Goal: Task Accomplishment & Management: Manage account settings

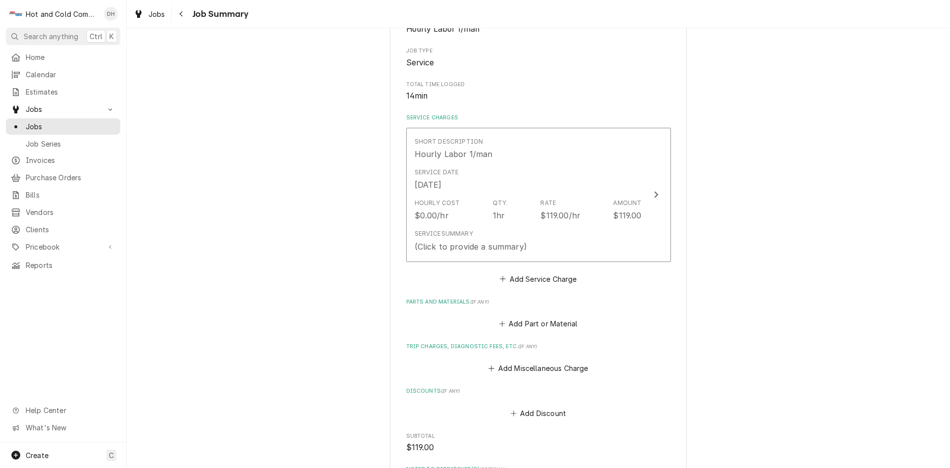
scroll to position [165, 0]
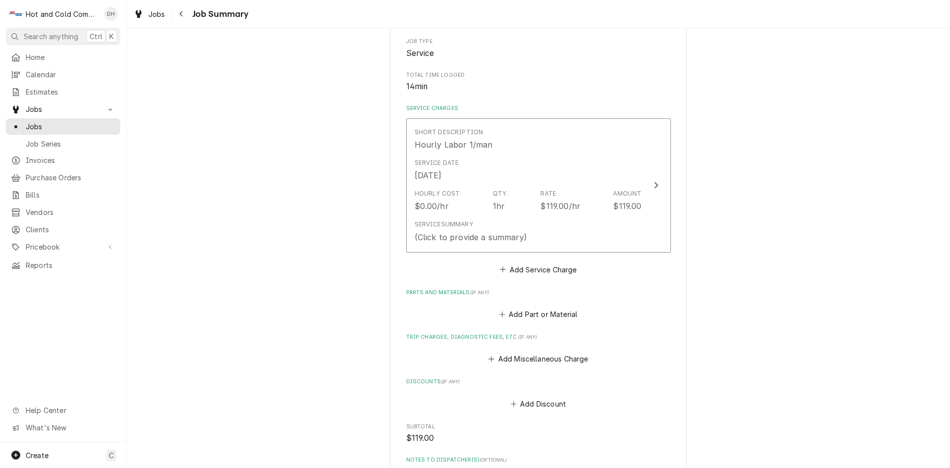
type textarea "x"
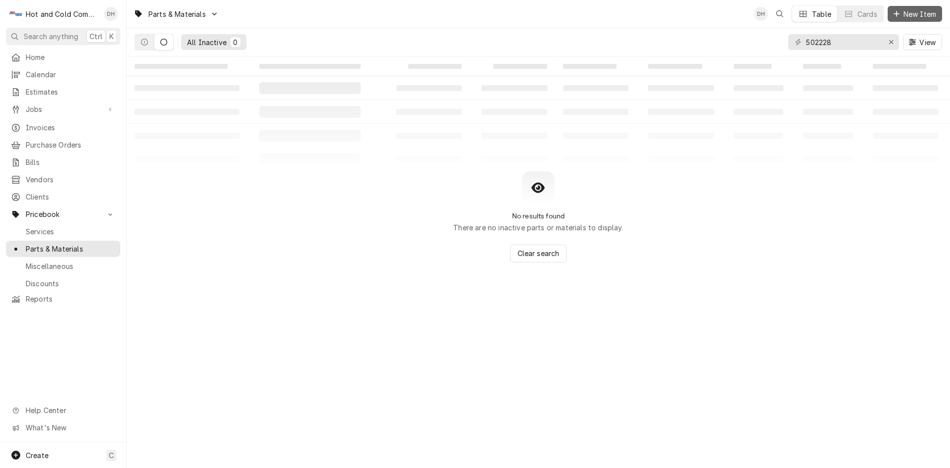
click at [915, 11] on span "New Item" at bounding box center [920, 14] width 37 height 10
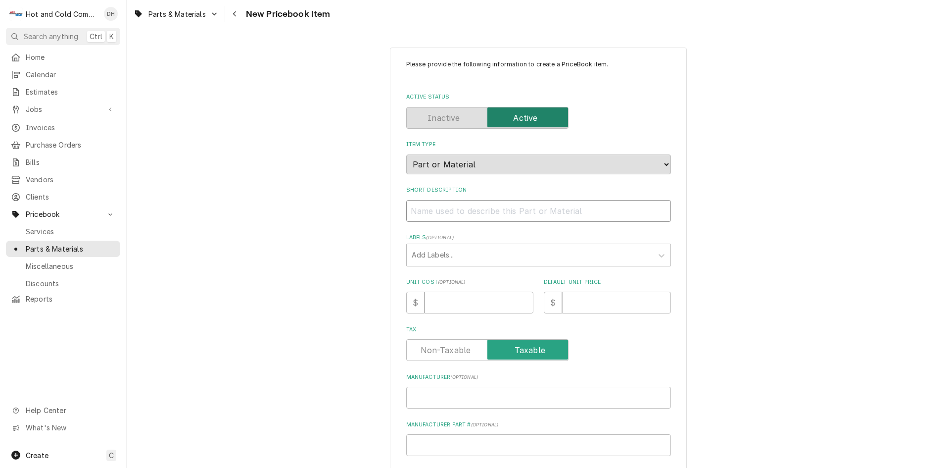
click at [485, 210] on input "Short Description" at bounding box center [538, 211] width 265 height 22
paste input "Hoshizaki 321001-01 Valve Housing, Drain"
type textarea "x"
type input "Hoshizaki 321001-01 Valve Housing, Drain"
click at [453, 298] on input "Unit Cost ( optional )" at bounding box center [479, 303] width 109 height 22
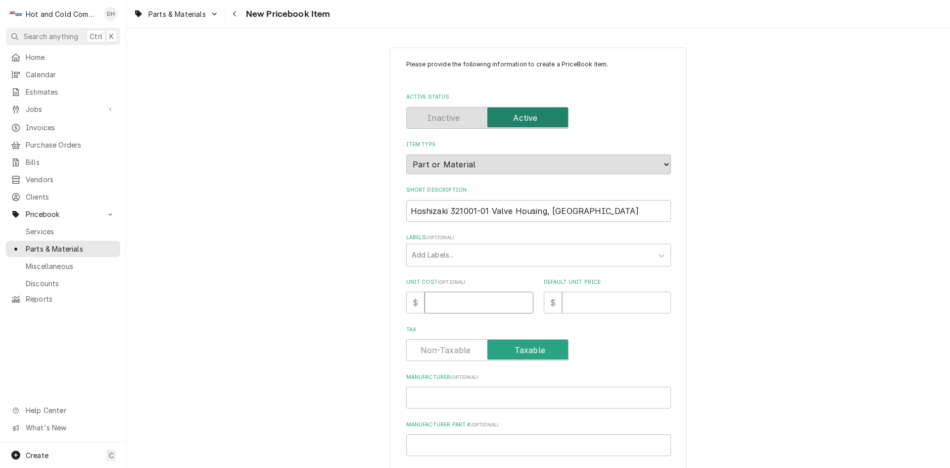
type textarea "x"
type input "9"
type textarea "x"
type input "9.5"
type textarea "x"
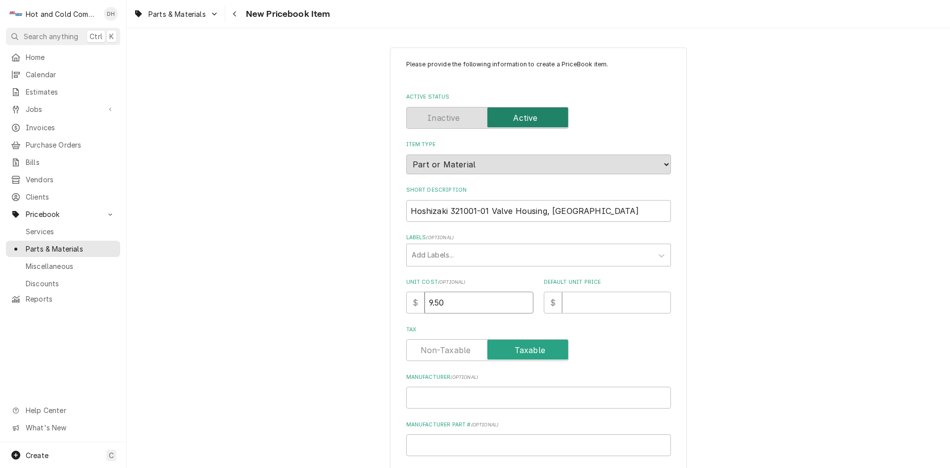
type input "9.50"
click at [642, 305] on input "Default Unit Price" at bounding box center [616, 303] width 109 height 22
type textarea "x"
type input "2"
type textarea "x"
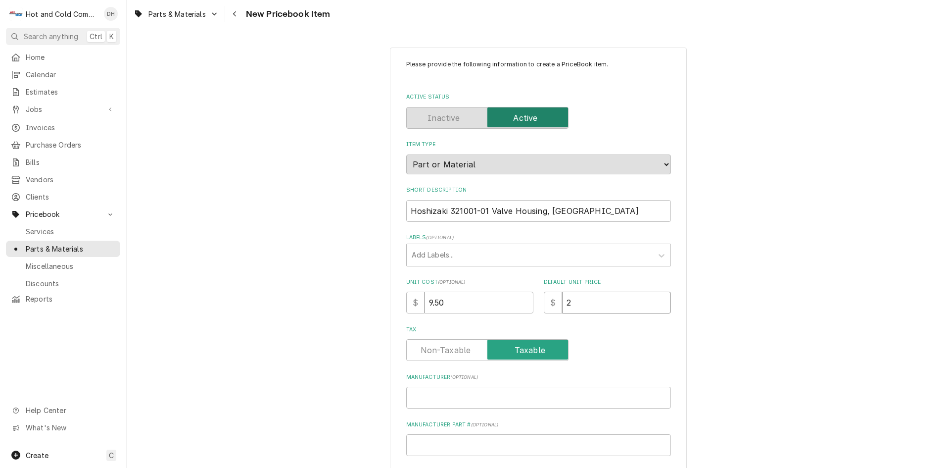
type input "28"
type textarea "x"
type input "28.5"
type textarea "x"
type input "28.50"
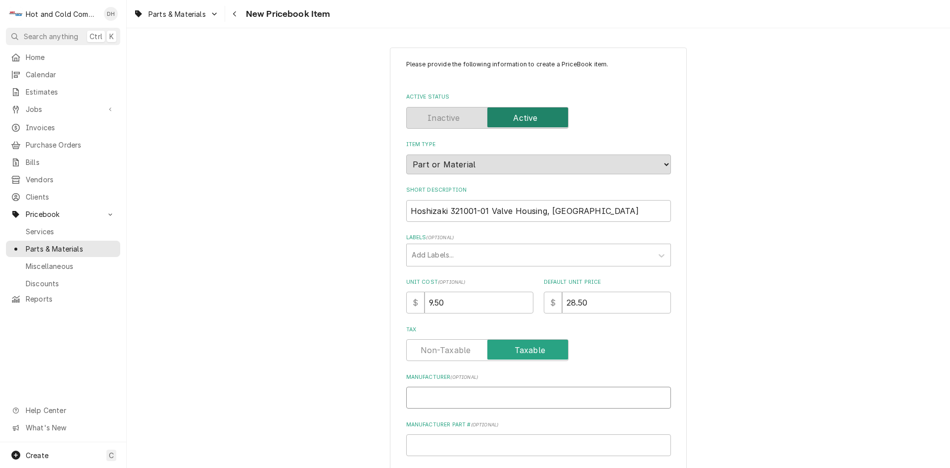
click at [488, 398] on input "Manufacturer ( optional )" at bounding box center [538, 398] width 265 height 22
type textarea "x"
type input "H"
type textarea "x"
type input "Ho"
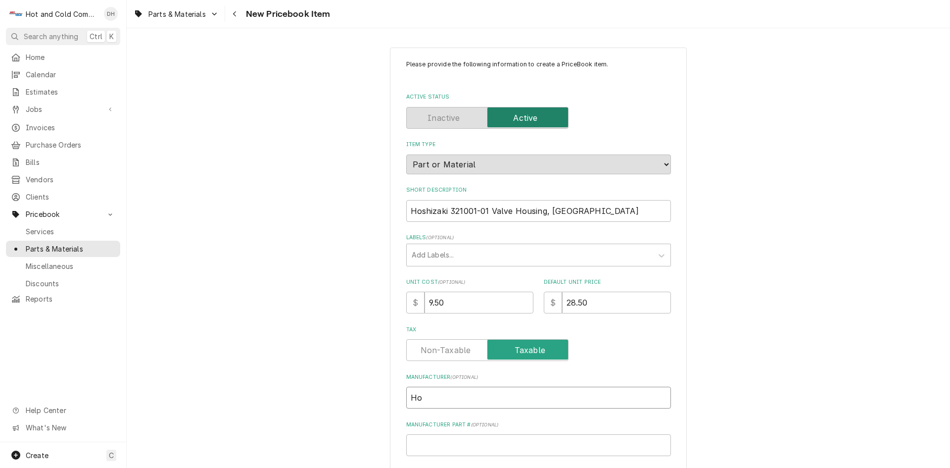
type textarea "x"
type input "Hos"
type textarea "x"
type input "Hosh"
type textarea "x"
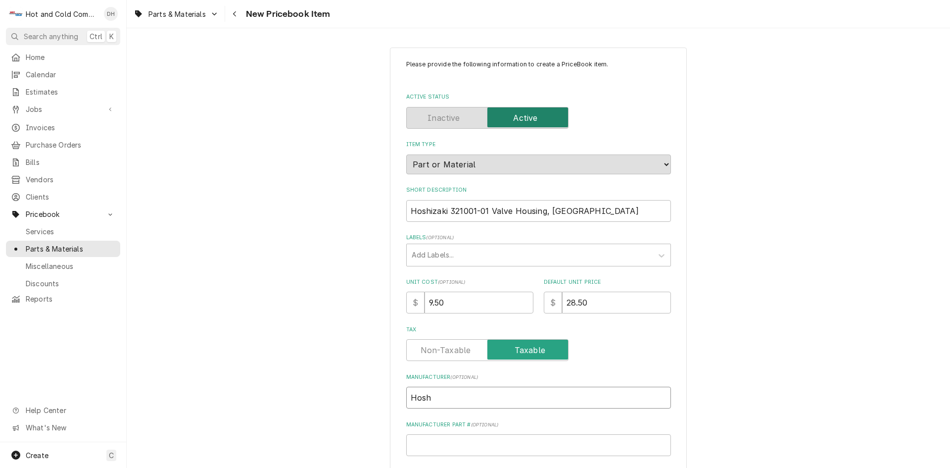
type input "Hoshi"
type textarea "x"
type input "Hoshiz"
type textarea "x"
type input "Hoshiza"
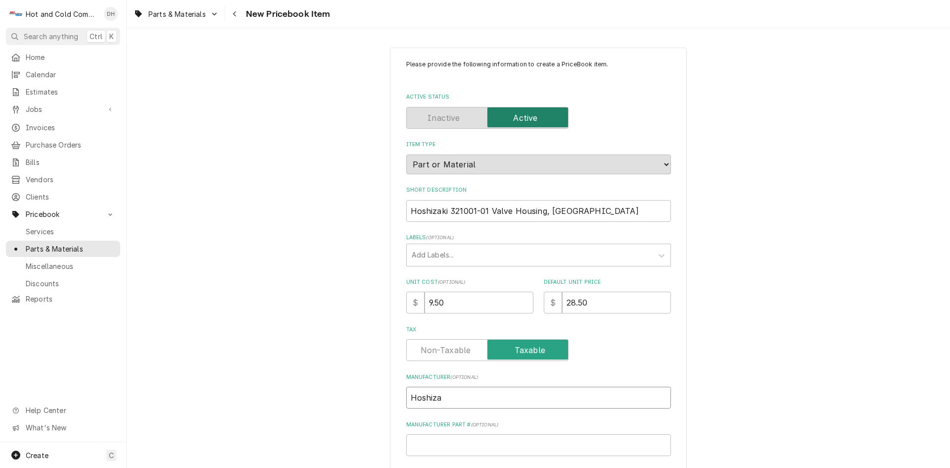
type textarea "x"
type input "Hoshizak"
type textarea "x"
type input "Hoshizaki"
type textarea "x"
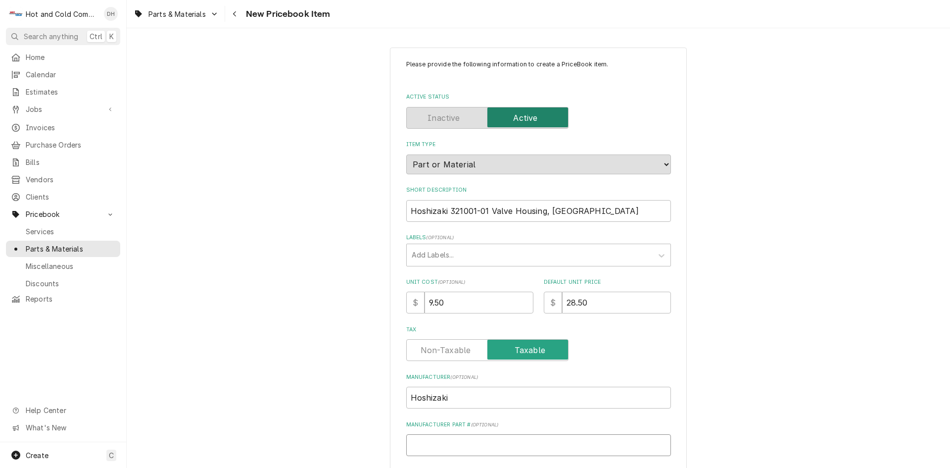
type input "3"
type textarea "x"
type input "32"
type textarea "x"
type input "321"
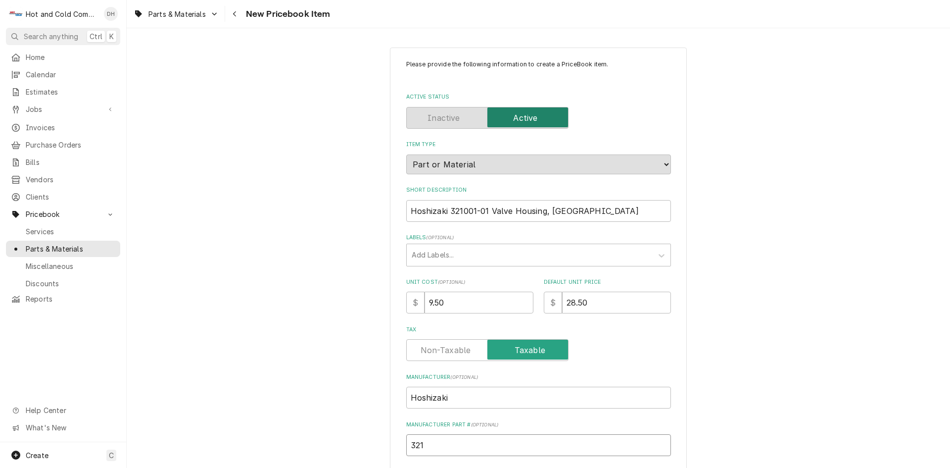
type textarea "x"
type input "3210"
type textarea "x"
type input "32100"
type textarea "x"
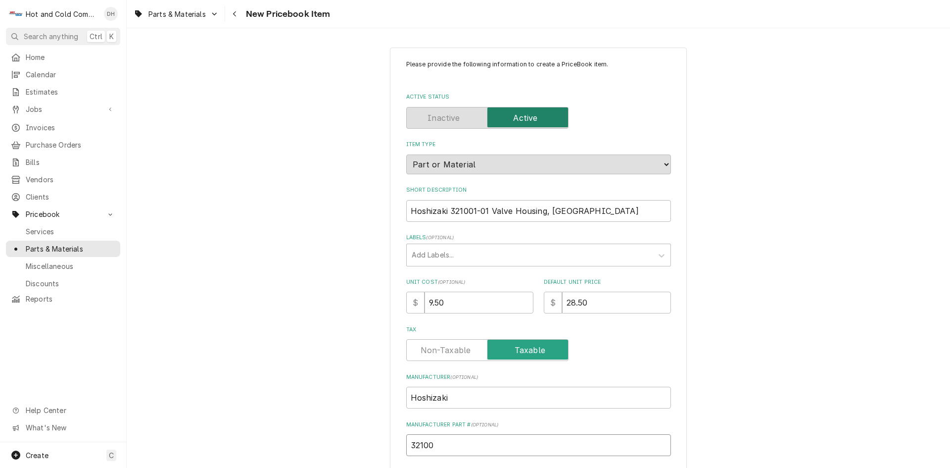
type input "321001"
type textarea "x"
type input "321001-"
type textarea "x"
type input "321001-0"
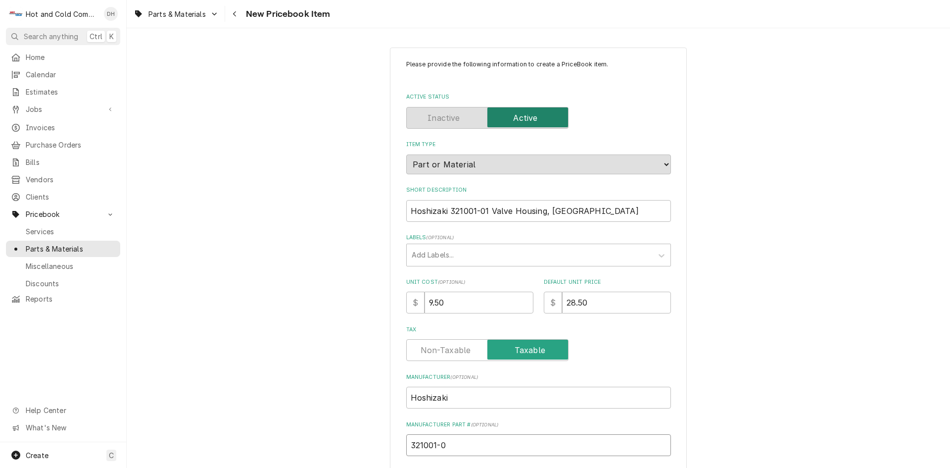
type textarea "x"
type input "321001-01"
click at [487, 211] on input "Hoshizaki 321001-01 Valve Housing, Drain" at bounding box center [538, 211] width 265 height 22
type textarea "x"
type input "Hoshizaki 321001-01Valve Housing, Drain"
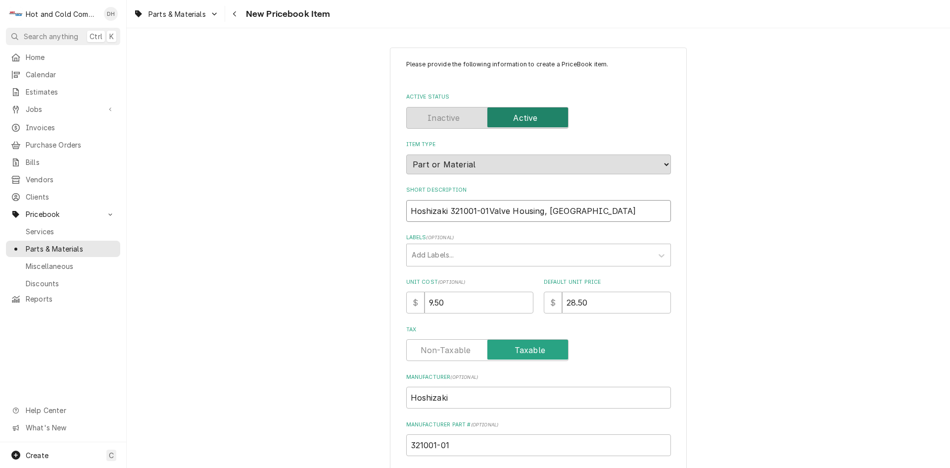
type textarea "x"
type input "Hoshizaki 321001-0Valve Housing, Drain"
type textarea "x"
type input "Hoshizaki 321001-Valve Housing, Drain"
type textarea "x"
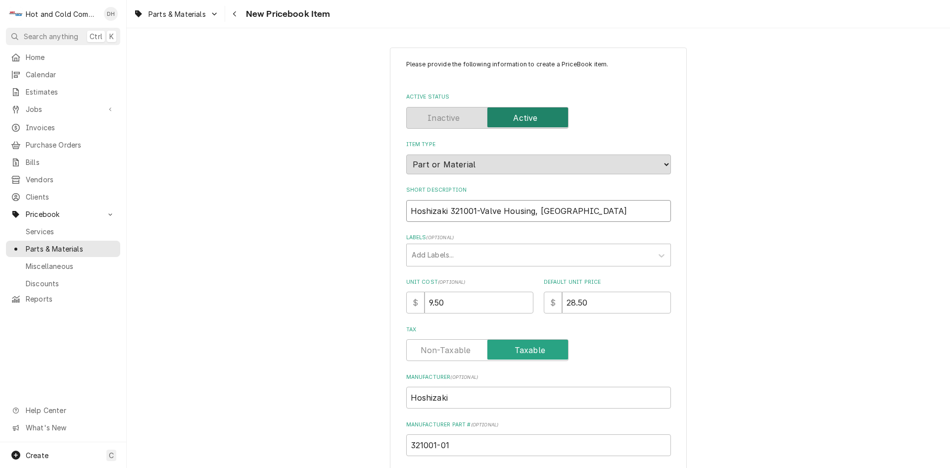
type input "Hoshizaki 321001Valve Housing, Drain"
type textarea "x"
type input "Hoshizaki 32100Valve Housing, Drain"
type textarea "x"
type input "Hoshizaki 3210Valve Housing, Drain"
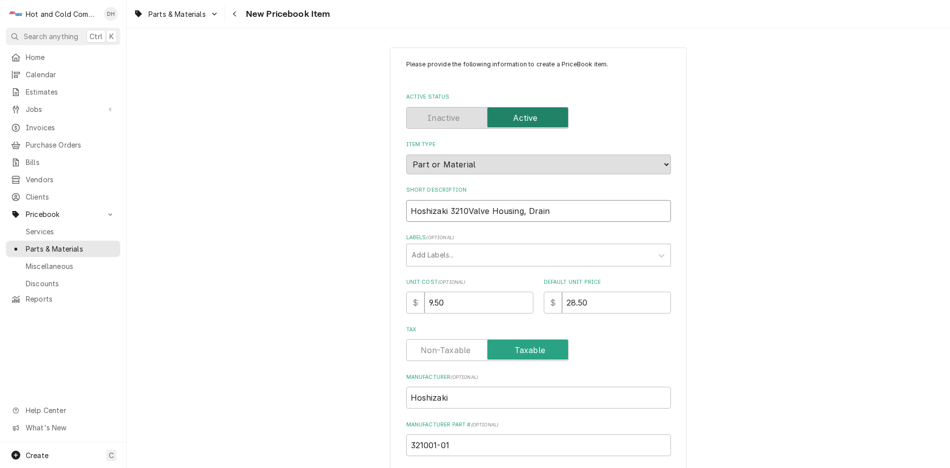
type textarea "x"
type input "Hoshizaki 321Valve Housing, Drain"
type textarea "x"
type input "Hoshizaki 32Valve Housing, Drain"
type textarea "x"
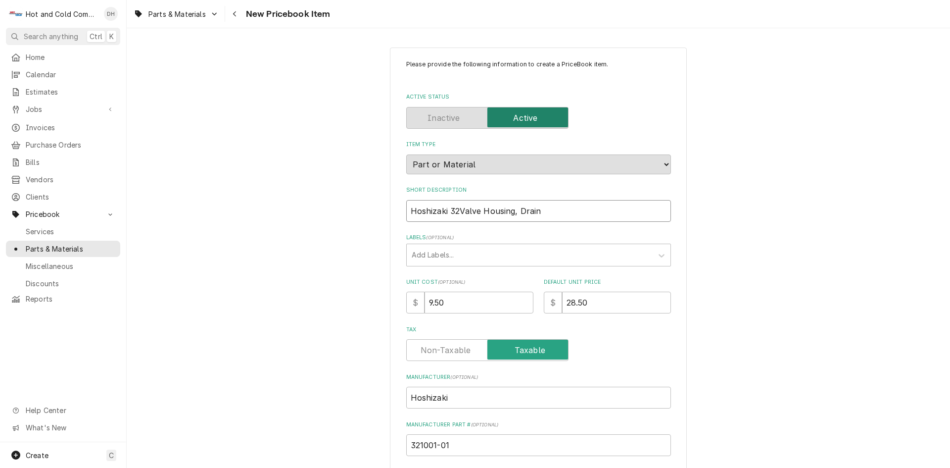
type input "Hoshizaki 3Valve Housing, Drain"
type textarea "x"
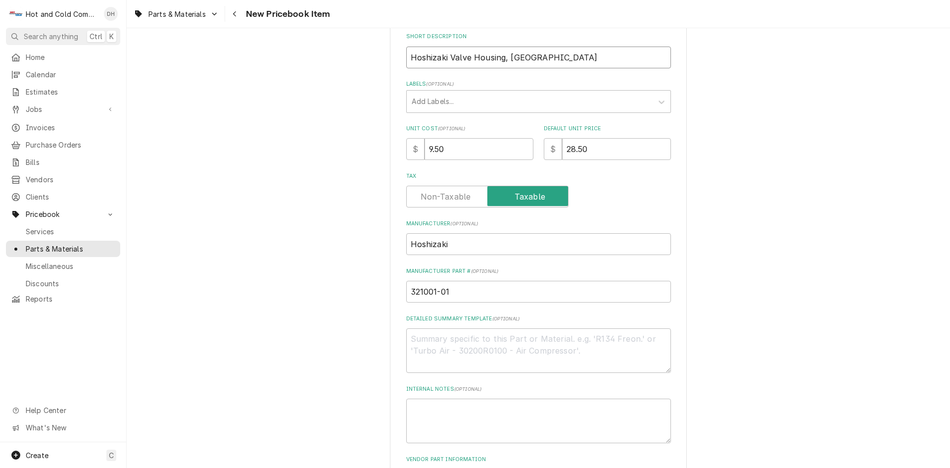
scroll to position [234, 0]
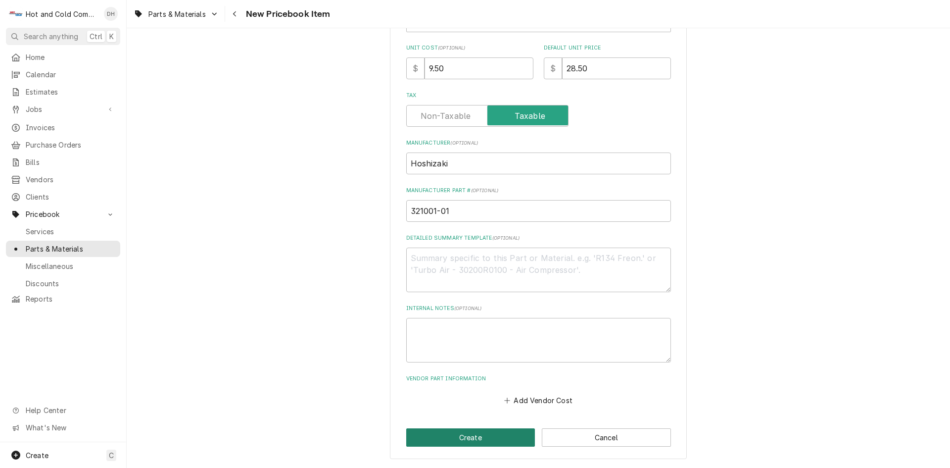
type input "Hoshizaki Valve Housing, Drain"
click at [478, 440] on button "Create" at bounding box center [470, 437] width 129 height 18
type textarea "x"
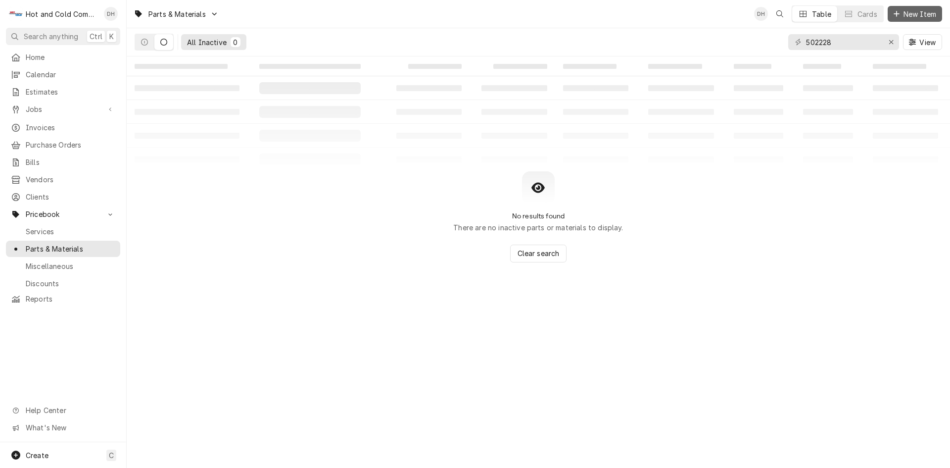
click at [907, 17] on span "New Item" at bounding box center [920, 14] width 37 height 10
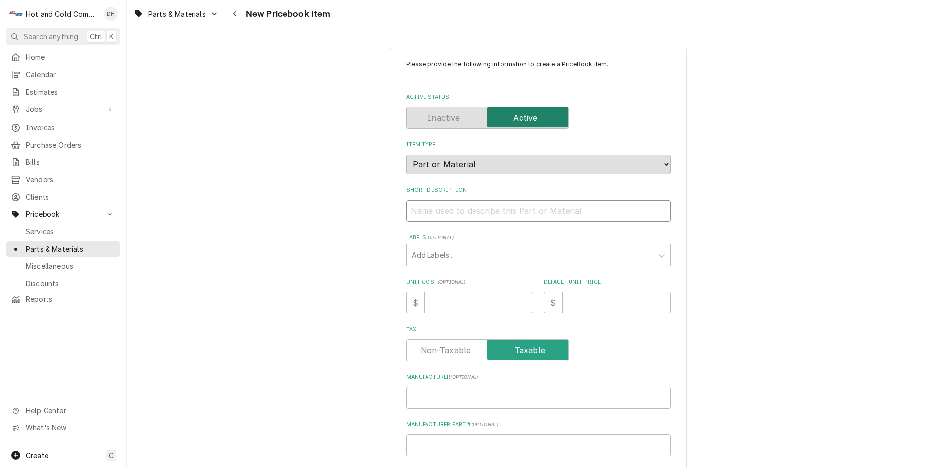
click at [426, 214] on input "Short Description" at bounding box center [538, 211] width 265 height 22
paste input "Hoshizaki 433705-01 Valve Seat, EPDM, Black"
type textarea "x"
type input "Hoshizaki 433705-01 Valve Seat, EPDM, Black"
drag, startPoint x: 489, startPoint y: 208, endPoint x: 445, endPoint y: 211, distance: 43.6
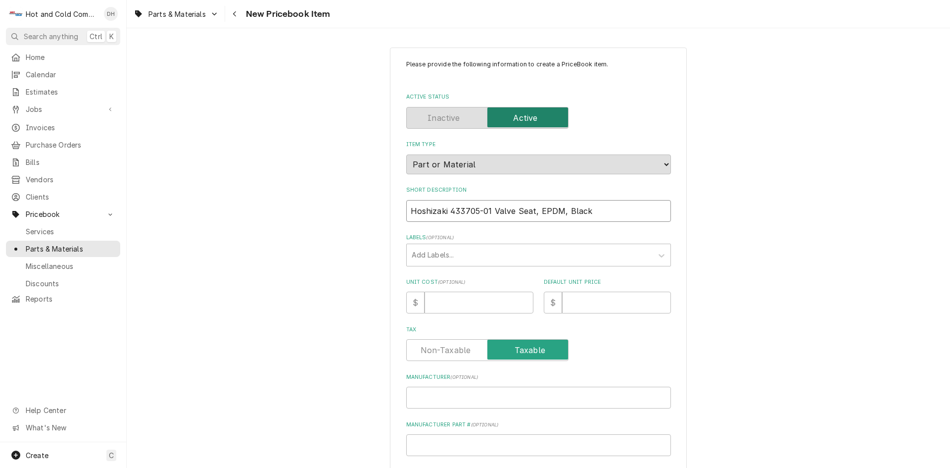
click at [445, 211] on input "Hoshizaki 433705-01 Valve Seat, EPDM, Black" at bounding box center [538, 211] width 265 height 22
type textarea "x"
type input "Hoshizaki Valve Seat, EPDM, Black"
click at [444, 440] on input "Manufacturer Part # ( optional )" at bounding box center [538, 445] width 265 height 22
paste input "433705-01"
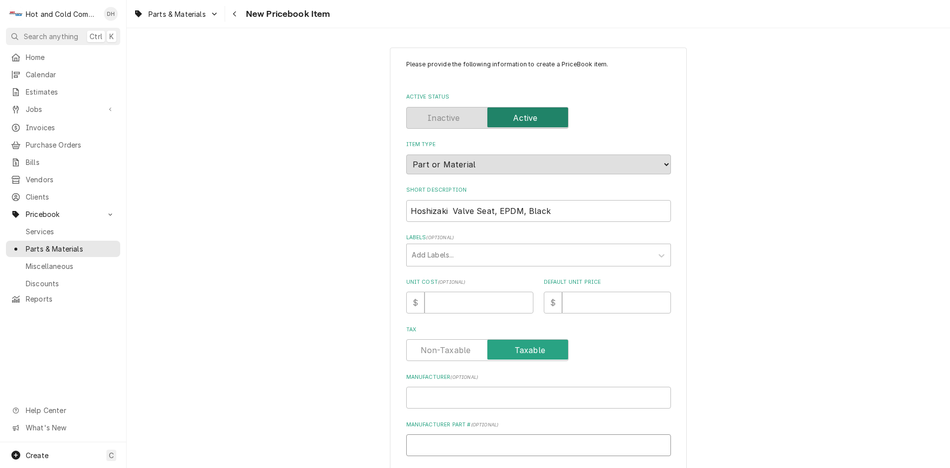
type textarea "x"
type input "433705-01"
drag, startPoint x: 445, startPoint y: 209, endPoint x: 400, endPoint y: 220, distance: 45.9
click at [406, 219] on input "Hoshizaki Valve Seat, EPDM, Black" at bounding box center [538, 211] width 265 height 22
click at [438, 400] on input "Manufacturer ( optional )" at bounding box center [538, 398] width 265 height 22
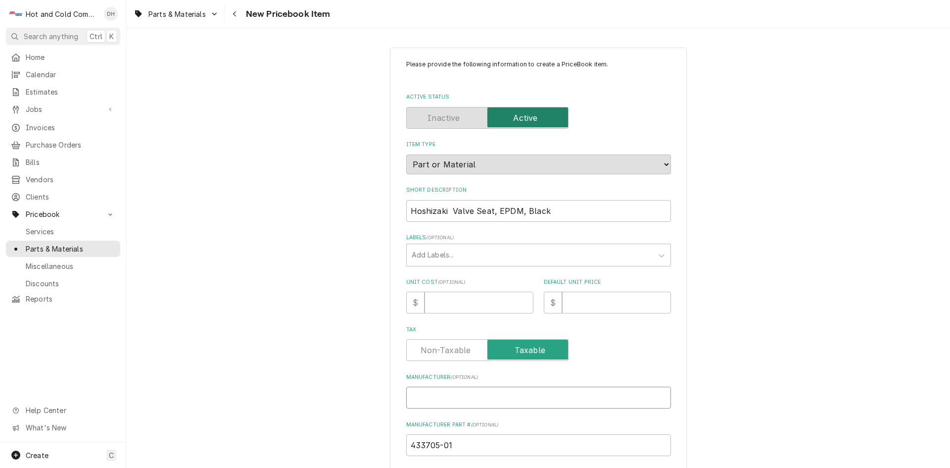
paste input "Hoshizaki"
type textarea "x"
type input "Hoshizaki"
drag, startPoint x: 469, startPoint y: 305, endPoint x: 479, endPoint y: 306, distance: 10.4
click at [469, 305] on input "Unit Cost ( optional )" at bounding box center [479, 303] width 109 height 22
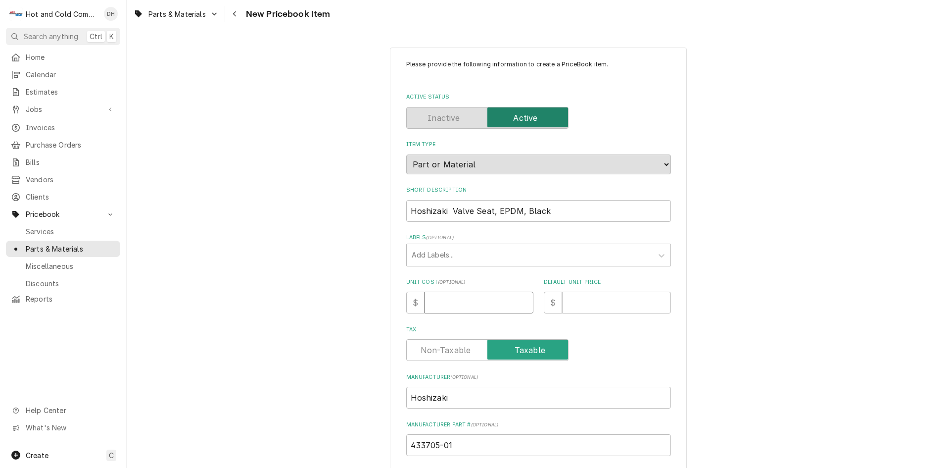
type textarea "x"
type input "5"
type textarea "x"
type input "5.1"
type textarea "x"
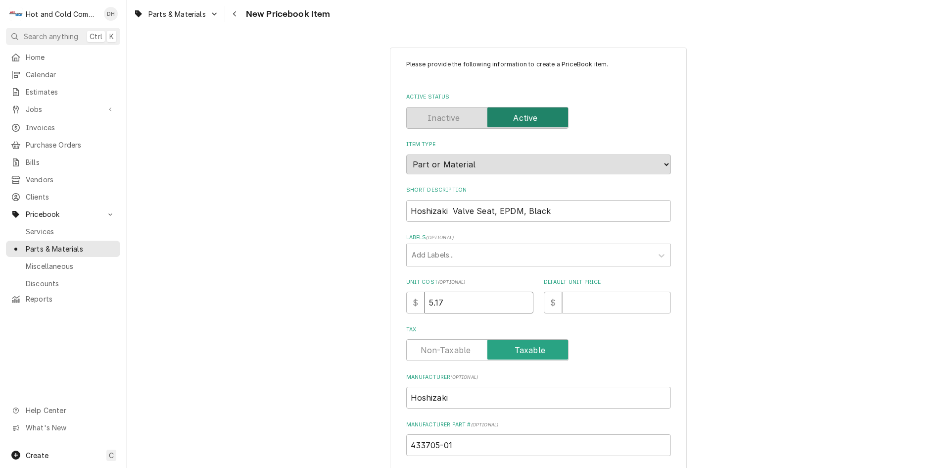
type input "5.17"
click at [583, 308] on input "Default Unit Price" at bounding box center [616, 303] width 109 height 22
type textarea "x"
type input "1"
type textarea "x"
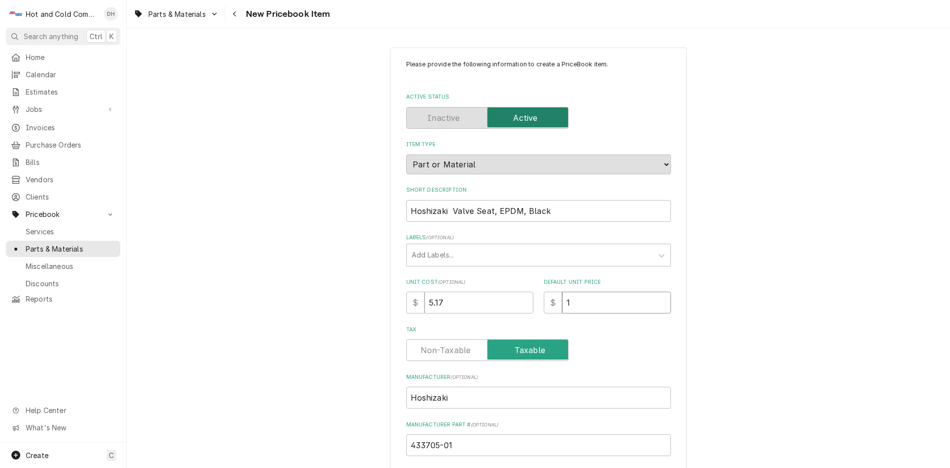
type input "15"
type textarea "x"
type input "15.5"
type textarea "x"
type input "15.51"
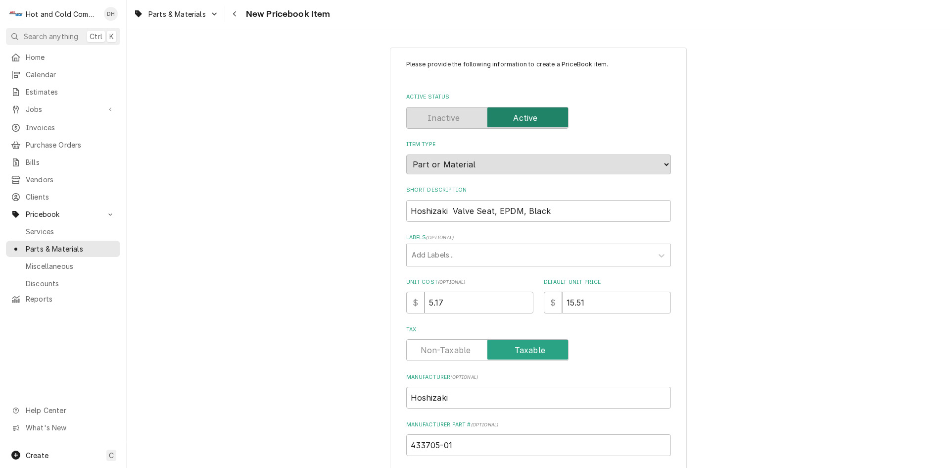
scroll to position [234, 0]
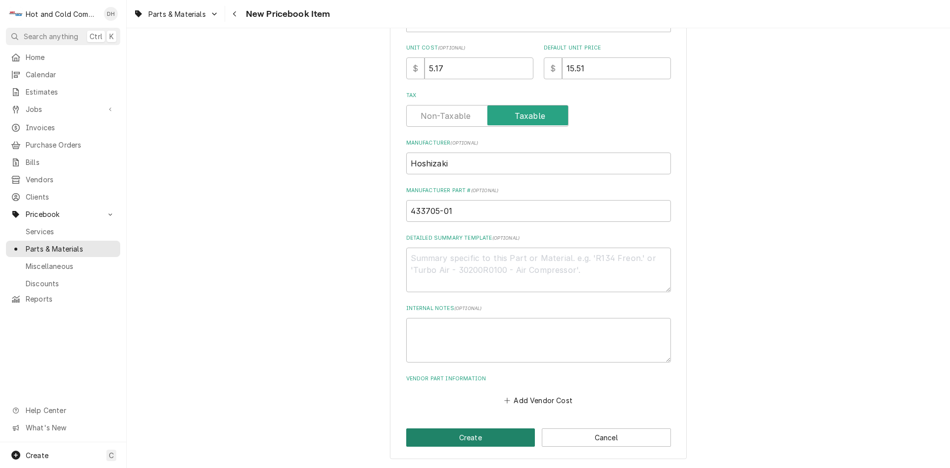
click at [491, 440] on button "Create" at bounding box center [470, 437] width 129 height 18
type textarea "x"
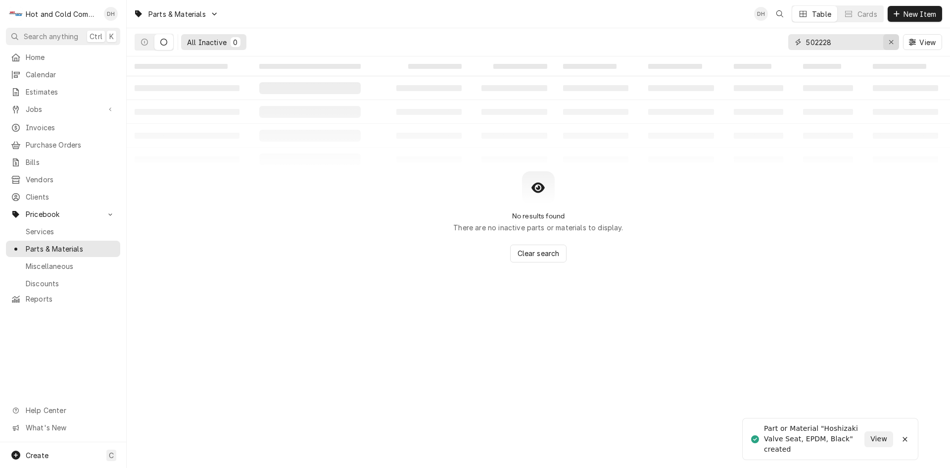
drag, startPoint x: 895, startPoint y: 40, endPoint x: 879, endPoint y: 95, distance: 57.2
click at [894, 40] on div "Erase input" at bounding box center [892, 42] width 10 height 10
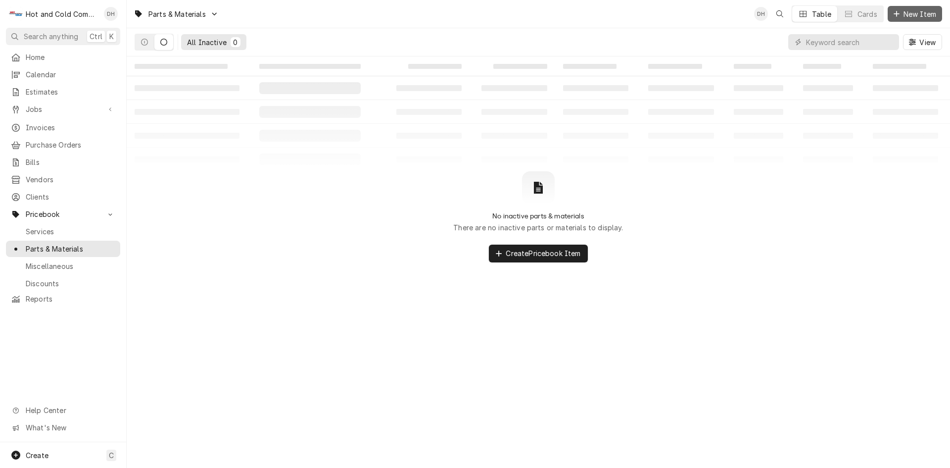
click at [918, 9] on span "New Item" at bounding box center [920, 14] width 37 height 10
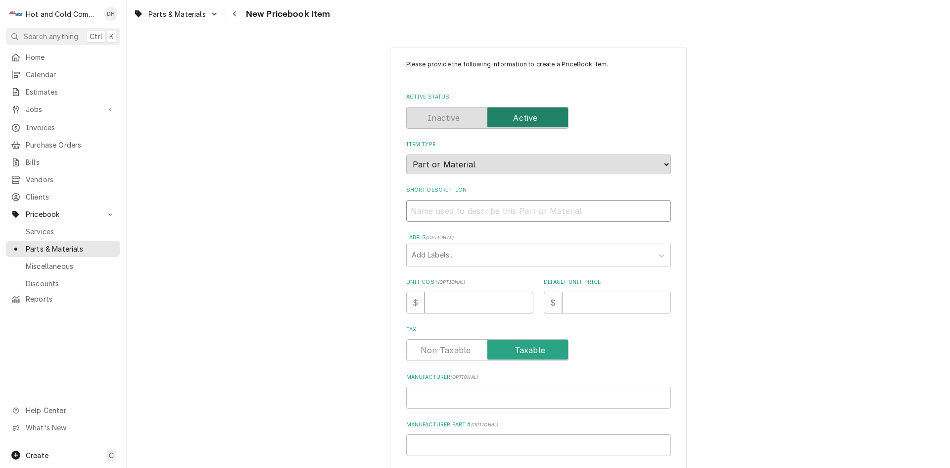
click at [450, 210] on input "Short Description" at bounding box center [538, 211] width 265 height 22
paste input "Hoshizaki 322110-01 Spring, Drain Valve"
type textarea "x"
type input "Hoshizaki 322110-01 Spring, Drain Valve"
drag, startPoint x: 487, startPoint y: 210, endPoint x: 447, endPoint y: 212, distance: 39.2
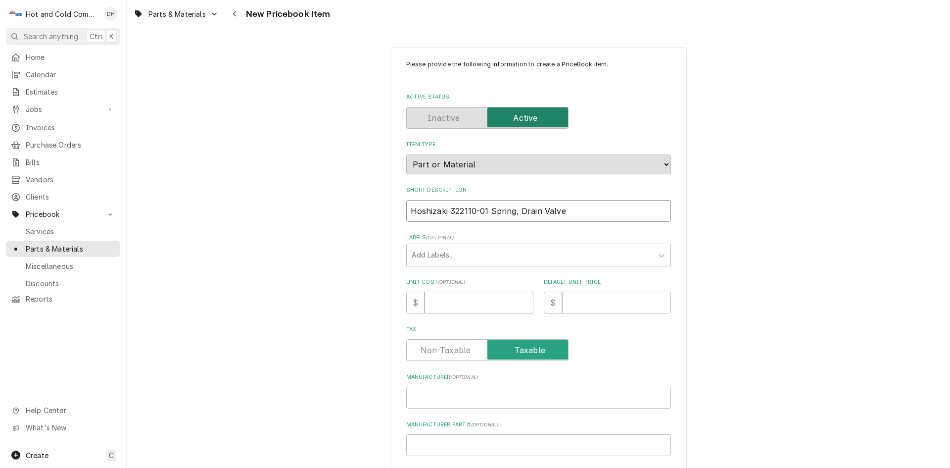
click at [447, 212] on input "Hoshizaki 322110-01 Spring, Drain Valve" at bounding box center [538, 211] width 265 height 22
type textarea "x"
type input "Hoshizaki Spring, Drain Valve"
click at [443, 442] on input "Manufacturer Part # ( optional )" at bounding box center [538, 445] width 265 height 22
paste input "322110-01"
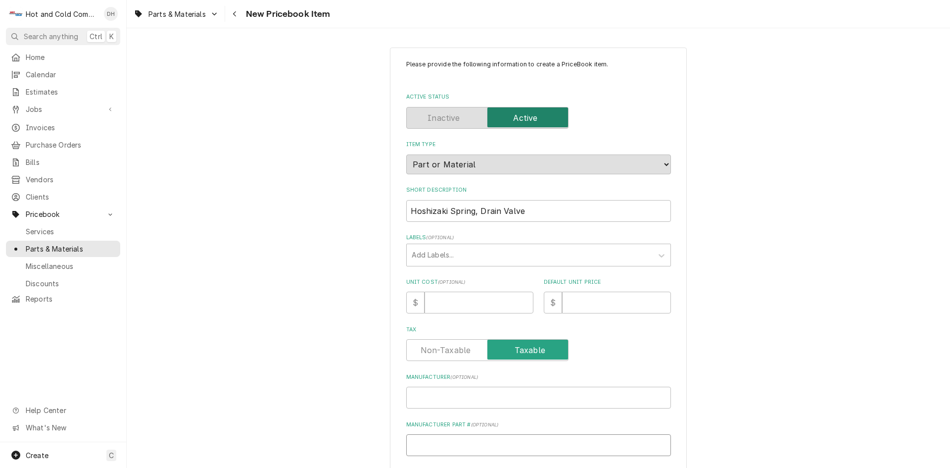
type textarea "x"
type input "322110-01"
click at [455, 400] on input "Manufacturer ( optional )" at bounding box center [538, 398] width 265 height 22
type textarea "x"
type input "H"
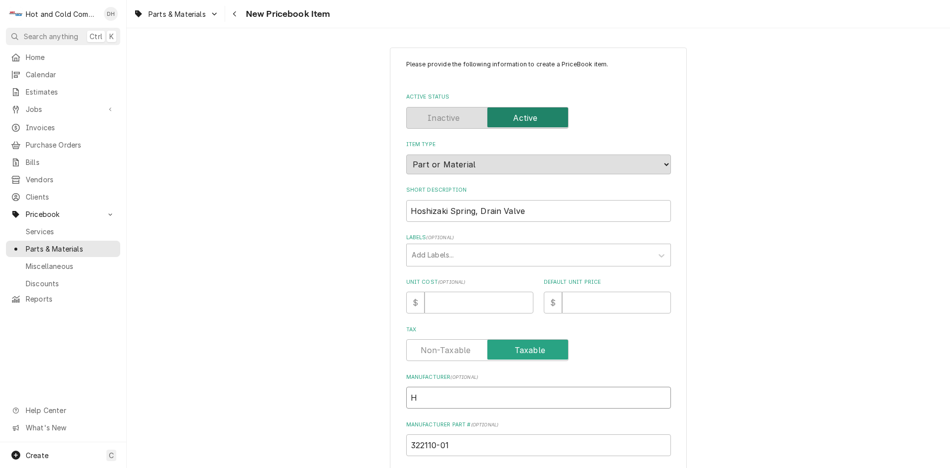
type textarea "x"
type input "Ho"
type textarea "x"
type input "Hos"
type textarea "x"
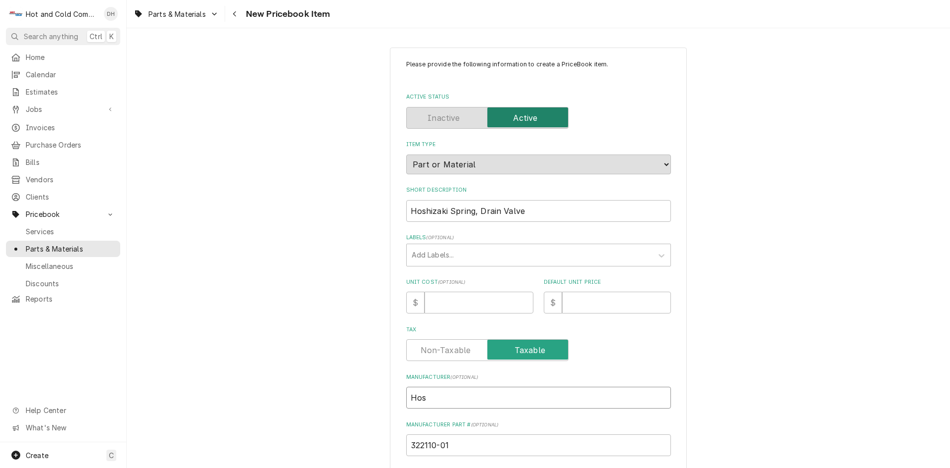
type input "Hosh"
type textarea "x"
type input "Hoshi"
type textarea "x"
type input "Hoshiz"
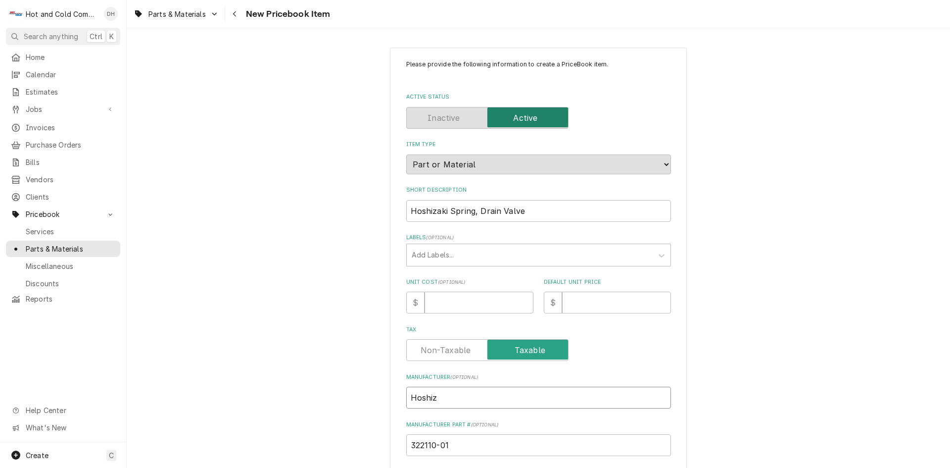
type textarea "x"
type input "Hoshiza"
type textarea "x"
type input "Hoshizak"
type textarea "x"
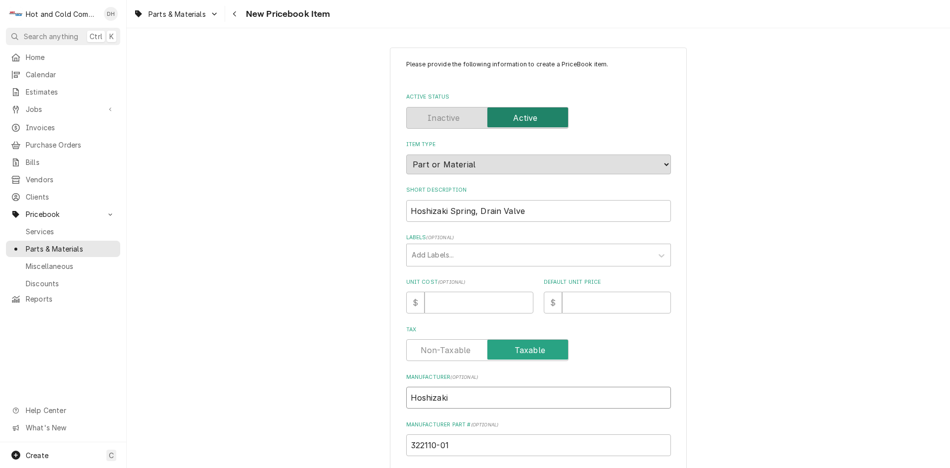
type input "Hoshizaki"
click at [478, 303] on input "Unit Cost ( optional )" at bounding box center [479, 303] width 109 height 22
type textarea "x"
type input "1"
type textarea "x"
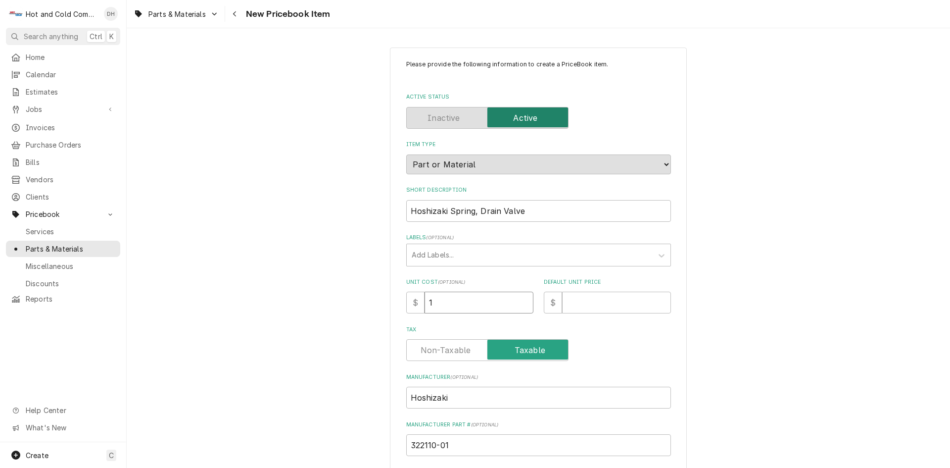
type input "10"
type textarea "x"
type input "10.2"
type textarea "x"
type input "10.25"
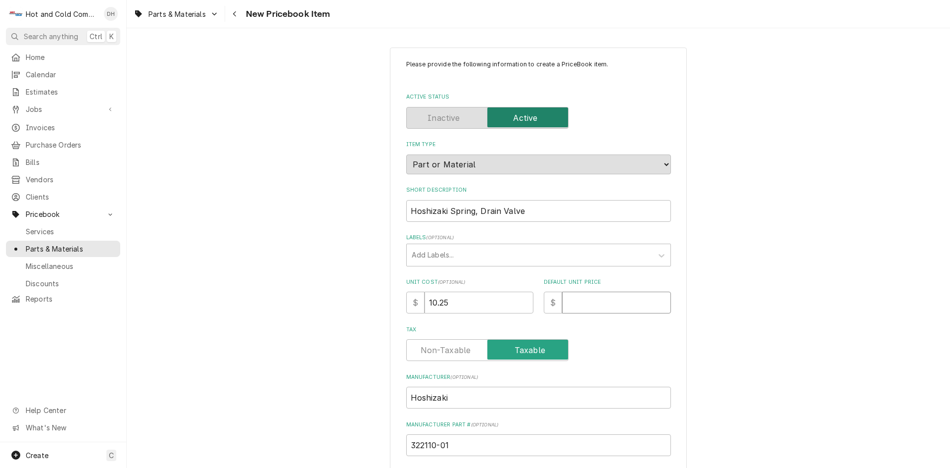
type textarea "x"
type input "3"
type textarea "x"
type input "30"
type textarea "x"
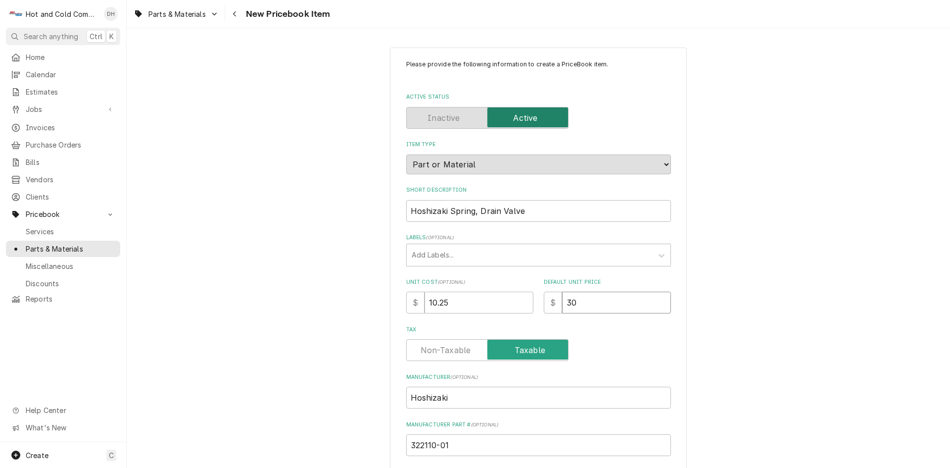
type input "30.7"
type textarea "x"
type input "30.75"
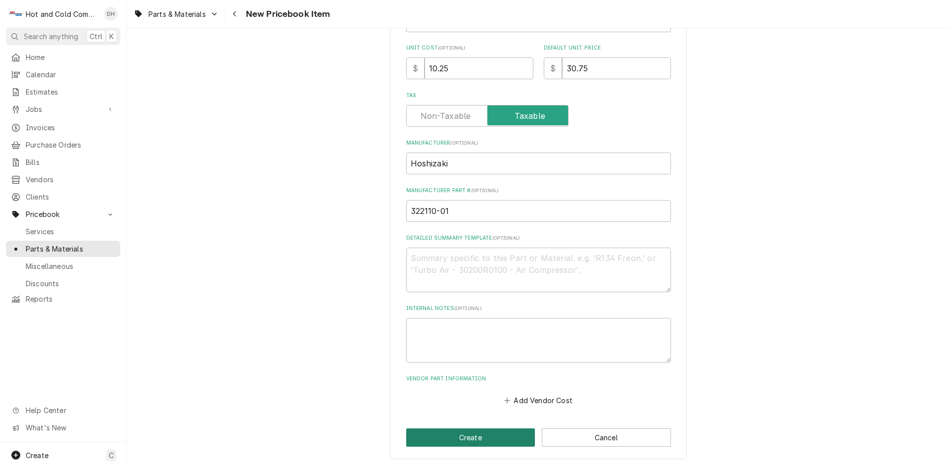
drag, startPoint x: 490, startPoint y: 435, endPoint x: 585, endPoint y: 399, distance: 101.7
click at [491, 435] on button "Create" at bounding box center [470, 437] width 129 height 18
type textarea "x"
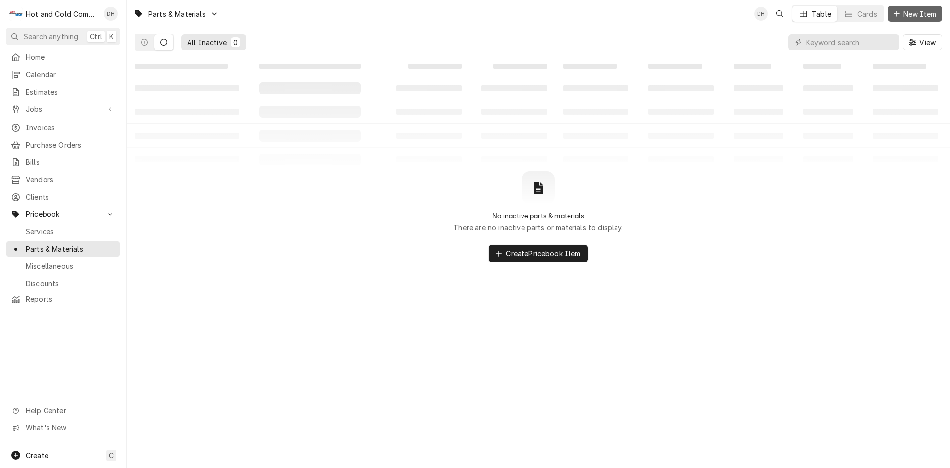
click at [929, 12] on span "New Item" at bounding box center [920, 14] width 37 height 10
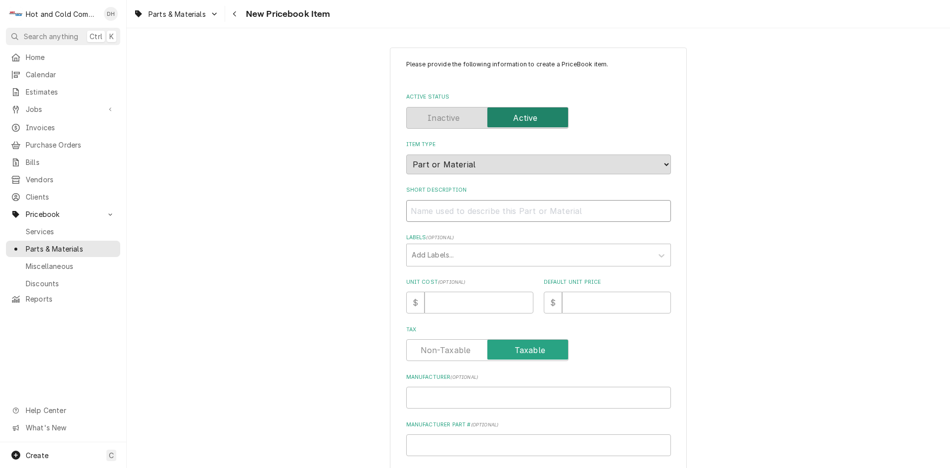
click at [468, 213] on input "Short Description" at bounding box center [538, 211] width 265 height 22
paste input "Hoshizaki 7611-G035 O-Ring, Drain Valve"
type textarea "x"
drag, startPoint x: 487, startPoint y: 209, endPoint x: 452, endPoint y: 217, distance: 35.5
click at [448, 213] on input "Hoshizaki 7611-G035 O-Ring, Drain Valve" at bounding box center [538, 211] width 265 height 22
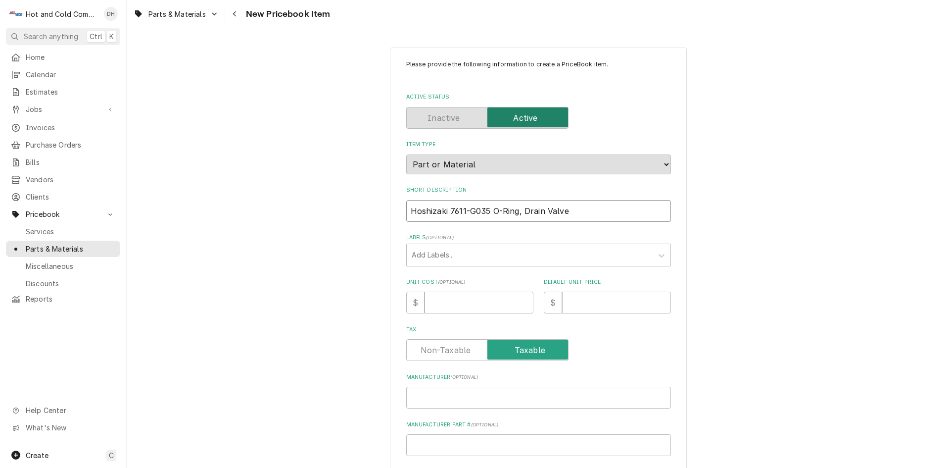
type input "Hoshizaki 7611-G035 O-Ring, Drain Valve"
drag, startPoint x: 451, startPoint y: 211, endPoint x: 716, endPoint y: 232, distance: 265.6
click at [719, 233] on div "Please provide the following information to create a PriceBook item. Active Sta…" at bounding box center [539, 370] width 824 height 663
drag, startPoint x: 488, startPoint y: 210, endPoint x: 445, endPoint y: 210, distance: 42.6
click at [445, 210] on input "Hoshizaki 7611-G035 O-Ring, Drain Valve" at bounding box center [538, 211] width 265 height 22
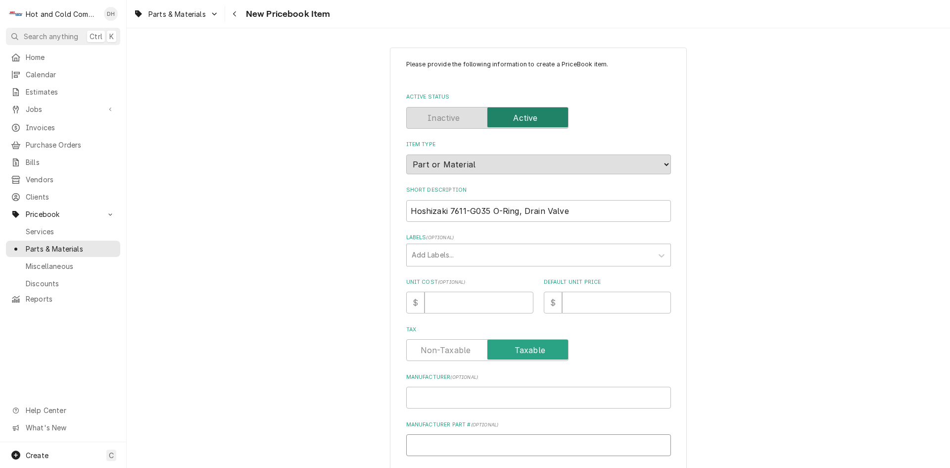
click at [451, 445] on input "Manufacturer Part # ( optional )" at bounding box center [538, 445] width 265 height 22
paste input "7611-G035"
type textarea "x"
type input "7611-G035"
click at [452, 399] on input "Manufacturer ( optional )" at bounding box center [538, 398] width 265 height 22
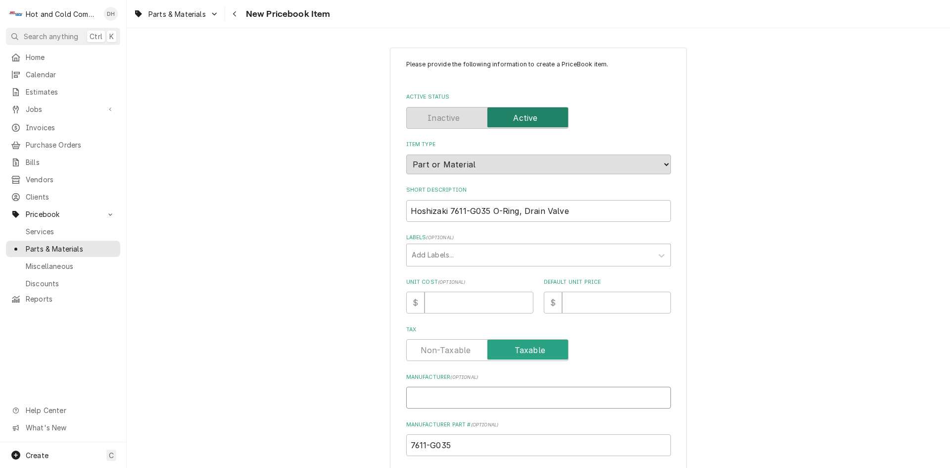
type textarea "x"
type input "H"
type textarea "x"
type input "Ho"
type textarea "x"
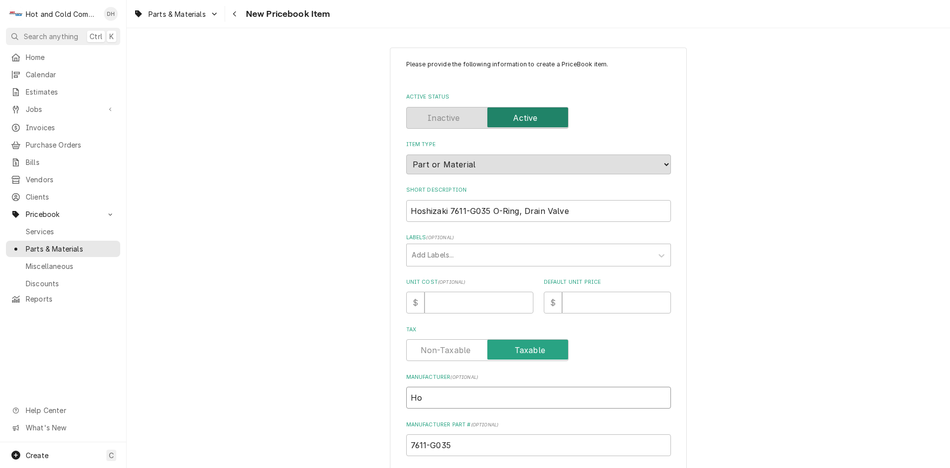
type input "Hos"
type textarea "x"
type input "Hosh"
type textarea "x"
type input "Hoshi"
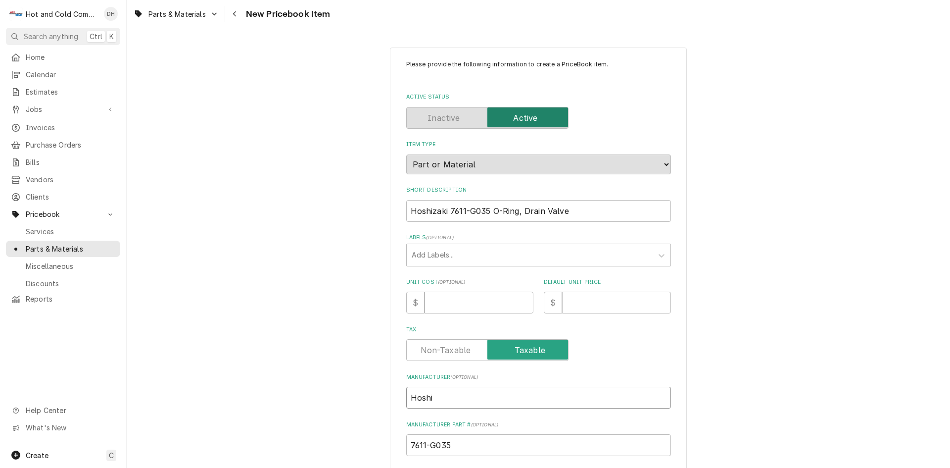
type textarea "x"
type input "Hoshiz"
type textarea "x"
type input "Hoshiza"
type textarea "x"
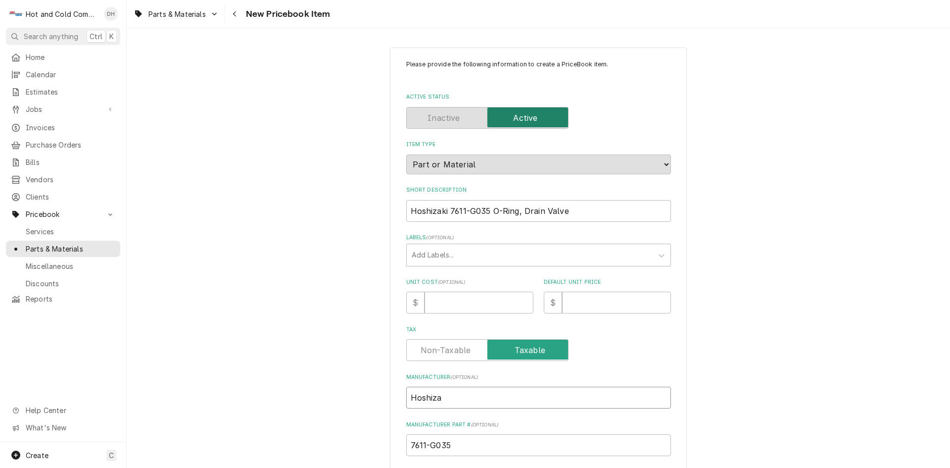
type input "Hoshizak"
type textarea "x"
type input "Hoshizaki"
click at [445, 296] on input "Unit Cost ( optional )" at bounding box center [479, 303] width 109 height 22
type textarea "x"
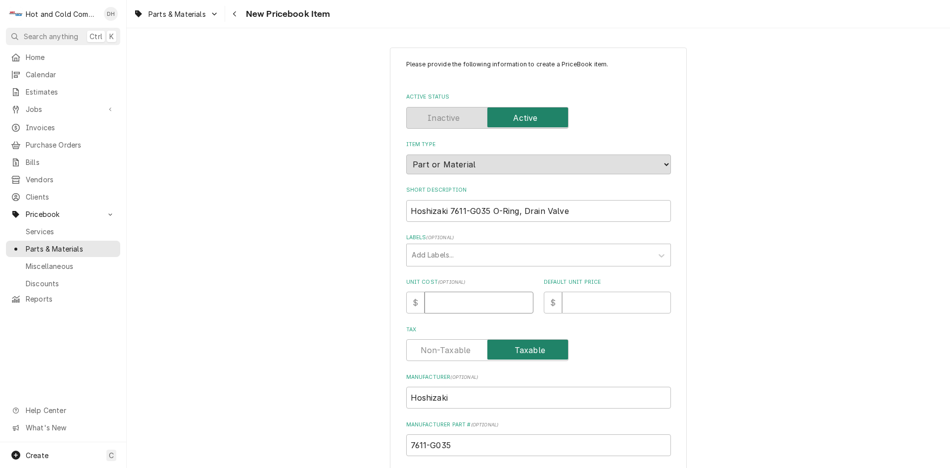
type input "4"
type textarea "x"
type input "4.8"
type textarea "x"
type input "4.80"
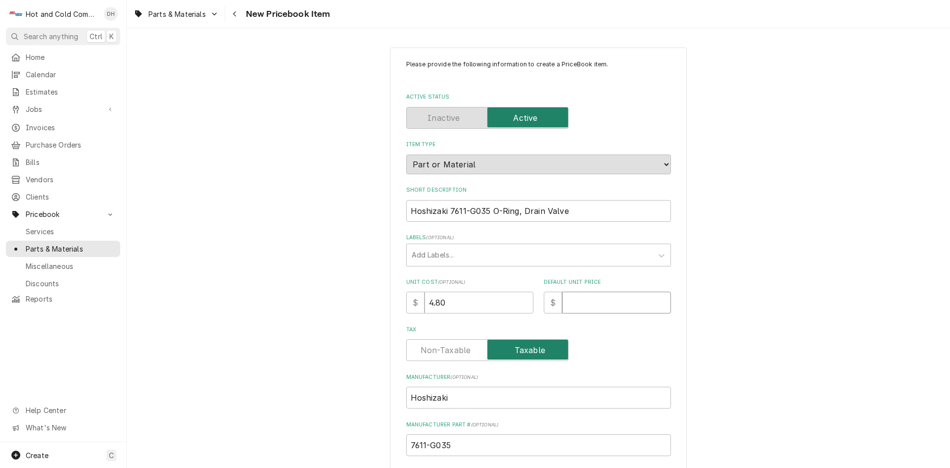
type textarea "x"
type input "1"
type textarea "x"
type input "14"
type textarea "x"
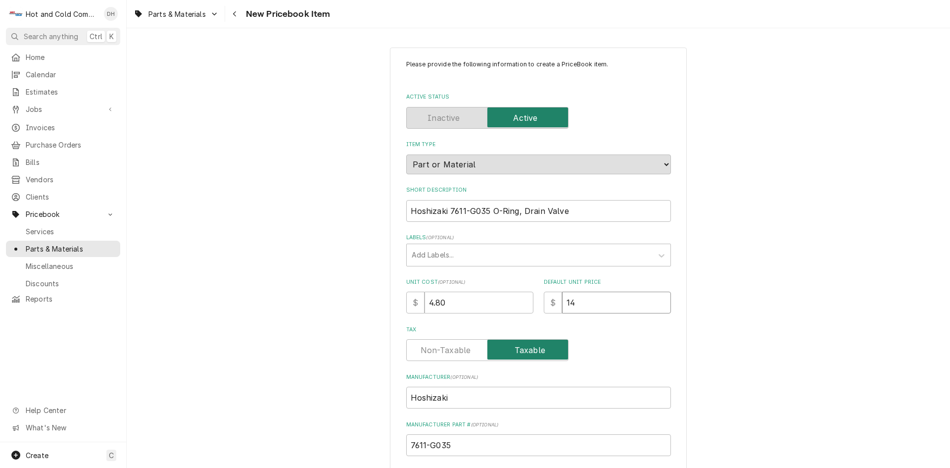
type input "14.4"
type textarea "x"
type input "14.40"
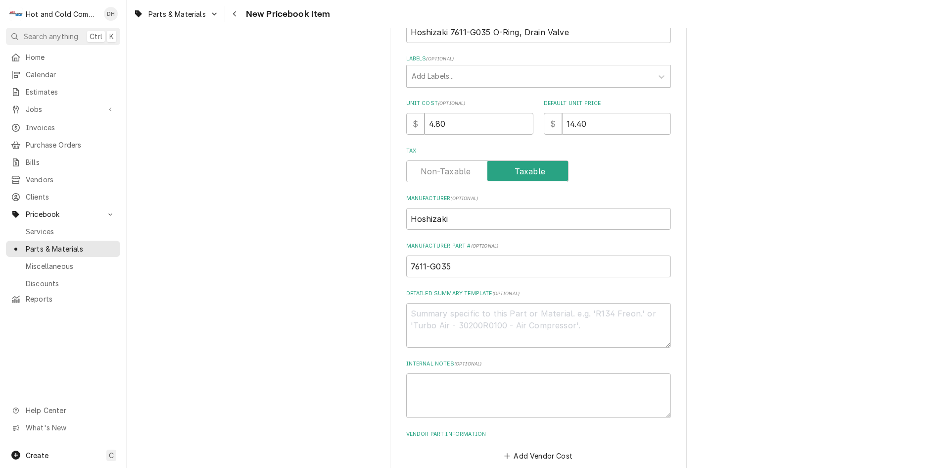
scroll to position [234, 0]
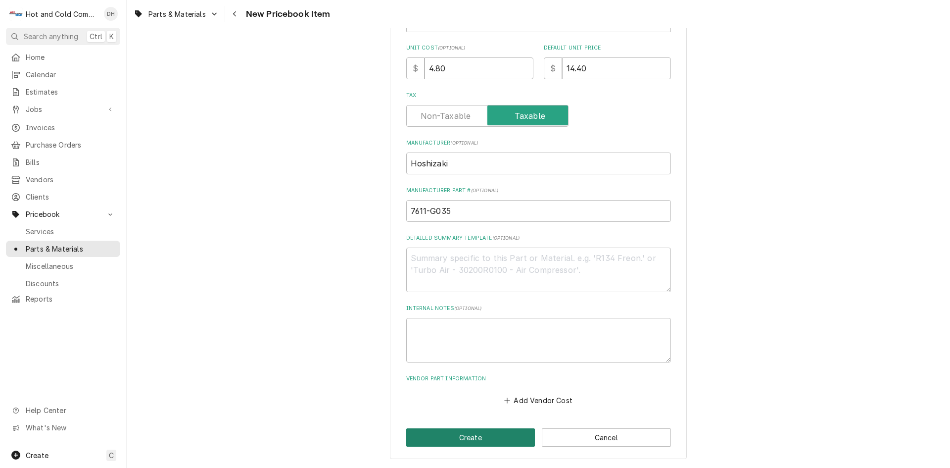
click at [479, 436] on button "Create" at bounding box center [470, 437] width 129 height 18
type textarea "x"
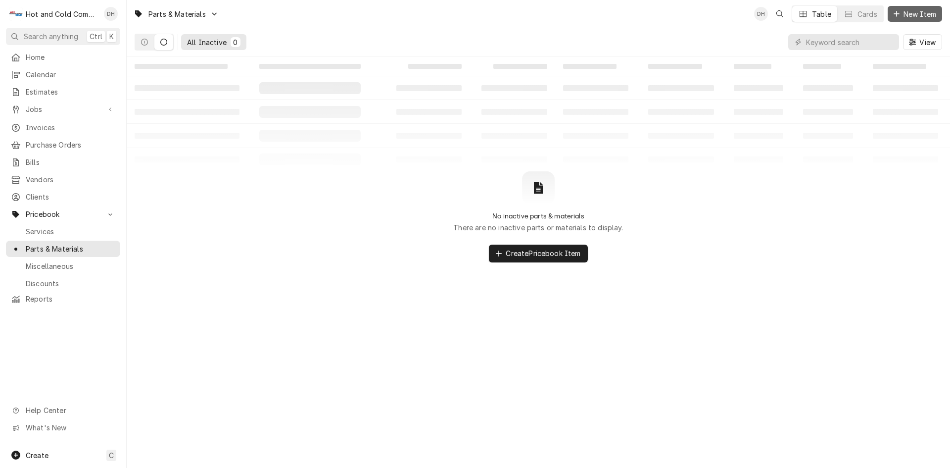
click at [907, 17] on span "New Item" at bounding box center [920, 14] width 37 height 10
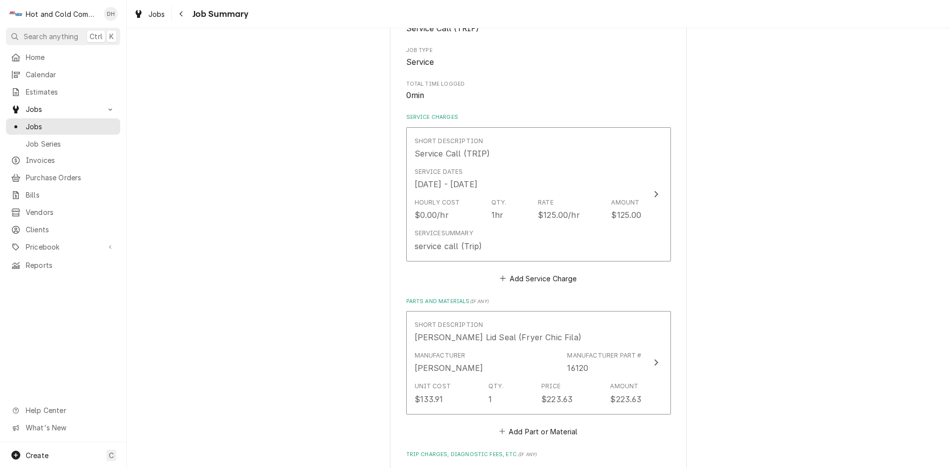
scroll to position [165, 0]
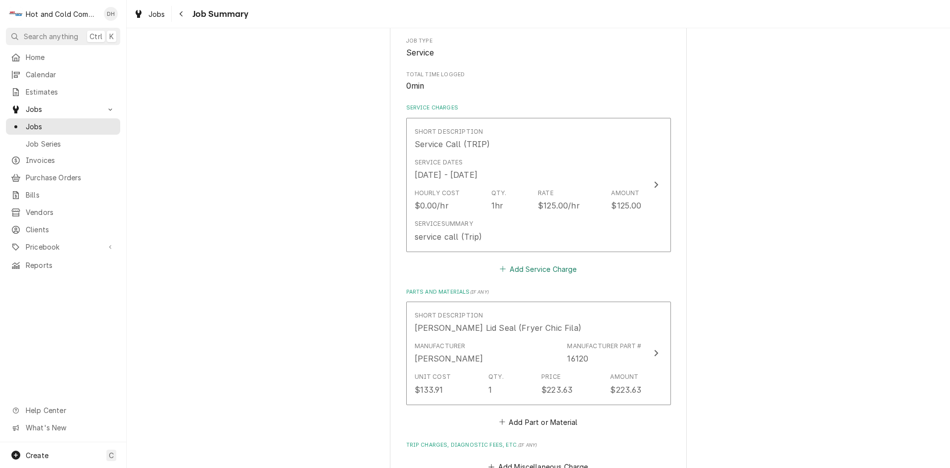
click at [538, 264] on button "Add Service Charge" at bounding box center [538, 269] width 80 height 14
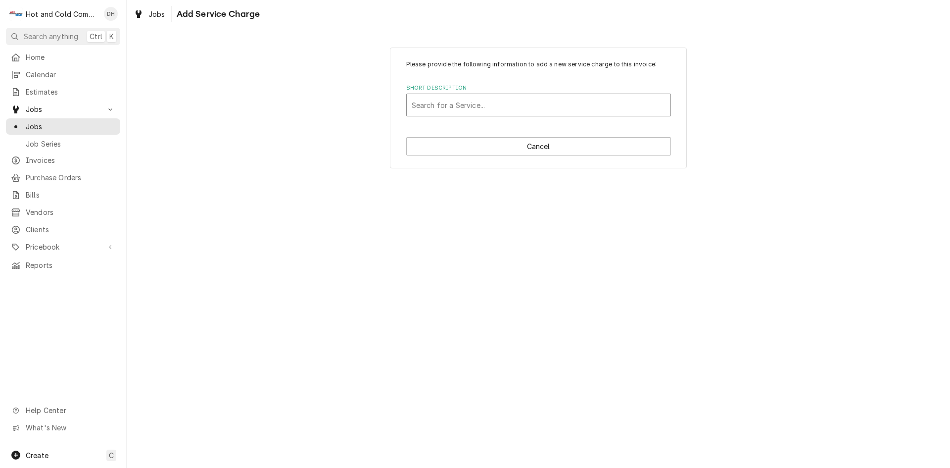
click at [474, 103] on div "Short Description" at bounding box center [539, 105] width 254 height 18
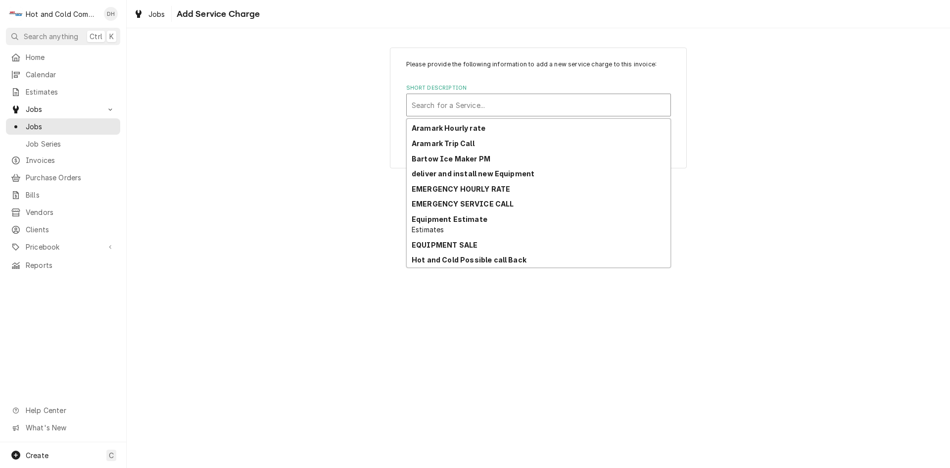
scroll to position [165, 0]
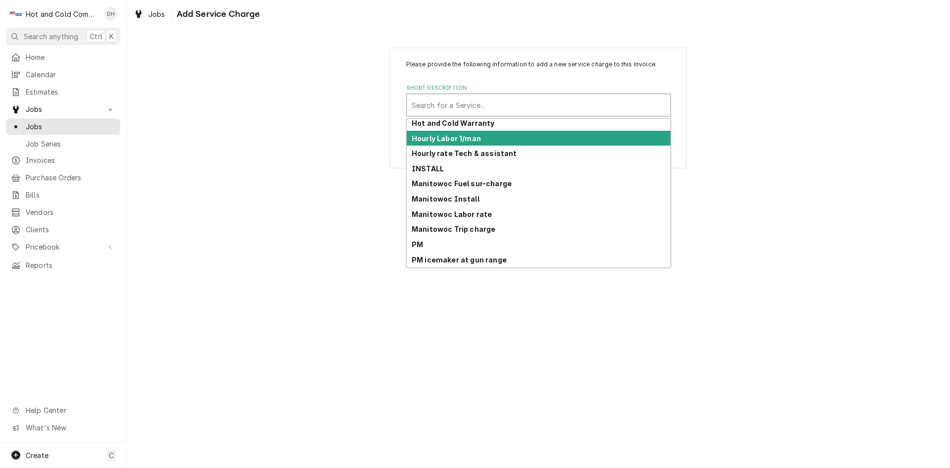
click at [475, 139] on strong "Hourly Labor 1/man" at bounding box center [446, 138] width 69 height 8
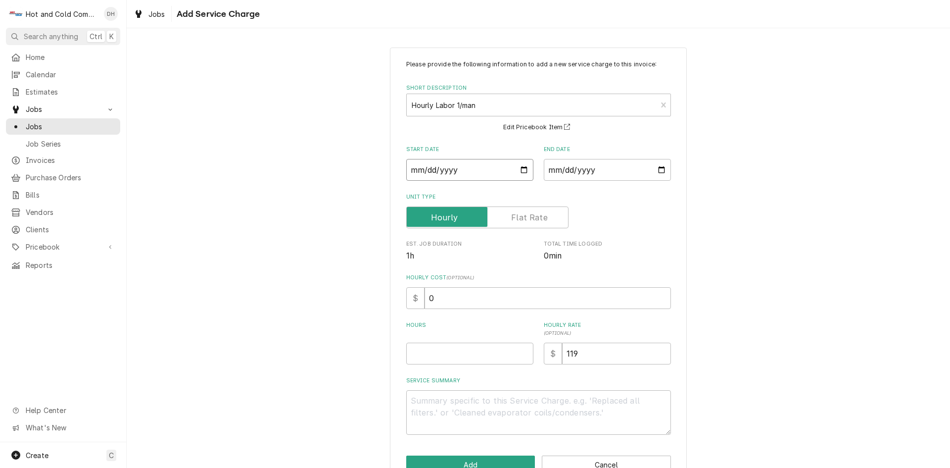
click at [521, 167] on input "Start Date" at bounding box center [469, 170] width 127 height 22
type textarea "x"
type input "[DATE]"
click at [659, 168] on input "End Date" at bounding box center [607, 170] width 127 height 22
type textarea "x"
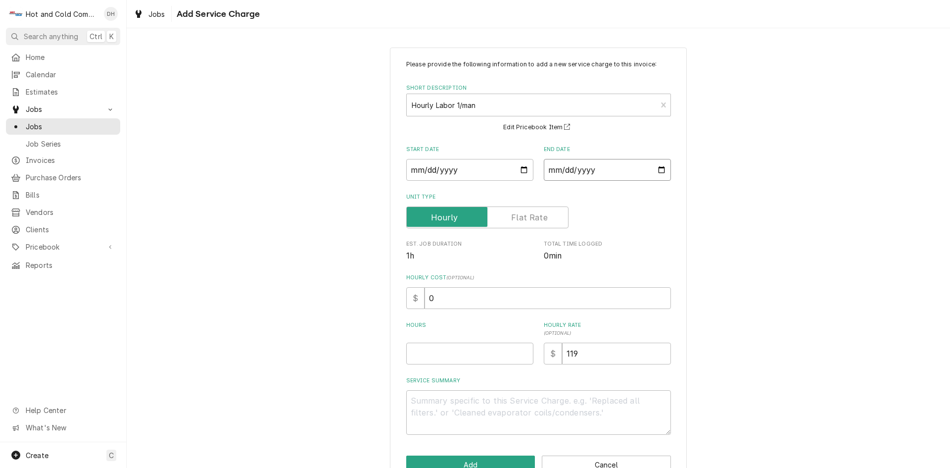
type input "[DATE]"
click at [416, 356] on input "Hours" at bounding box center [469, 354] width 127 height 22
type textarea "x"
type input "2"
type textarea "x"
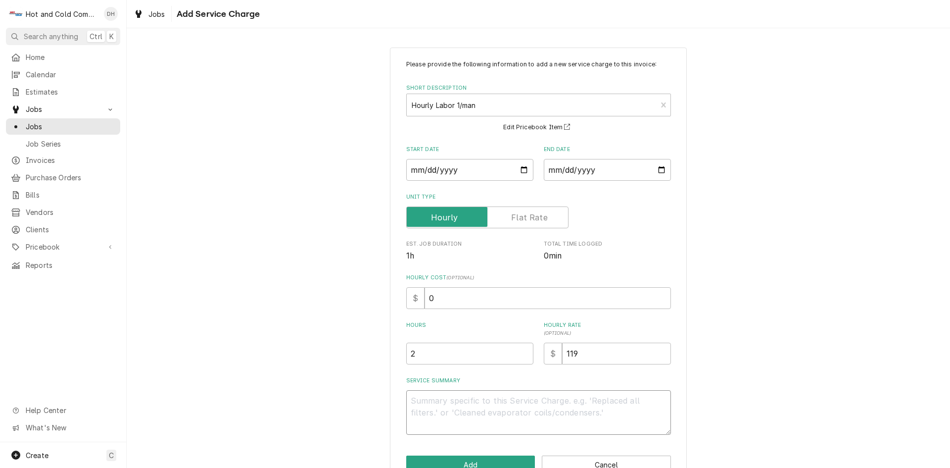
type textarea "8"
type textarea "x"
type textarea "8/"
type textarea "x"
type textarea "8/1"
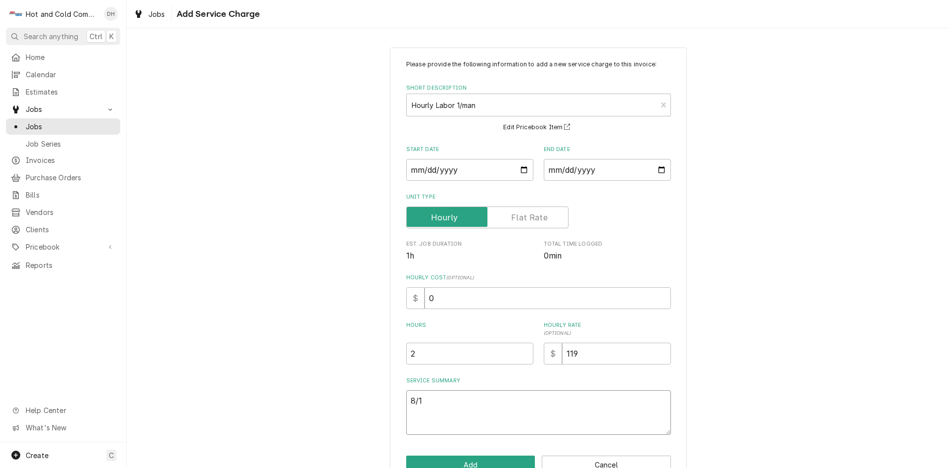
type textarea "x"
type textarea "8/17"
type textarea "x"
type textarea "8/17/"
type textarea "x"
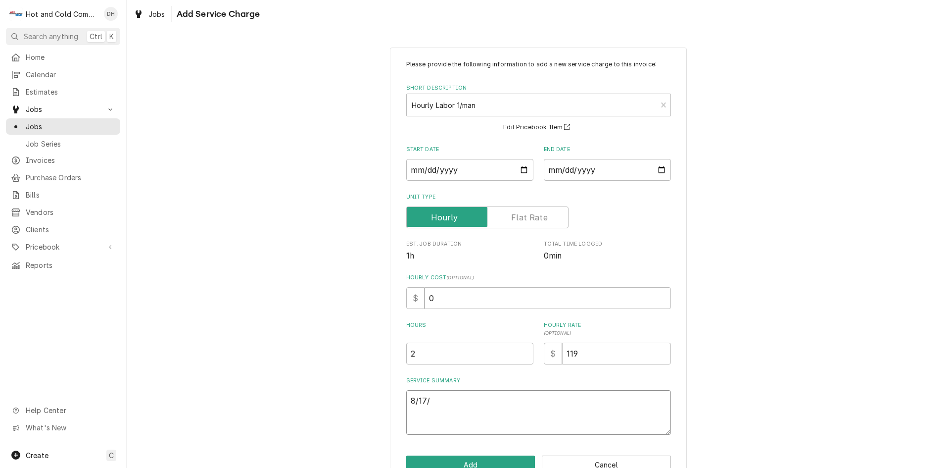
type textarea "8/17/2"
type textarea "x"
type textarea "8/17/25"
type textarea "x"
type textarea "8/17/25"
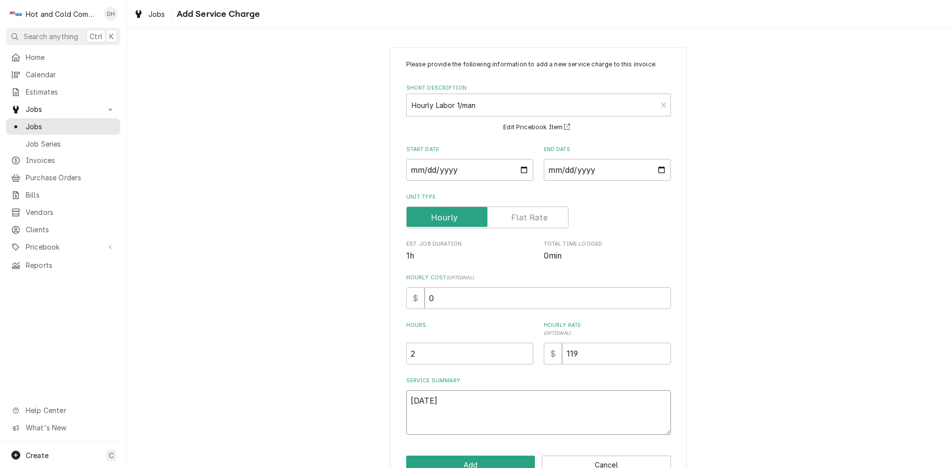
type textarea "x"
type textarea "8/17/25 C"
type textarea "x"
type textarea "8/17/25 Ch"
type textarea "x"
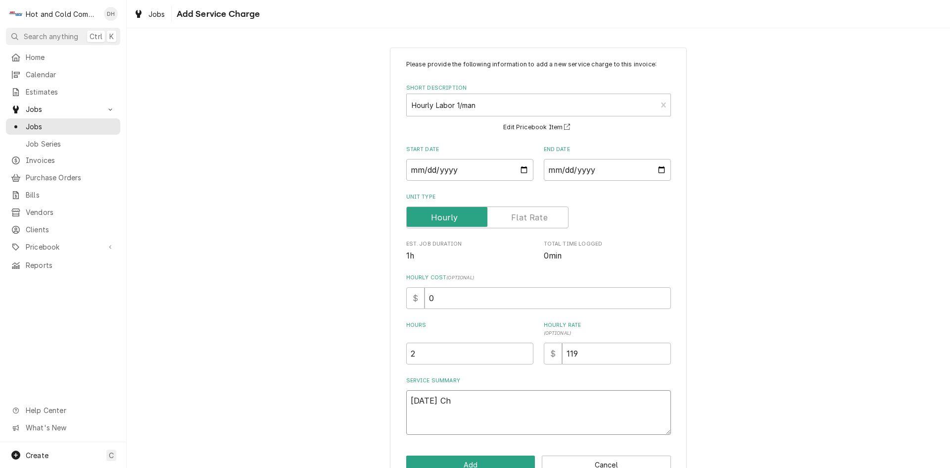
type textarea "8/17/25 Che"
type textarea "x"
type textarea "8/17/25 Chec"
type textarea "x"
type textarea "8/17/25 Check"
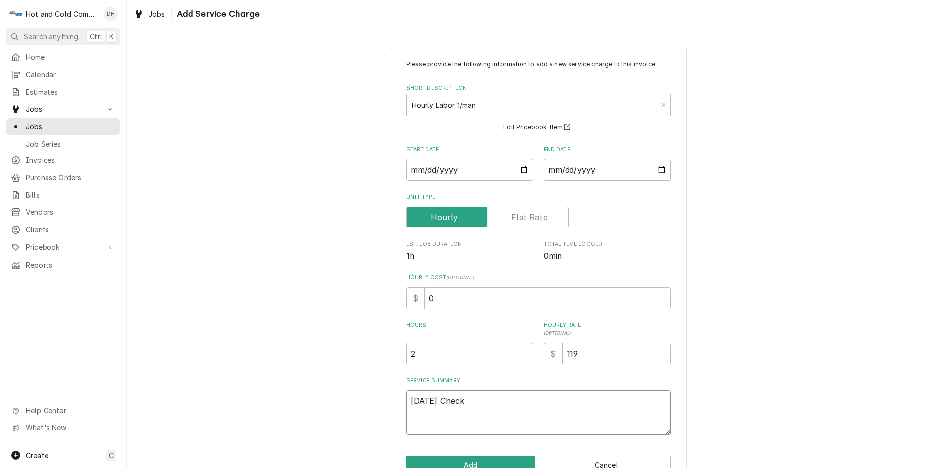
type textarea "x"
type textarea "8/17/25 Checke"
type textarea "x"
type textarea "8/17/25 Checked"
type textarea "x"
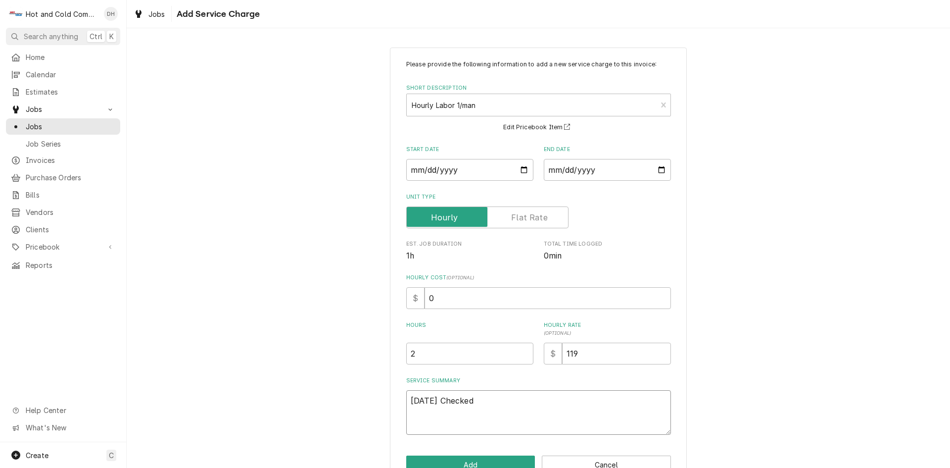
type textarea "8/17/25 Checked"
type textarea "x"
type textarea "8/17/25 Checked m"
type textarea "x"
type textarea "8/17/25 Checked ma"
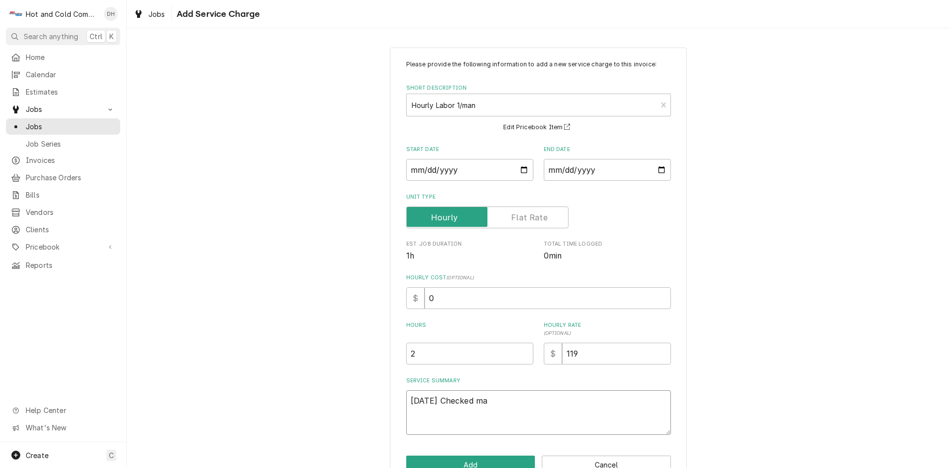
type textarea "x"
type textarea "8/17/25 Checked mac"
type textarea "x"
type textarea "8/17/25 Checked maca"
type textarea "x"
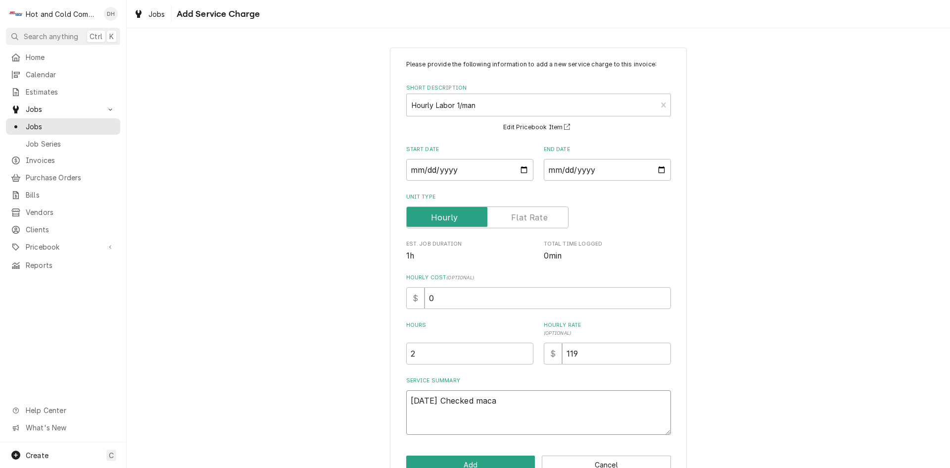
type textarea "8/17/25 Checked macar"
type textarea "x"
type textarea "8/17/25 Checked macaro"
type textarea "x"
type textarea "8/17/25 Checked macaron"
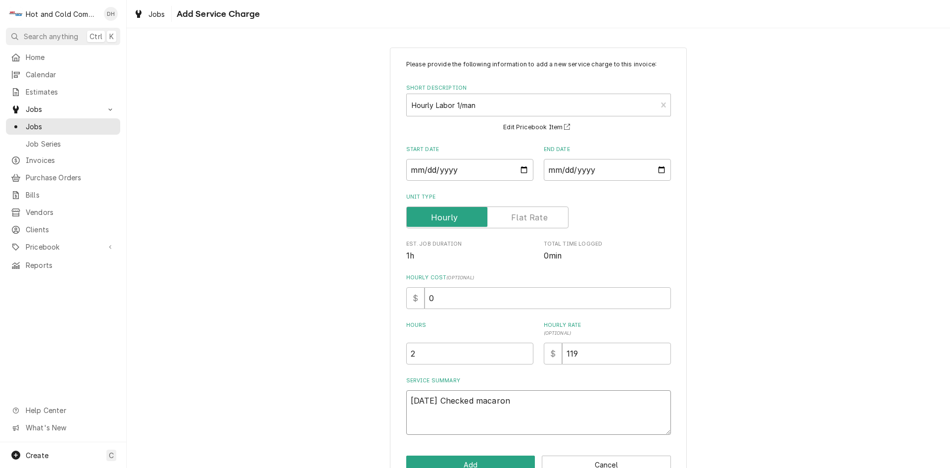
type textarea "x"
type textarea "8/17/25 Checked macaroni"
type textarea "x"
type textarea "8/17/25 Checked macaroni"
type textarea "x"
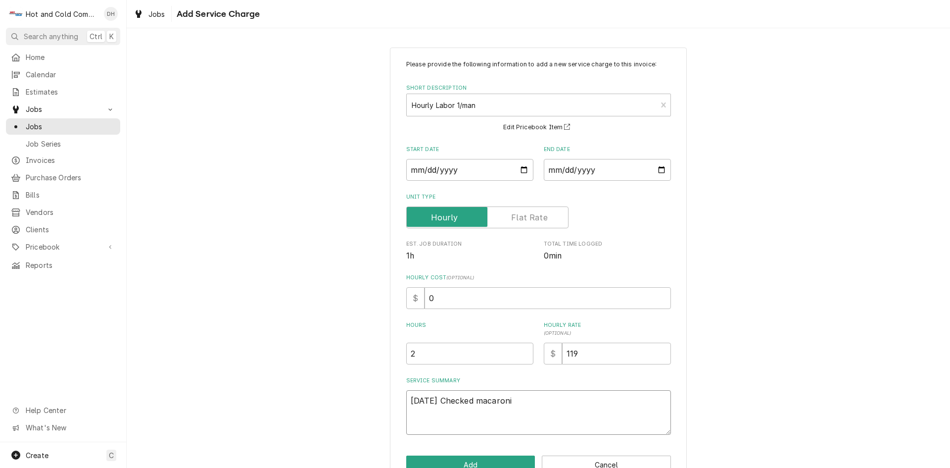
type textarea "8/17/25 Checked macaroni c"
type textarea "x"
type textarea "8/17/25 Checked macaroni co"
type textarea "x"
type textarea "8/17/25 Checked macaroni coo"
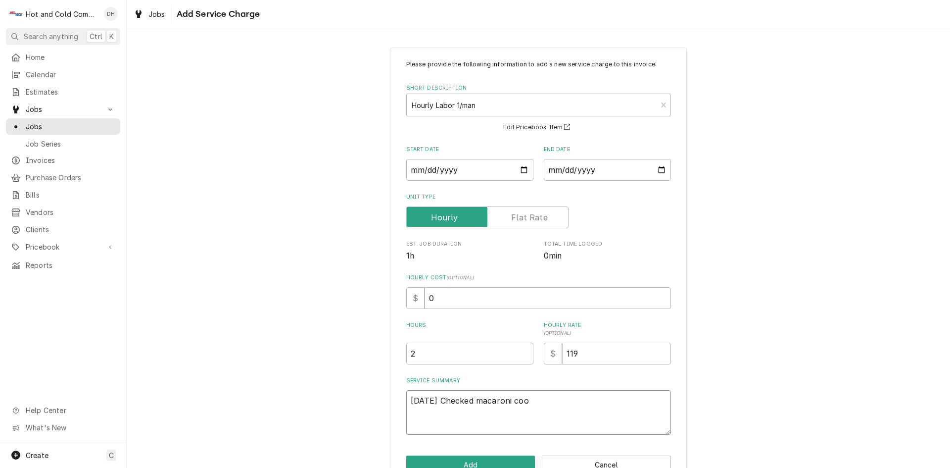
type textarea "x"
type textarea "8/17/25 Checked macaroni cool"
type textarea "x"
type textarea "8/17/25 Checked macaroni coole"
type textarea "x"
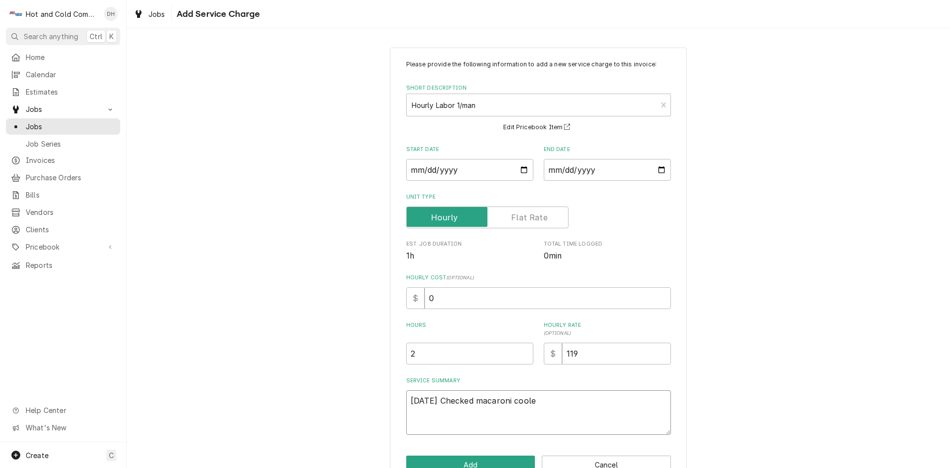
type textarea "8/17/25 Checked macaroni cooler"
type textarea "x"
type textarea "8/17/25 Checked macaroni cooler"
type textarea "x"
type textarea "8/17/25 Checked macaroni cooler f"
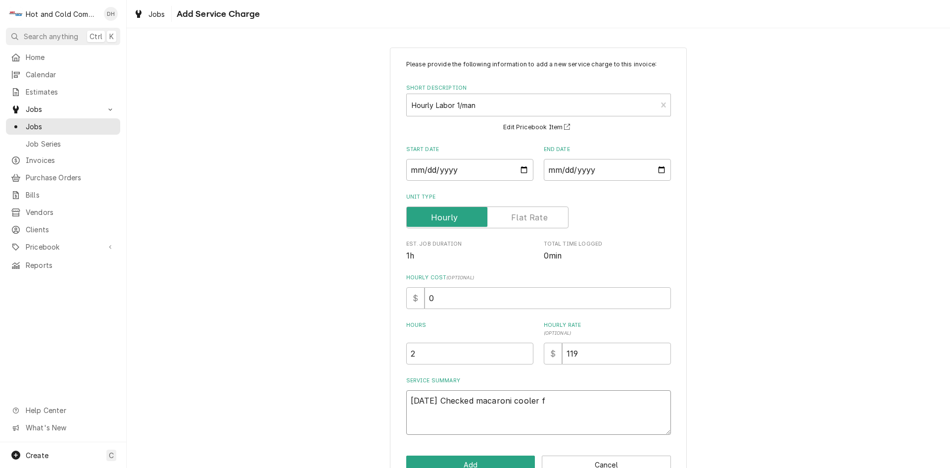
type textarea "x"
type textarea "8/17/25 Checked macaroni cooler fo"
type textarea "x"
type textarea "8/17/25 Checked macaroni cooler fou"
type textarea "x"
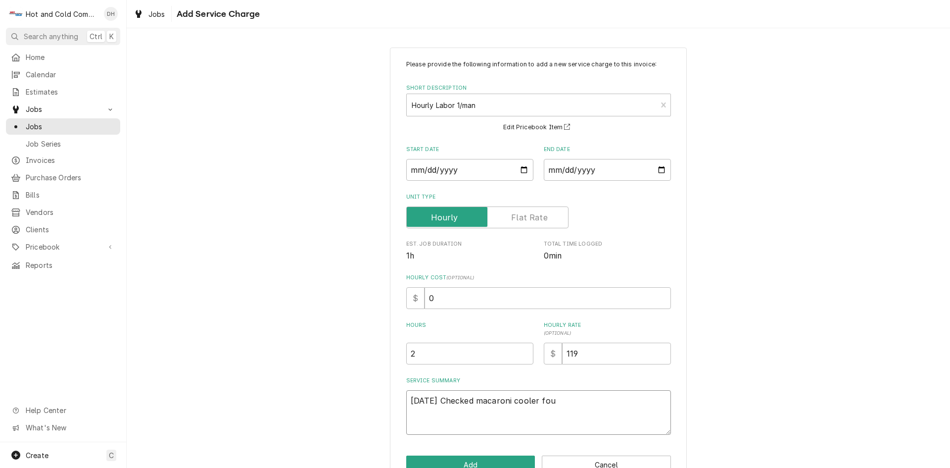
type textarea "8/17/25 Checked macaroni cooler foun"
type textarea "x"
type textarea "8/17/25 Checked macaroni cooler found"
type textarea "x"
type textarea "8/17/25 Checked macaroni cooler found"
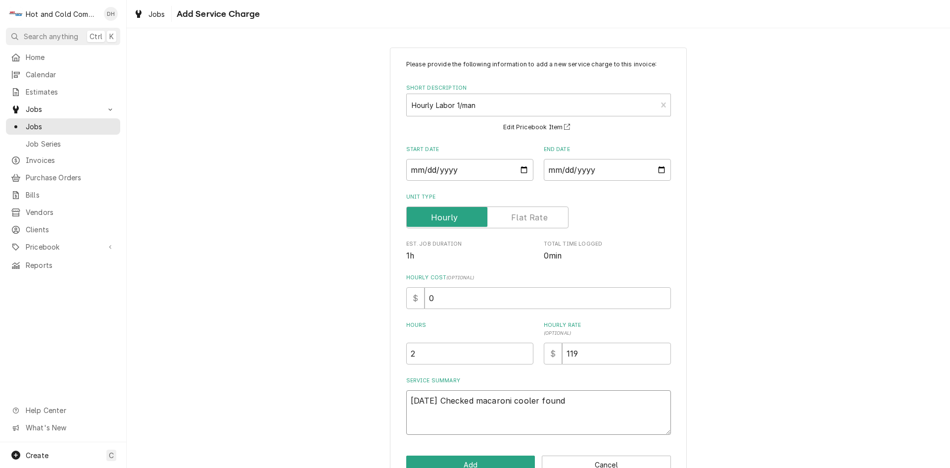
type textarea "x"
type textarea "8/17/25 Checked macaroni cooler found l"
type textarea "x"
type textarea "8/17/25 Checked macaroni cooler found lo"
type textarea "x"
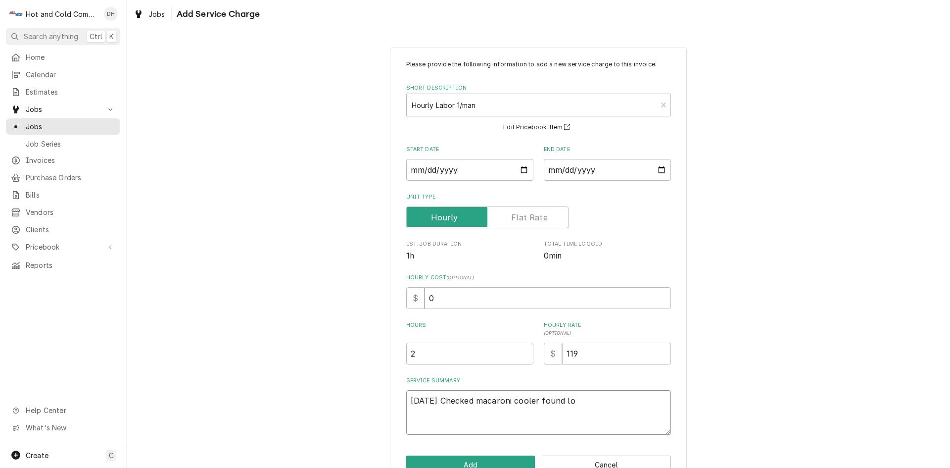
type textarea "8/17/25 Checked macaroni cooler found low"
type textarea "x"
type textarea "8/17/25 Checked macaroni cooler found low"
type textarea "x"
type textarea "8/17/25 Checked macaroni cooler found low o"
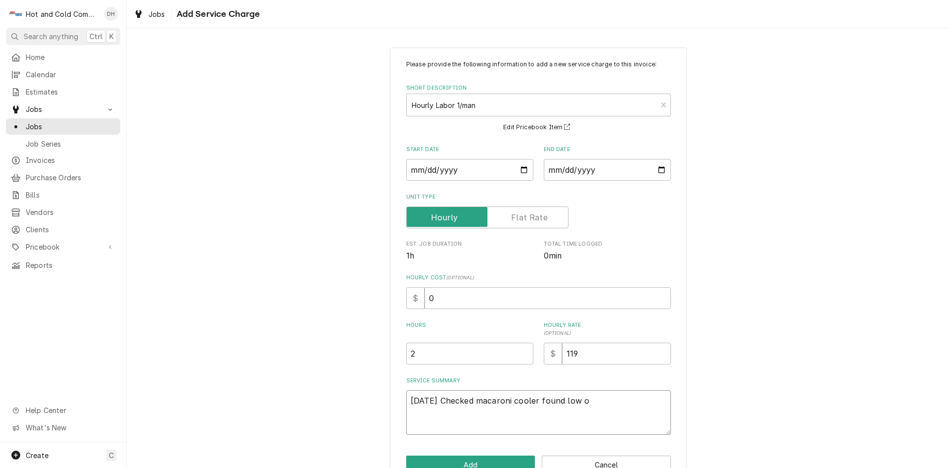
type textarea "x"
type textarea "8/17/25 Checked macaroni cooler found low on"
type textarea "x"
type textarea "8/17/25 Checked macaroni cooler found low on"
type textarea "x"
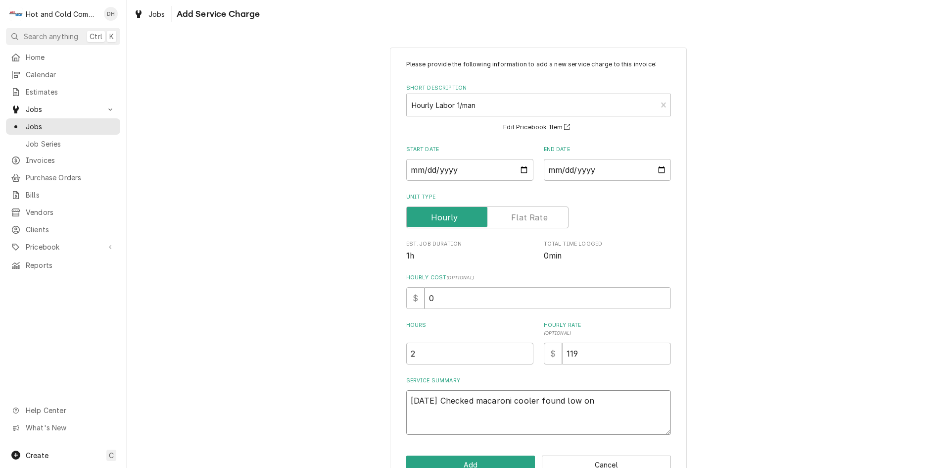
type textarea "8/17/25 Checked macaroni cooler found low on f"
type textarea "x"
type textarea "8/17/25 Checked macaroni cooler found low on fr"
type textarea "x"
type textarea "8/17/25 Checked macaroni cooler found low on fre"
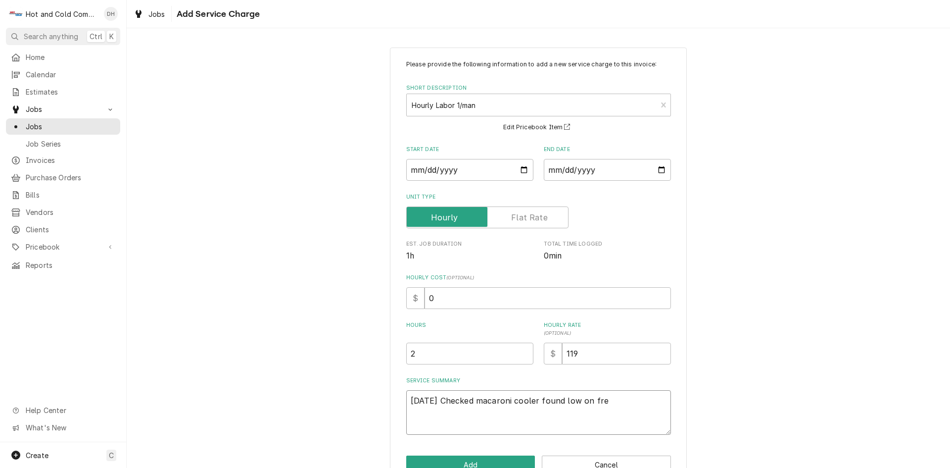
type textarea "x"
type textarea "8/17/25 Checked macaroni cooler found low on freo"
type textarea "x"
type textarea "8/17/25 Checked macaroni cooler found low on freon"
type textarea "x"
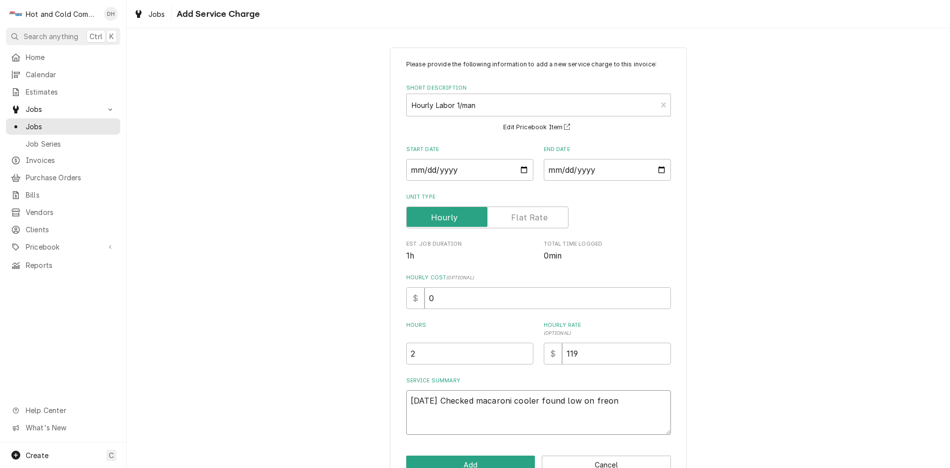
type textarea "8/17/25 Checked macaroni cooler found low on freon"
type textarea "x"
type textarea "8/17/25 Checked macaroni cooler found low on freon r"
type textarea "x"
type textarea "8/17/25 Checked macaroni cooler found low on freon re"
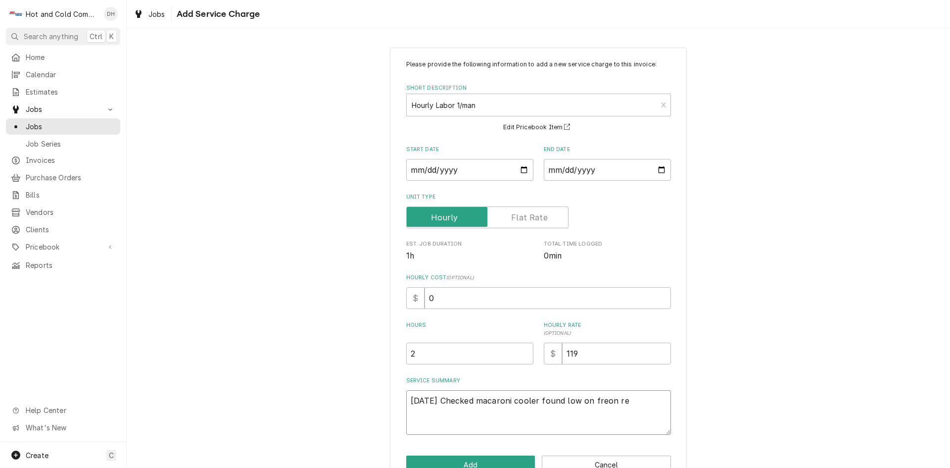
type textarea "x"
type textarea "8/17/25 Checked macaroni cooler found low on freon rer"
type textarea "x"
type textarea "8/17/25 Checked macaroni cooler found low on freon rero"
type textarea "x"
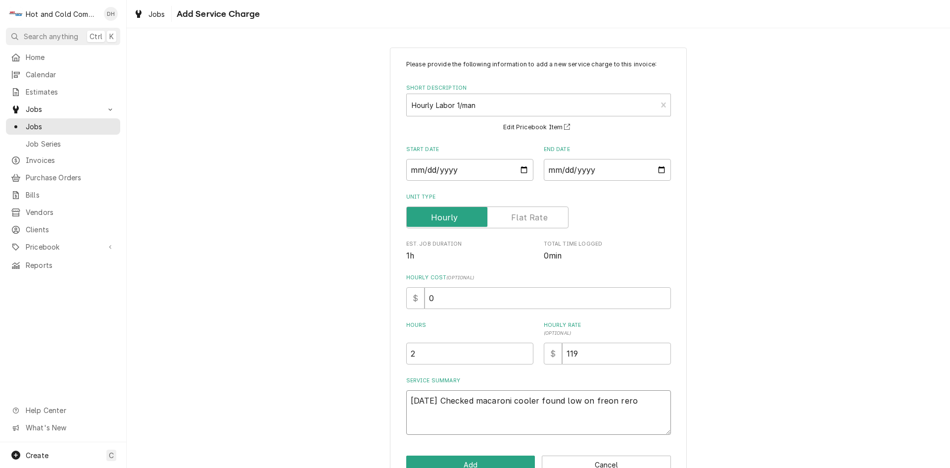
type textarea "8/17/25 Checked macaroni cooler found low on freon rerou"
type textarea "x"
type textarea "8/17/25 Checked macaroni cooler found low on freon rerout"
type textarea "x"
type textarea "8/17/25 Checked macaroni cooler found low on freon reroute"
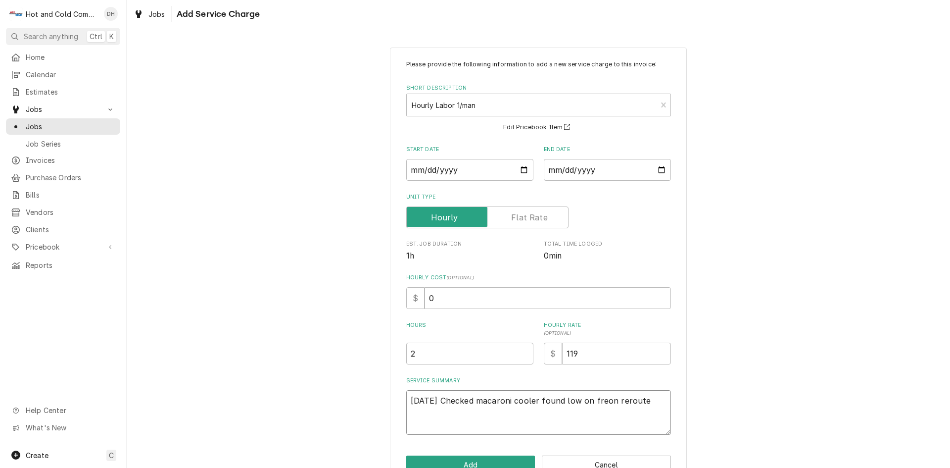
type textarea "x"
type textarea "8/17/25 Checked macaroni cooler found low on freon reroute"
type textarea "x"
type textarea "8/17/25 Checked macaroni cooler found low on freon reroute w"
type textarea "x"
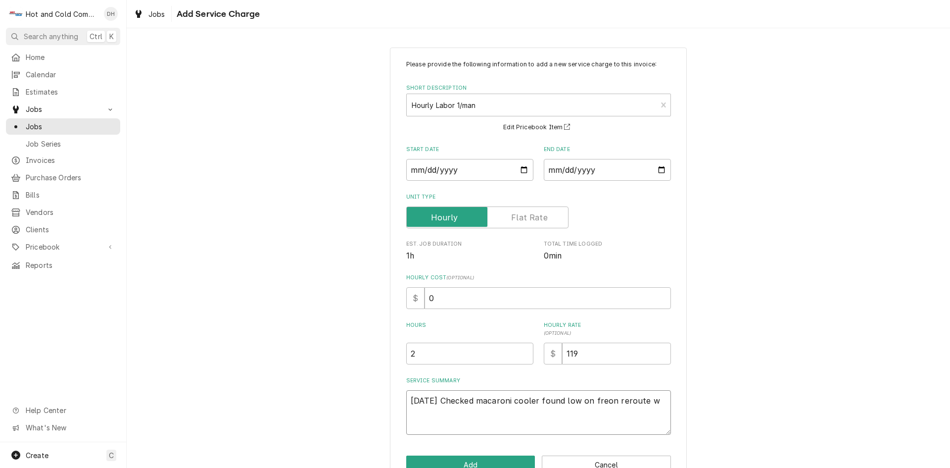
type textarea "8/17/25 Checked macaroni cooler found low on freon reroute wi"
type textarea "x"
type textarea "8/17/25 Checked macaroni cooler found low on freon reroute wit"
type textarea "x"
type textarea "8/17/25 Checked macaroni cooler found low on freon reroute with"
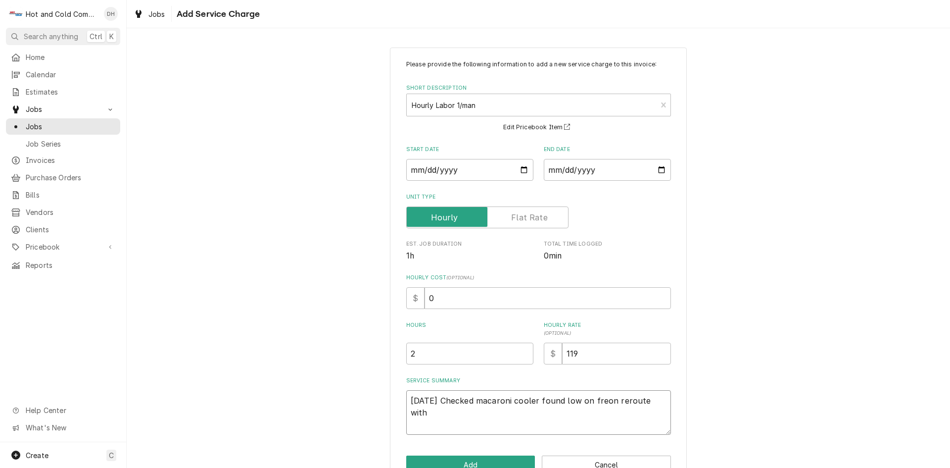
type textarea "x"
type textarea "8/17/25 Checked macaroni cooler found low on freon reroute with"
type textarea "x"
type textarea "8/17/25 Checked macaroni cooler found low on freon reroute with c"
type textarea "x"
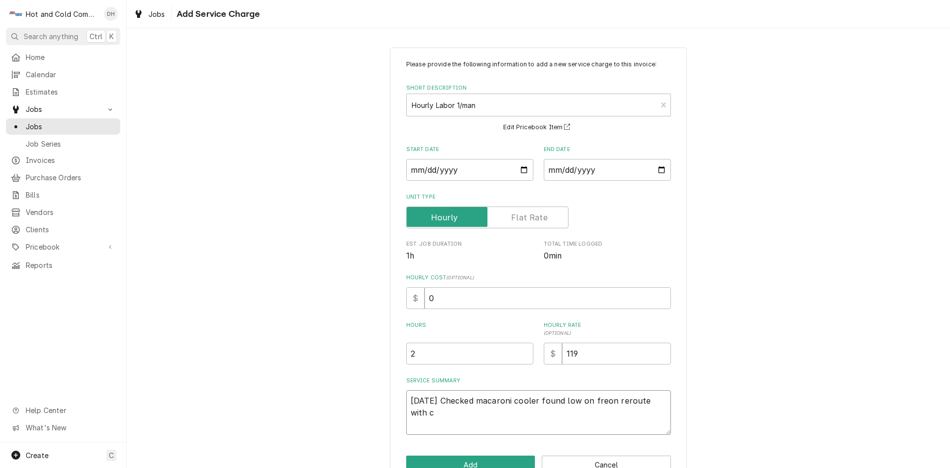
type textarea "8/17/25 Checked macaroni cooler found low on freon reroute with co"
type textarea "x"
type textarea "8/17/25 Checked macaroni cooler found low on freon reroute with cor"
type textarea "x"
type textarea "8/17/25 Checked macaroni cooler found low on freon reroute with corr"
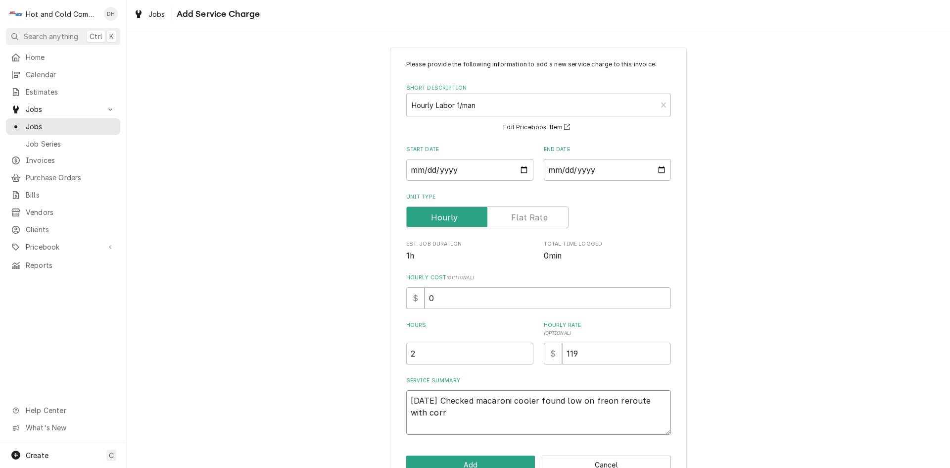
type textarea "x"
type textarea "8/17/25 Checked macaroni cooler found low on freon reroute with corre"
type textarea "x"
type textarea "8/17/25 Checked macaroni cooler found low on freon reroute with correc"
type textarea "x"
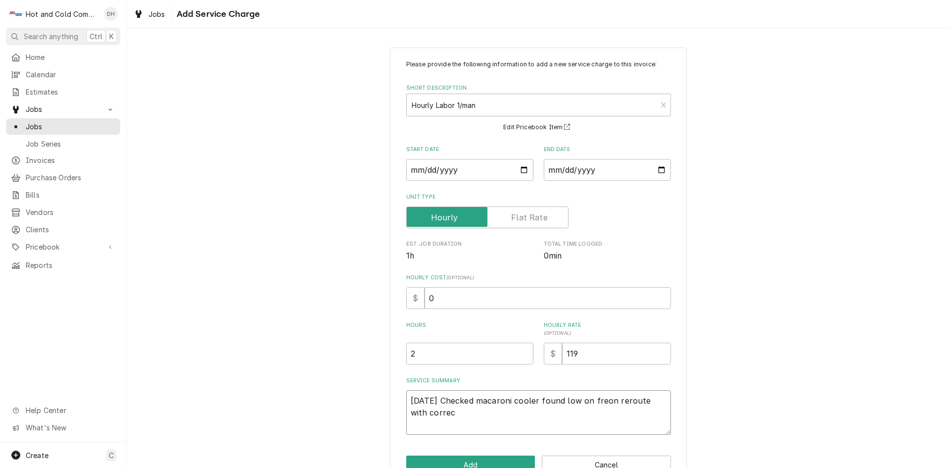
type textarea "8/17/25 Checked macaroni cooler found low on freon reroute with correct"
type textarea "x"
type textarea "8/17/25 Checked macaroni cooler found low on freon reroute with correct"
type textarea "x"
type textarea "8/17/25 Checked macaroni cooler found low on freon reroute with correct f"
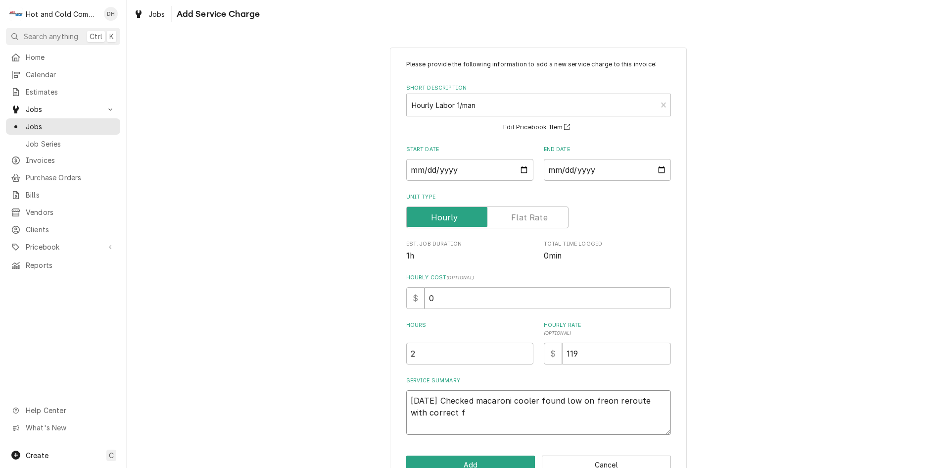
type textarea "x"
type textarea "8/17/25 Checked macaroni cooler found low on freon reroute with correct fr"
type textarea "x"
type textarea "8/17/25 Checked macaroni cooler found low on freon reroute with correct fre"
type textarea "x"
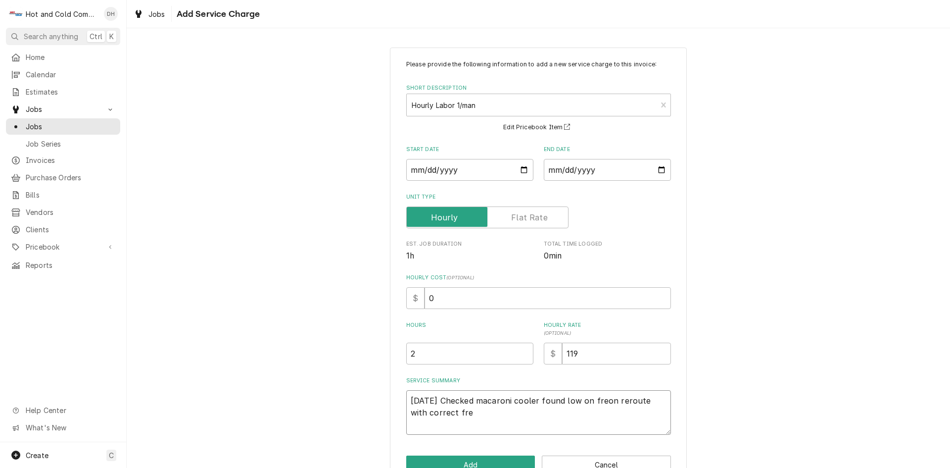
type textarea "8/17/25 Checked macaroni cooler found low on freon reroute with correct freo"
type textarea "x"
type textarea "8/17/25 Checked macaroni cooler found low on freon reroute with correct freon"
type textarea "x"
type textarea "8/17/25 Checked macaroni cooler found low on freon reroute with correct freon,"
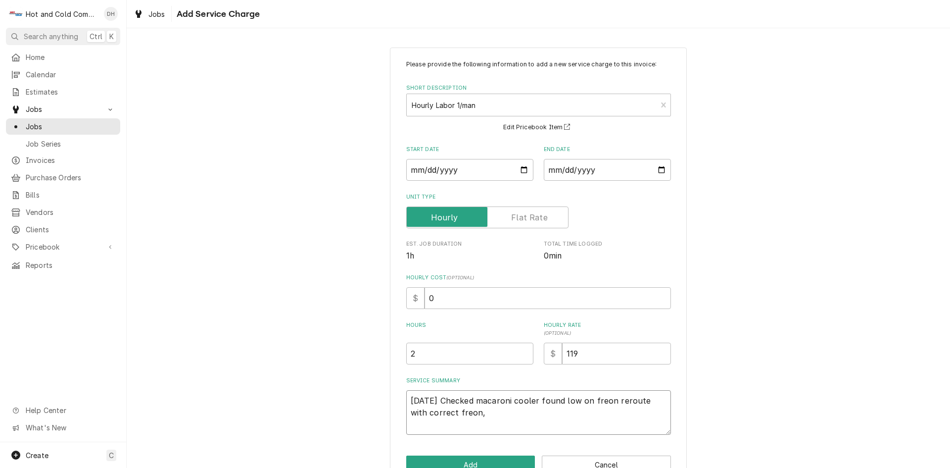
type textarea "x"
type textarea "8/17/25 Checked macaroni cooler found low on freon reroute with correct freon,"
type textarea "x"
type textarea "8/17/25 Checked macaroni cooler found low on freon reroute with correct freon, c"
type textarea "x"
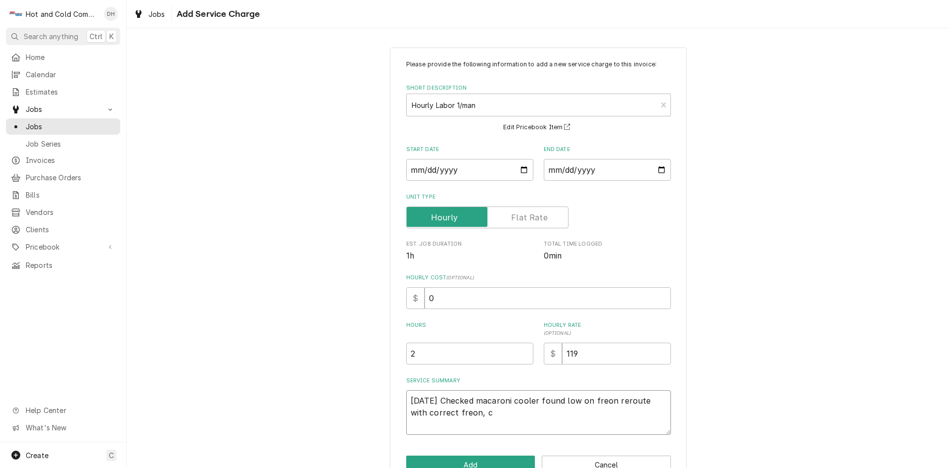
type textarea "8/17/25 Checked macaroni cooler found low on freon reroute with correct freon, …"
type textarea "x"
type textarea "8/17/25 Checked macaroni cooler found low on freon reroute with correct freon, …"
type textarea "x"
type textarea "8/17/25 Checked macaroni cooler found low on freon reroute with correct freon, …"
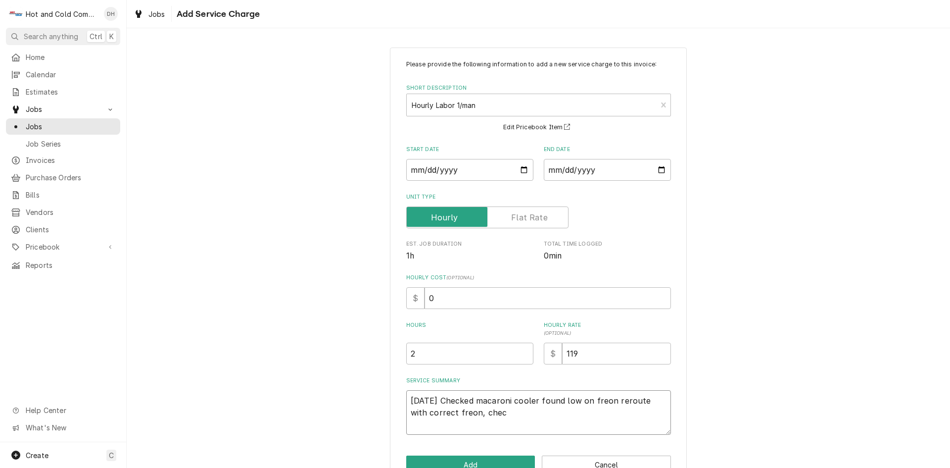
type textarea "x"
type textarea "8/17/25 Checked macaroni cooler found low on freon reroute with correct freon, …"
type textarea "x"
type textarea "8/17/25 Checked macaroni cooler found low on freon reroute with correct freon, …"
type textarea "x"
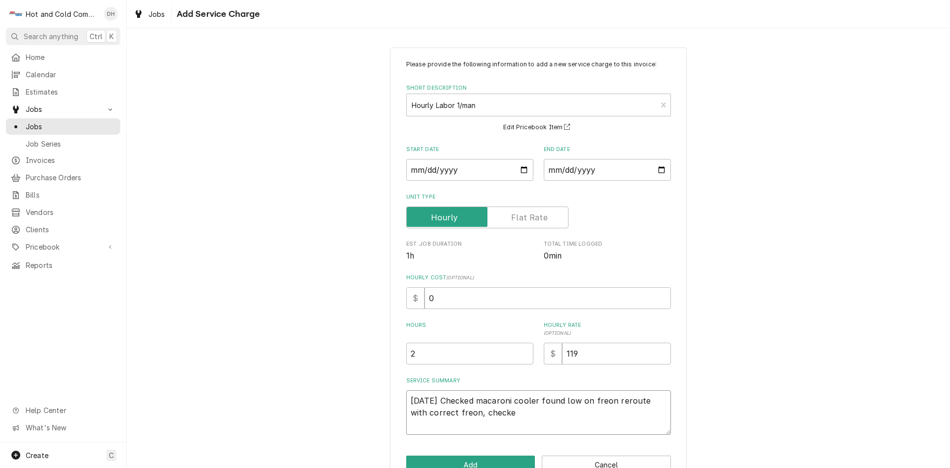
type textarea "8/17/25 Checked macaroni cooler found low on freon reroute with correct freon, …"
type textarea "x"
type textarea "8/17/25 Checked macaroni cooler found low on freon reroute with correct freon, …"
type textarea "x"
type textarea "8/17/25 Checked macaroni cooler found low on freon reroute with correct freon, …"
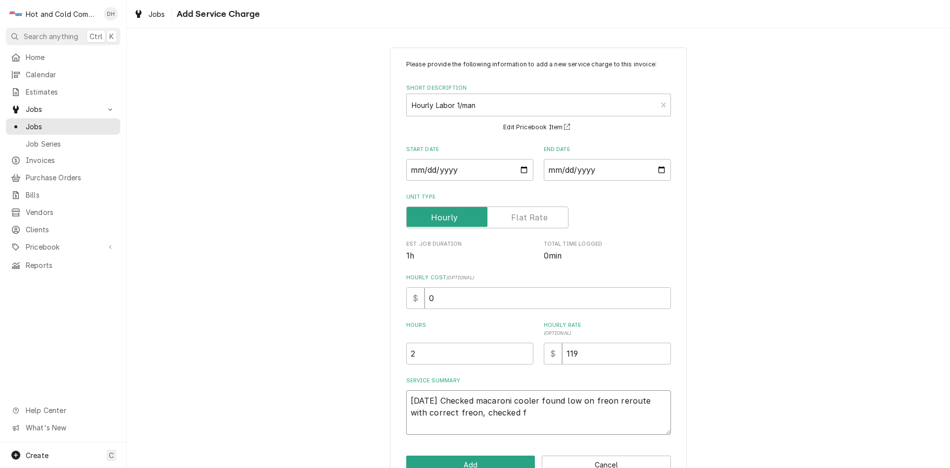
type textarea "x"
type textarea "8/17/25 Checked macaroni cooler found low on freon reroute with correct freon, …"
type textarea "x"
type textarea "8/17/25 Checked macaroni cooler found low on freon reroute with correct freon, …"
type textarea "x"
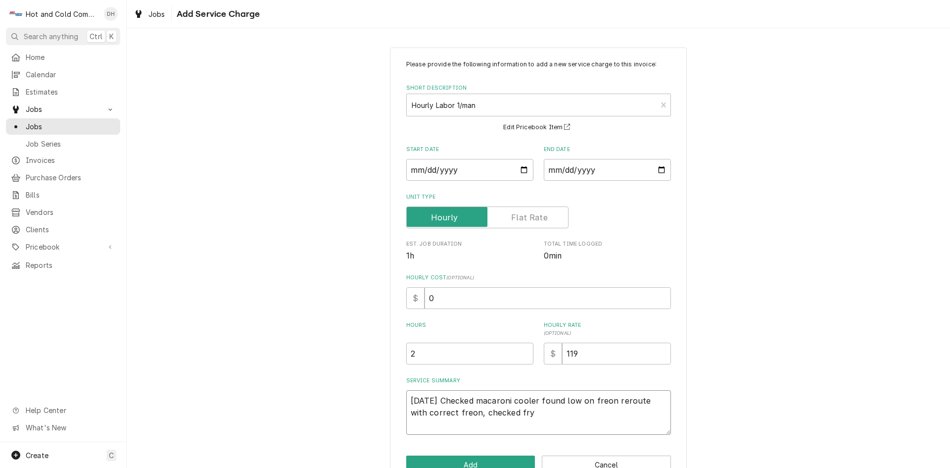
type textarea "8/17/25 Checked macaroni cooler found low on freon reroute with correct freon, …"
type textarea "x"
type textarea "8/17/25 Checked macaroni cooler found low on freon reroute with correct freon, …"
type textarea "x"
type textarea "8/17/25 Checked macaroni cooler found low on freon reroute with correct freon, …"
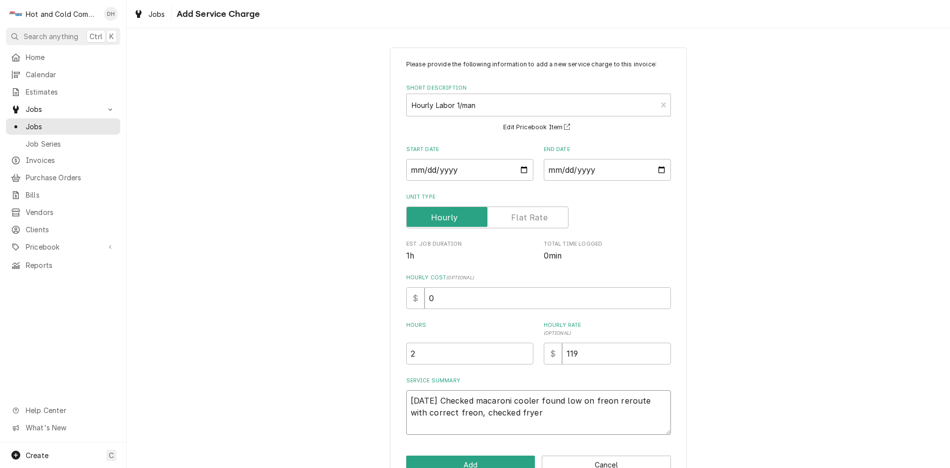
type textarea "x"
type textarea "8/17/25 Checked macaroni cooler found low on freon reroute with correct freon, …"
type textarea "x"
type textarea "8/17/25 Checked macaroni cooler found low on freon reroute with correct freon, …"
type textarea "x"
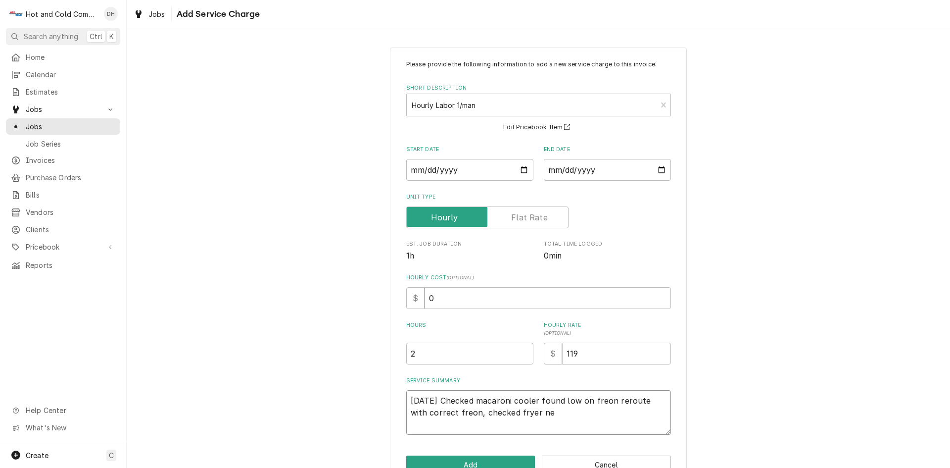
type textarea "8/17/25 Checked macaroni cooler found low on freon reroute with correct freon, …"
type textarea "x"
type textarea "8/17/25 Checked macaroni cooler found low on freon reroute with correct freon, …"
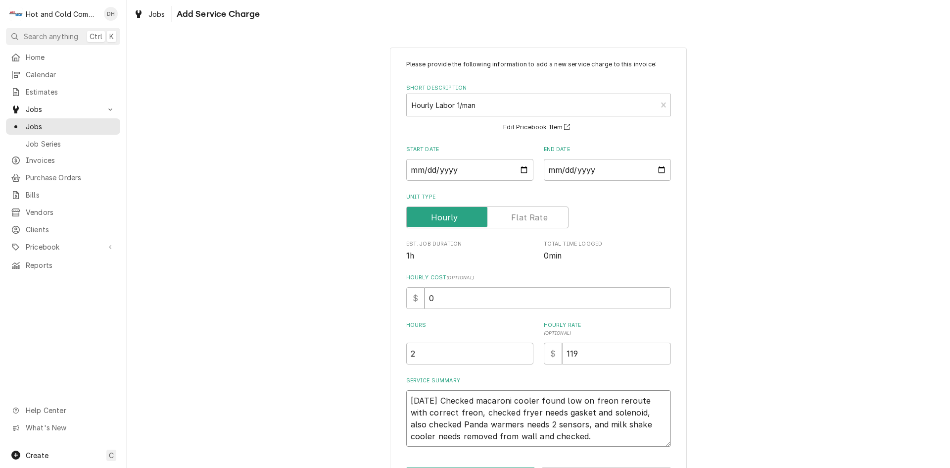
scroll to position [39, 0]
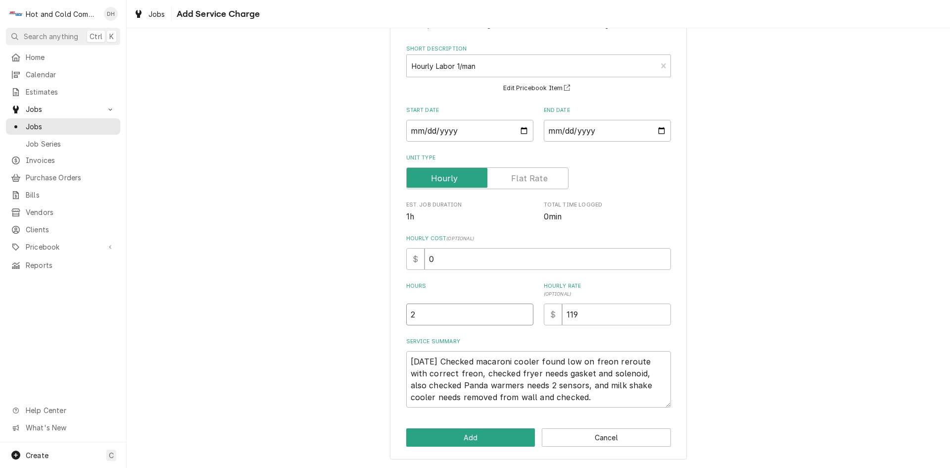
click at [432, 315] on input "2" at bounding box center [469, 314] width 127 height 22
click at [501, 438] on button "Add" at bounding box center [470, 437] width 129 height 18
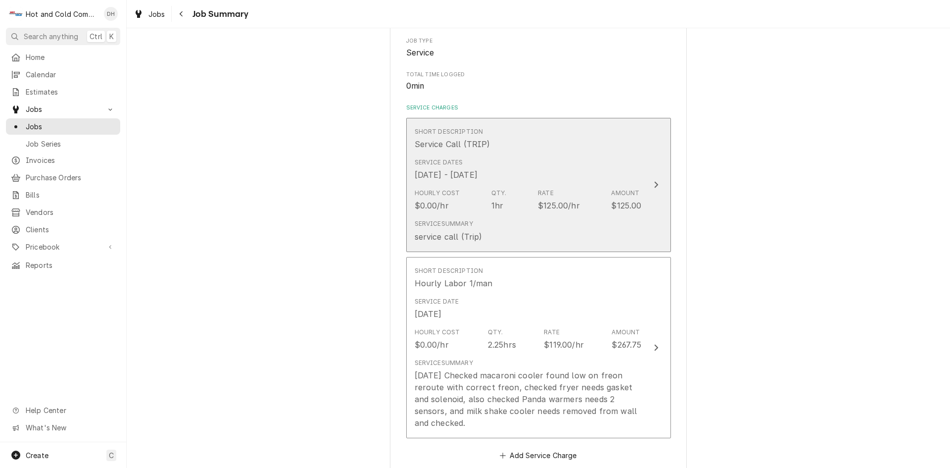
scroll to position [495, 0]
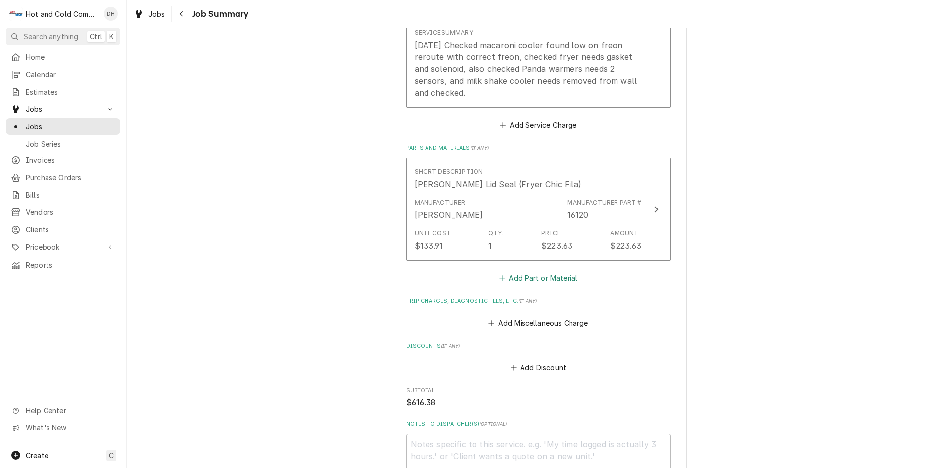
click at [560, 277] on button "Add Part or Material" at bounding box center [538, 278] width 82 height 14
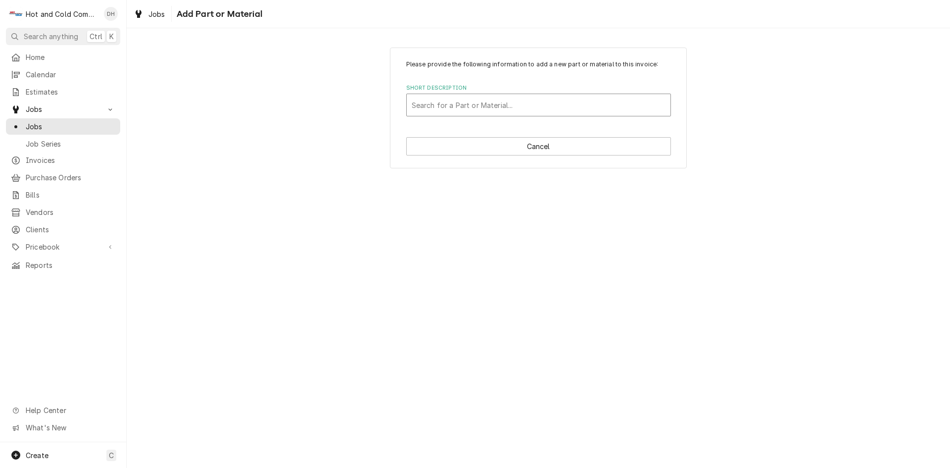
click at [423, 108] on div "Short Description" at bounding box center [539, 105] width 254 height 18
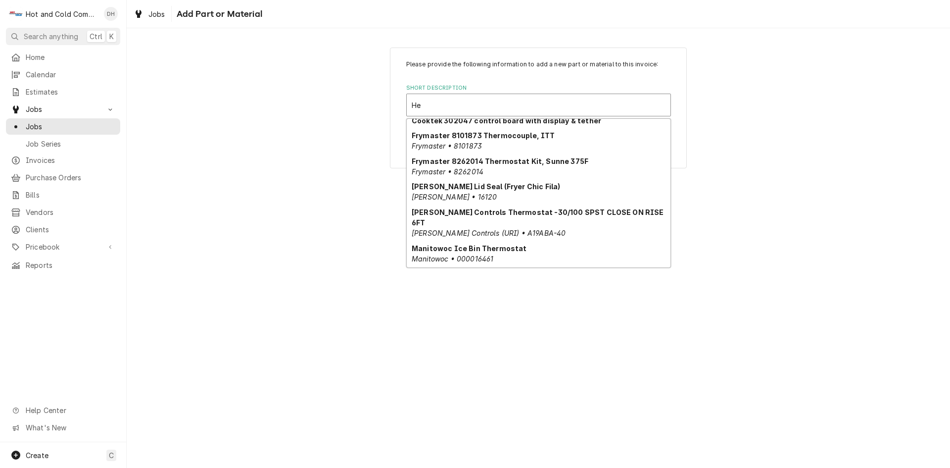
scroll to position [80, 0]
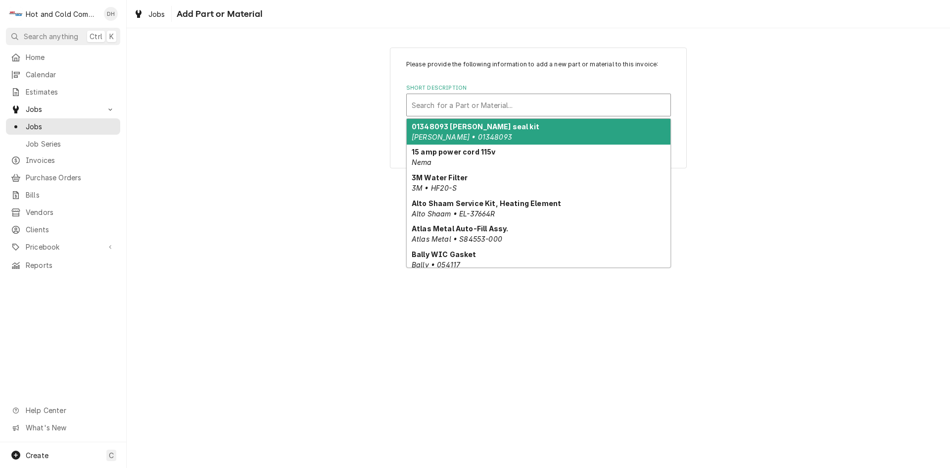
click at [458, 102] on div "Short Description" at bounding box center [539, 105] width 254 height 18
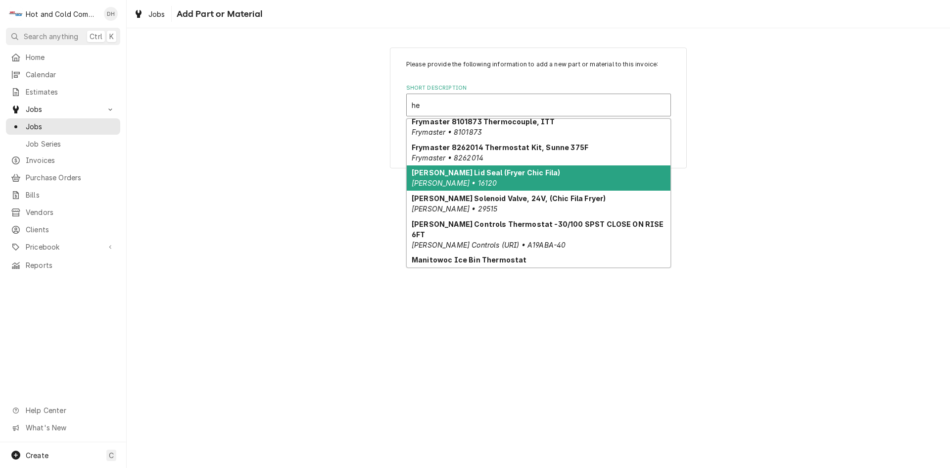
scroll to position [112, 0]
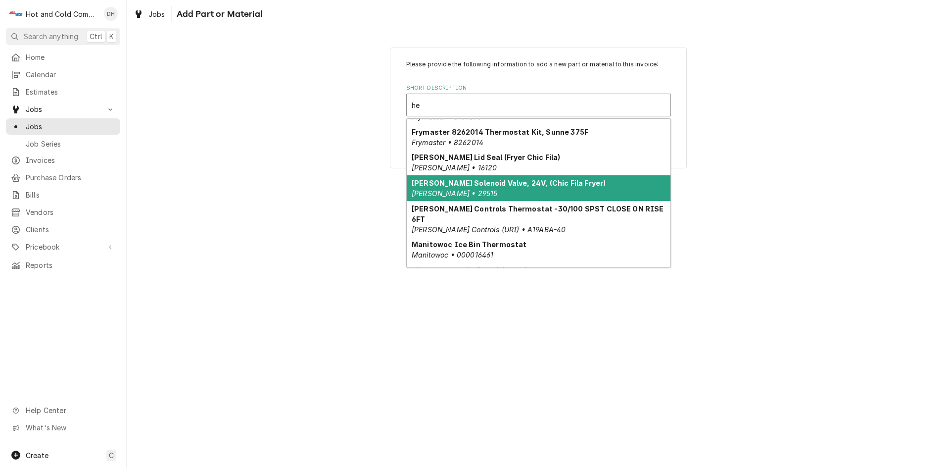
click at [552, 185] on strong "Henny Penny Solenoid Valve, 24V, (Chic Fila Fryer)" at bounding box center [509, 183] width 194 height 8
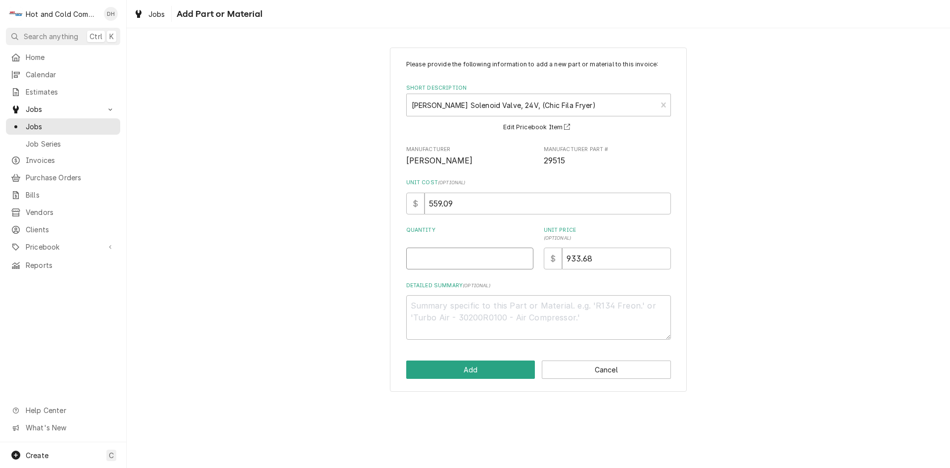
click at [458, 259] on input "Quantity" at bounding box center [469, 258] width 127 height 22
click at [467, 367] on button "Add" at bounding box center [470, 369] width 129 height 18
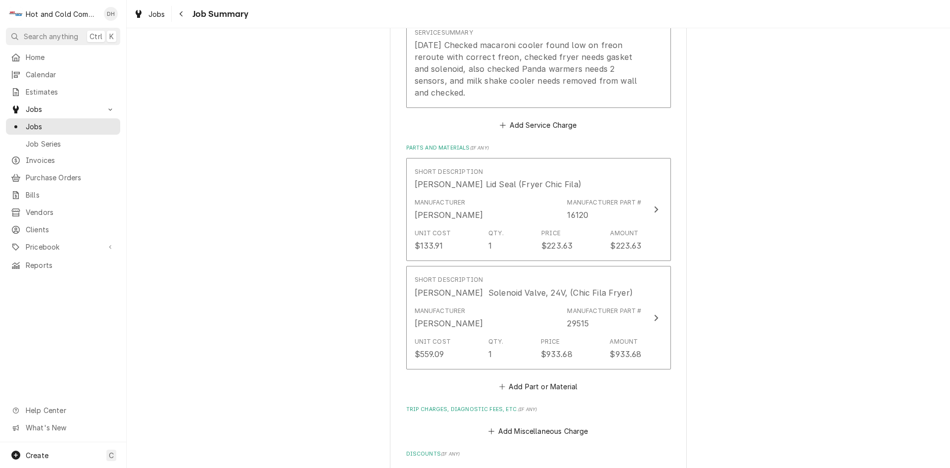
scroll to position [660, 0]
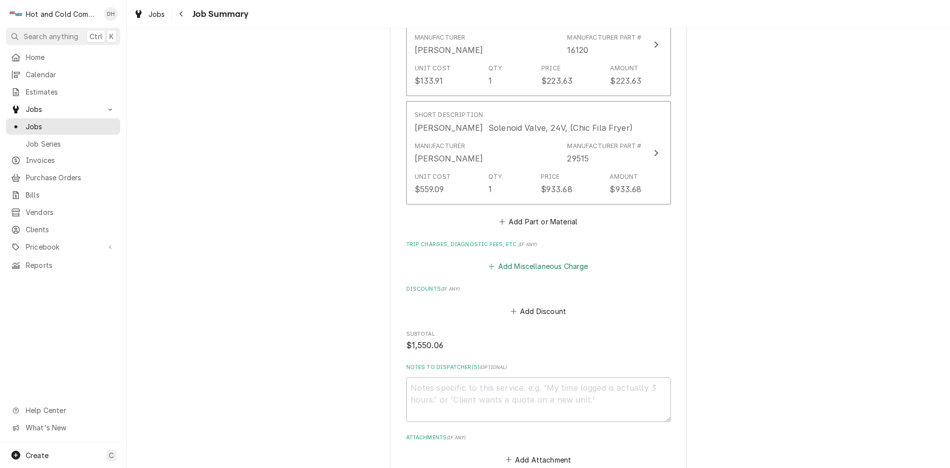
click at [538, 266] on button "Add Miscellaneous Charge" at bounding box center [538, 266] width 103 height 14
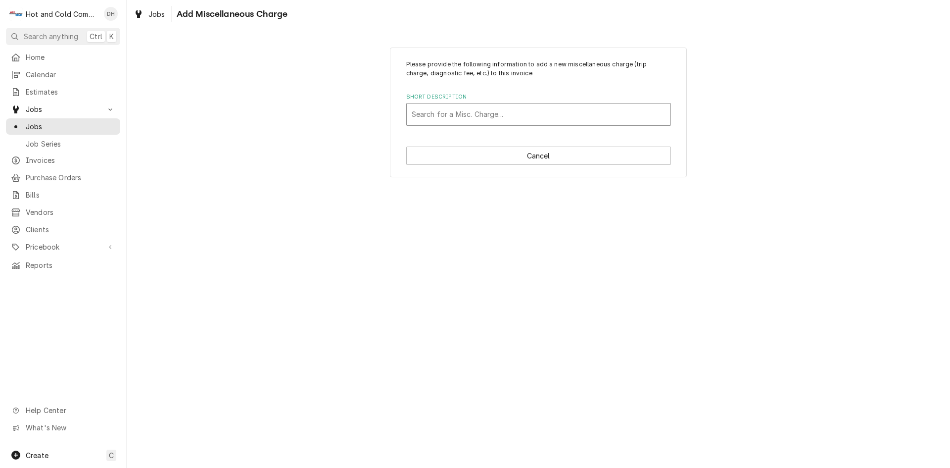
drag, startPoint x: 472, startPoint y: 114, endPoint x: 466, endPoint y: 114, distance: 5.5
click at [471, 114] on div "Short Description" at bounding box center [539, 114] width 254 height 18
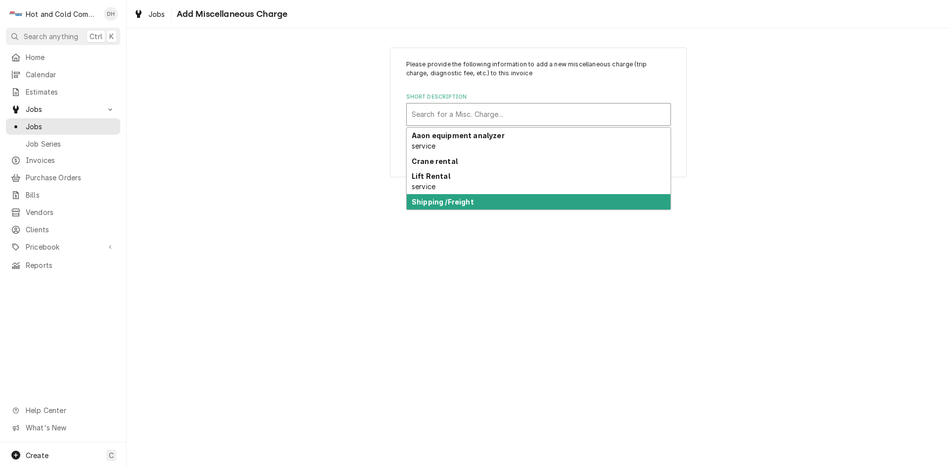
click at [477, 201] on div "Shipping /Freight" at bounding box center [539, 201] width 264 height 15
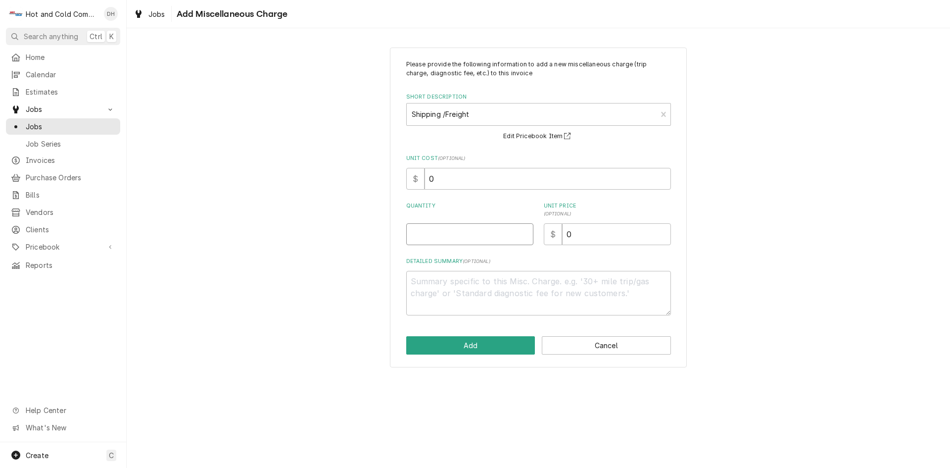
click at [450, 231] on input "Quantity" at bounding box center [469, 234] width 127 height 22
click at [578, 242] on input "0" at bounding box center [616, 234] width 109 height 22
click at [479, 349] on button "Add" at bounding box center [470, 345] width 129 height 18
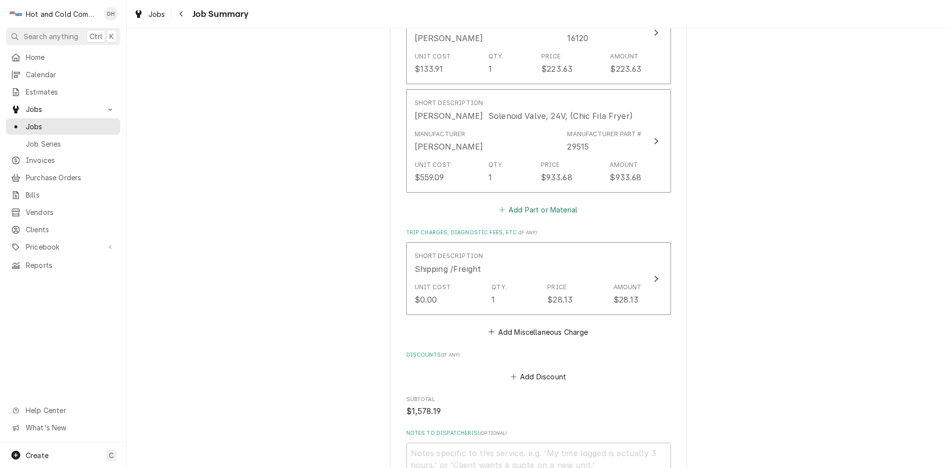
click at [534, 208] on button "Add Part or Material" at bounding box center [538, 209] width 82 height 14
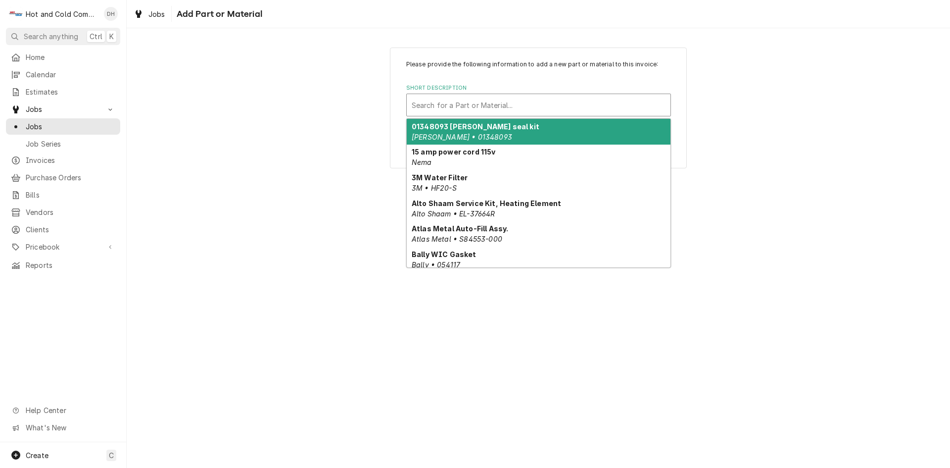
click at [502, 102] on div "Short Description" at bounding box center [539, 105] width 254 height 18
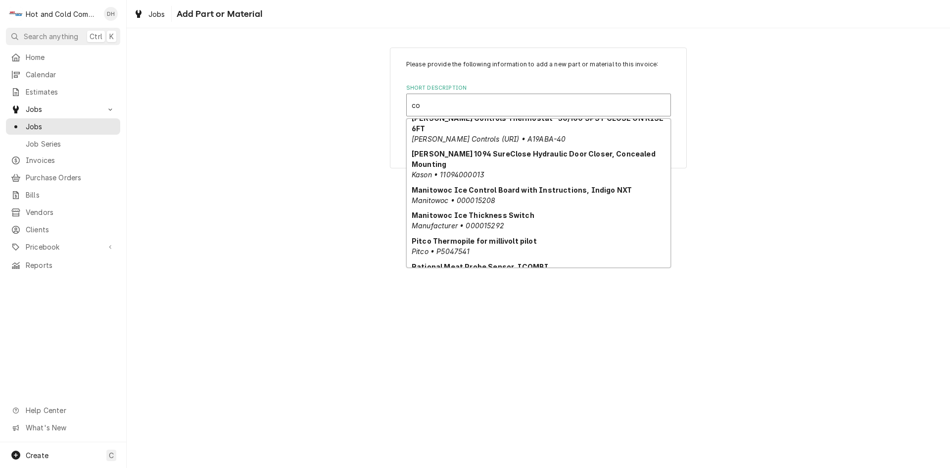
scroll to position [524, 0]
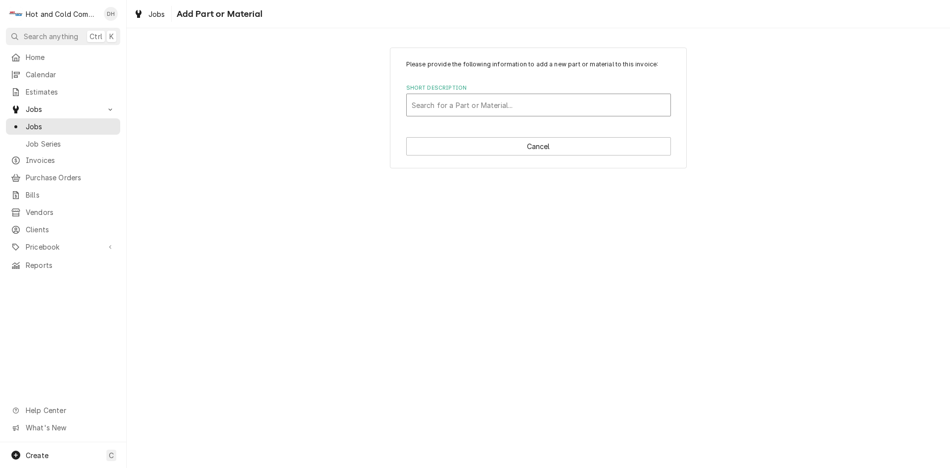
click at [487, 102] on div "Short Description" at bounding box center [539, 105] width 254 height 18
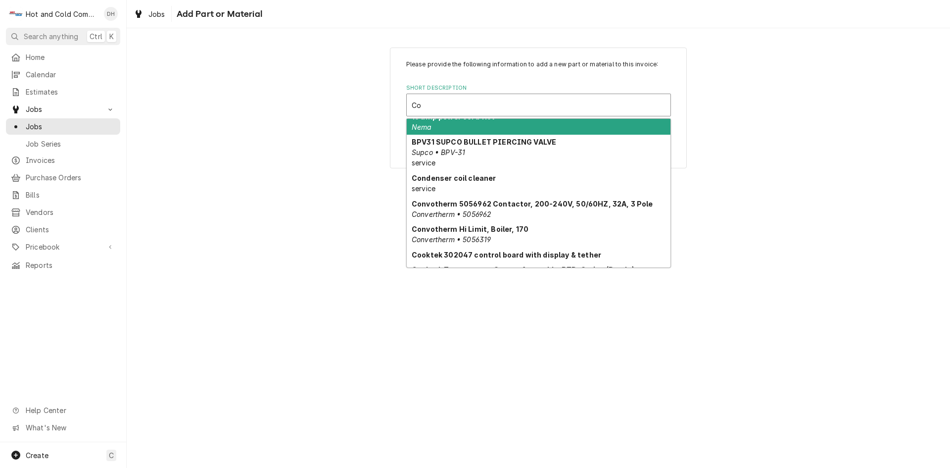
scroll to position [20, 0]
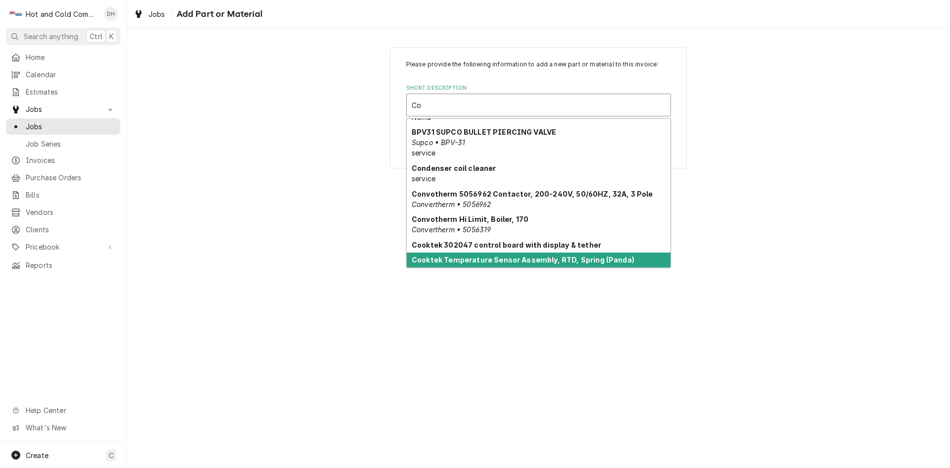
click at [650, 262] on div "Cooktek Temperature Sensor Assembly, RTD, Spring (Panda) Cooktek • 301709" at bounding box center [539, 265] width 264 height 26
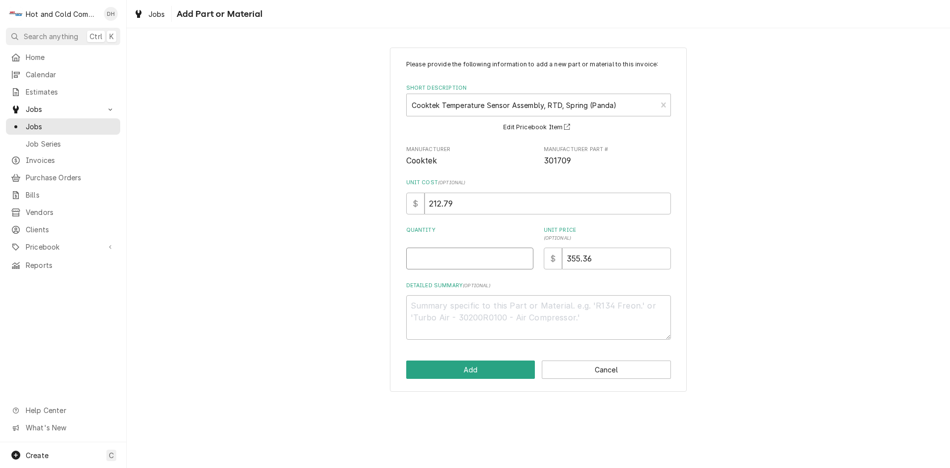
click at [438, 256] on input "Quantity" at bounding box center [469, 258] width 127 height 22
click at [499, 365] on button "Add" at bounding box center [470, 369] width 129 height 18
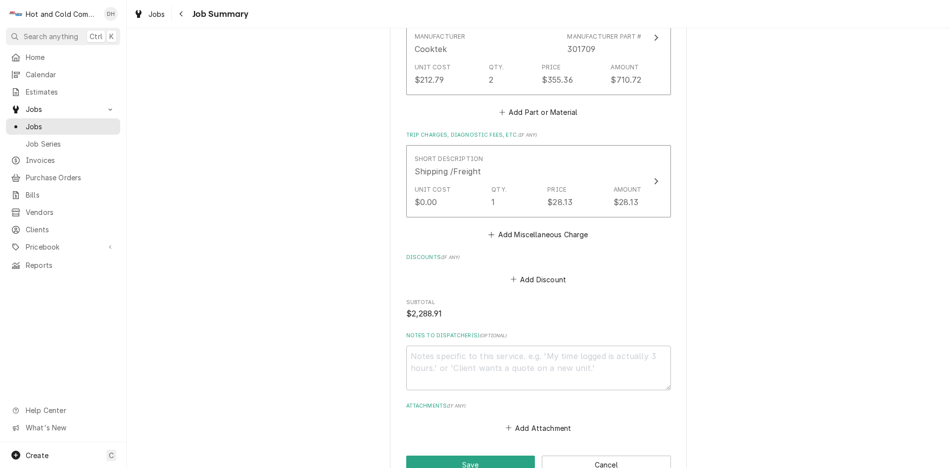
scroll to position [963, 0]
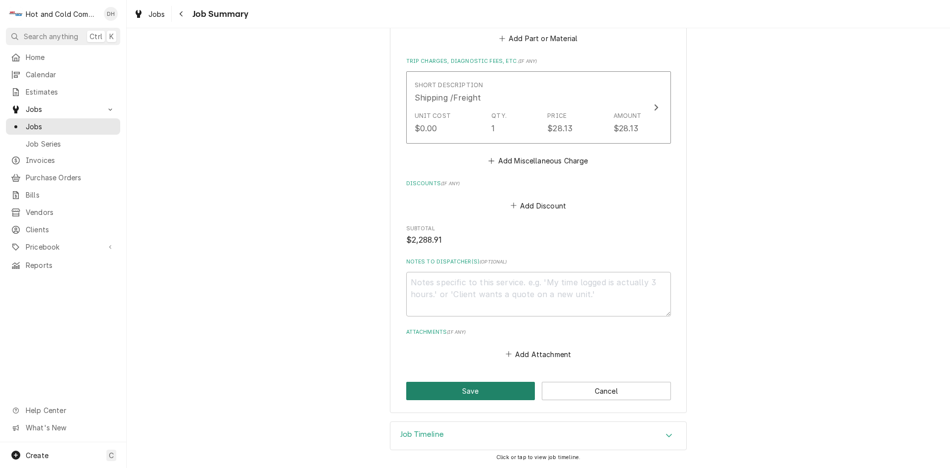
click at [486, 386] on button "Save" at bounding box center [470, 391] width 129 height 18
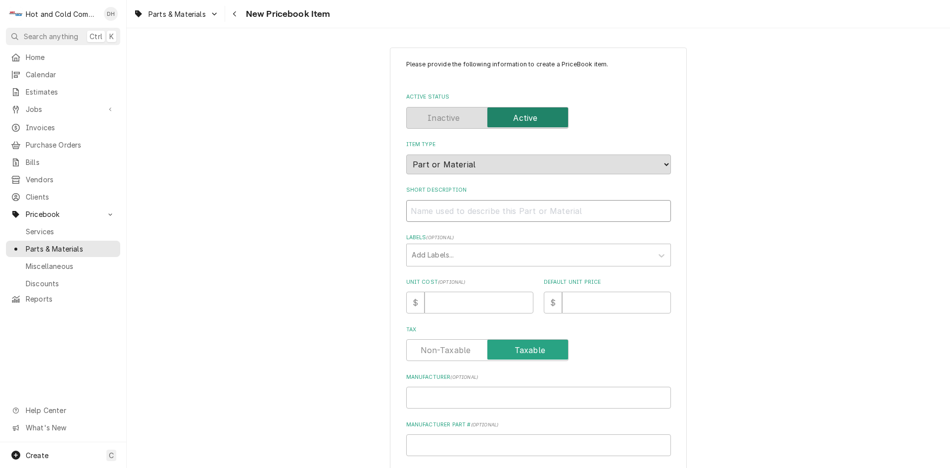
paste input "Henny Penny 29515 Solenoid Valve, 24V,"
type textarea "x"
type input "Henny Penny 29515 Solenoid Valve, 24V,"
drag, startPoint x: 483, startPoint y: 208, endPoint x: 460, endPoint y: 210, distance: 22.9
click at [460, 210] on input "Henny Penny 29515 Solenoid Valve, 24V," at bounding box center [538, 211] width 265 height 22
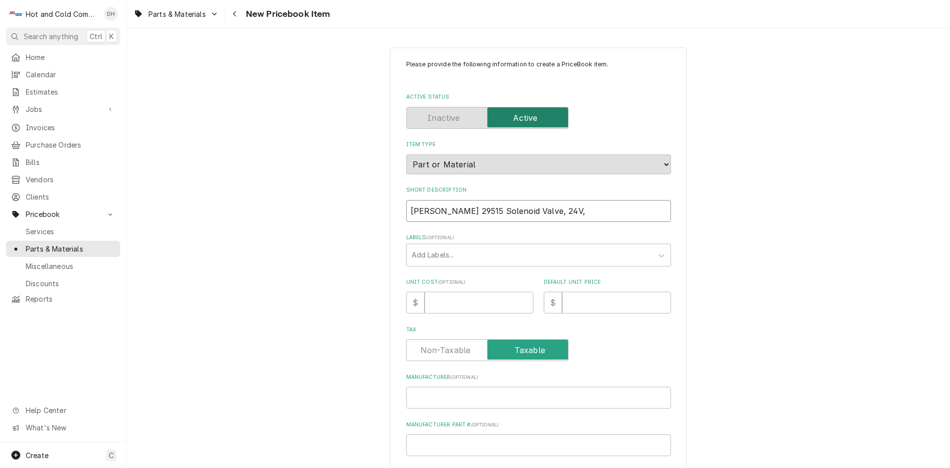
type textarea "x"
type input "Henny Penny Solenoid Valve, 24V,"
click at [471, 447] on input "Manufacturer Part # ( optional )" at bounding box center [538, 445] width 265 height 22
paste input "29515"
type textarea "x"
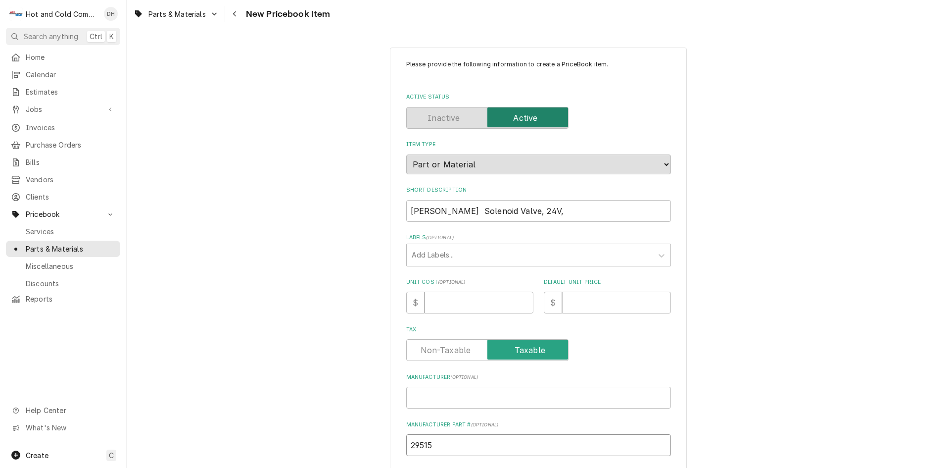
type input "29515"
click at [479, 404] on input "Manufacturer ( optional )" at bounding box center [538, 398] width 265 height 22
type textarea "x"
type input "H"
type textarea "x"
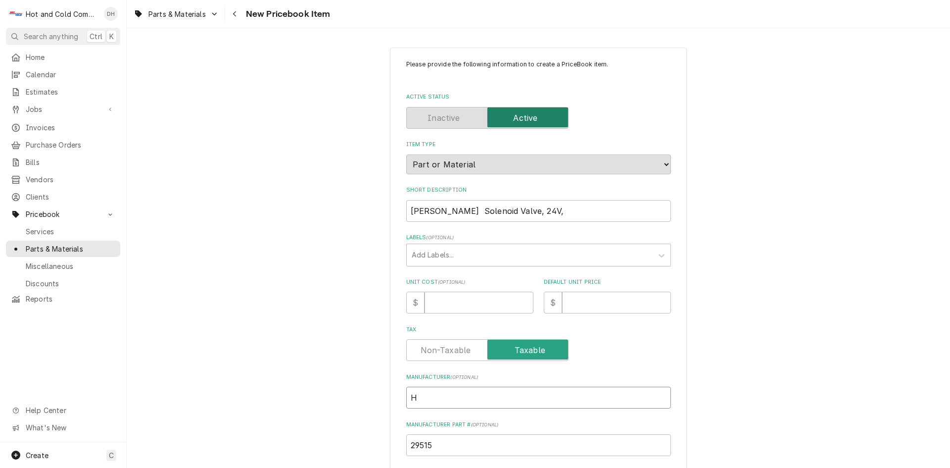
type input "He"
type textarea "x"
type input "Hen"
type textarea "x"
type input "Henn"
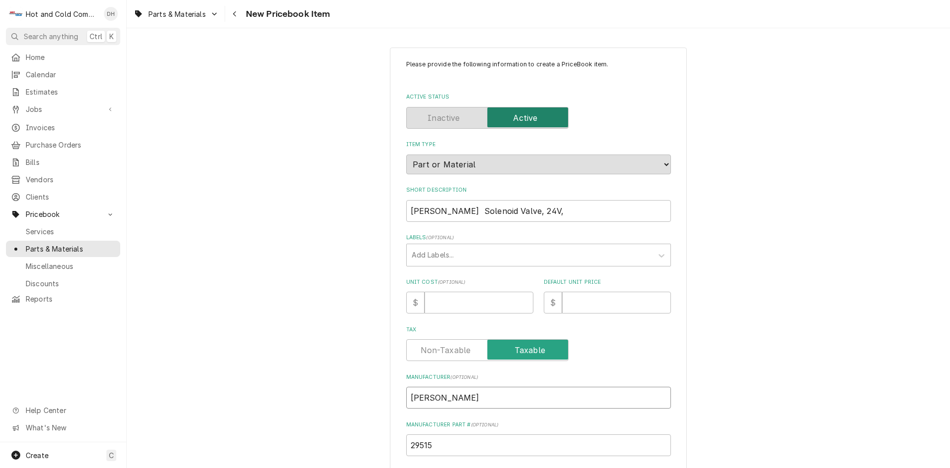
type textarea "x"
type input "Henny"
type textarea "x"
type input "Henny"
type textarea "x"
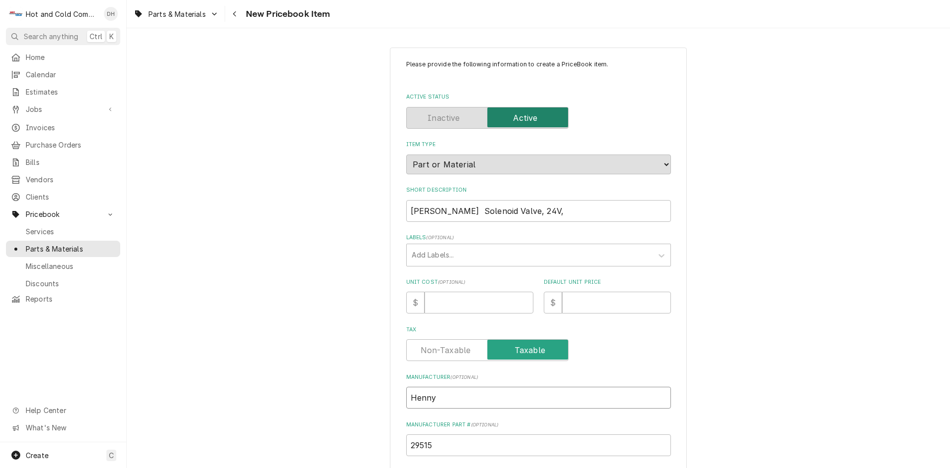
type input "Henny P"
type textarea "x"
type input "Henny Pe"
type textarea "x"
type input "Henny Pen"
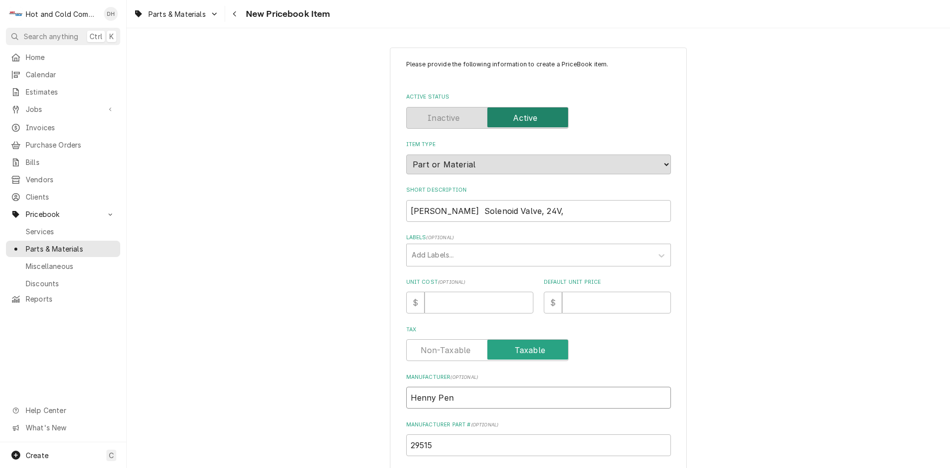
type textarea "x"
type input "Henny Penn"
type textarea "x"
type input "[PERSON_NAME]"
click at [448, 305] on input "Unit Cost ( optional )" at bounding box center [479, 303] width 109 height 22
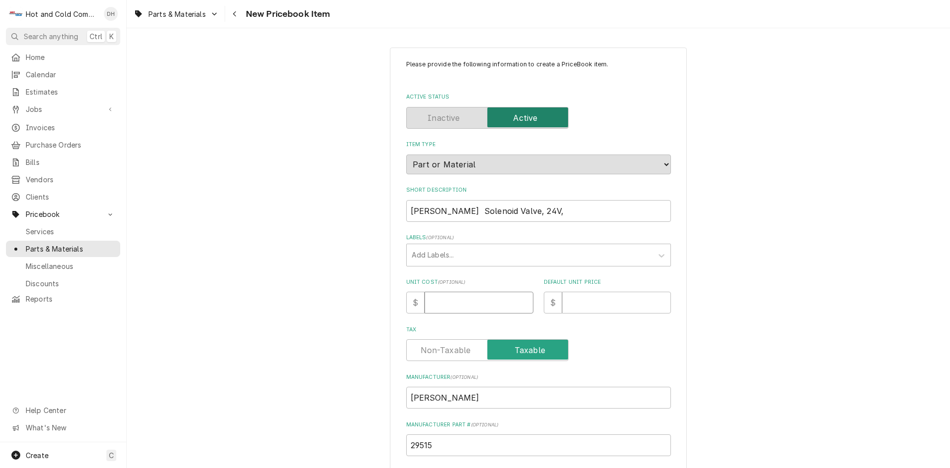
type textarea "x"
type input "5"
type textarea "x"
type input "55"
type textarea "x"
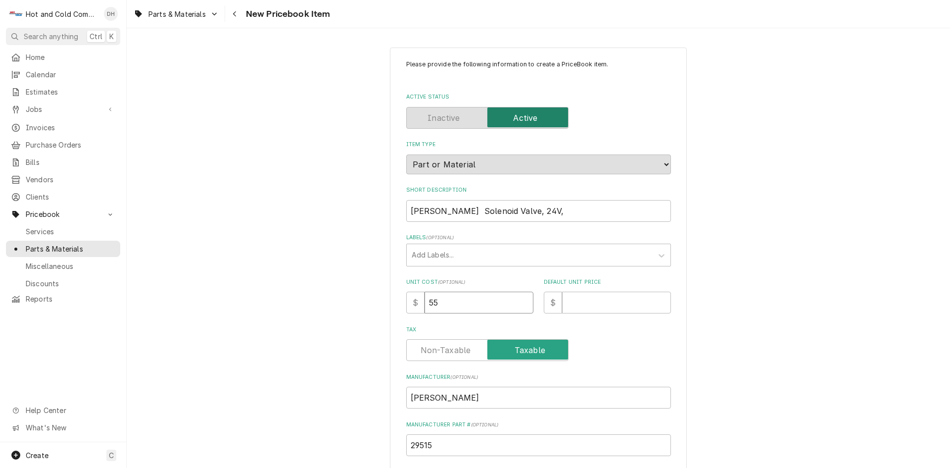
type input "559"
type textarea "x"
type input "559.0"
type textarea "x"
type input "559.09"
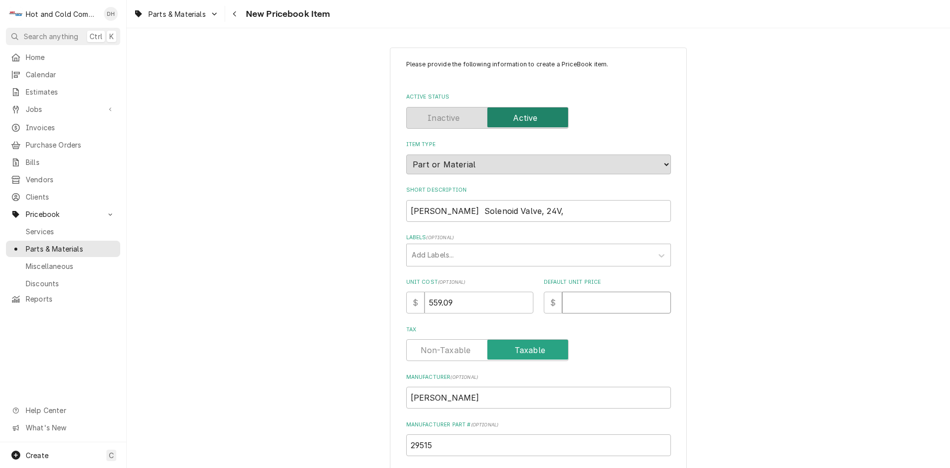
click at [591, 303] on input "Default Unit Price" at bounding box center [616, 303] width 109 height 22
type textarea "x"
type input "9"
type textarea "x"
type input "93"
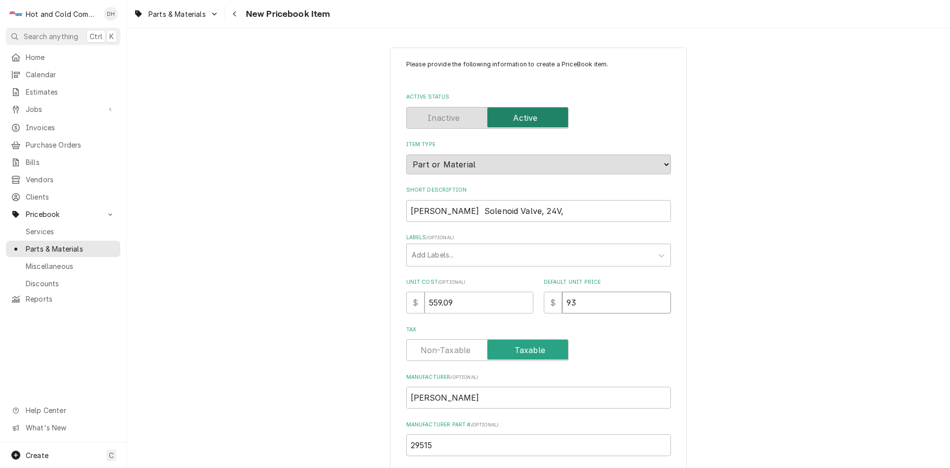
type textarea "x"
type input "933"
type textarea "x"
type input "933.6"
type textarea "x"
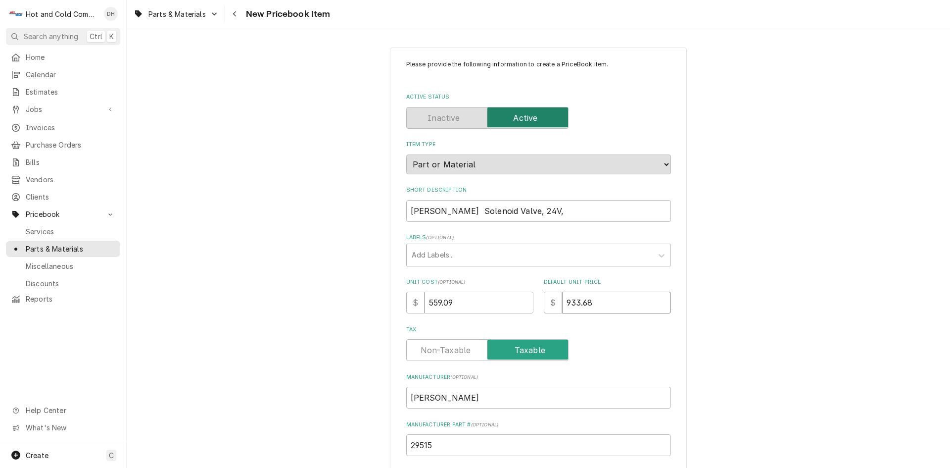
type input "933.68"
click at [566, 212] on input "Henny Penny Solenoid Valve, 24V," at bounding box center [538, 211] width 265 height 22
type textarea "x"
type input "Henny Penny Solenoid Valve, 24V,"
type textarea "x"
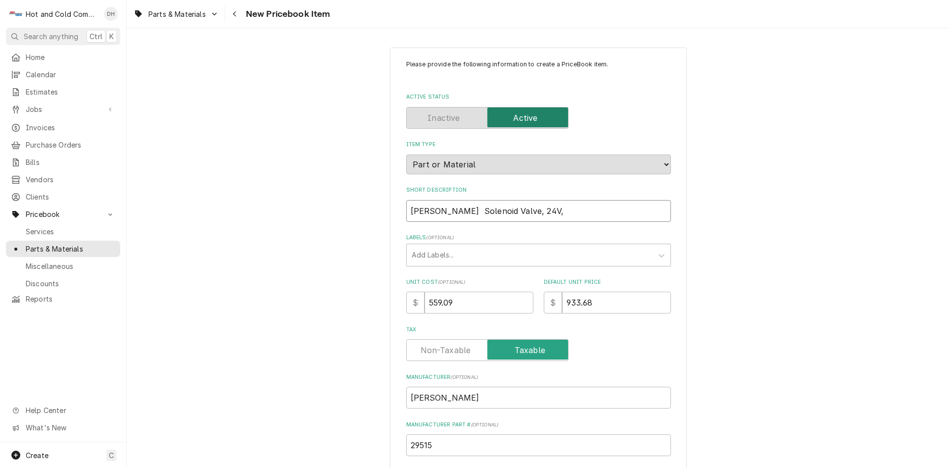
type input "Henny Penny Solenoid Valve, 24V, ("
type textarea "x"
type input "Henny Penny Solenoid Valve, 24V, (C"
type textarea "x"
type input "Henny Penny Solenoid Valve, 24V, (Ch"
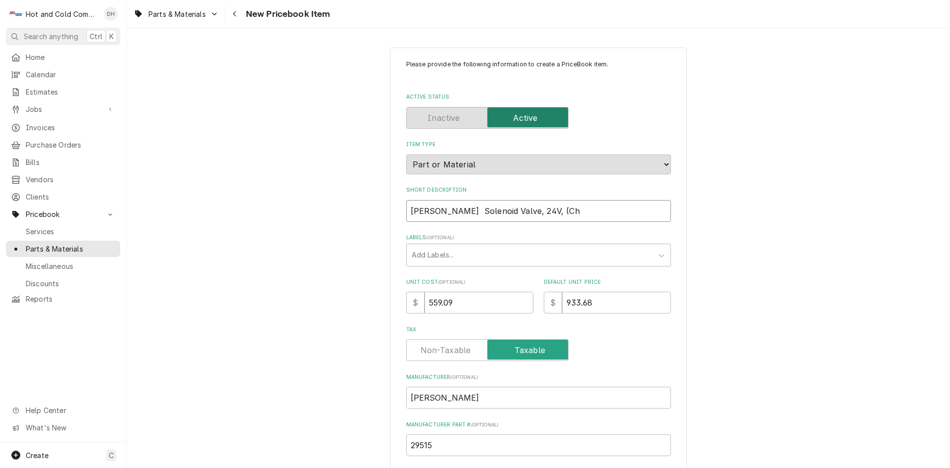
type textarea "x"
type input "Henny Penny Solenoid Valve, 24V, (Chi"
type textarea "x"
type input "Henny Penny Solenoid Valve, 24V, (Chic"
type textarea "x"
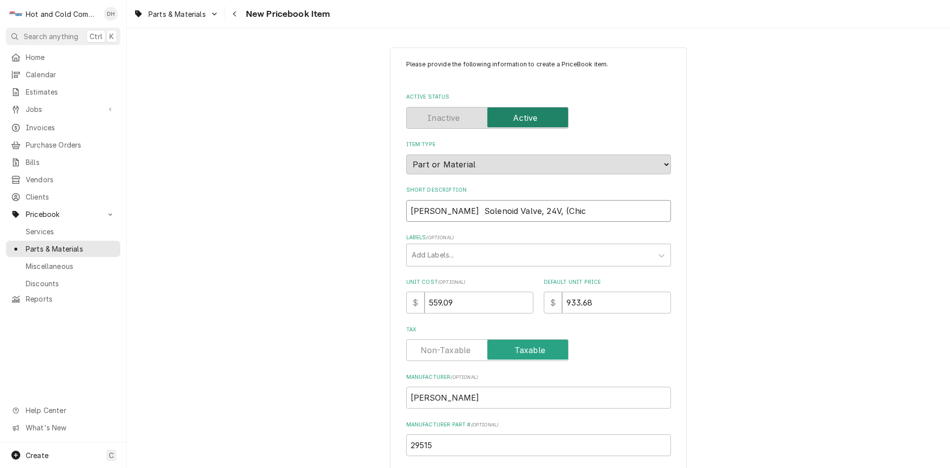
type input "Henny Penny Solenoid Valve, 24V, (Chic"
type textarea "x"
type input "Henny Penny Solenoid Valve, 24V, (Chic F"
type textarea "x"
type input "Henny Penny Solenoid Valve, 24V, (Chic Fi"
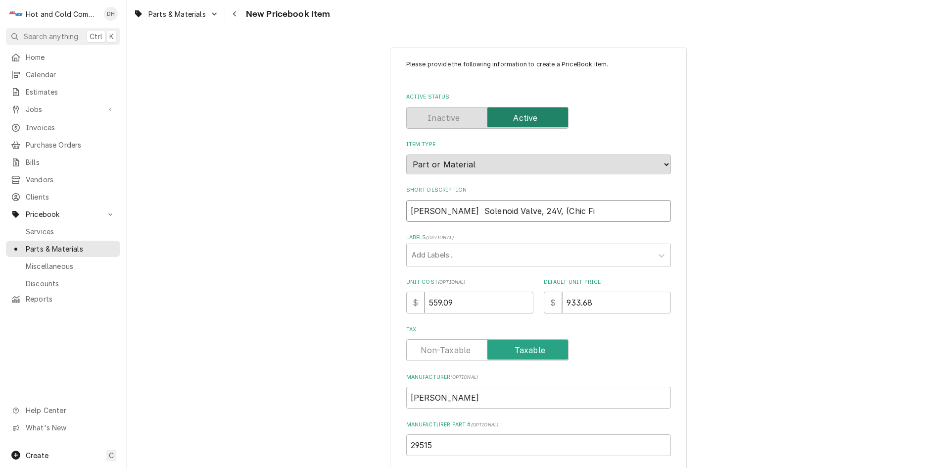
type textarea "x"
type input "Henny Penny Solenoid Valve, 24V, (Chic Fil"
type textarea "x"
type input "Henny Penny Solenoid Valve, 24V, (Chic Fila"
type textarea "x"
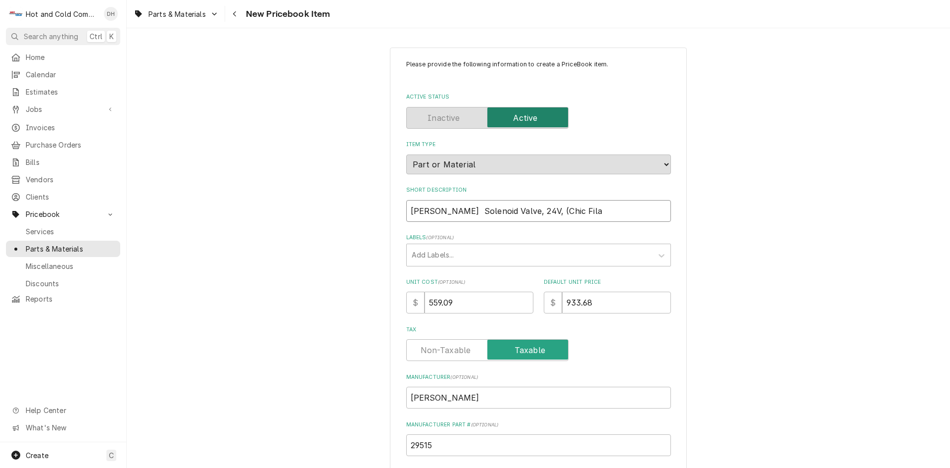
type input "Henny Penny Solenoid Valve, 24V, (Chic Fila"
type textarea "x"
type input "Henny Penny Solenoid Valve, 24V, (Chic Fila F"
type textarea "x"
type input "Henny Penny Solenoid Valve, 24V, (Chic Fila Fr"
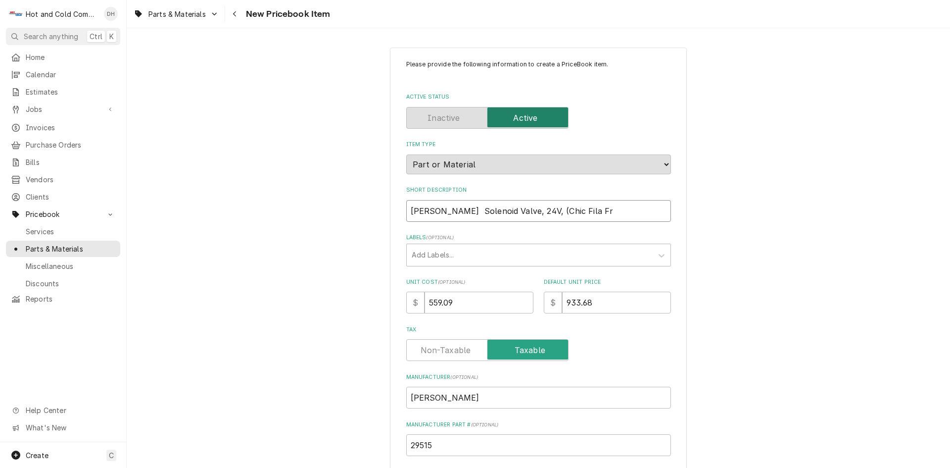
type textarea "x"
type input "Henny Penny Solenoid Valve, 24V, (Chic Fila Fry"
type textarea "x"
type input "Henny Penny Solenoid Valve, 24V, (Chic Fila Frye"
type textarea "x"
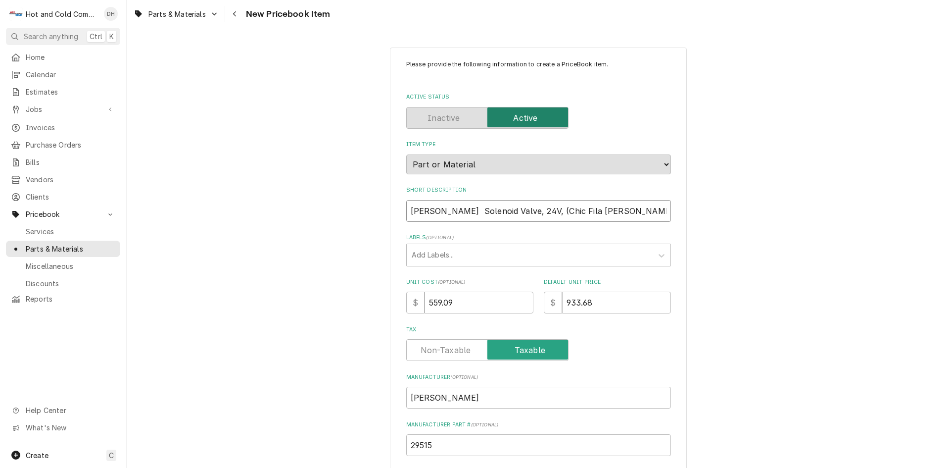
type input "Henny Penny Solenoid Valve, 24V, (Chic Fila Fryer"
type textarea "x"
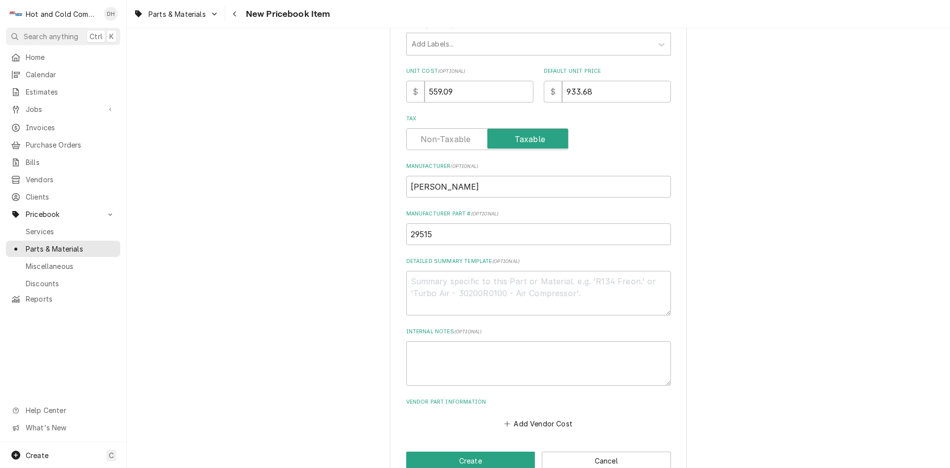
scroll to position [234, 0]
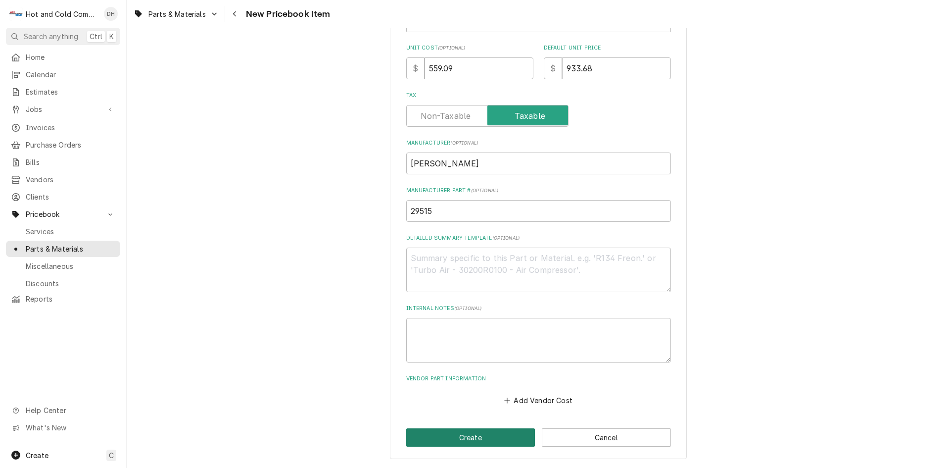
type input "Henny Penny Solenoid Valve, 24V, (Chic Fila Fryer)"
click at [480, 438] on button "Create" at bounding box center [470, 437] width 129 height 18
type textarea "x"
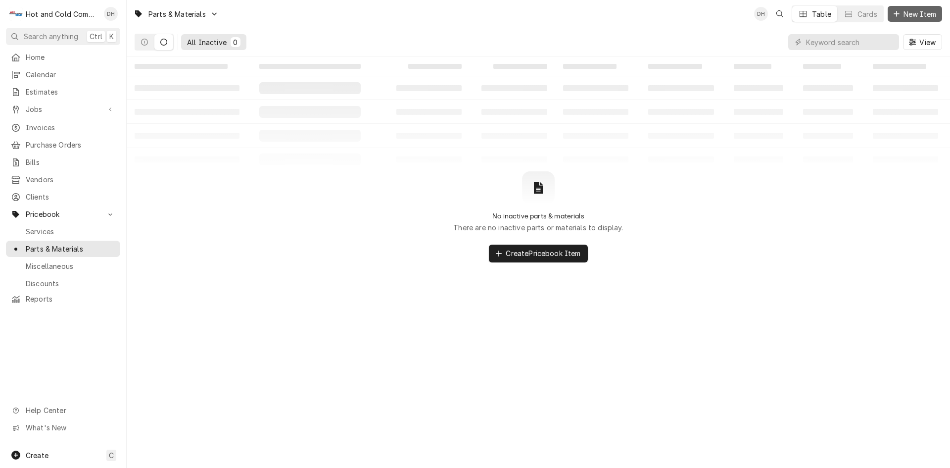
click at [917, 14] on span "New Item" at bounding box center [920, 14] width 37 height 10
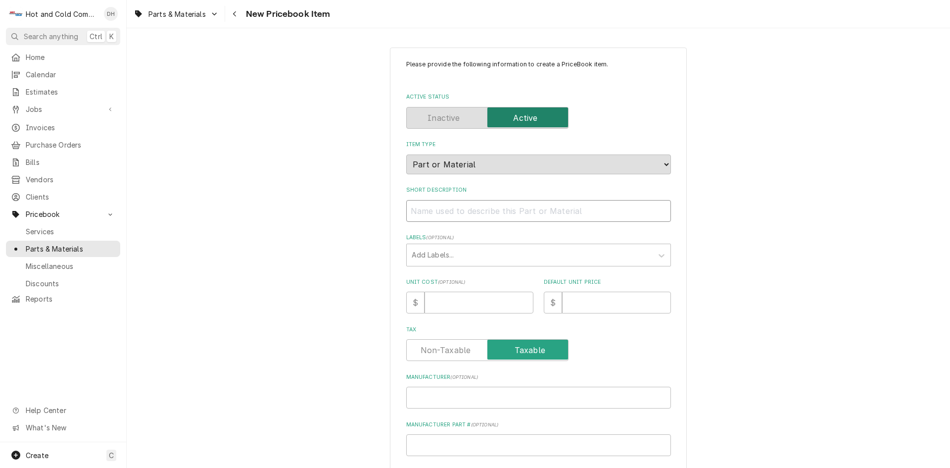
click at [452, 215] on input "Short Description" at bounding box center [538, 211] width 265 height 22
paste input "Cooktek 301709 Temperature Sensor Assembly, RTD, Sprin"
type textarea "x"
type input "Cooktek 301709 Temperature Sensor Assembly, RTD, Sprin"
type textarea "x"
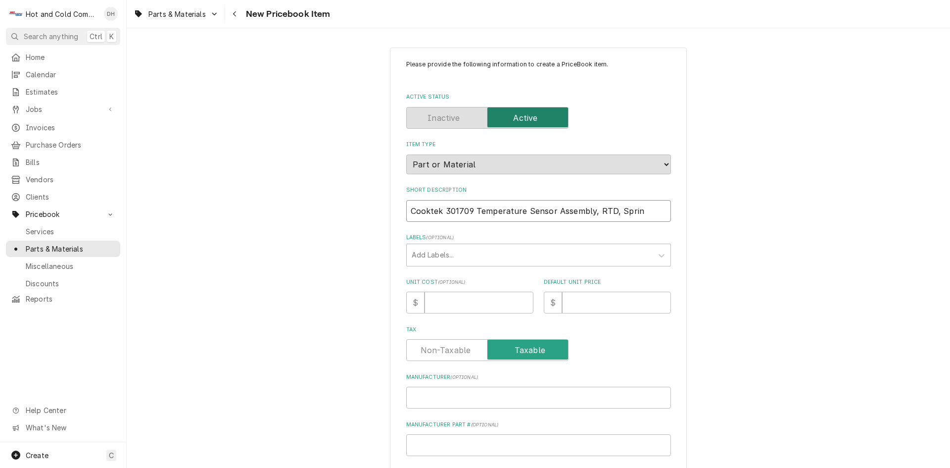
type input "Cooktek 301709 Temperature Sensor Assembly, RTD, Spring"
drag, startPoint x: 468, startPoint y: 207, endPoint x: 442, endPoint y: 206, distance: 26.7
click at [441, 206] on input "Cooktek 301709 Temperature Sensor Assembly, RTD, Spring" at bounding box center [538, 211] width 265 height 22
type textarea "x"
type input "Cooktek Temperature Sensor Assembly, RTD, Spring"
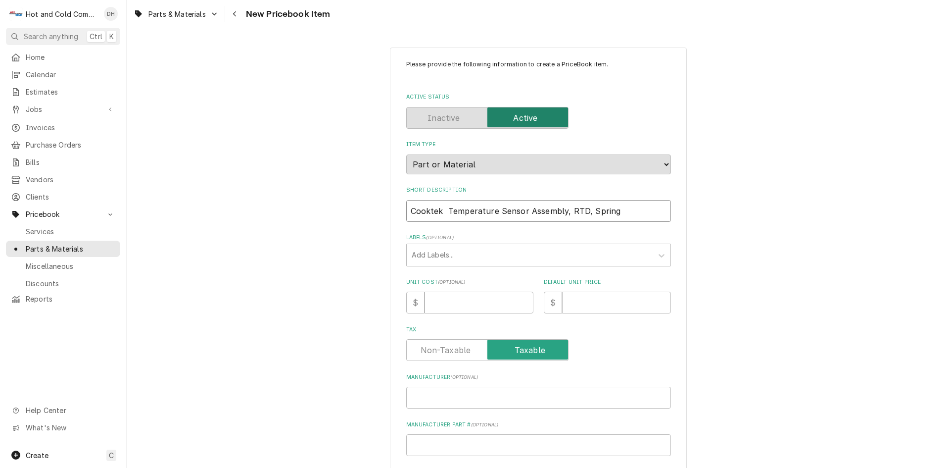
type textarea "x"
type input "Cooktek Temperature Sensor Assembly, RTD, Spring"
click at [444, 442] on input "Manufacturer Part # ( optional )" at bounding box center [538, 445] width 265 height 22
paste input "301709"
type textarea "x"
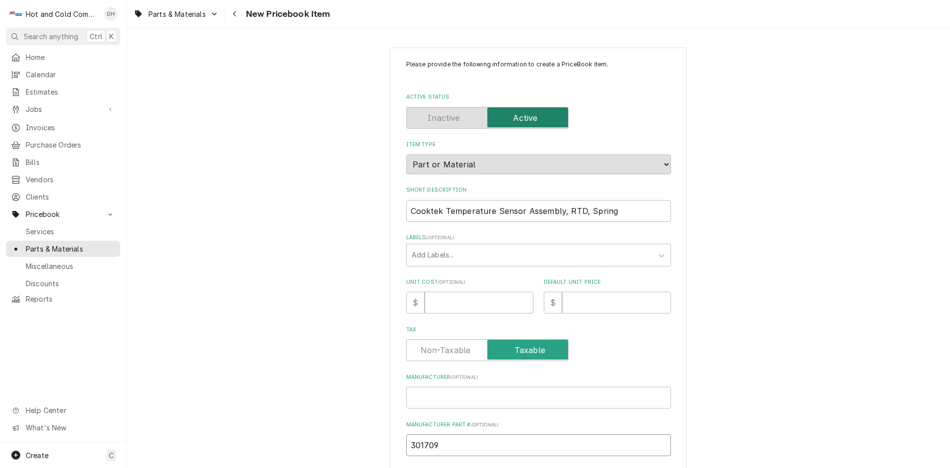
type input "301709"
click at [415, 395] on input "Manufacturer ( optional )" at bounding box center [538, 398] width 265 height 22
type textarea "x"
type input "C"
type textarea "x"
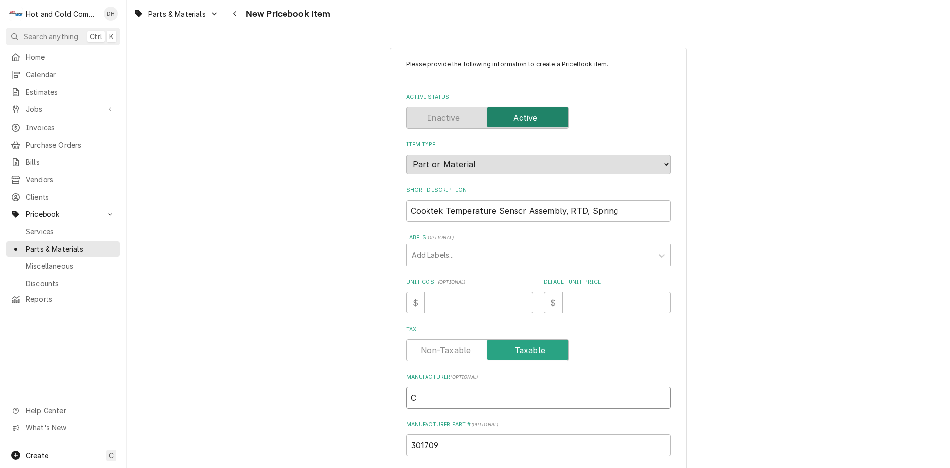
type input "Co"
type textarea "x"
type input "Coo"
type textarea "x"
type input "Cook"
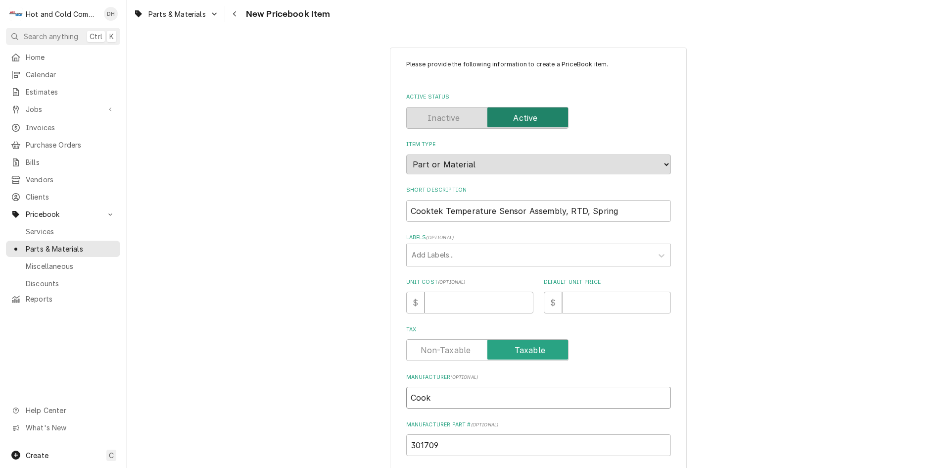
type textarea "x"
type input "Cookt"
type textarea "x"
type input "Cookte"
type textarea "x"
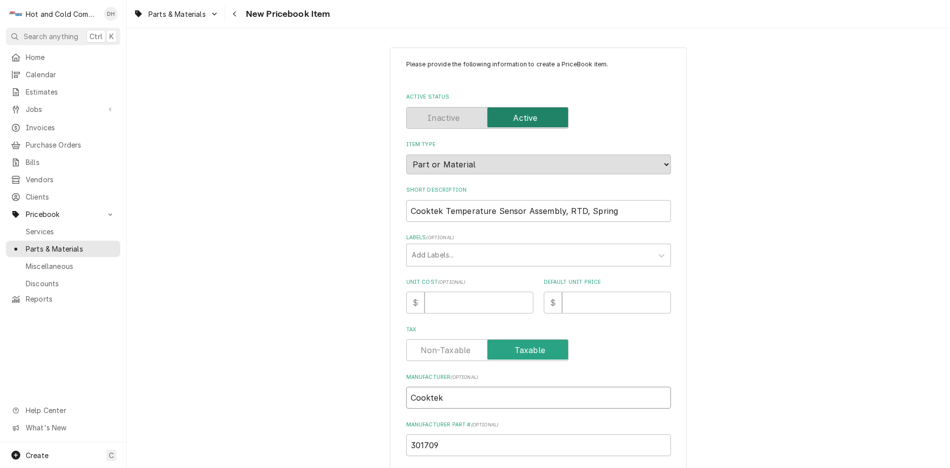
type input "Cooktek"
drag, startPoint x: 634, startPoint y: 214, endPoint x: 650, endPoint y: 227, distance: 21.1
click at [635, 215] on input "Cooktek Temperature Sensor Assembly, RTD, Spring" at bounding box center [538, 211] width 265 height 22
type textarea "x"
type input "Cooktek Temperature Sensor Assembly, RTD, Spring"
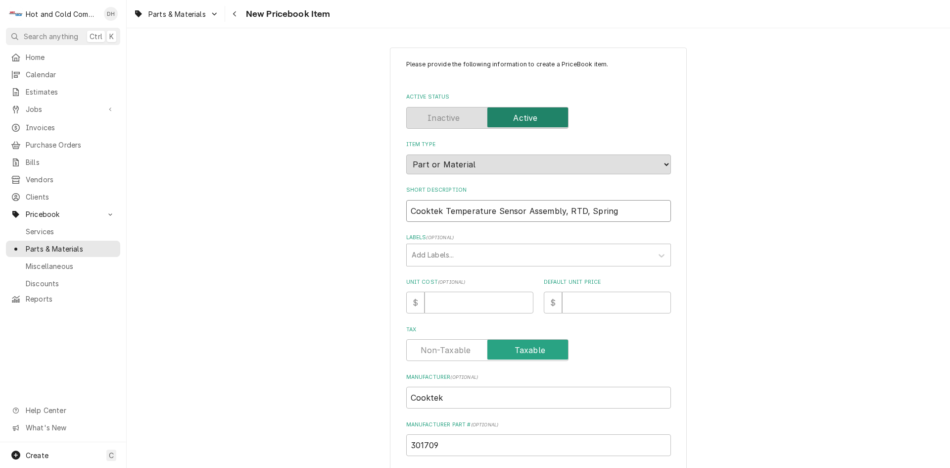
type textarea "x"
type input "Cooktek Temperature Sensor Assembly, RTD, Spring ("
type textarea "x"
type input "Cooktek Temperature Sensor Assembly, RTD, Spring (P"
type textarea "x"
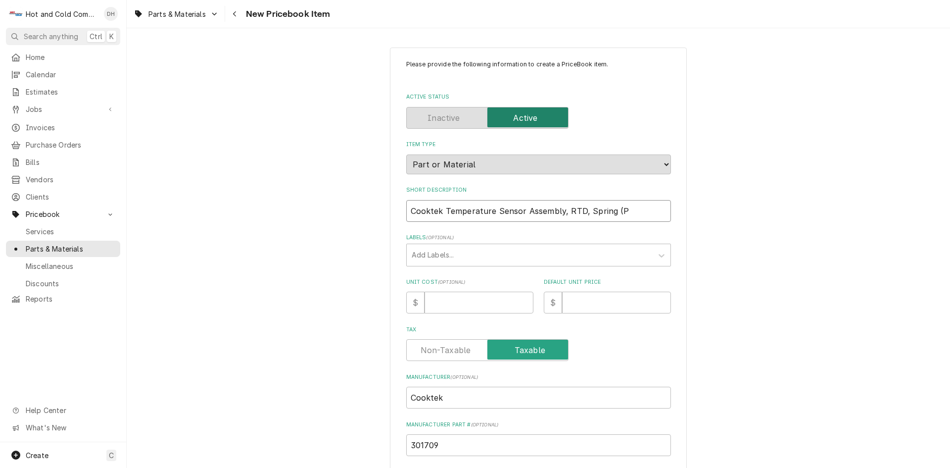
type input "Cooktek Temperature Sensor Assembly, RTD, Spring (Pa"
type textarea "x"
type input "Cooktek Temperature Sensor Assembly, RTD, Spring (Pan"
type textarea "x"
type input "Cooktek Temperature Sensor Assembly, RTD, Spring (Pand"
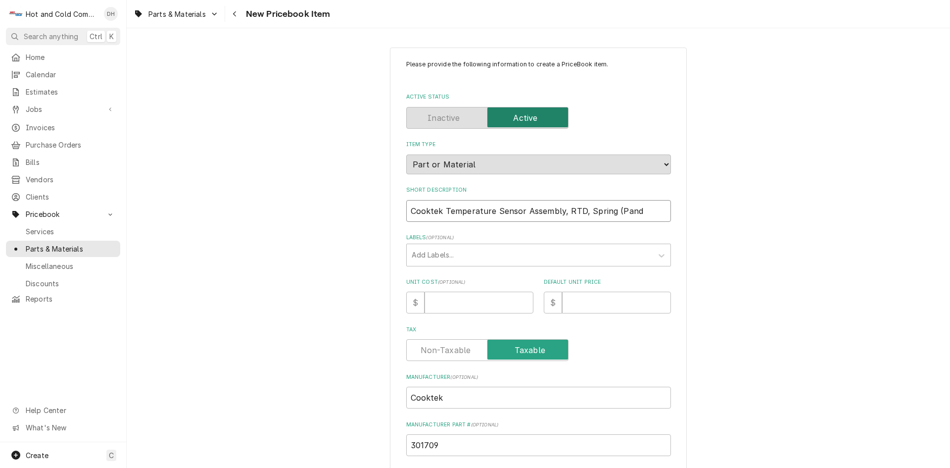
type textarea "x"
type input "Cooktek Temperature Sensor Assembly, RTD, Spring (Panda"
type textarea "x"
type input "Cooktek Temperature Sensor Assembly, RTD, Spring (Panda)"
click at [464, 303] on input "Unit Cost ( optional )" at bounding box center [479, 303] width 109 height 22
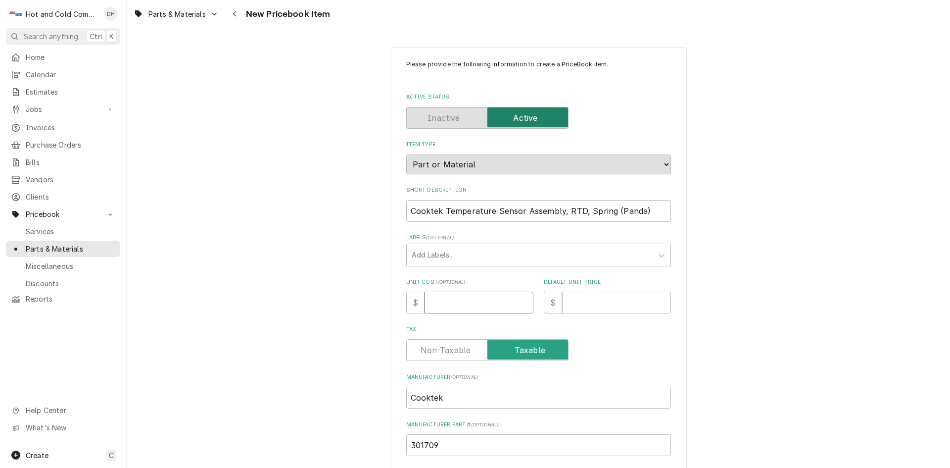
type textarea "x"
type input "2"
type textarea "x"
type input "21"
type textarea "x"
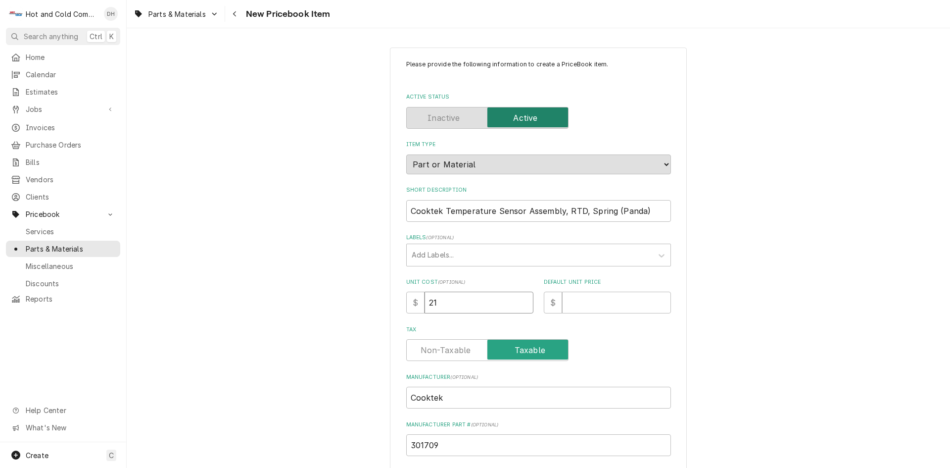
type input "212"
type textarea "x"
type input "212.7"
type textarea "x"
type input "212.79"
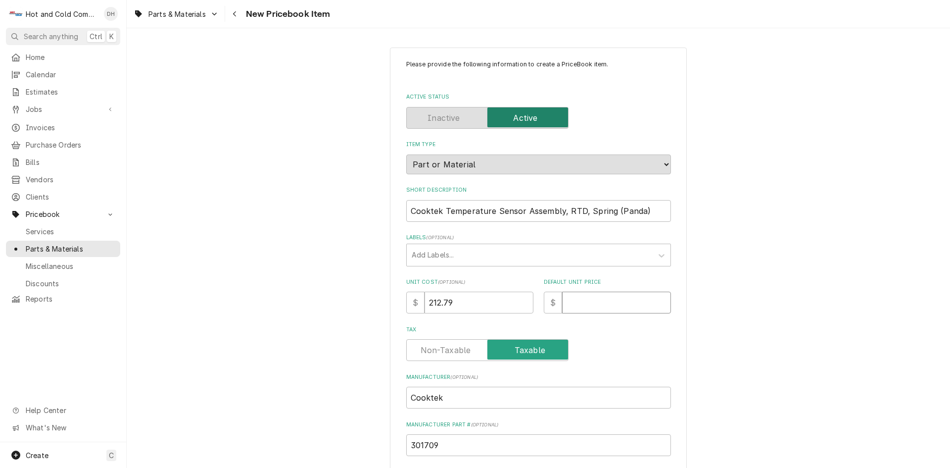
click at [600, 304] on input "Default Unit Price" at bounding box center [616, 303] width 109 height 22
type textarea "x"
type input "3"
type textarea "x"
type input "35"
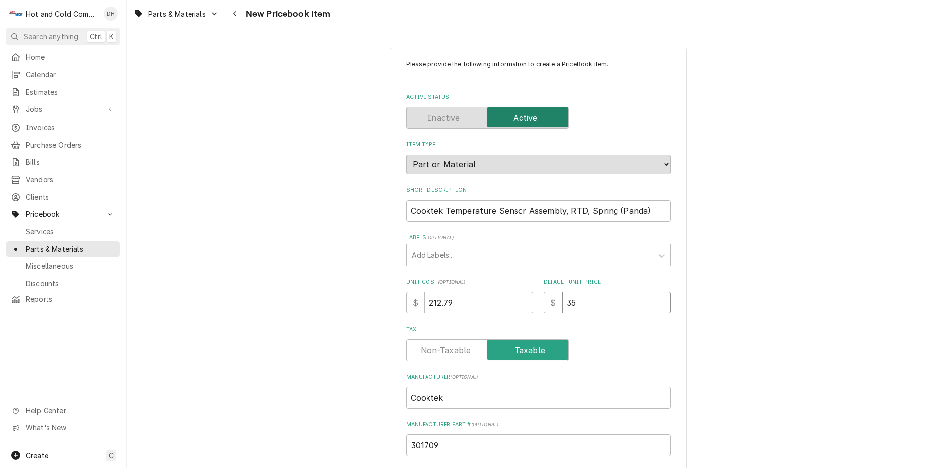
type textarea "x"
type input "355"
type textarea "x"
type input "355.3"
type textarea "x"
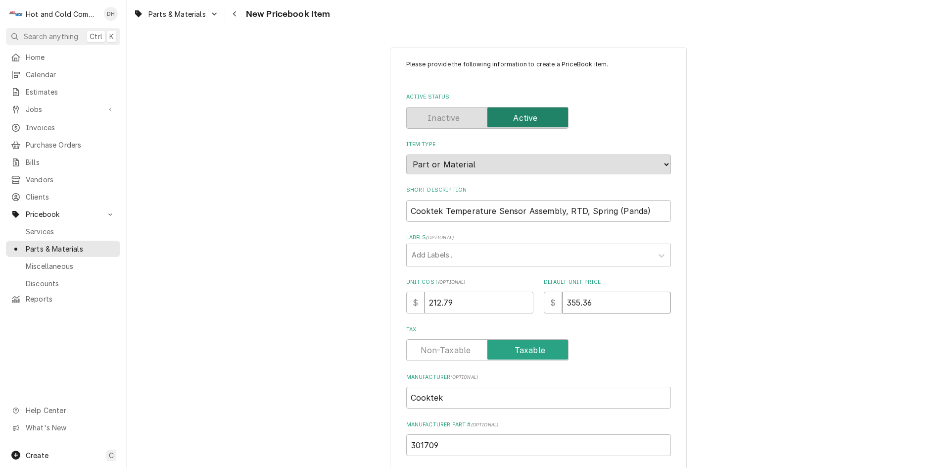
type input "355.36"
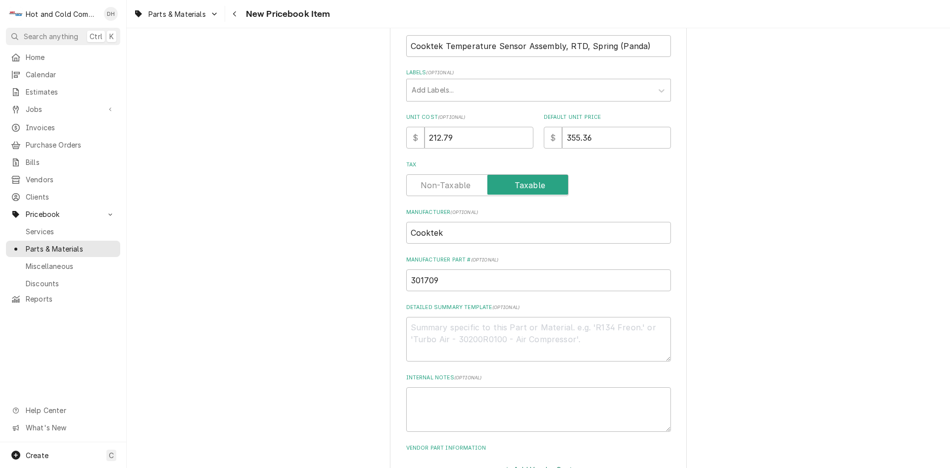
scroll to position [234, 0]
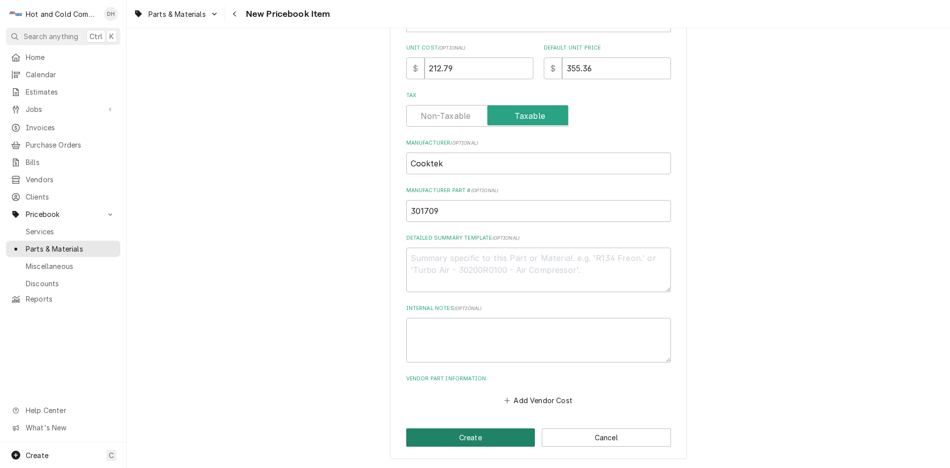
drag, startPoint x: 466, startPoint y: 440, endPoint x: 556, endPoint y: 380, distance: 107.9
click at [467, 439] on button "Create" at bounding box center [470, 437] width 129 height 18
type textarea "x"
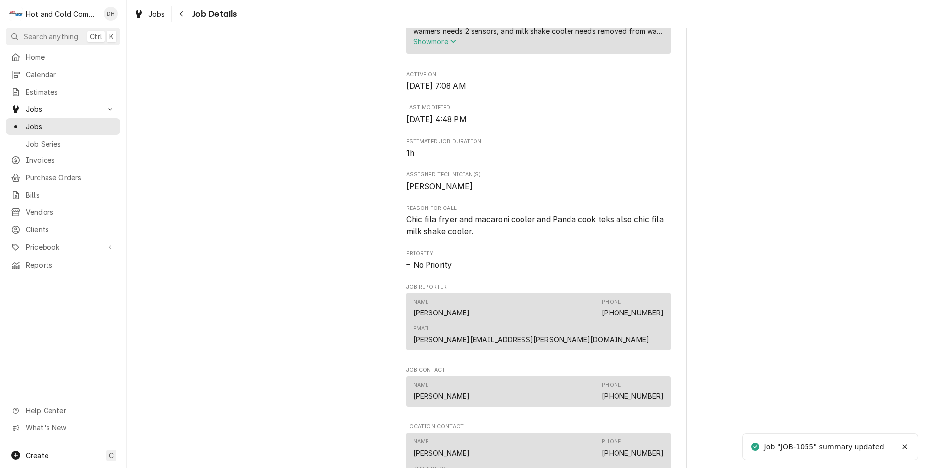
scroll to position [825, 0]
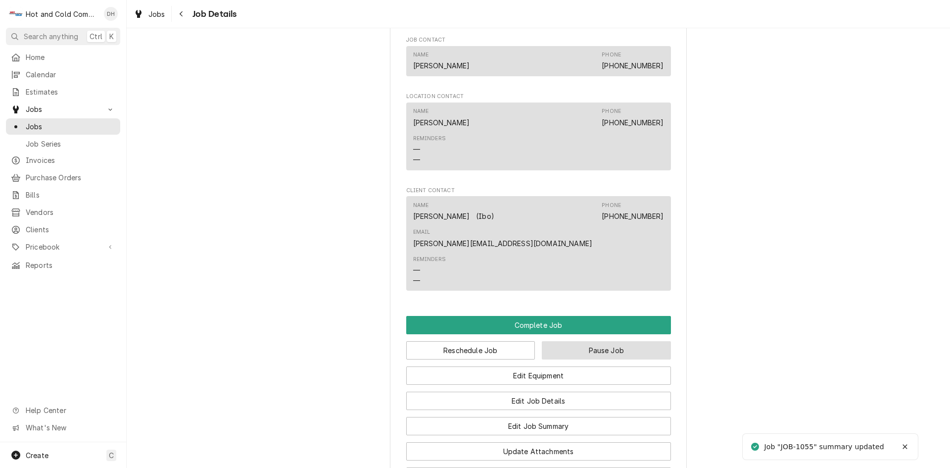
click at [617, 341] on button "Pause Job" at bounding box center [606, 350] width 129 height 18
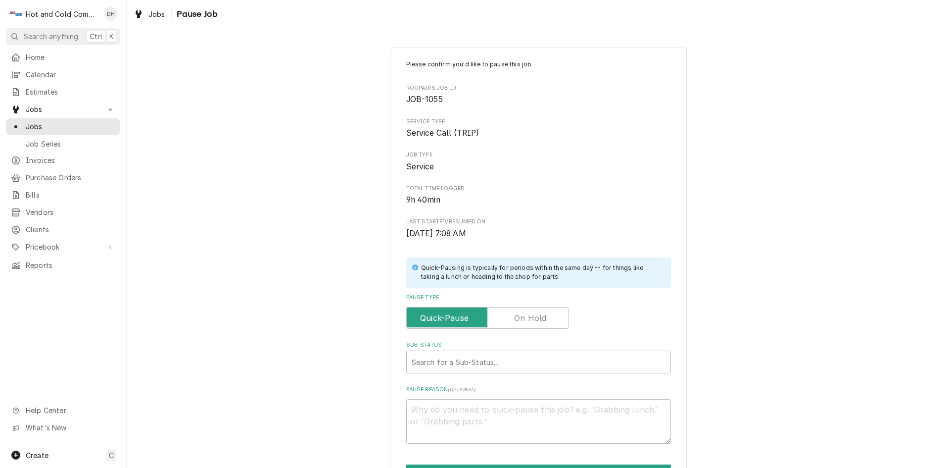
click at [534, 317] on label "Pause Type" at bounding box center [487, 318] width 162 height 22
click at [534, 317] on input "Pause Type" at bounding box center [487, 318] width 153 height 22
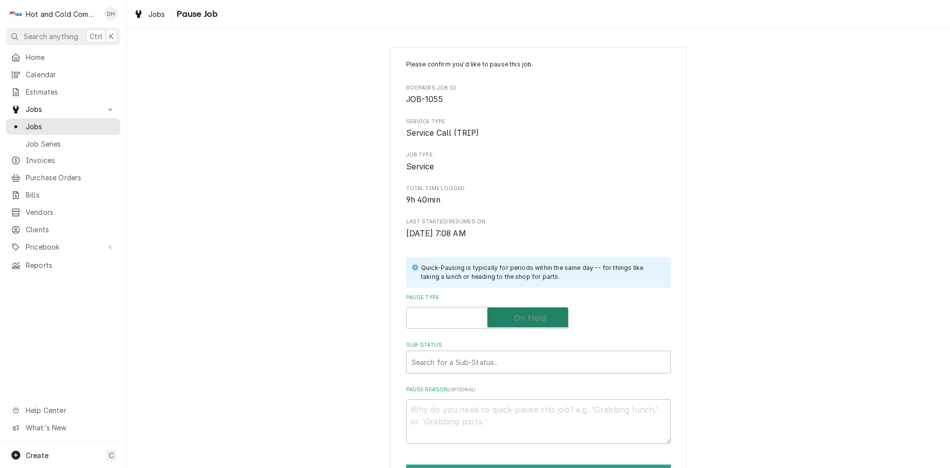
checkbox input "true"
click at [499, 363] on div "Sub-Status" at bounding box center [539, 362] width 254 height 18
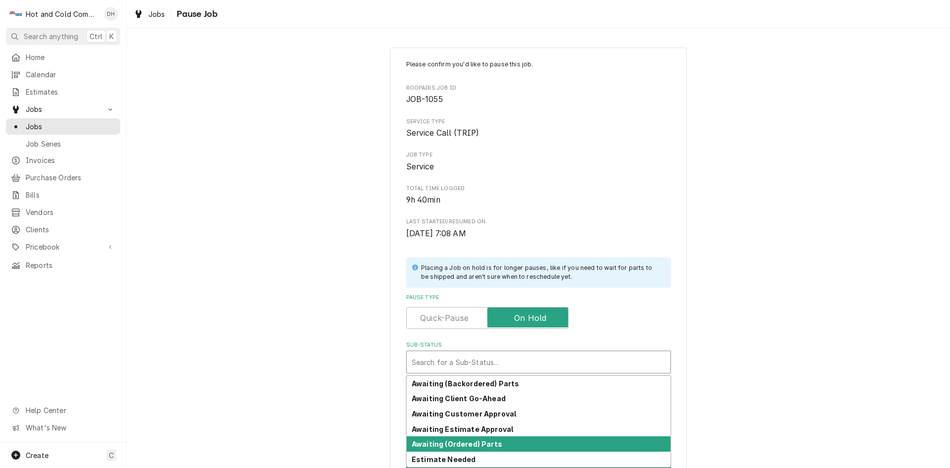
click at [491, 443] on strong "Awaiting (Ordered) Parts" at bounding box center [457, 444] width 91 height 8
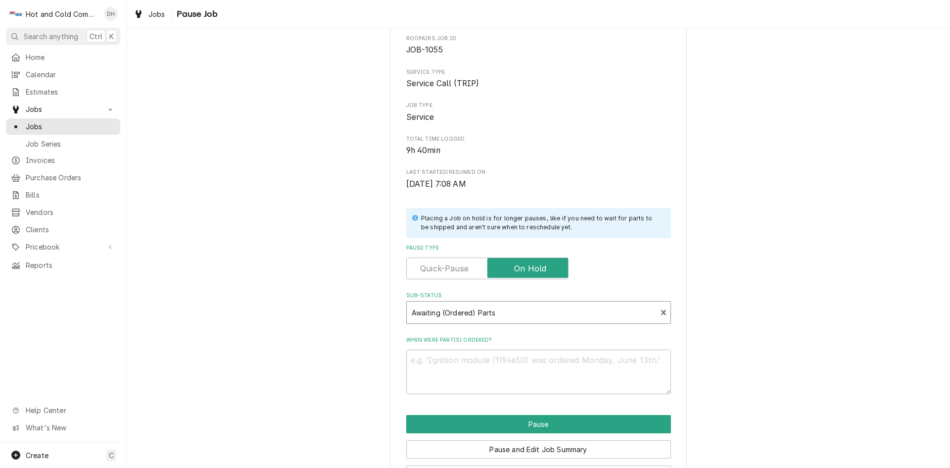
scroll to position [87, 0]
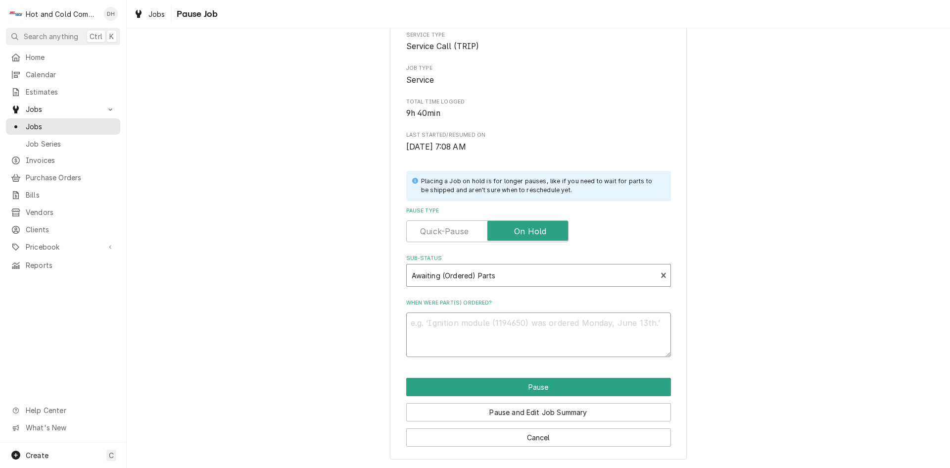
drag, startPoint x: 457, startPoint y: 334, endPoint x: 531, endPoint y: 350, distance: 75.5
click at [475, 335] on textarea "When were part(s) ordered?" at bounding box center [538, 334] width 265 height 45
type textarea "x"
type textarea "8"
type textarea "x"
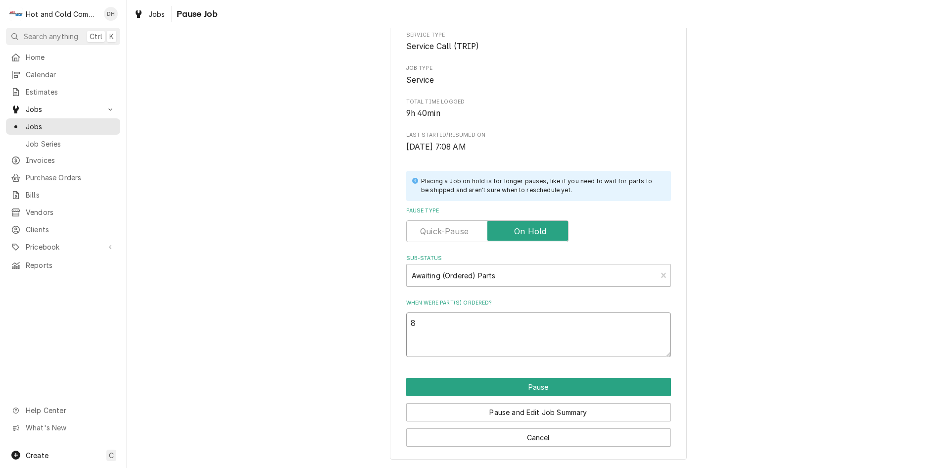
type textarea "8/"
type textarea "x"
type textarea "8/1"
type textarea "x"
type textarea "8/17"
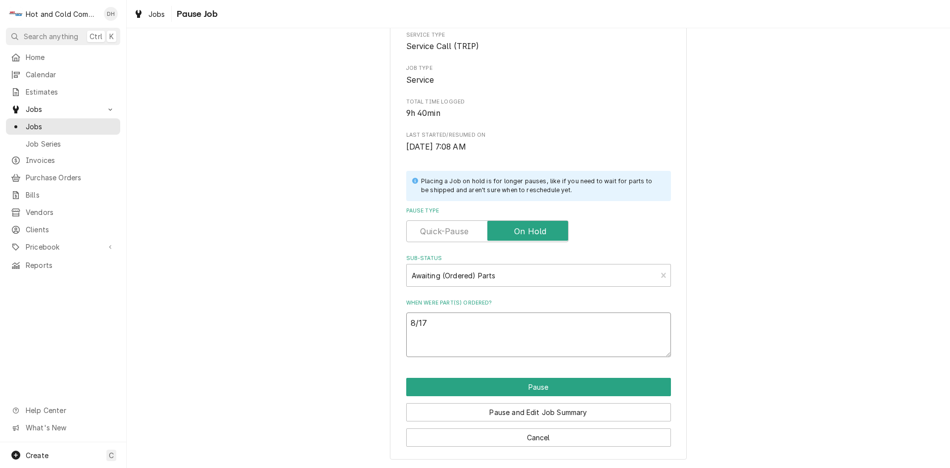
type textarea "x"
type textarea "8/17/"
type textarea "x"
type textarea "8/17/2"
type textarea "x"
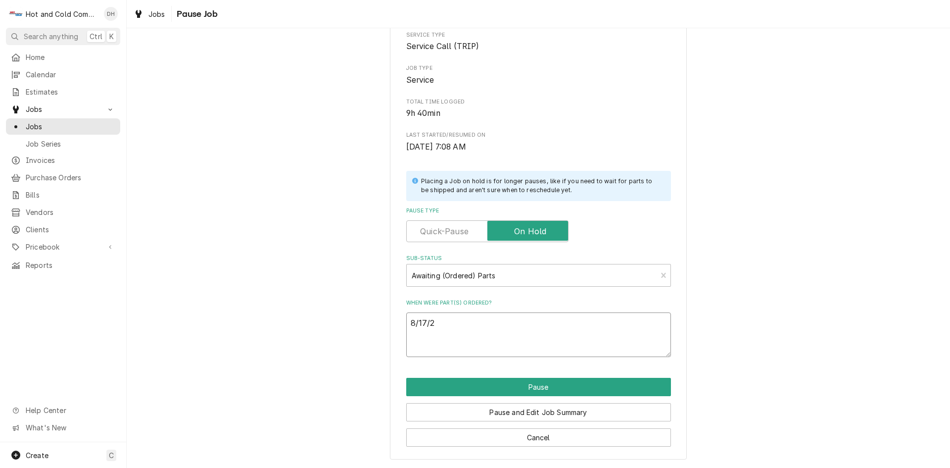
type textarea "[DATE]"
type textarea "x"
type textarea "8/17/2"
type textarea "x"
type textarea "8/17/"
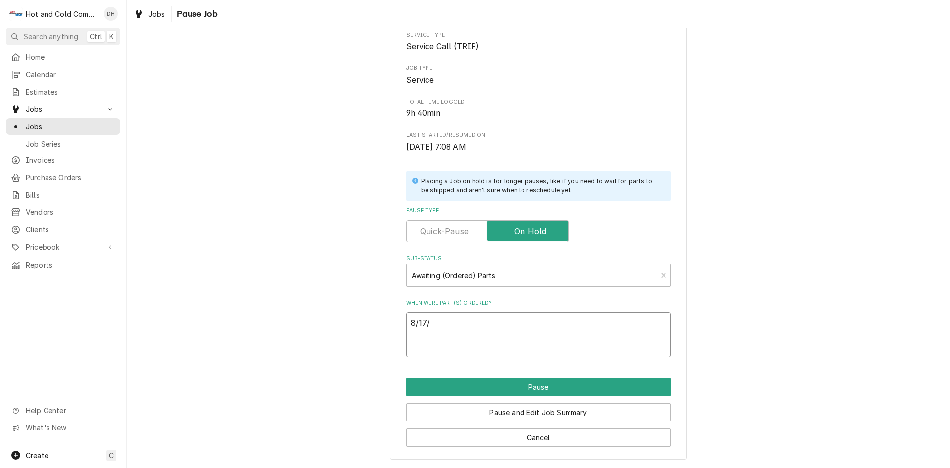
type textarea "x"
type textarea "8/17"
type textarea "x"
type textarea "8/1"
type textarea "x"
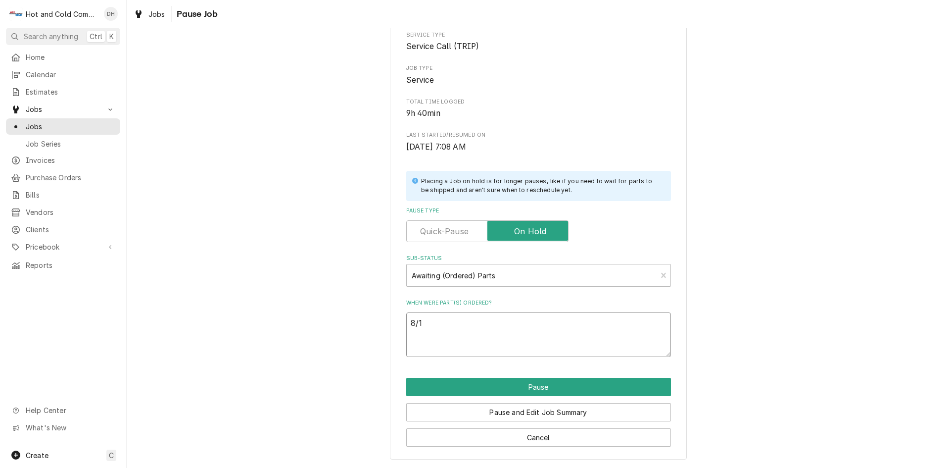
type textarea "8/"
type textarea "x"
type textarea "8"
type textarea "x"
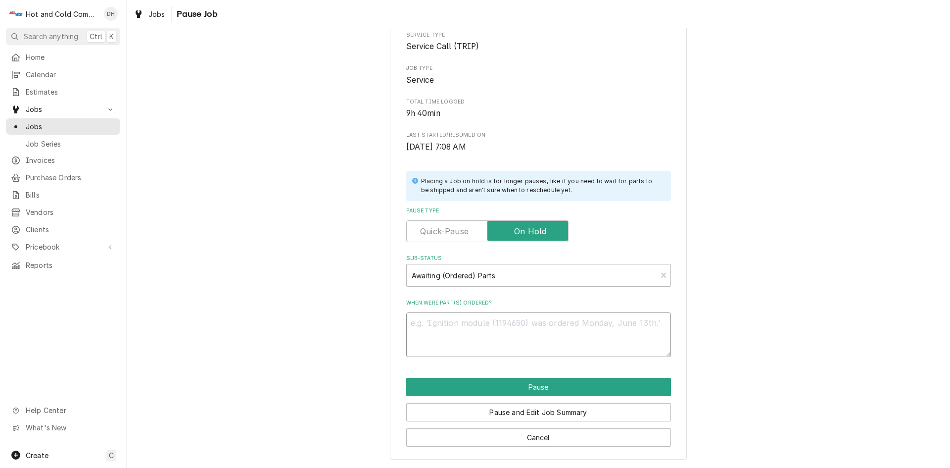
type textarea "9"
type textarea "x"
type textarea "9/"
type textarea "x"
type textarea "9/1"
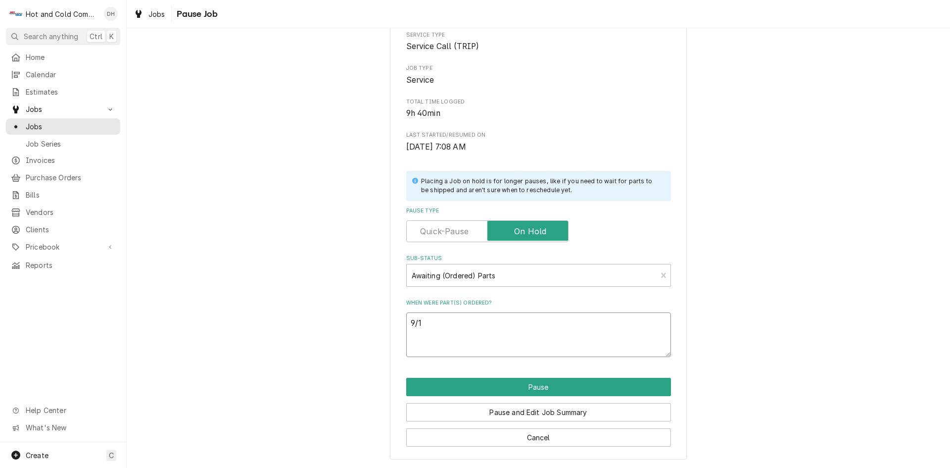
type textarea "x"
type textarea "9/17"
type textarea "x"
type textarea "9/17/"
type textarea "x"
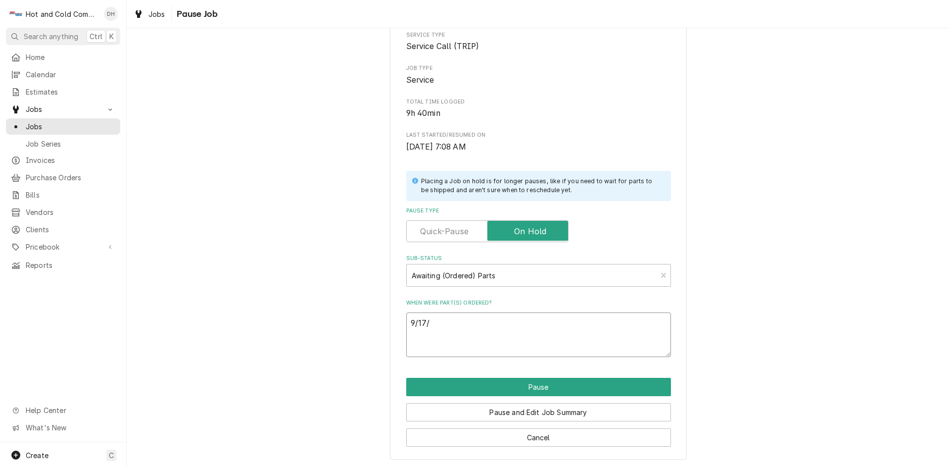
type textarea "9/17/2"
type textarea "x"
type textarea "[DATE]"
click at [557, 383] on button "Pause" at bounding box center [538, 387] width 265 height 18
type textarea "x"
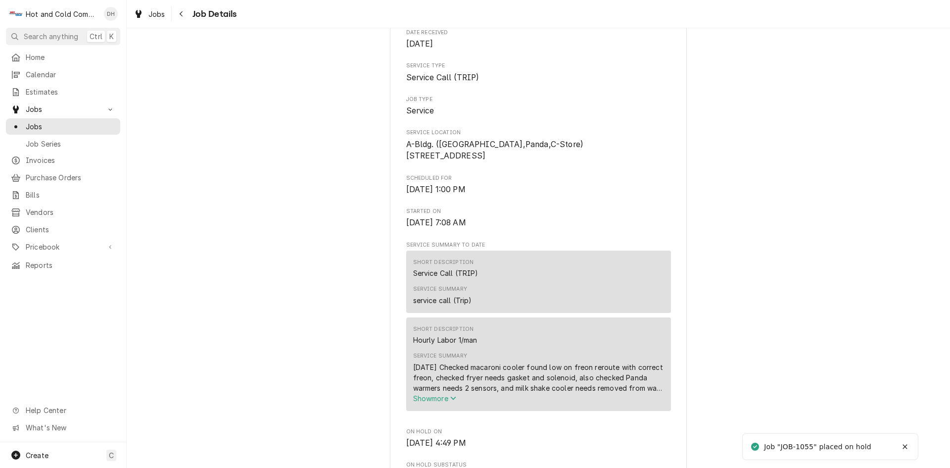
scroll to position [330, 0]
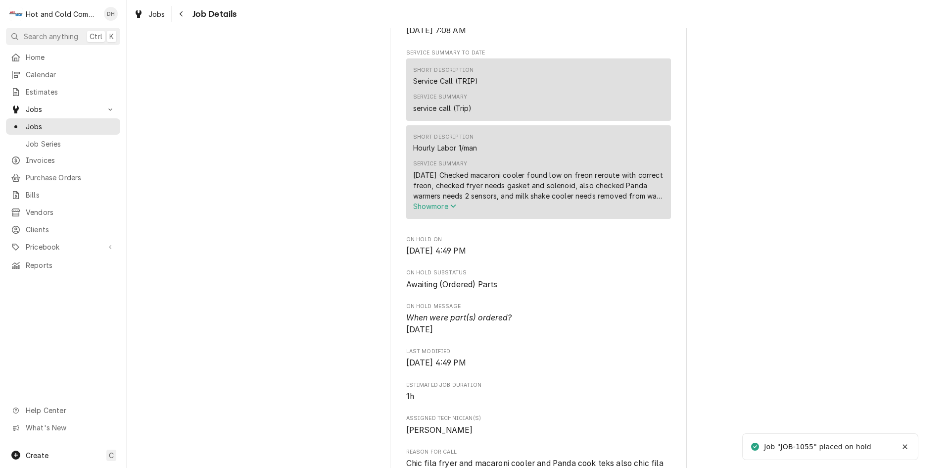
click at [559, 169] on div "Service Summary [DATE] Checked macaroni cooler found low on freon reroute with …" at bounding box center [538, 185] width 251 height 58
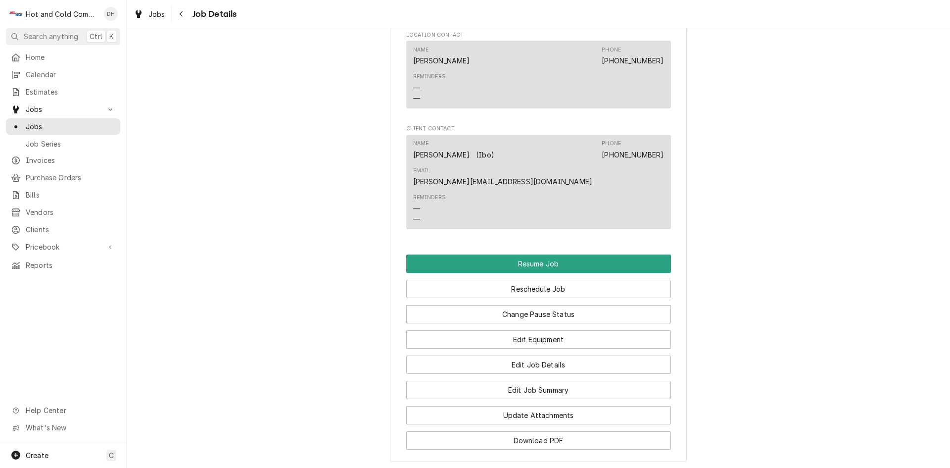
scroll to position [990, 0]
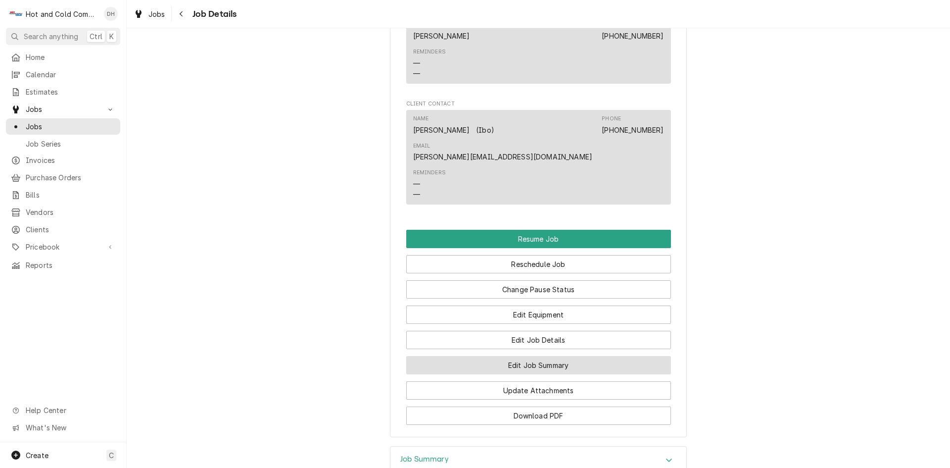
click at [558, 356] on button "Edit Job Summary" at bounding box center [538, 365] width 265 height 18
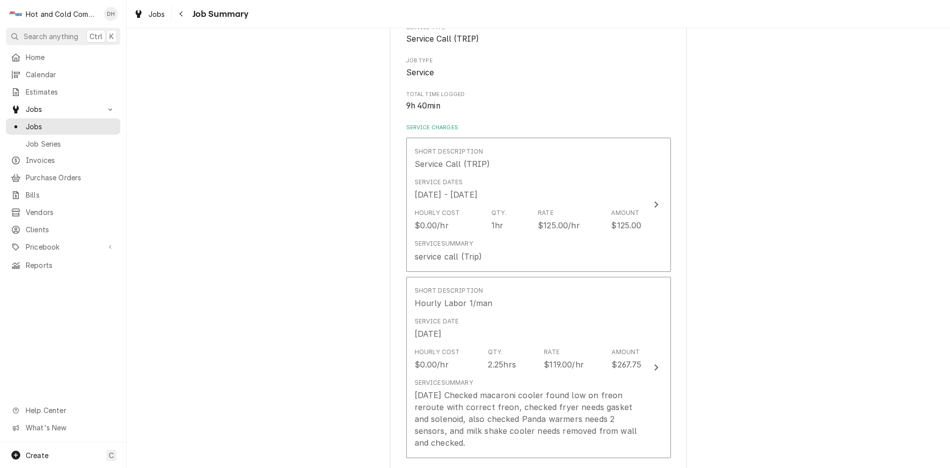
scroll to position [165, 0]
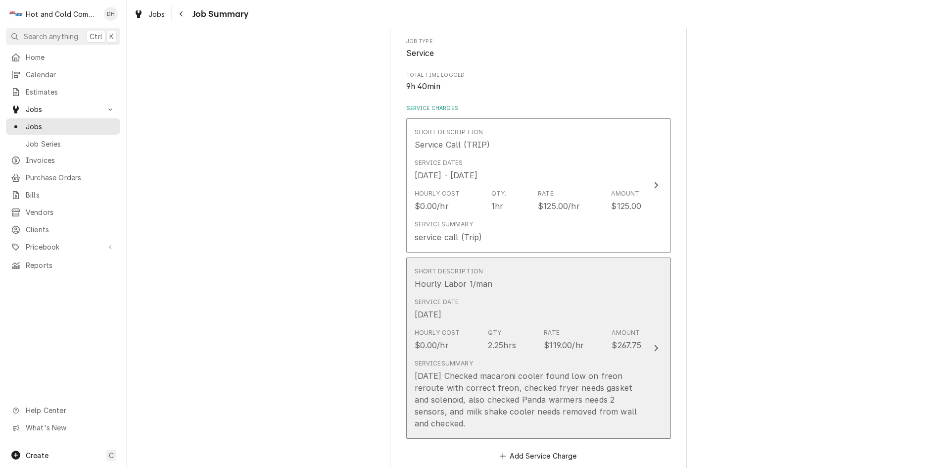
click at [605, 304] on div "Service Date [DATE]" at bounding box center [528, 309] width 227 height 31
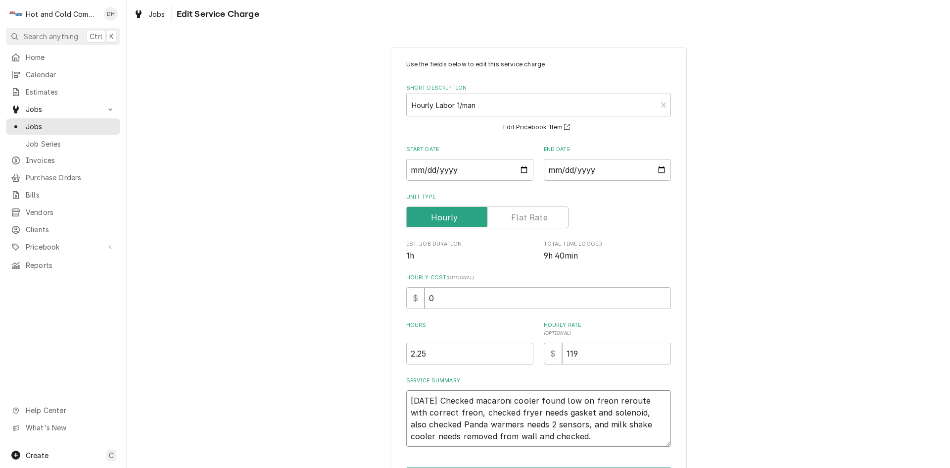
click at [411, 398] on textarea "8/17/25 Checked macaroni cooler found low on freon reroute with correct freon, …" at bounding box center [538, 418] width 265 height 56
type textarea "x"
type textarea "/17/25 Checked macaroni cooler found low on freon reroute with correct freon, c…"
type textarea "x"
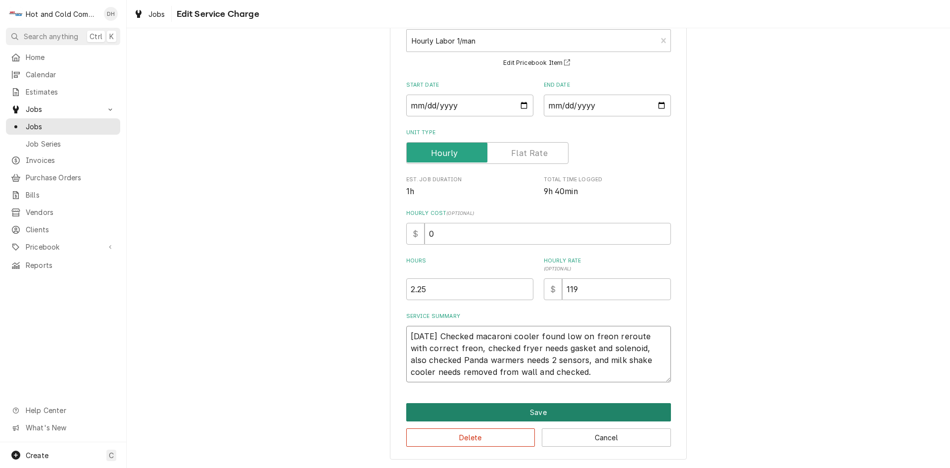
type textarea "9/17/25 Checked macaroni cooler found low on freon reroute with correct freon, …"
click at [543, 411] on button "Save" at bounding box center [538, 412] width 265 height 18
type textarea "x"
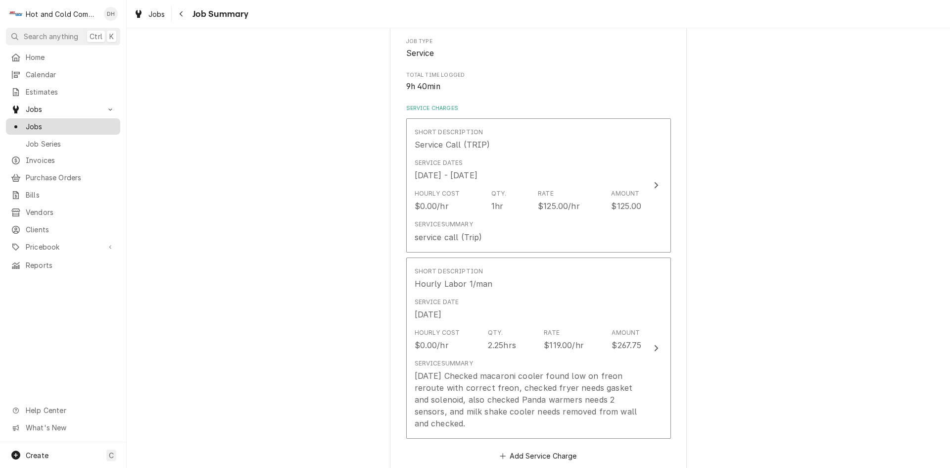
click at [29, 121] on span "Jobs" at bounding box center [71, 126] width 90 height 10
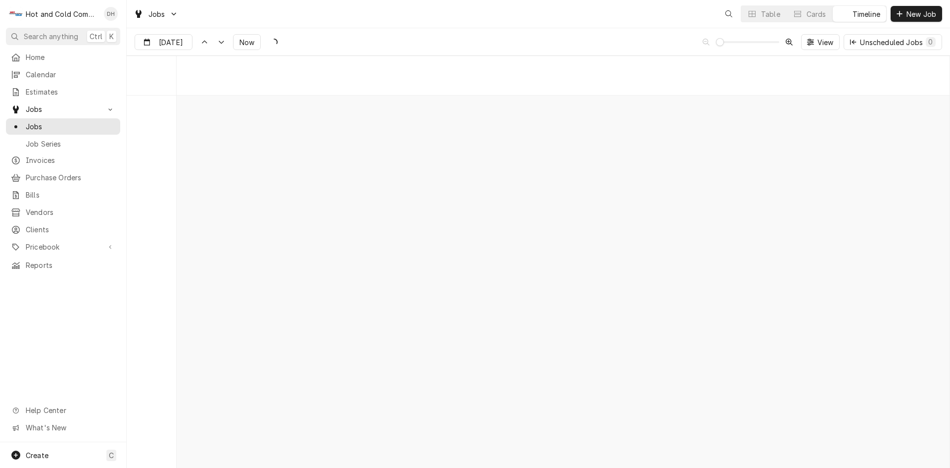
scroll to position [7748, 0]
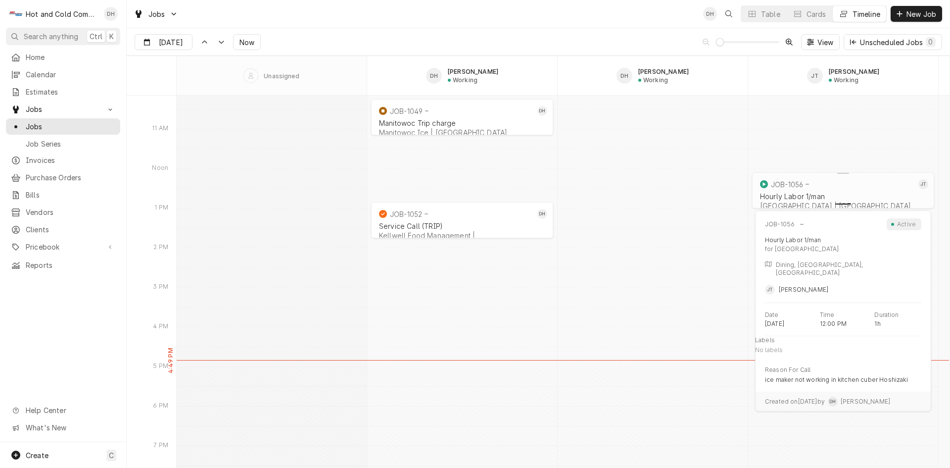
click at [830, 200] on div "normal" at bounding box center [843, 203] width 186 height 12
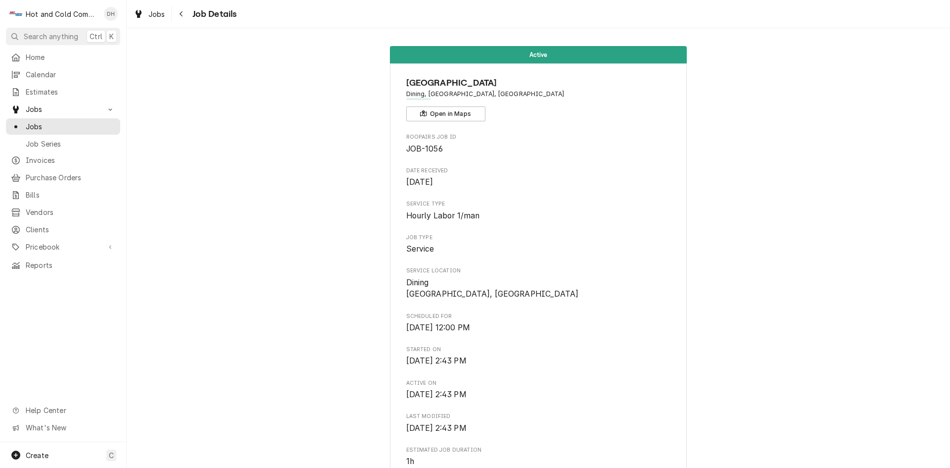
scroll to position [495, 0]
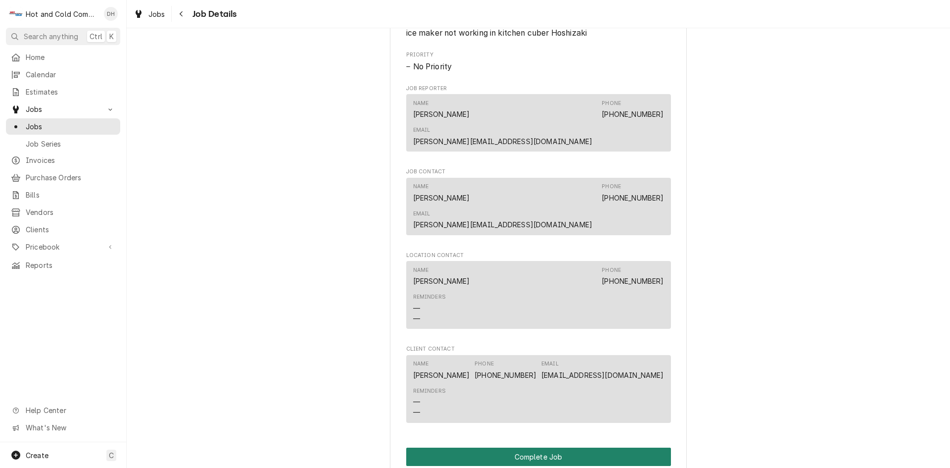
click at [534, 447] on button "Complete Job" at bounding box center [538, 456] width 265 height 18
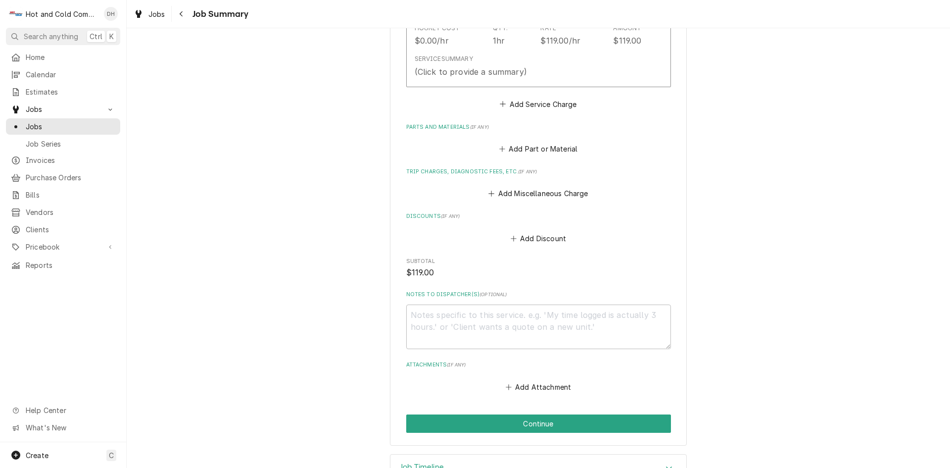
scroll to position [165, 0]
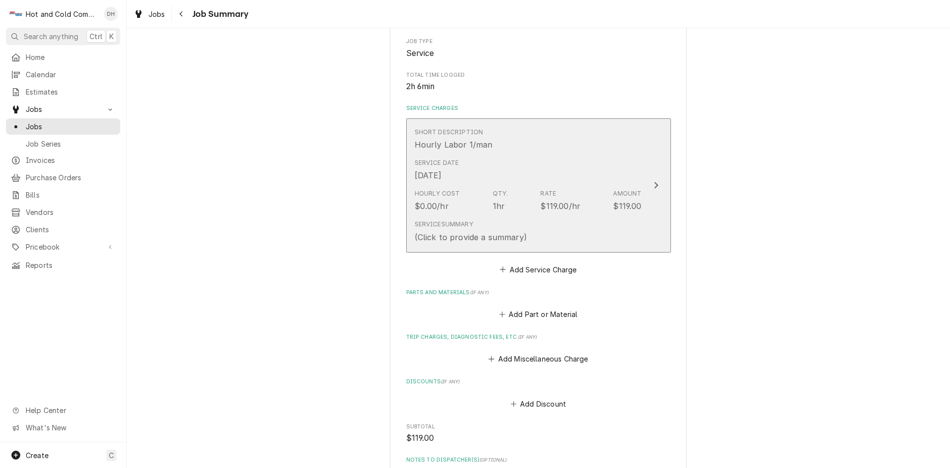
click at [586, 172] on div "Service Date [DATE]" at bounding box center [528, 169] width 227 height 31
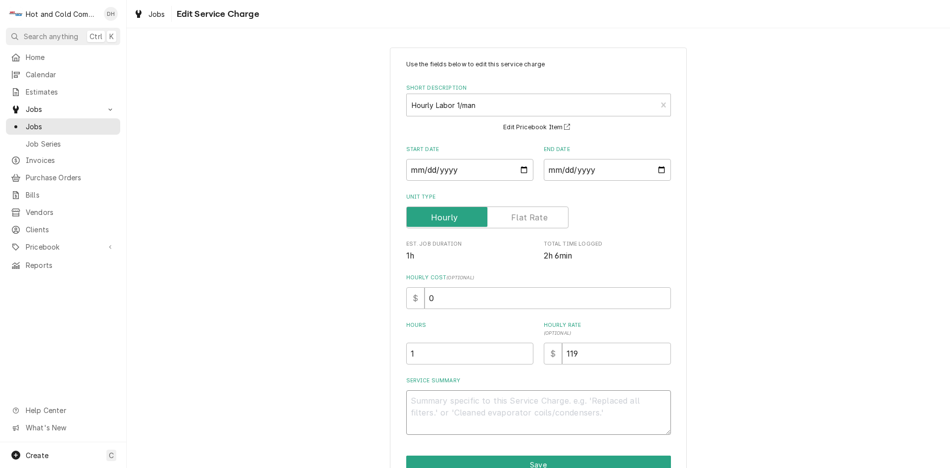
drag, startPoint x: 423, startPoint y: 400, endPoint x: 437, endPoint y: 399, distance: 13.4
click at [426, 399] on textarea "Service Summary" at bounding box center [538, 412] width 265 height 45
type textarea "x"
type textarea "9"
type textarea "x"
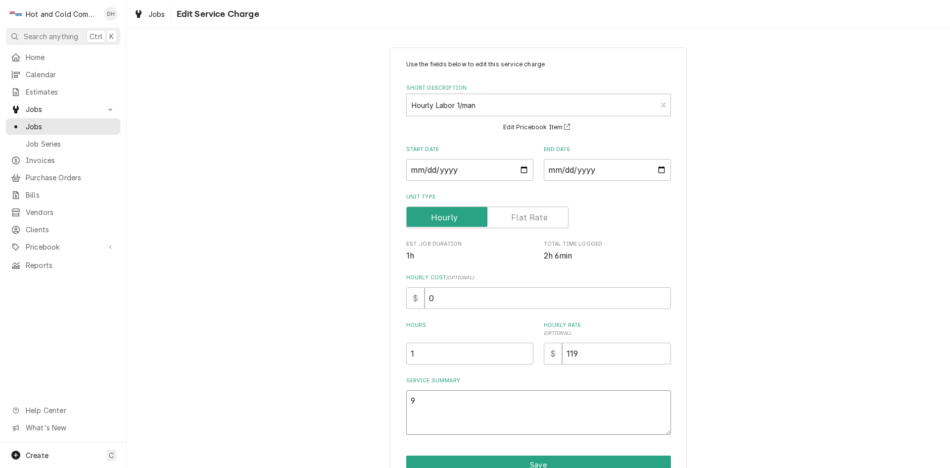
type textarea "9/"
type textarea "x"
type textarea "9/1"
type textarea "x"
type textarea "9/18"
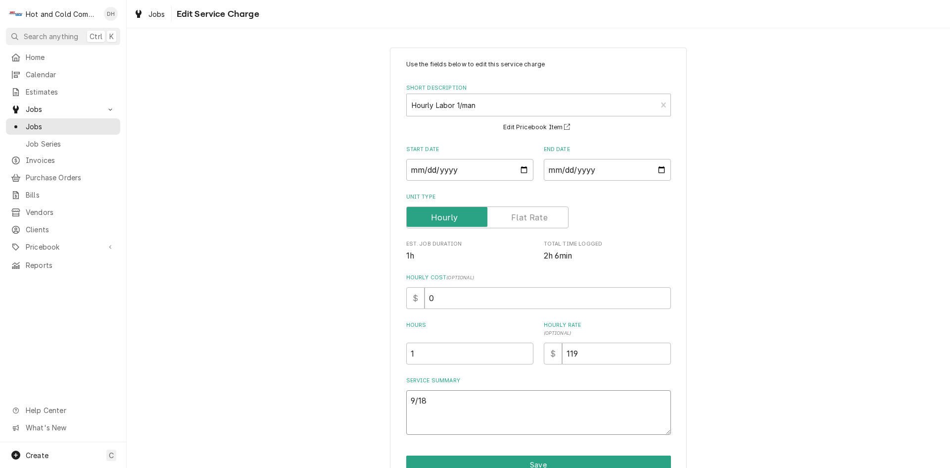
type textarea "x"
type textarea "9/18/"
type textarea "x"
type textarea "9/18/2"
type textarea "x"
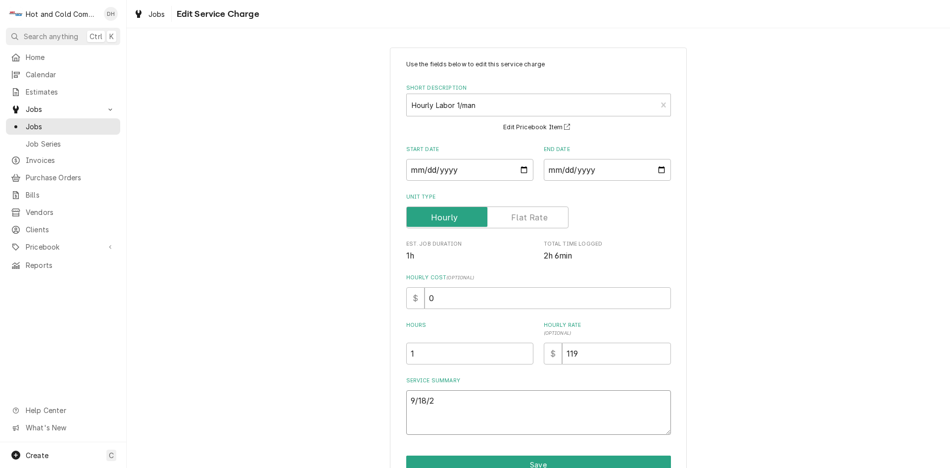
type textarea "[DATE]"
type textarea "x"
type textarea "[DATE]"
type textarea "x"
type textarea "[DATE] c"
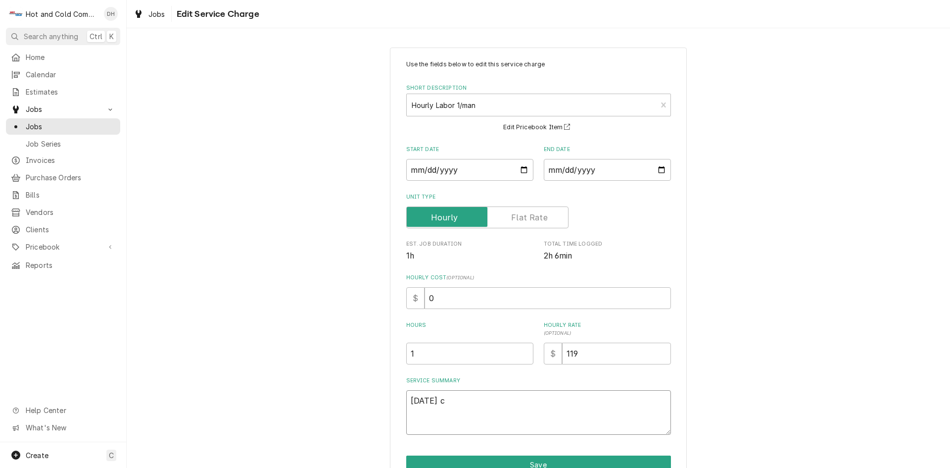
type textarea "x"
type textarea "[DATE] ch"
type textarea "x"
type textarea "[DATE] che"
type textarea "x"
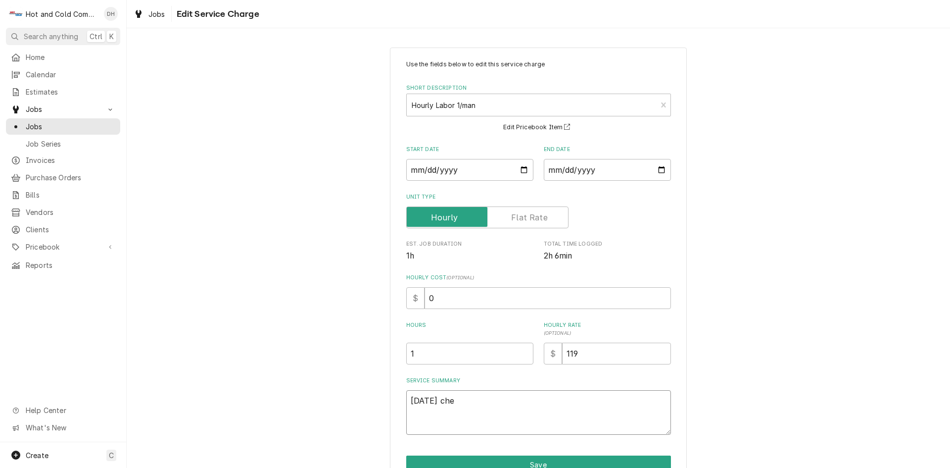
type textarea "[DATE] chec"
type textarea "x"
type textarea "[DATE] check"
type textarea "x"
type textarea "[DATE] checke"
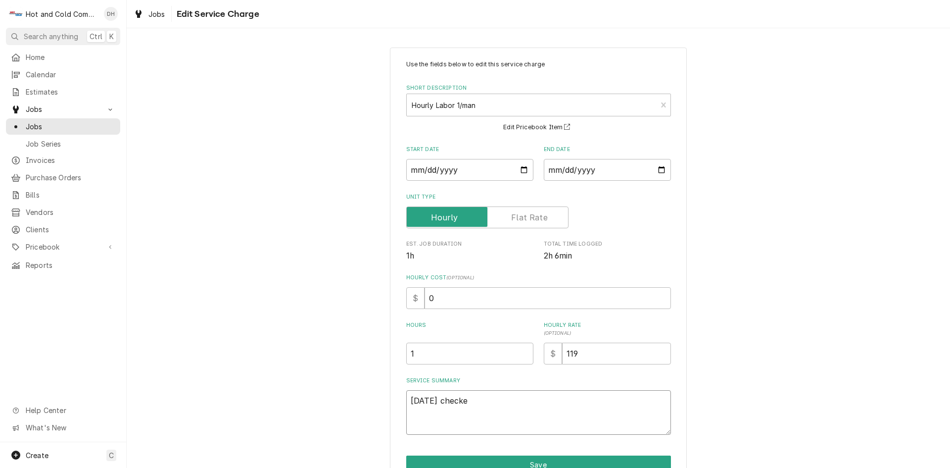
type textarea "x"
type textarea "[DATE] checked"
type textarea "x"
type textarea "[DATE] checked"
type textarea "x"
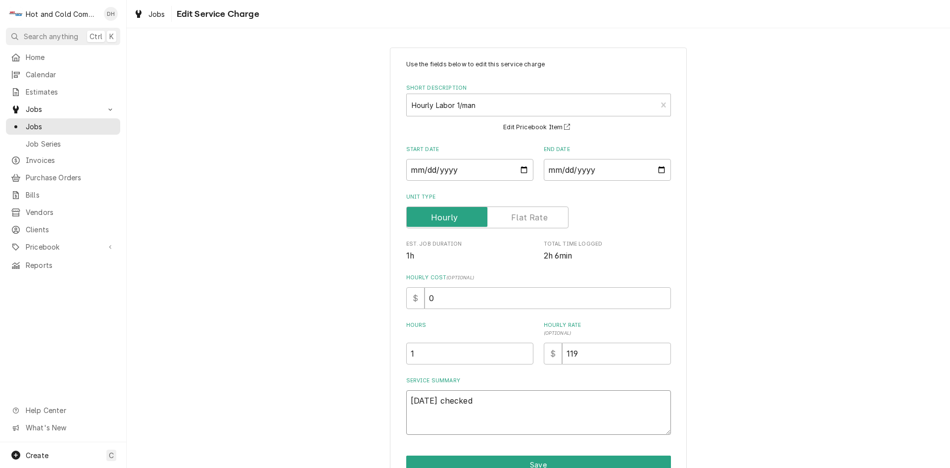
type textarea "[DATE] checked i"
type textarea "x"
type textarea "[DATE] checked ic"
type textarea "x"
type textarea "[DATE] checked ice"
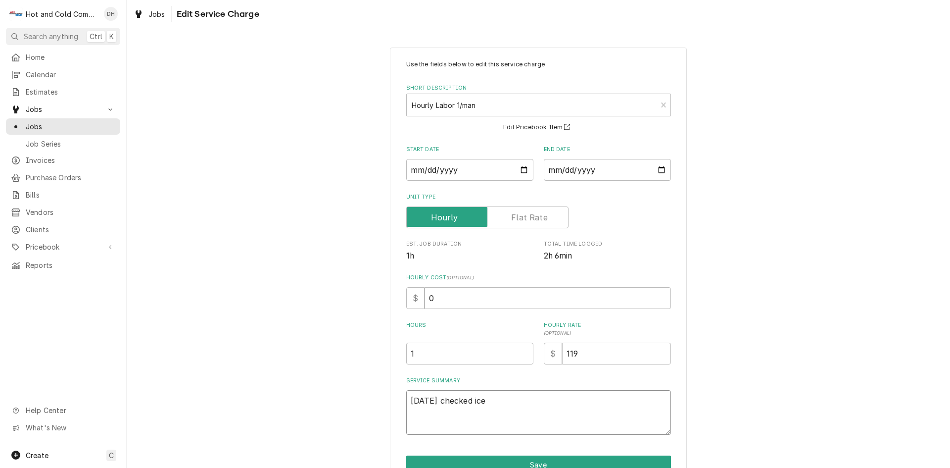
type textarea "x"
type textarea "[DATE] checked ice"
type textarea "x"
type textarea "[DATE] checked ice m"
type textarea "x"
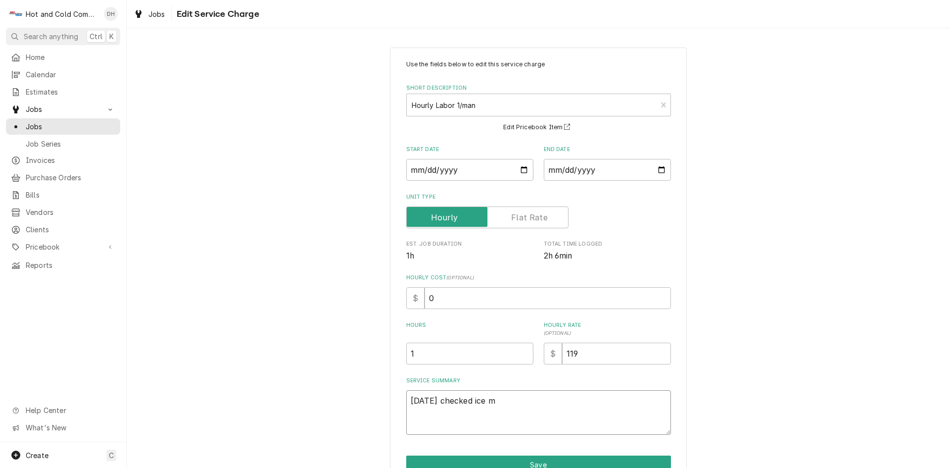
type textarea "[DATE] checked ice ma"
type textarea "x"
type textarea "[DATE] checked ice mak"
type textarea "x"
type textarea "[DATE] checked ice make"
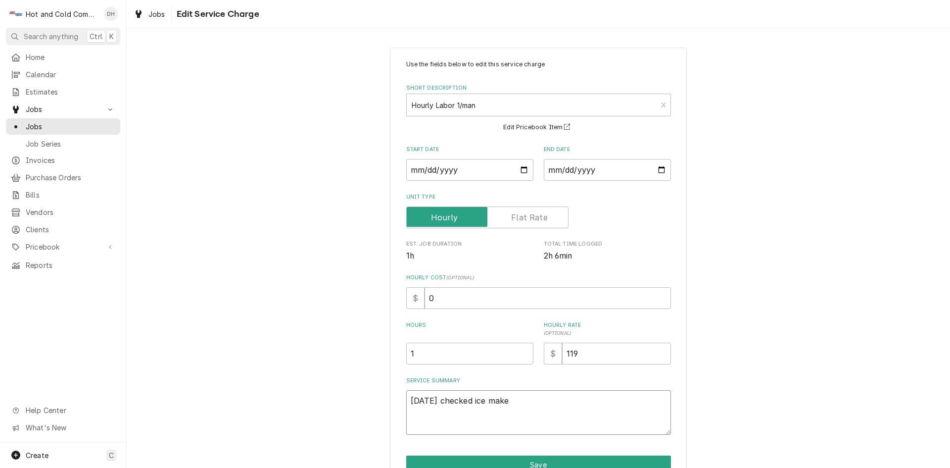
type textarea "x"
type textarea "[DATE] checked ice maker"
type textarea "x"
type textarea "[DATE] checked ice maker"
type textarea "x"
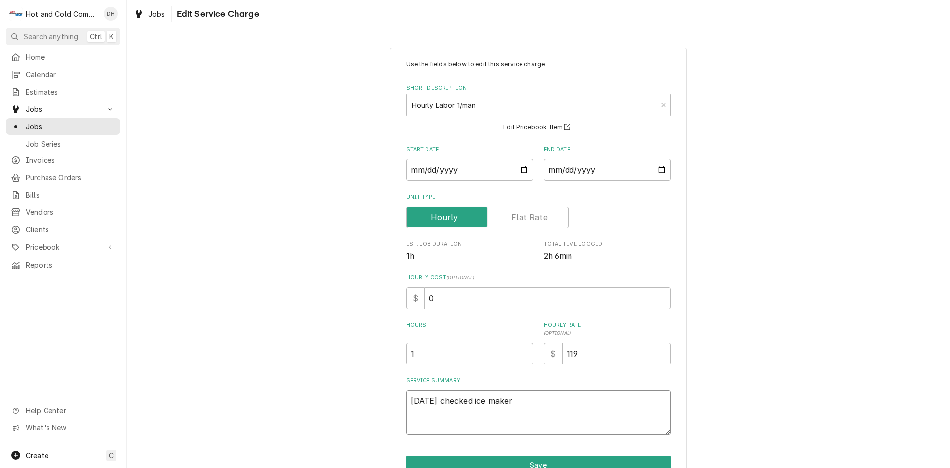
type textarea "[DATE] checked ice maker f"
type textarea "x"
type textarea "[DATE] checked ice maker fo"
type textarea "x"
type textarea "[DATE] checked ice maker fou"
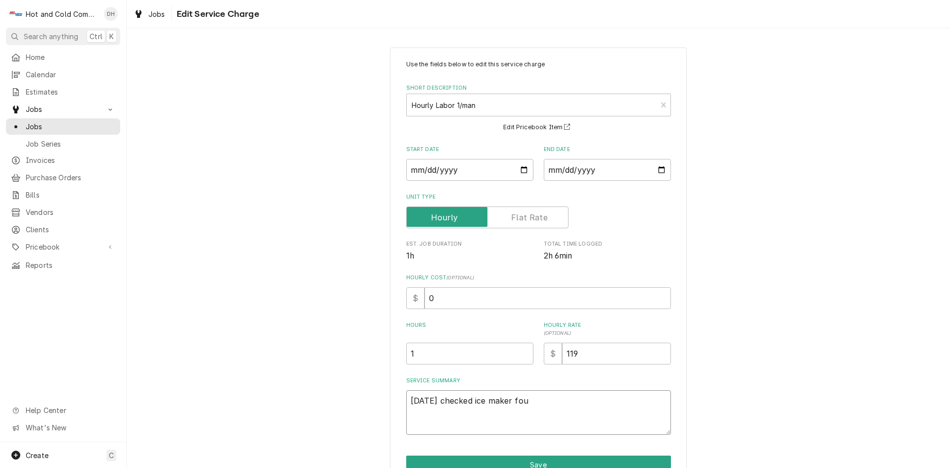
type textarea "x"
type textarea "[DATE] checked ice maker foun"
type textarea "x"
type textarea "[DATE] checked ice maker found"
type textarea "x"
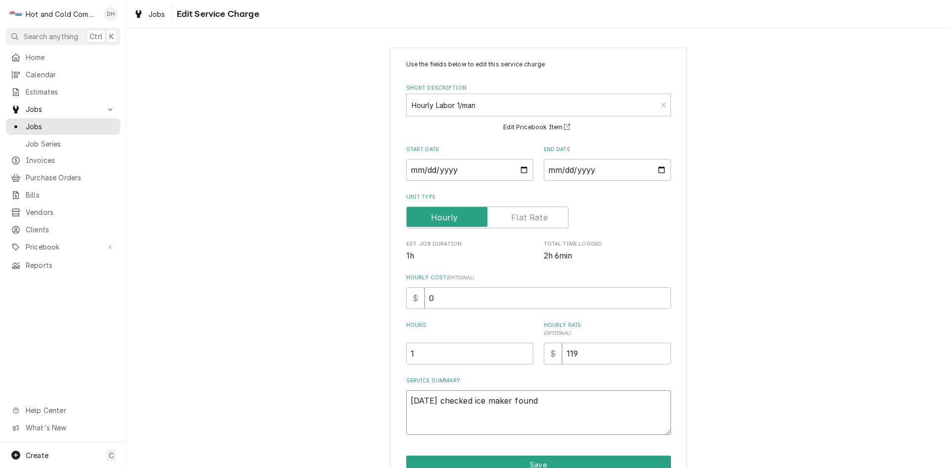
type textarea "[DATE] checked ice maker found"
type textarea "x"
type textarea "[DATE] checked ice maker found b"
type textarea "x"
type textarea "[DATE] checked ice maker found ba"
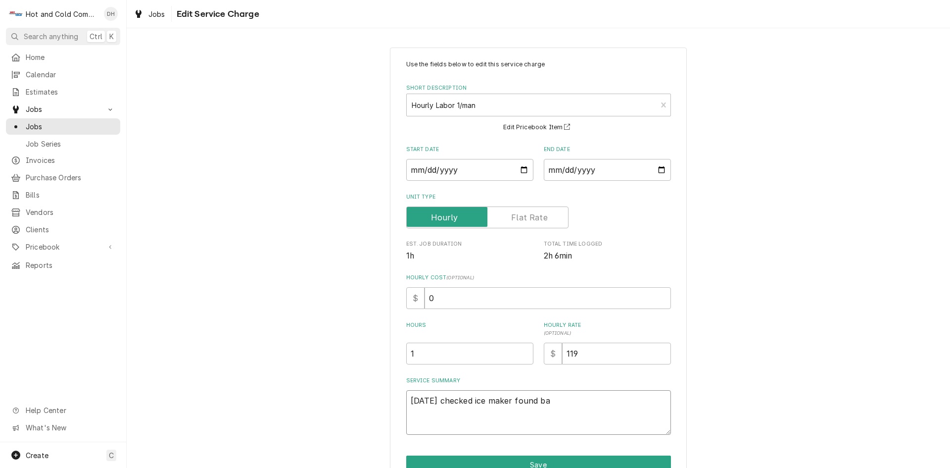
type textarea "x"
type textarea "[DATE] checked ice maker found bad"
type textarea "x"
type textarea "[DATE] checked ice maker found bad"
type textarea "x"
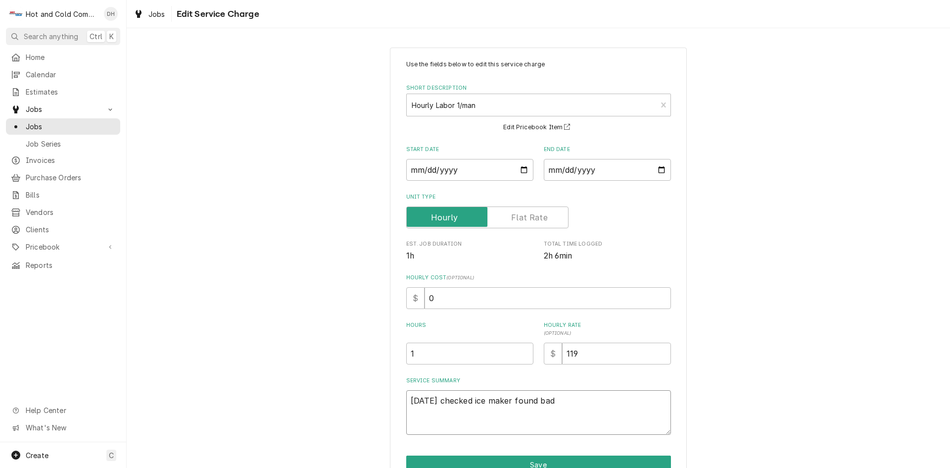
type textarea "[DATE] checked ice maker found bad c"
type textarea "x"
type textarea "[DATE] checked ice maker found bad ch"
type textarea "x"
type textarea "[DATE] checked ice maker found bad che"
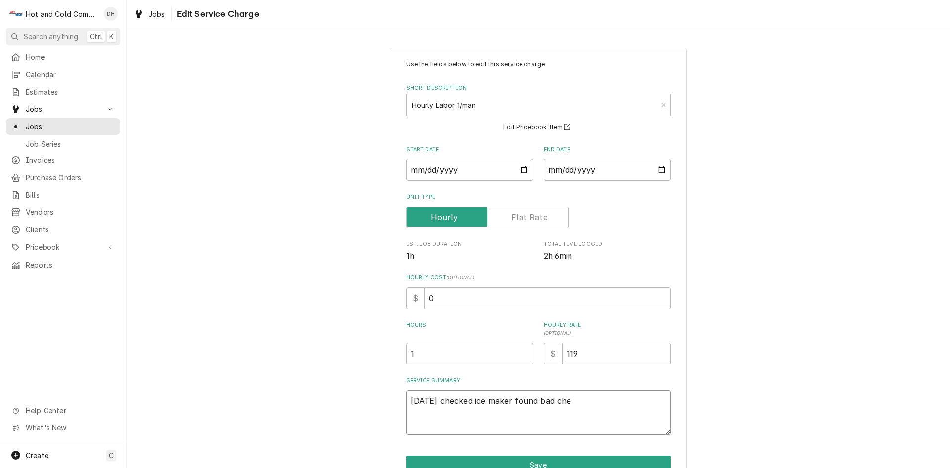
type textarea "x"
type textarea "[DATE] checked ice maker found bad chec"
type textarea "x"
type textarea "[DATE] checked ice maker found bad check"
type textarea "x"
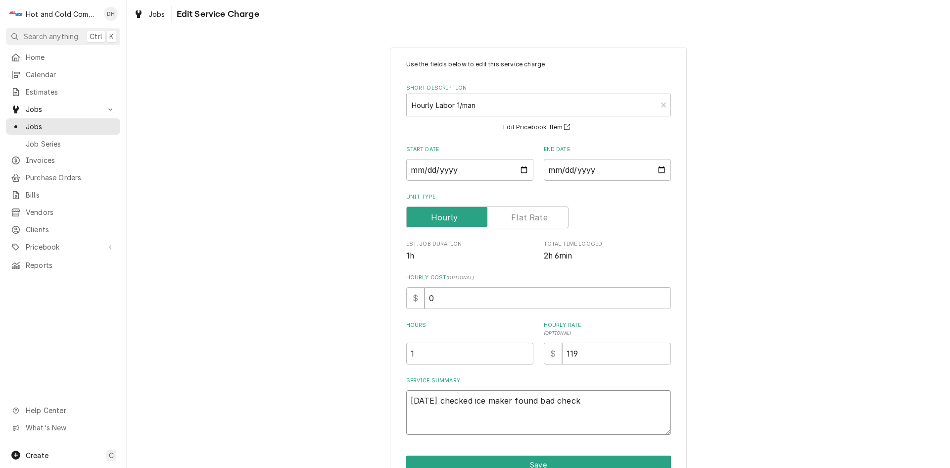
type textarea "[DATE] checked ice maker found bad check"
type textarea "x"
type textarea "[DATE] checked ice maker found bad check v"
type textarea "x"
type textarea "[DATE] checked ice maker found bad check va"
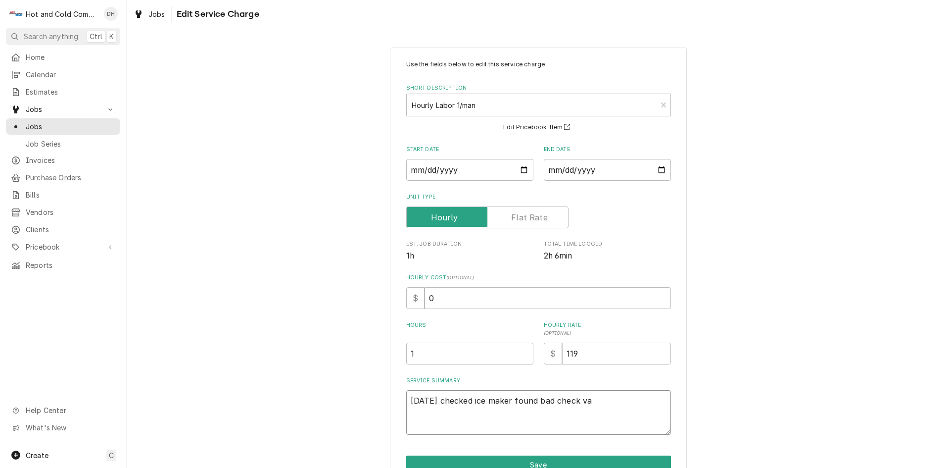
type textarea "x"
type textarea "[DATE] checked ice maker found bad check val"
type textarea "x"
type textarea "[DATE] checked ice maker found bad check valv"
type textarea "x"
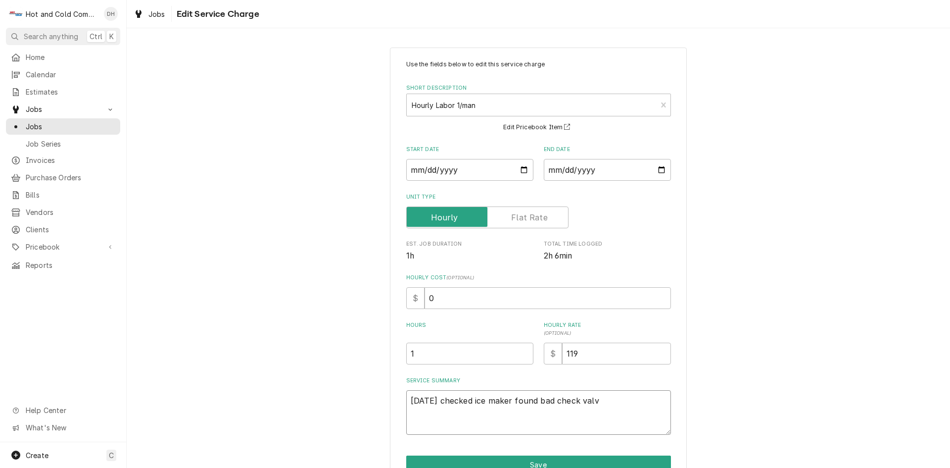
type textarea "[DATE] checked ice maker found bad check valve"
type textarea "x"
type textarea "[DATE] checked ice maker found bad check valve"
type textarea "x"
type textarea "[DATE] checked ice maker found bad check valve r"
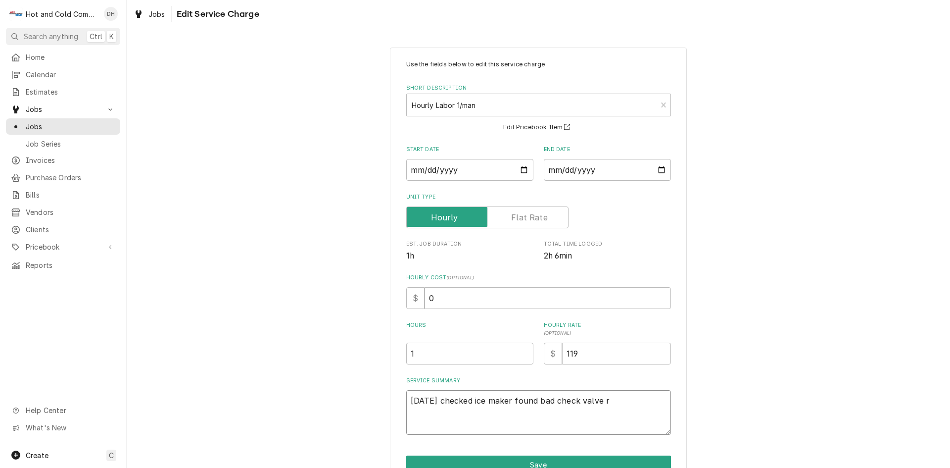
type textarea "x"
type textarea "[DATE] checked ice maker found bad check valve re"
type textarea "x"
type textarea "[DATE] checked ice maker found bad check valve rer"
type textarea "x"
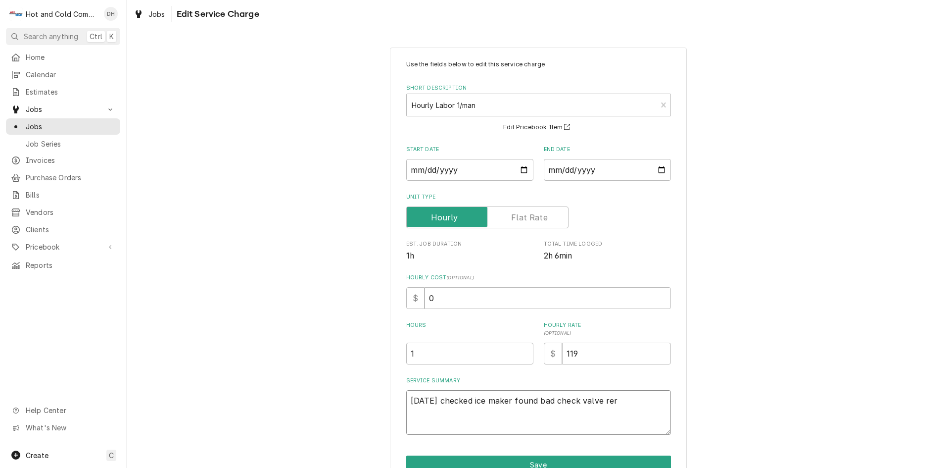
type textarea "[DATE] checked ice maker found bad check valve rero"
type textarea "x"
type textarea "[DATE] checked ice maker found bad check valve rerou"
type textarea "x"
type textarea "[DATE] checked ice maker found bad check valve rerout"
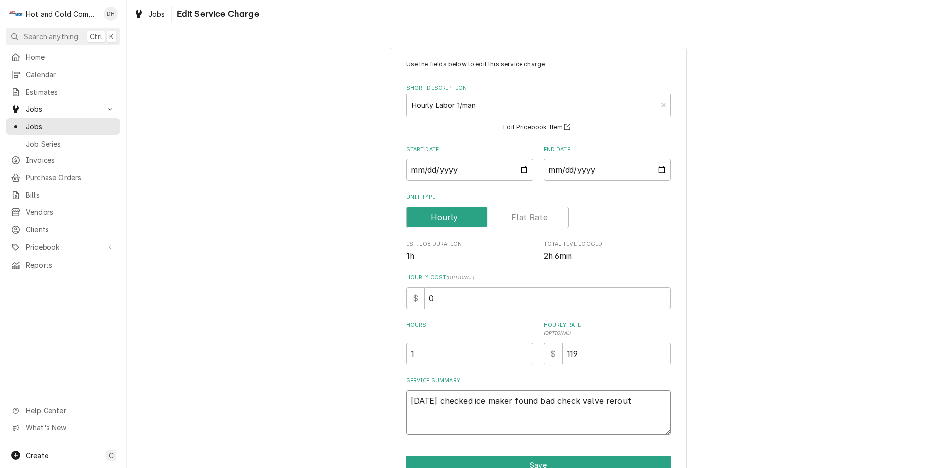
type textarea "x"
type textarea "[DATE] checked ice maker found bad check valve reroute"
type textarea "x"
type textarea "[DATE] checked ice maker found bad check valve reroute"
type textarea "x"
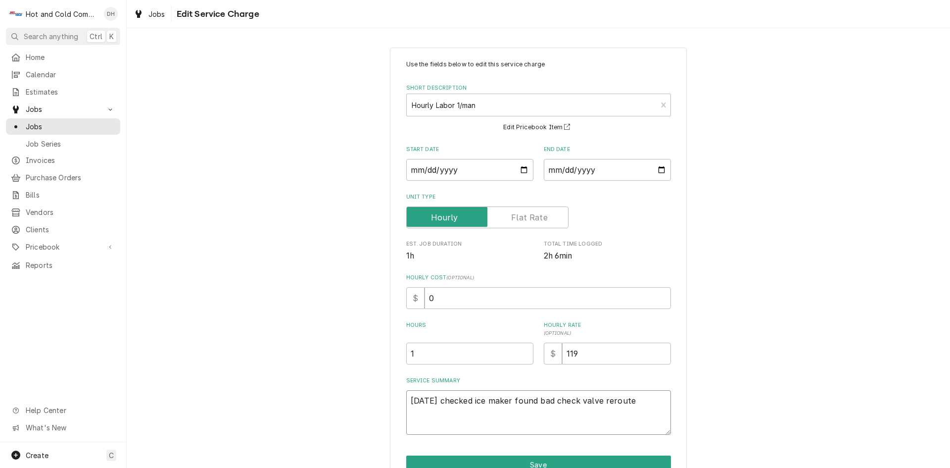
type textarea "[DATE] checked ice maker found bad check valve reroute w"
type textarea "x"
type textarea "[DATE] checked ice maker found bad check valve reroute wi"
type textarea "x"
type textarea "[DATE] checked ice maker found bad check valve reroute wit"
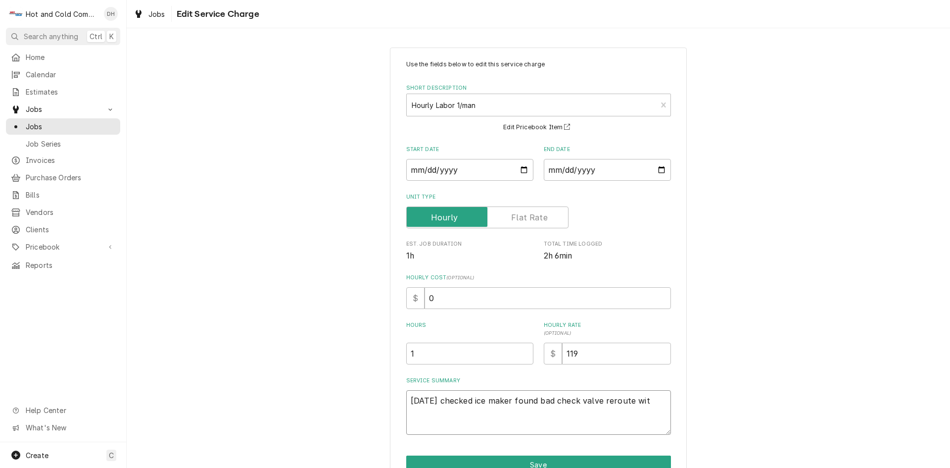
type textarea "x"
type textarea "[DATE] checked ice maker found bad check valve reroute with"
type textarea "x"
type textarea "[DATE] checked ice maker found bad check valve reroute with"
type textarea "x"
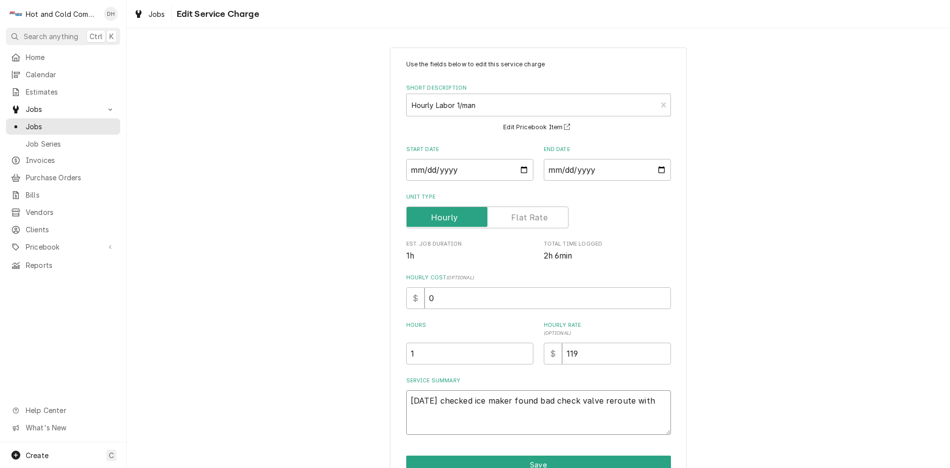
type textarea "[DATE] checked ice maker found bad check valve reroute with p"
type textarea "x"
type textarea "[DATE] checked ice maker found bad check valve reroute with pa"
type textarea "x"
type textarea "[DATE] checked ice maker found bad check valve reroute with par"
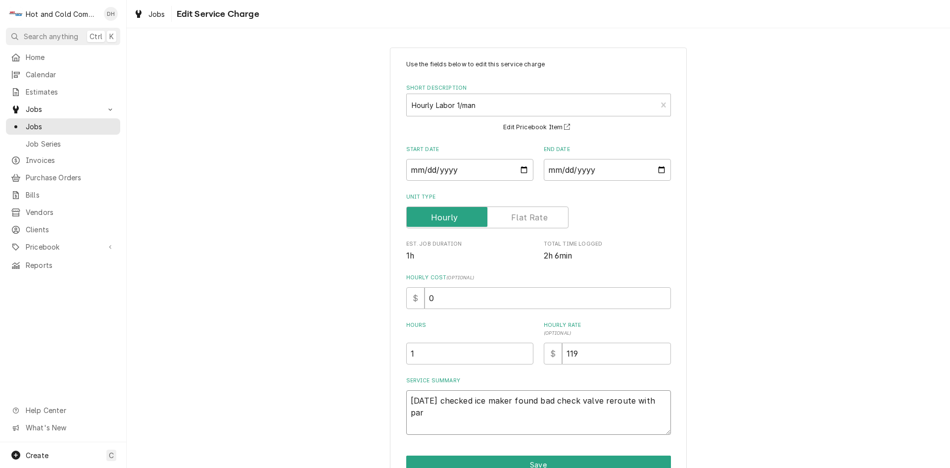
type textarea "x"
type textarea "[DATE] checked ice maker found bad check valve reroute with part"
type textarea "x"
type textarea "[DATE] checked ice maker found bad check valve reroute with part."
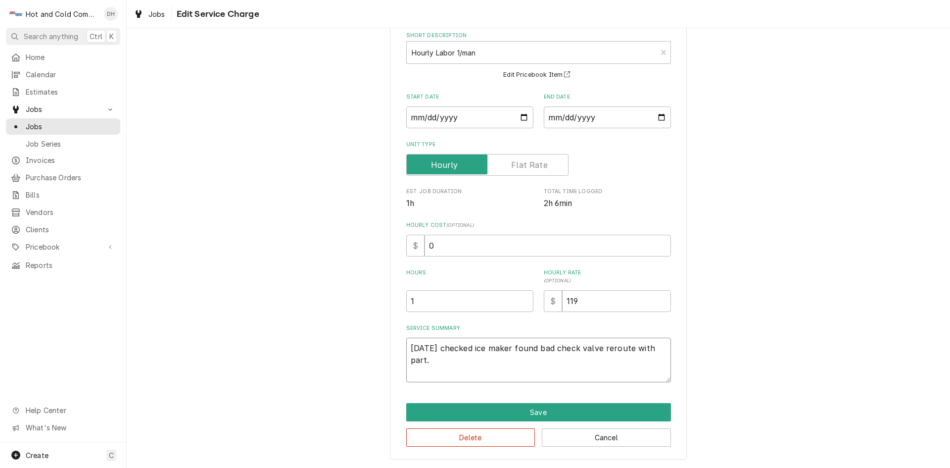
type textarea "x"
type textarea "[DATE] checked ice maker found bad check valve reroute with part."
type textarea "x"
type textarea "[DATE] checked ice maker found bad check valve reroute with part. a"
type textarea "x"
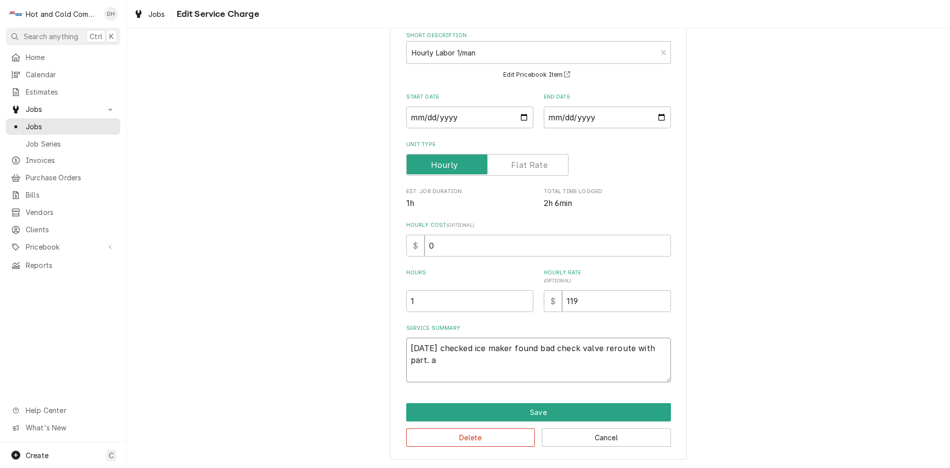
type textarea "[DATE] checked ice maker found bad check valve reroute with part. al"
type textarea "x"
type textarea "[DATE] checked ice maker found bad check valve reroute with part. als"
type textarea "x"
type textarea "[DATE] checked ice maker found bad check valve reroute with part. also"
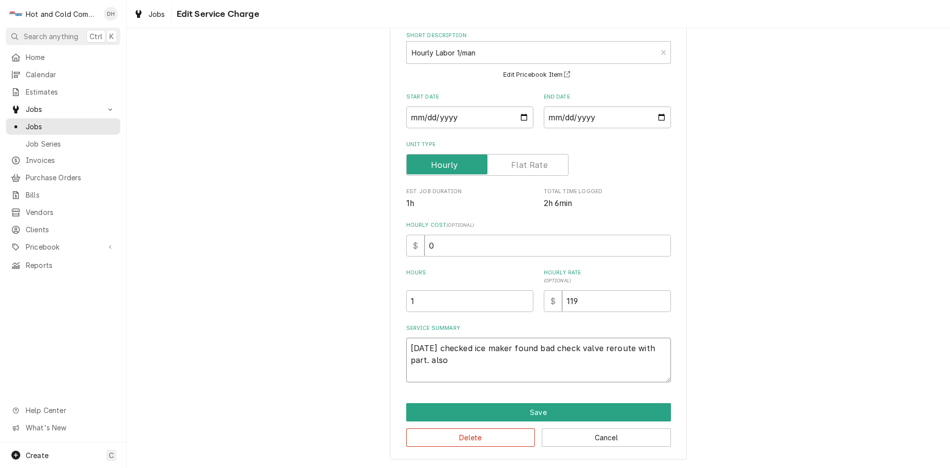
type textarea "x"
type textarea "[DATE] checked ice maker found bad check valve reroute with part. also"
type textarea "x"
type textarea "[DATE] checked ice maker found bad check valve reroute with part. also t"
type textarea "x"
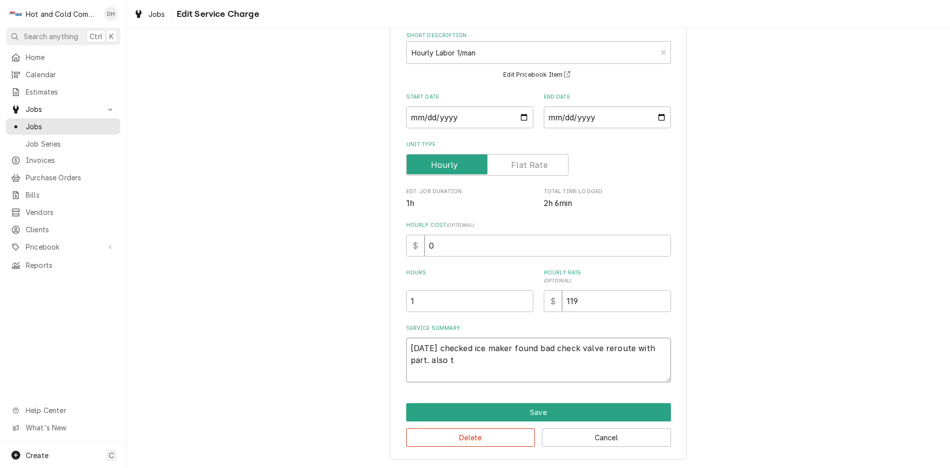
type textarea "[DATE] checked ice maker found bad check valve reroute with part. also ti"
type textarea "x"
type textarea "[DATE] checked ice maker found bad check valve reroute with part. also tig"
type textarea "x"
type textarea "[DATE] checked ice maker found bad check valve reroute with part. also tigh"
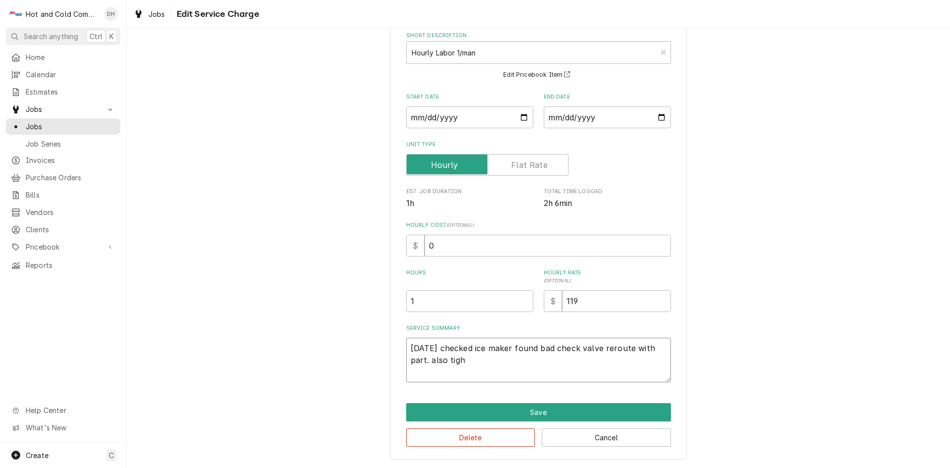
type textarea "x"
type textarea "[DATE] checked ice maker found bad check valve reroute with part. also tight"
type textarea "x"
type textarea "[DATE] checked ice maker found bad check valve reroute with part. also tighte"
type textarea "x"
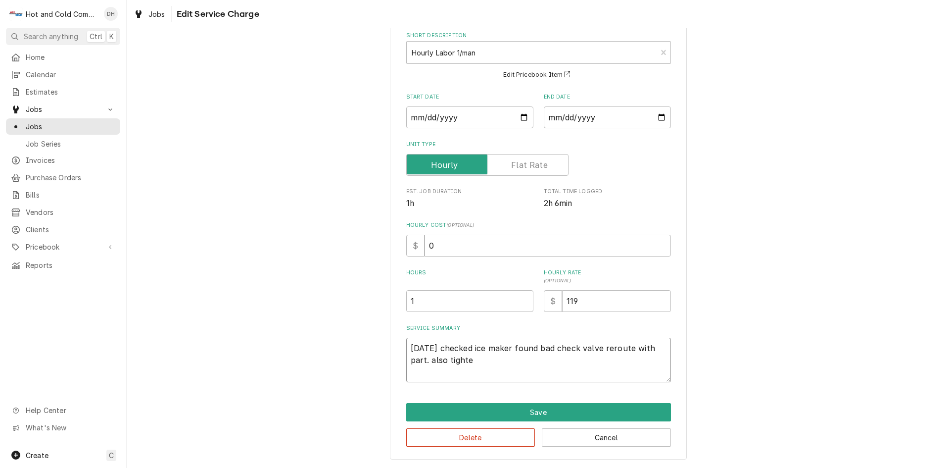
type textarea "[DATE] checked ice maker found bad check valve reroute with part. also tighten"
type textarea "x"
type textarea "[DATE] checked ice maker found bad check valve reroute with part. also tightene"
type textarea "x"
type textarea "[DATE] checked ice maker found bad check valve reroute with part. also tightened"
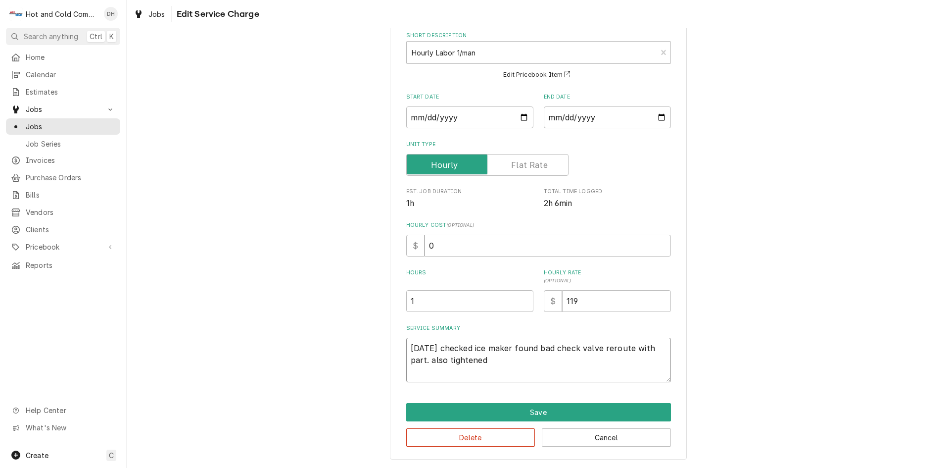
type textarea "x"
type textarea "[DATE] checked ice maker found bad check valve reroute with part. also tightened"
type textarea "x"
type textarea "[DATE] checked ice maker found bad check valve reroute with part. also tightene…"
type textarea "x"
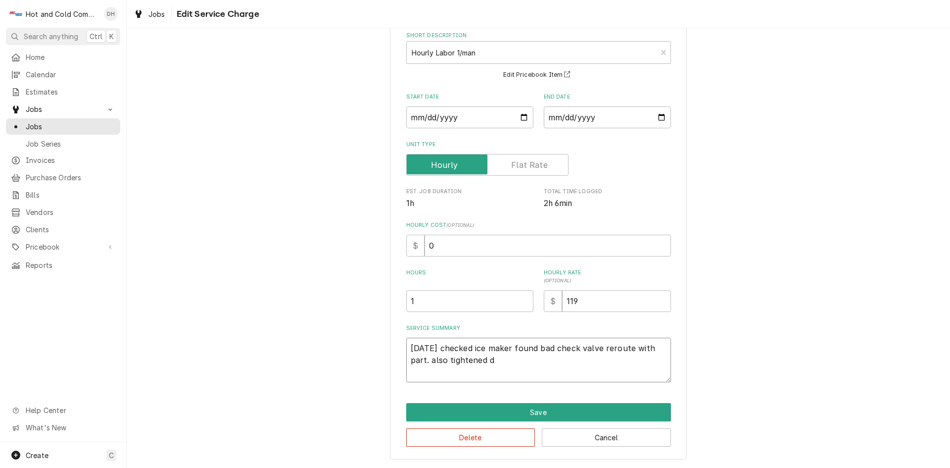
type textarea "[DATE] checked ice maker found bad check valve reroute with part. also tightene…"
type textarea "x"
type textarea "[DATE] checked ice maker found bad check valve reroute with part. also tightene…"
type textarea "x"
type textarea "[DATE] checked ice maker found bad check valve reroute with part. also tightene…"
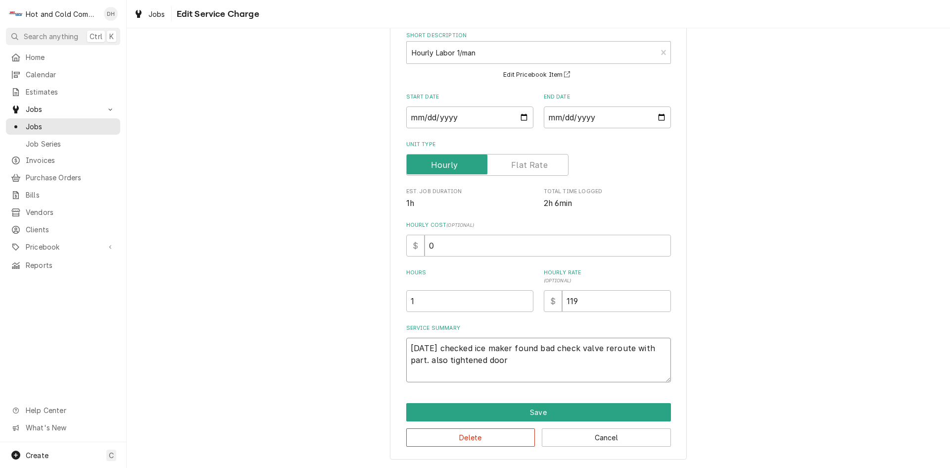
type textarea "x"
type textarea "[DATE] checked ice maker found bad check valve reroute with part. also tightene…"
type textarea "x"
type textarea "[DATE] checked ice maker found bad check valve reroute with part. also tightene…"
type textarea "x"
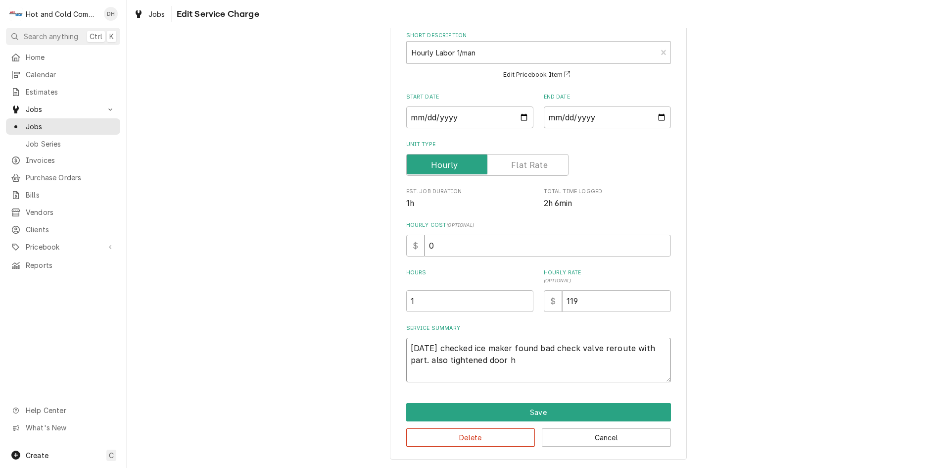
type textarea "[DATE] checked ice maker found bad check valve reroute with part. also tightene…"
type textarea "x"
type textarea "[DATE] checked ice maker found bad check valve reroute with part. also tightene…"
type textarea "x"
type textarea "[DATE] checked ice maker found bad check valve reroute with part. also tightene…"
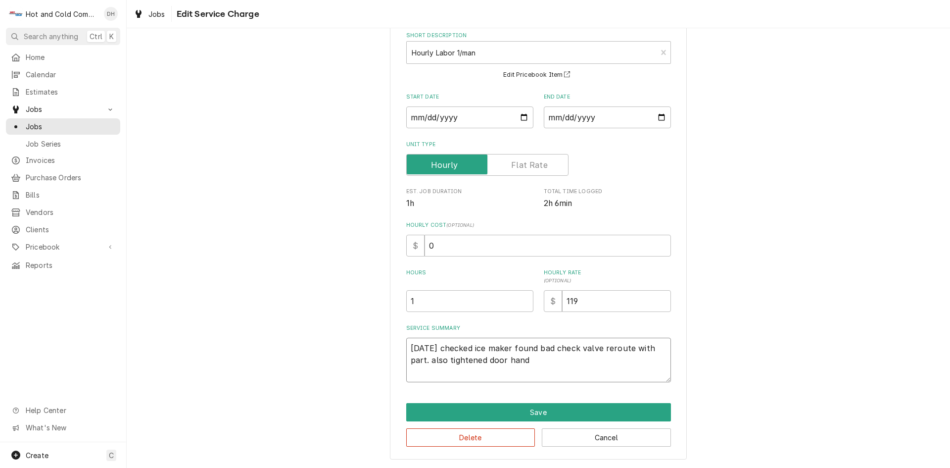
type textarea "x"
type textarea "[DATE] checked ice maker found bad check valve reroute with part. also tightene…"
type textarea "x"
type textarea "[DATE] checked ice maker found bad check valve reroute with part. also tightene…"
type textarea "x"
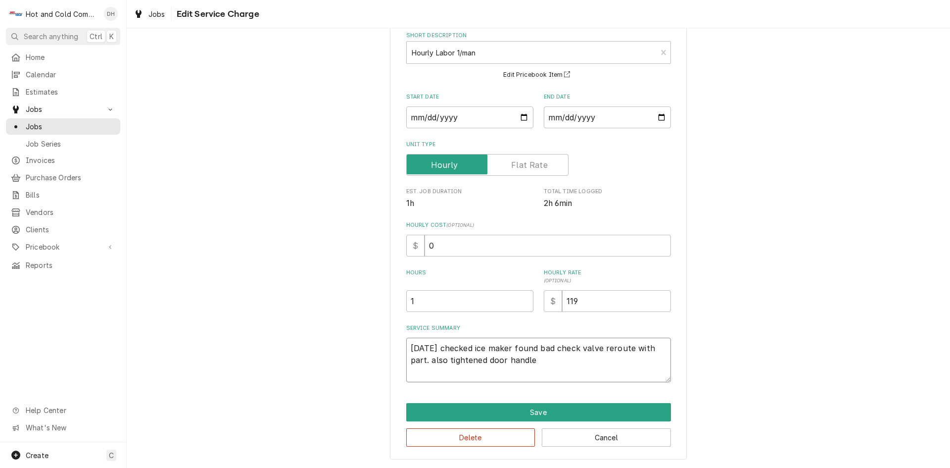
type textarea "[DATE] checked ice maker found bad check valve reroute with part. also tightene…"
type textarea "x"
type textarea "[DATE] checked ice maker found bad check valve reroute with part. also tightene…"
type textarea "x"
type textarea "[DATE] checked ice maker found bad check valve reroute with part. also tightene…"
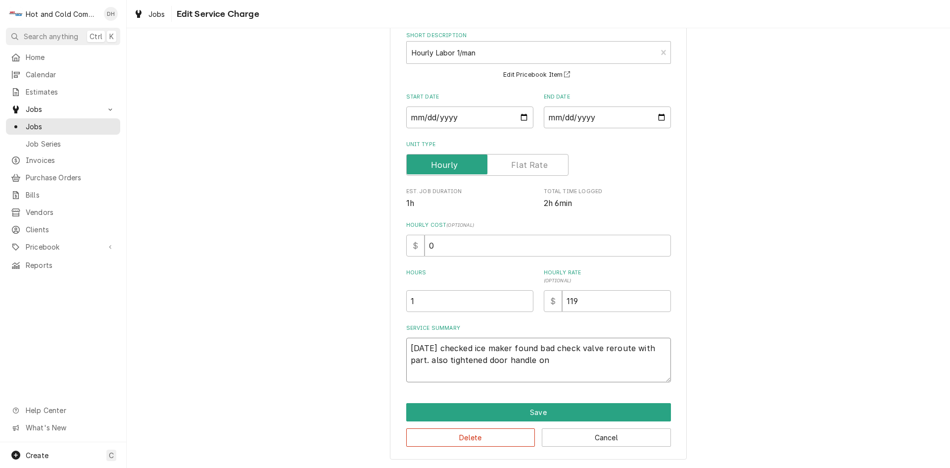
type textarea "x"
type textarea "9/18/25 checked ice maker found bad check valve reroute with part. also tighten…"
type textarea "x"
type textarea "9/18/25 checked ice maker found bad check valve reroute with part. also tighten…"
type textarea "x"
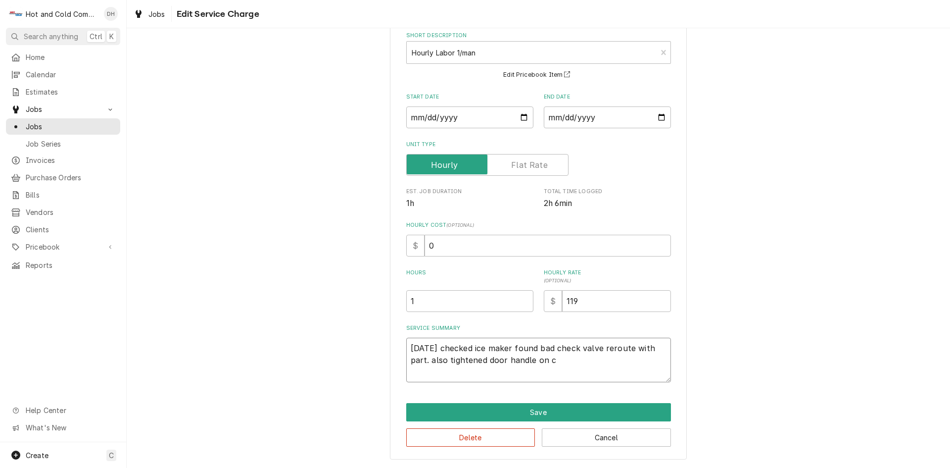
type textarea "9/18/25 checked ice maker found bad check valve reroute with part. also tighten…"
type textarea "x"
type textarea "9/18/25 checked ice maker found bad check valve reroute with part. also tighten…"
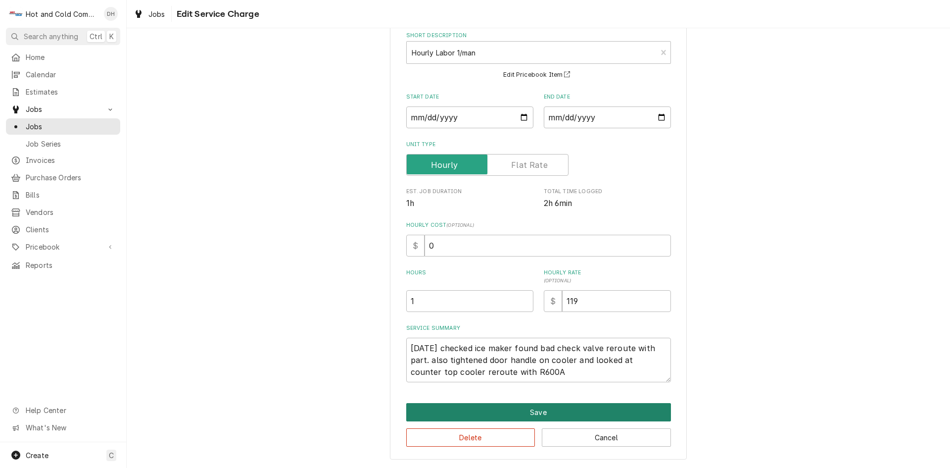
drag, startPoint x: 543, startPoint y: 407, endPoint x: 548, endPoint y: 407, distance: 5.5
click at [548, 407] on button "Save" at bounding box center [538, 412] width 265 height 18
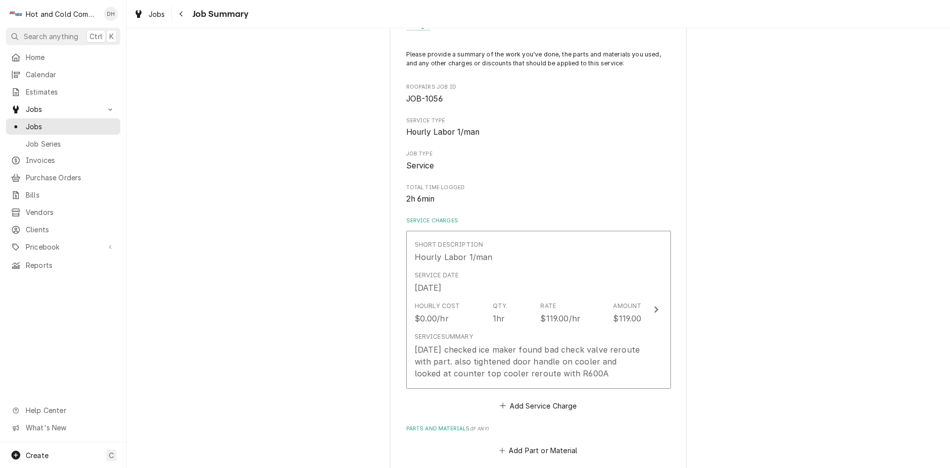
scroll to position [165, 0]
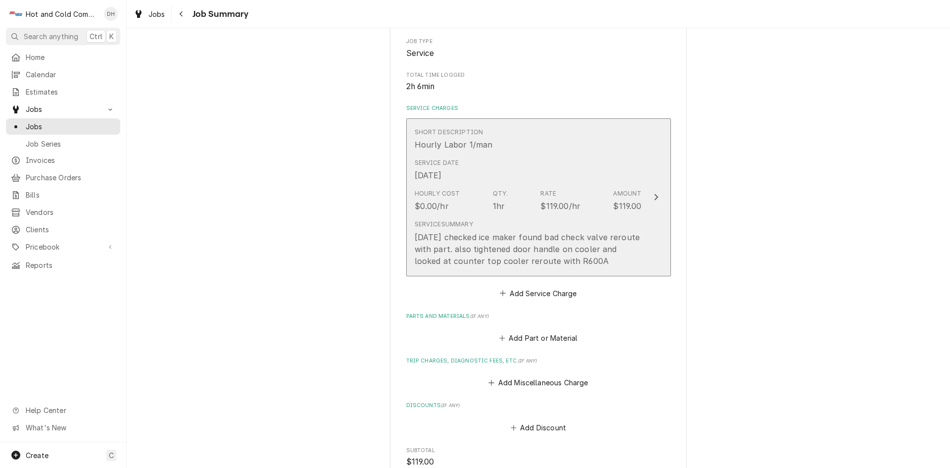
click at [529, 172] on div "Service Date Sep 18, 2025" at bounding box center [528, 169] width 227 height 31
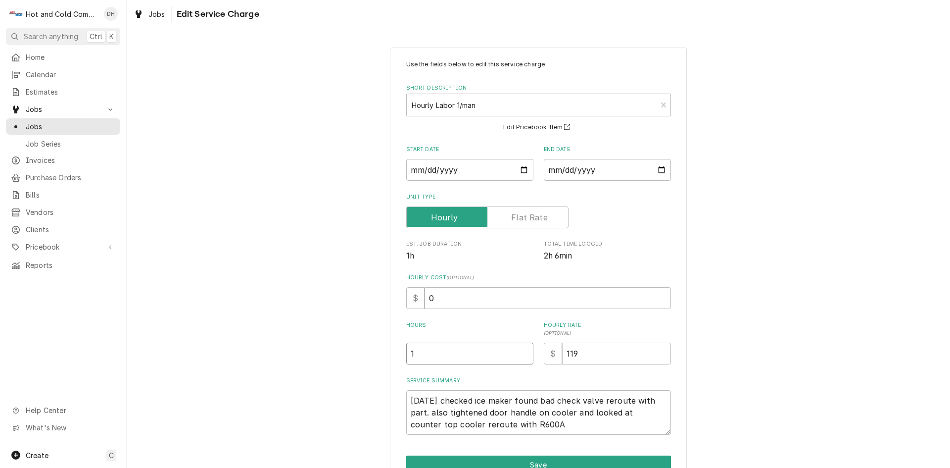
click at [414, 351] on input "1" at bounding box center [469, 354] width 127 height 22
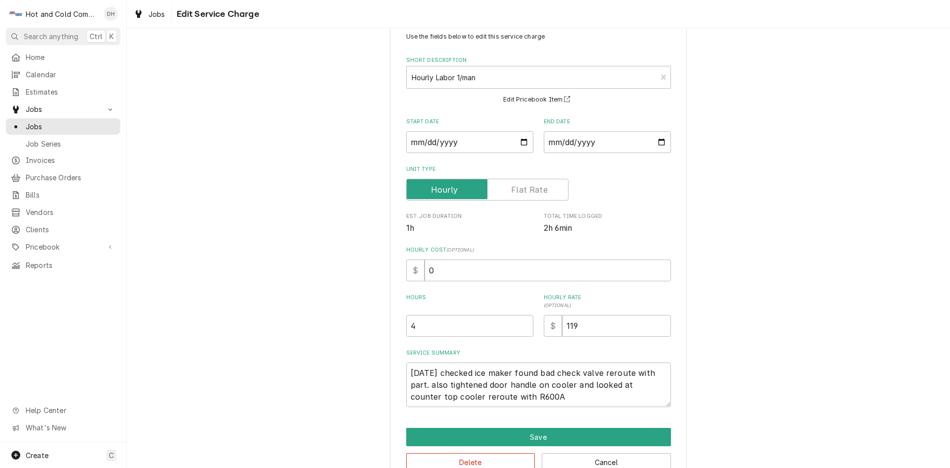
scroll to position [52, 0]
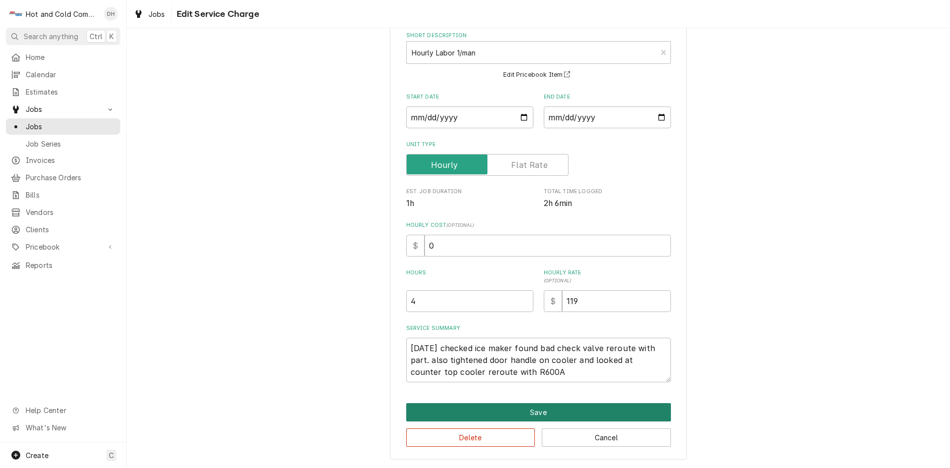
click at [536, 410] on button "Save" at bounding box center [538, 412] width 265 height 18
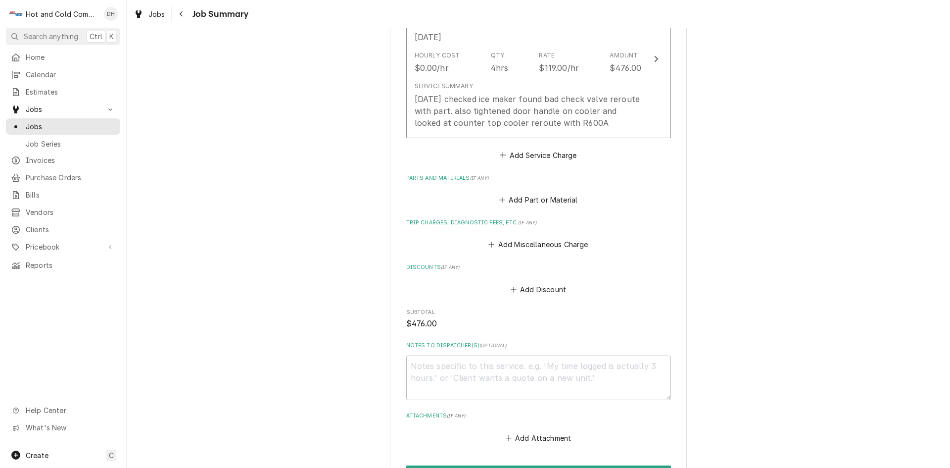
scroll to position [330, 0]
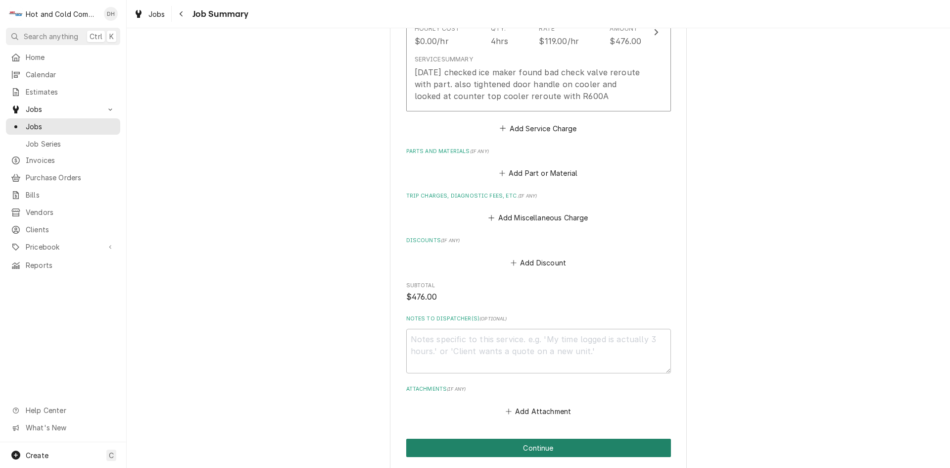
click at [540, 449] on button "Continue" at bounding box center [538, 448] width 265 height 18
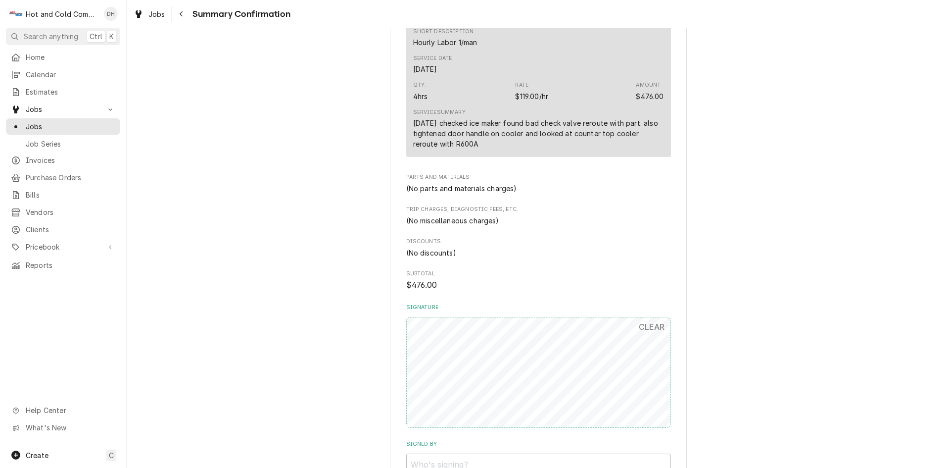
scroll to position [424, 0]
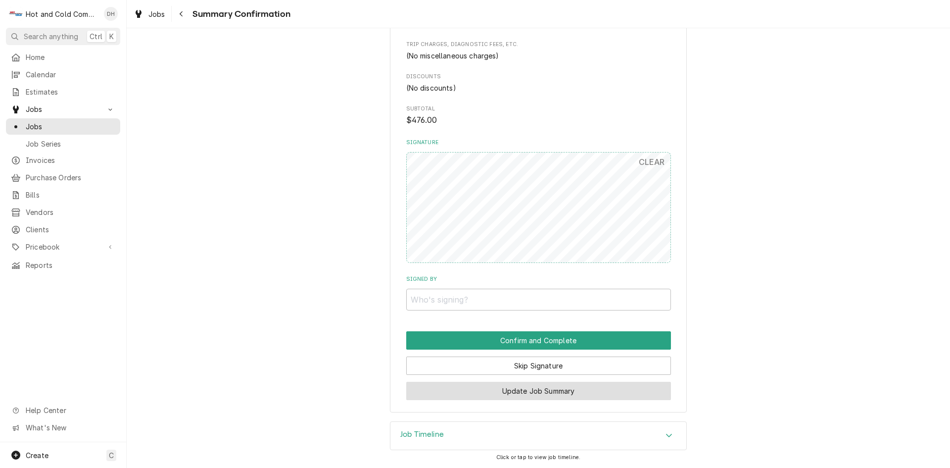
click at [541, 394] on button "Update Job Summary" at bounding box center [538, 391] width 265 height 18
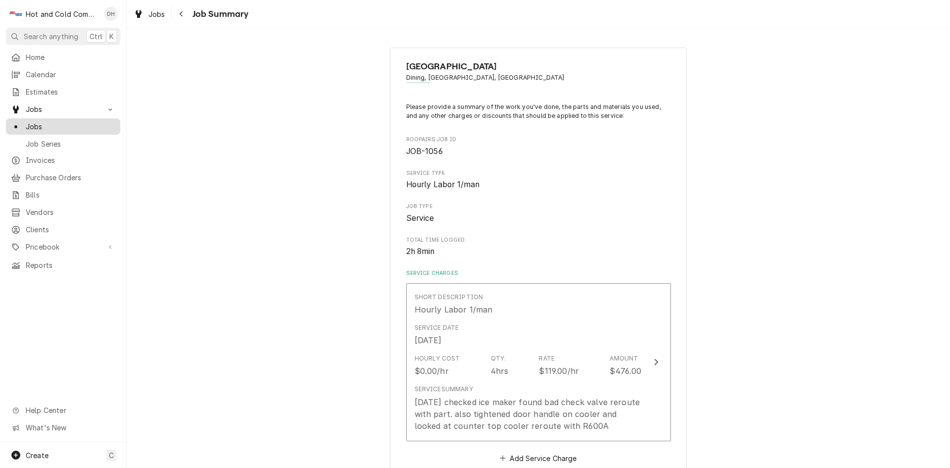
click at [49, 121] on span "Jobs" at bounding box center [71, 126] width 90 height 10
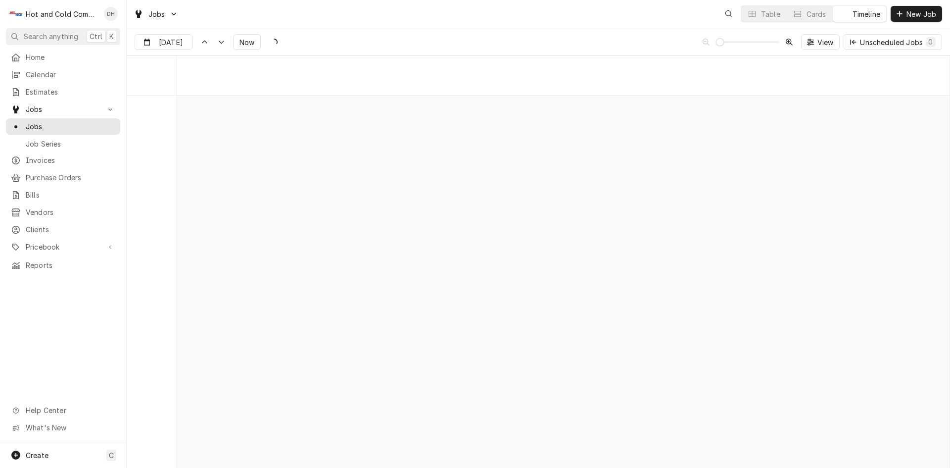
scroll to position [7748, 0]
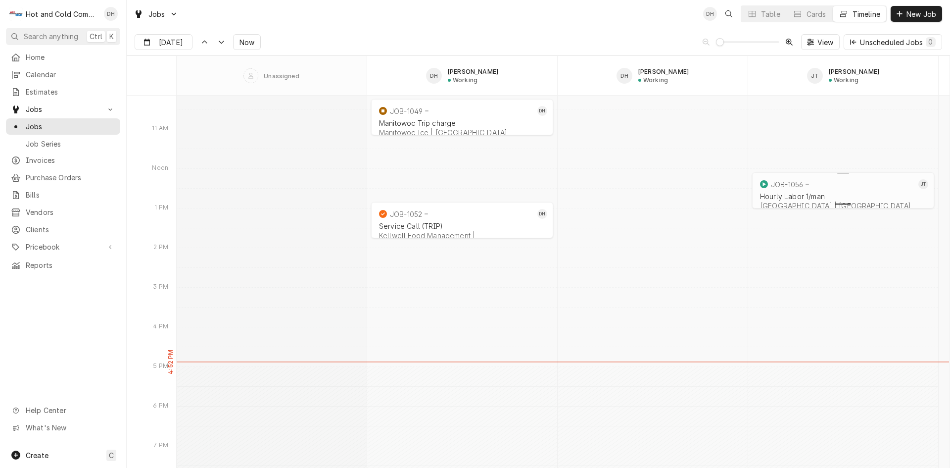
click at [780, 198] on div "Dynamic Content Wrapper" at bounding box center [843, 203] width 186 height 12
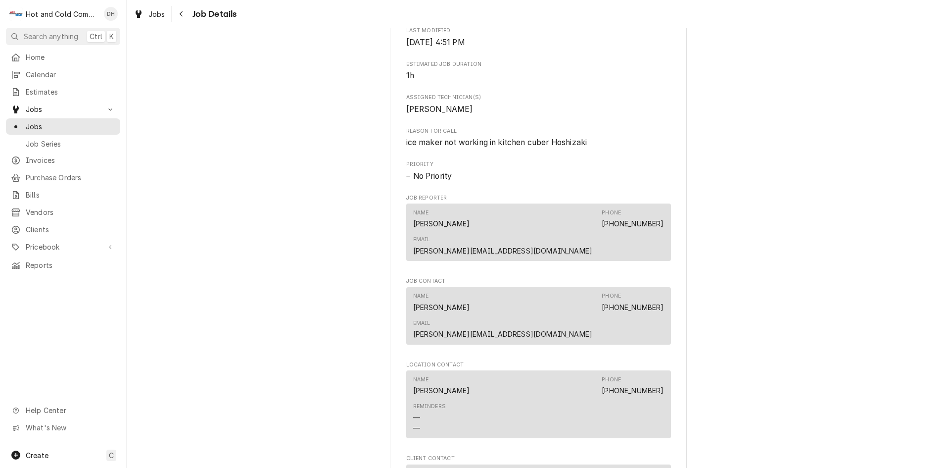
scroll to position [660, 0]
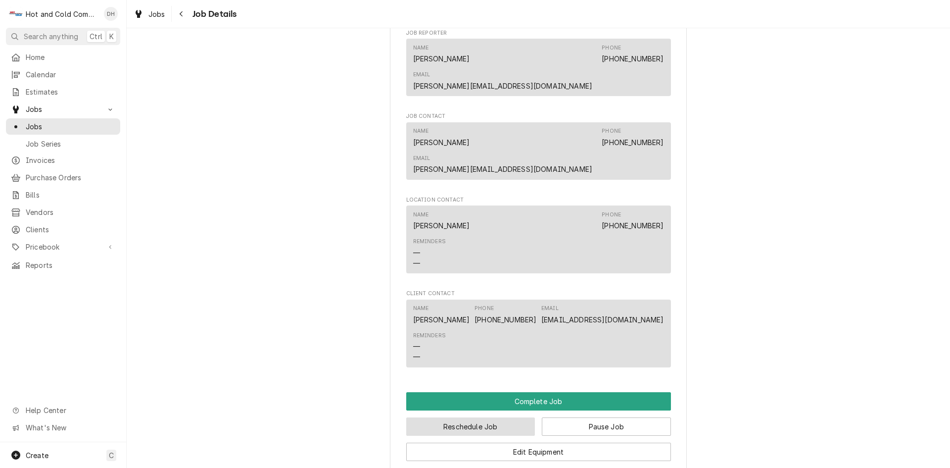
click at [518, 417] on button "Reschedule Job" at bounding box center [470, 426] width 129 height 18
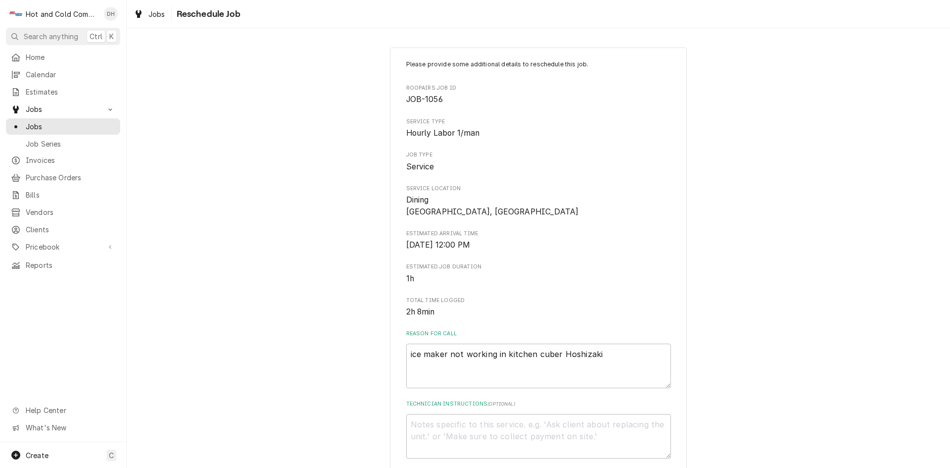
scroll to position [165, 0]
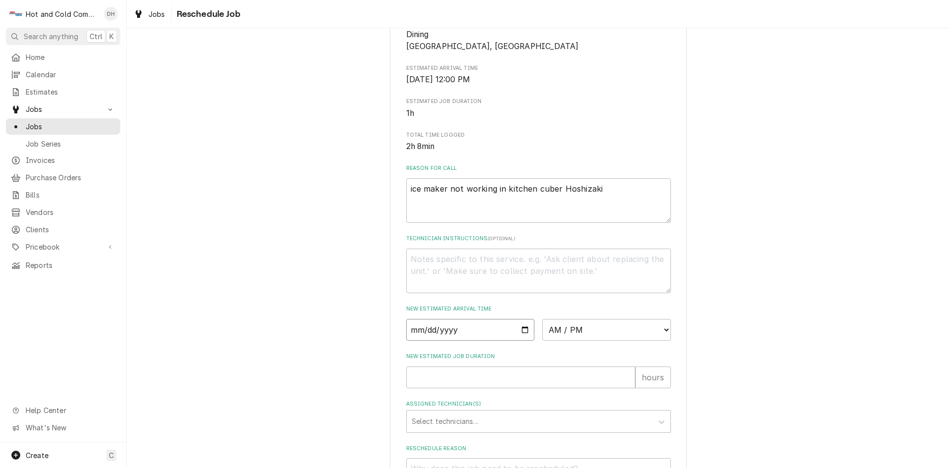
click at [520, 327] on input "Date" at bounding box center [470, 330] width 129 height 22
type textarea "x"
type input "2025-09-19"
click at [660, 329] on select "AM / PM 6:00 AM 6:15 AM 6:30 AM 6:45 AM 7:00 AM 7:15 AM 7:30 AM 7:45 AM 8:00 AM…" at bounding box center [607, 330] width 129 height 22
select select "09:45:00"
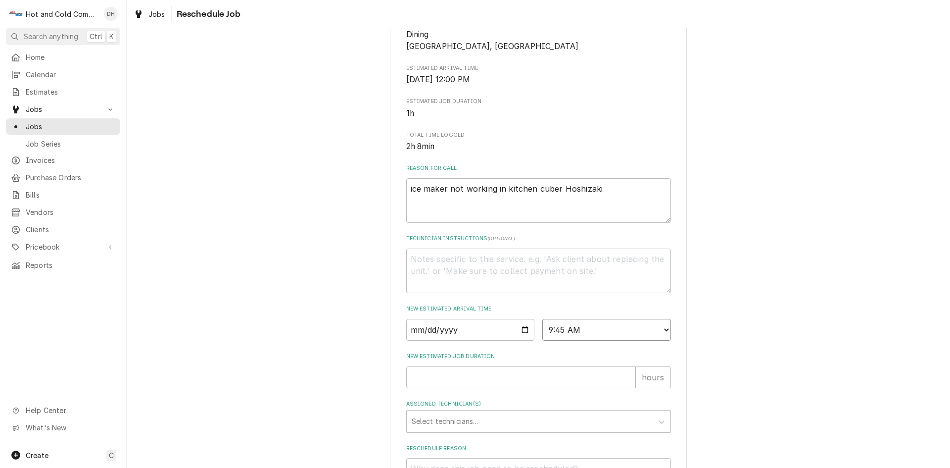
click at [543, 319] on select "AM / PM 6:00 AM 6:15 AM 6:30 AM 6:45 AM 7:00 AM 7:15 AM 7:30 AM 7:45 AM 8:00 AM…" at bounding box center [607, 330] width 129 height 22
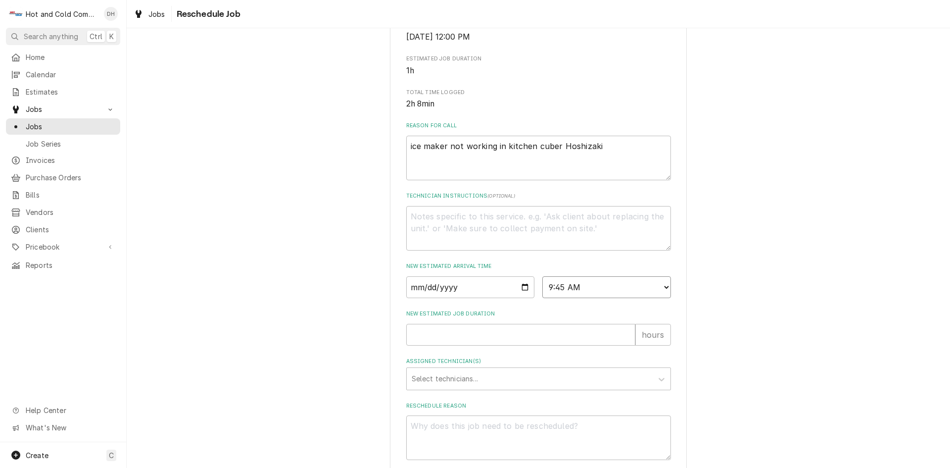
scroll to position [260, 0]
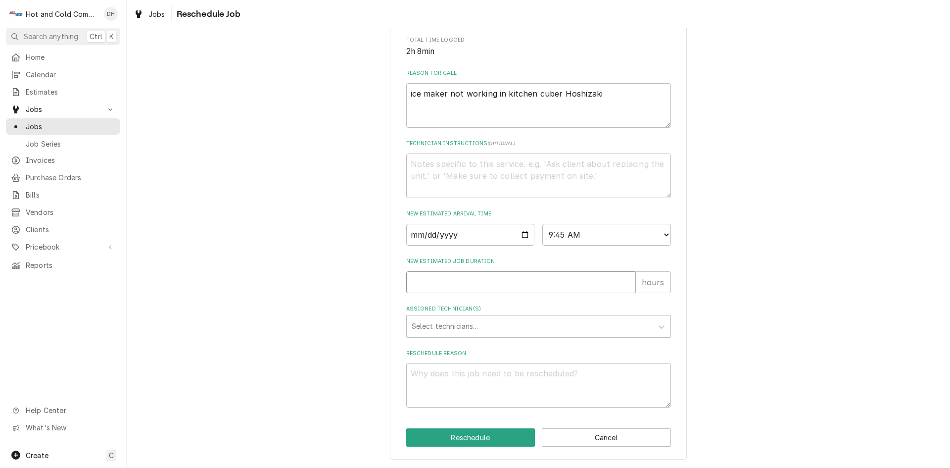
click at [422, 288] on input "New Estimated Job Duration" at bounding box center [520, 282] width 229 height 22
type textarea "x"
type input "1"
click at [444, 326] on div "Assigned Technician(s)" at bounding box center [530, 326] width 236 height 18
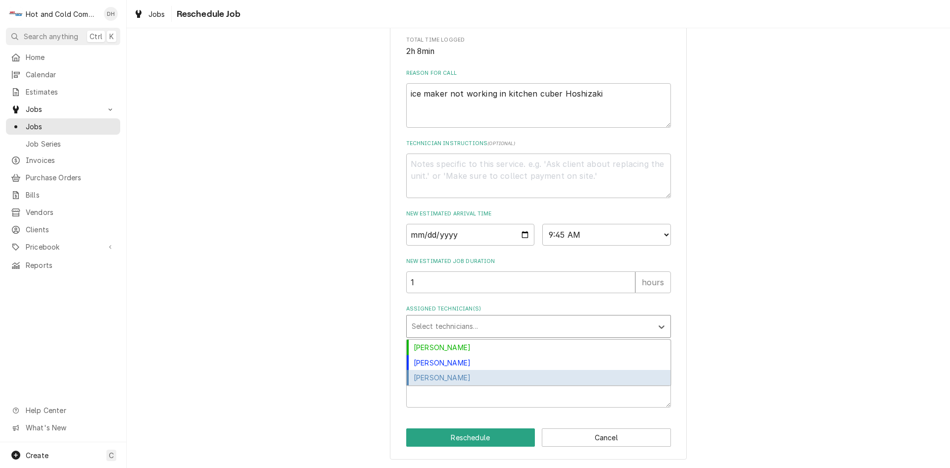
click at [472, 378] on div "[PERSON_NAME]" at bounding box center [539, 377] width 264 height 15
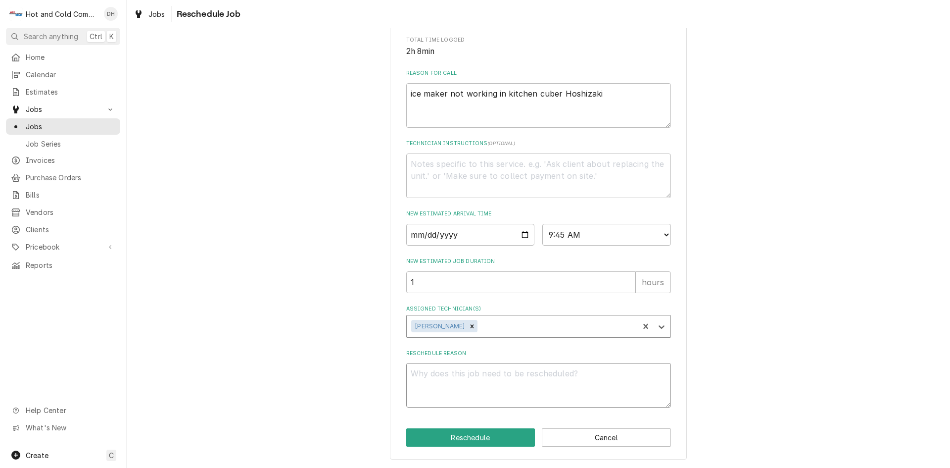
click at [461, 385] on textarea "Reschedule Reason" at bounding box center [538, 385] width 265 height 45
type textarea "x"
type textarea "p"
type textarea "x"
type textarea "pa"
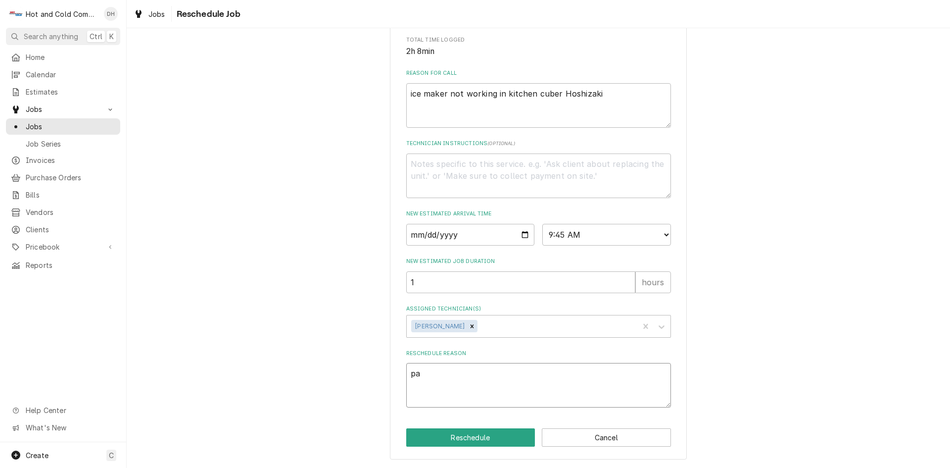
type textarea "x"
type textarea "par"
type textarea "x"
type textarea "part"
type textarea "x"
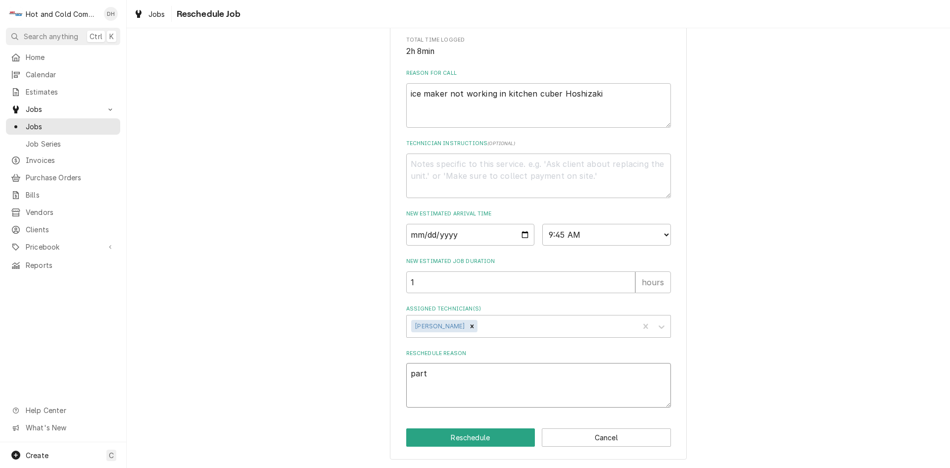
type textarea "parts"
type textarea "x"
type textarea "parts"
click at [485, 437] on button "Reschedule" at bounding box center [470, 437] width 129 height 18
type textarea "x"
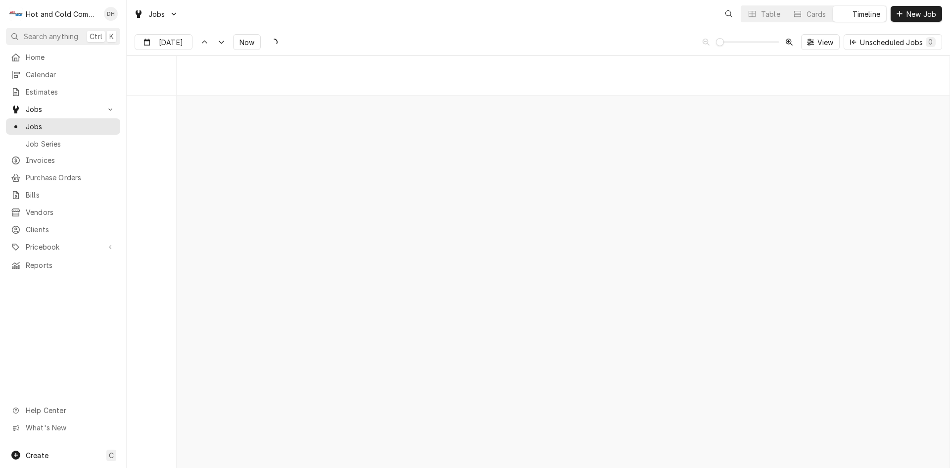
scroll to position [7748, 0]
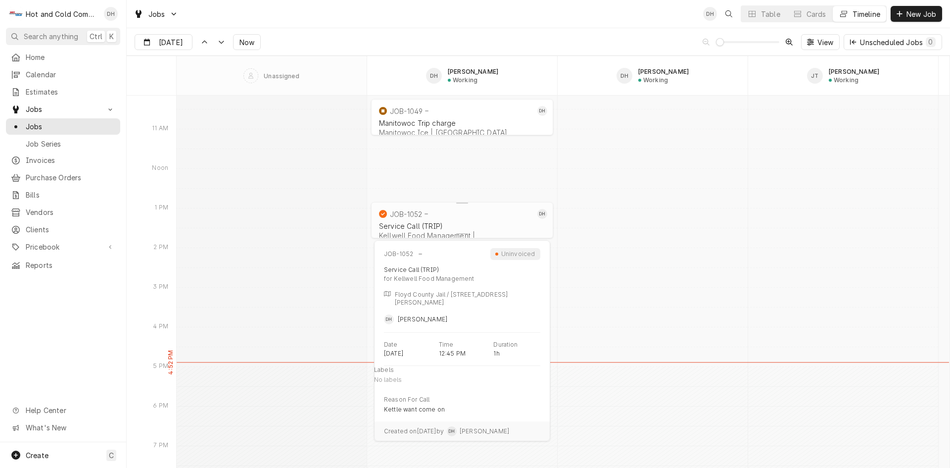
click at [439, 218] on div "JOB-1052" at bounding box center [456, 214] width 158 height 12
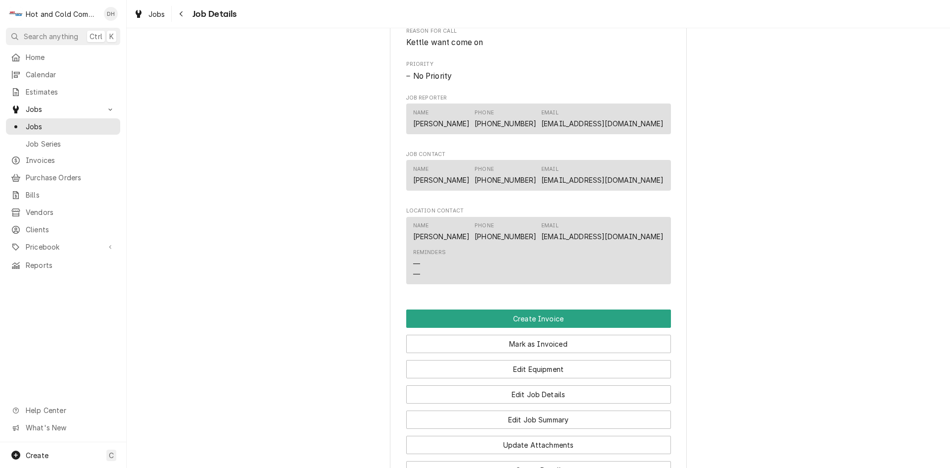
scroll to position [495, 0]
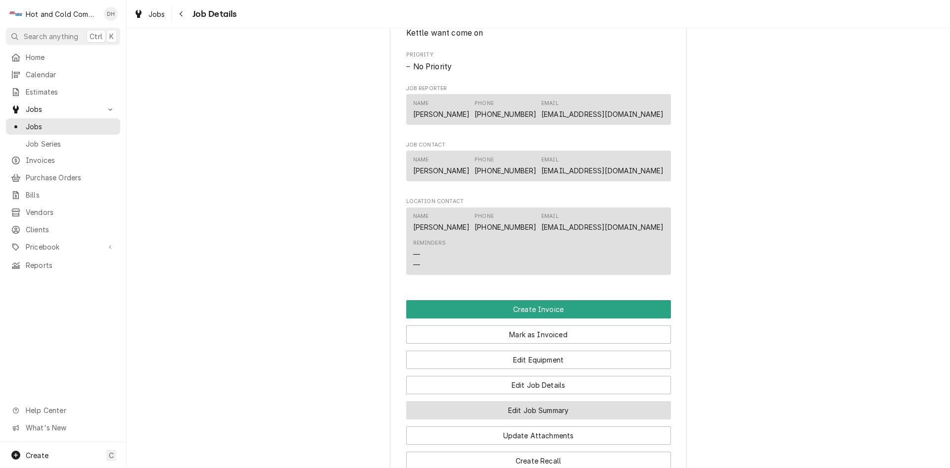
click at [569, 419] on button "Edit Job Summary" at bounding box center [538, 410] width 265 height 18
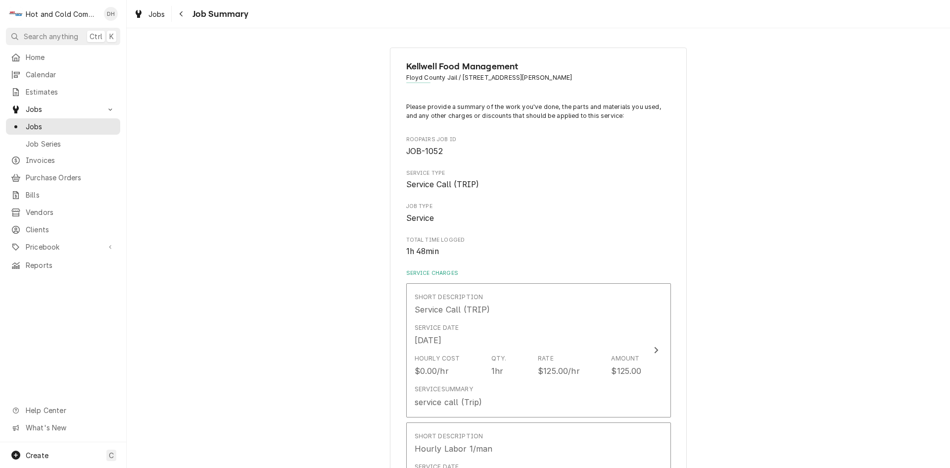
scroll to position [165, 0]
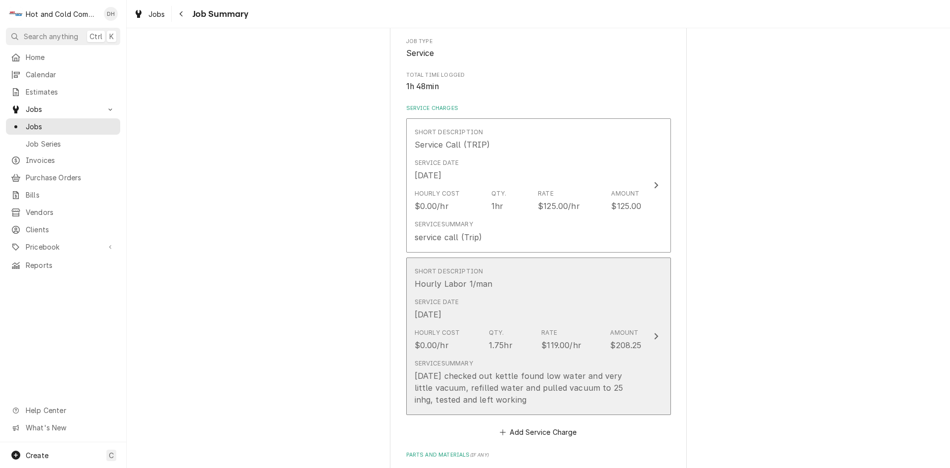
click at [573, 299] on div "Service Date [DATE]" at bounding box center [528, 309] width 227 height 31
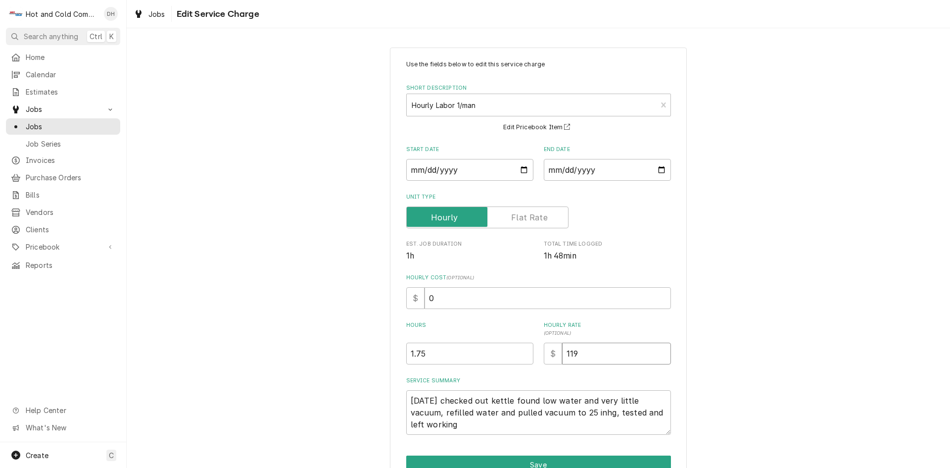
click at [588, 354] on input "119" at bounding box center [616, 354] width 109 height 22
type textarea "x"
type input "11"
type textarea "x"
type input "1"
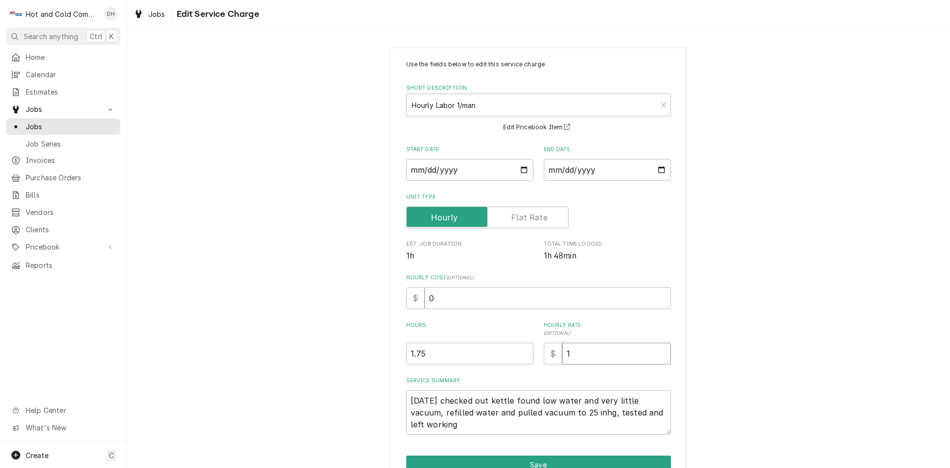
type textarea "x"
type input "12"
type textarea "x"
type input "125"
type textarea "x"
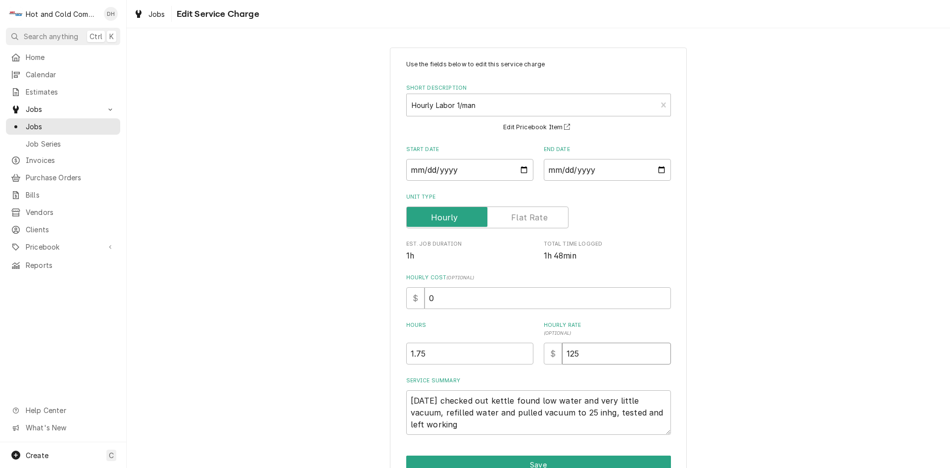
type input "125.0"
type textarea "x"
type input "125.00"
click at [587, 402] on textarea "[DATE] checked out kettle found low water and very little vacuum, refilled wate…" at bounding box center [538, 412] width 265 height 45
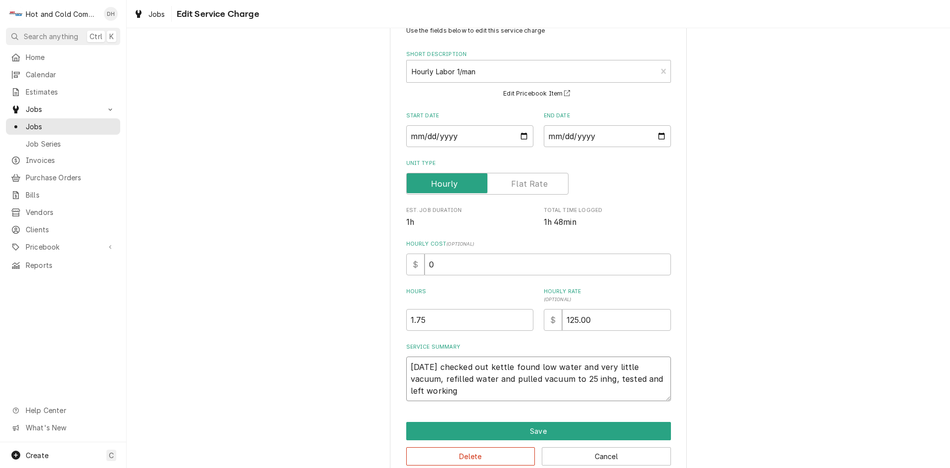
scroll to position [52, 0]
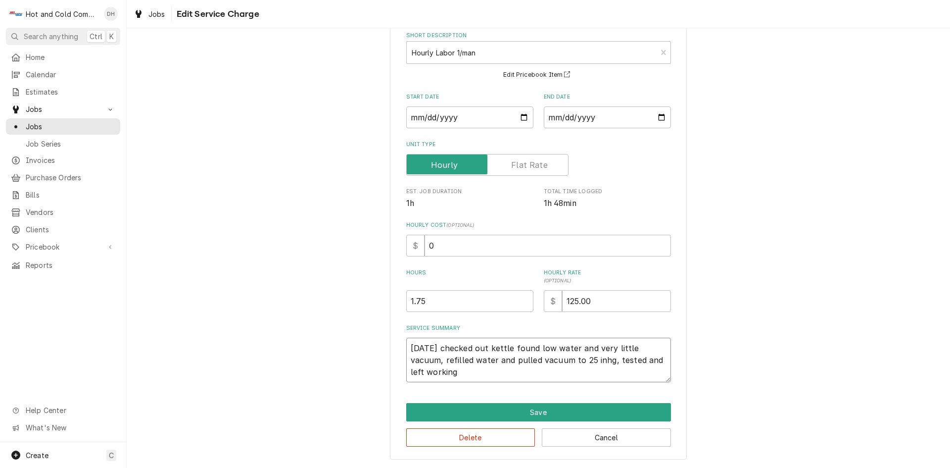
click at [491, 371] on textarea "[DATE] checked out kettle found low water and very little vacuum, refilled wate…" at bounding box center [538, 360] width 265 height 45
click at [482, 362] on textarea "[DATE] checked out kettle found low water and very little vacuum, refilled wate…" at bounding box center [538, 360] width 265 height 45
click at [458, 357] on textarea "[DATE] checked out kettle found low water and very little vacuum, refilled wate…" at bounding box center [538, 360] width 265 height 45
click at [806, 334] on div "Use the fields below to edit this service charge Short Description Hourly Labor…" at bounding box center [539, 227] width 824 height 482
click at [632, 373] on textarea "[DATE] checked out kettle found low water and very little vacuum, refilled wate…" at bounding box center [538, 360] width 265 height 45
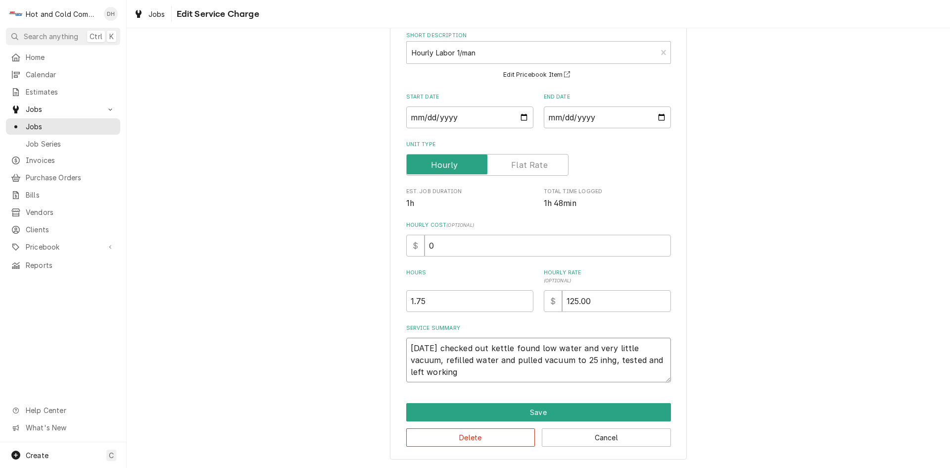
click at [562, 373] on textarea "[DATE] checked out kettle found low water and very little vacuum, refilled wate…" at bounding box center [538, 360] width 265 height 45
click at [435, 358] on textarea "[DATE] checked out kettle found low water and very little vacuum, refilled wate…" at bounding box center [538, 360] width 265 height 45
type textarea "x"
type textarea "[DATE] checked out kettle found low water and very little vacuum, refilled wwat…"
type textarea "x"
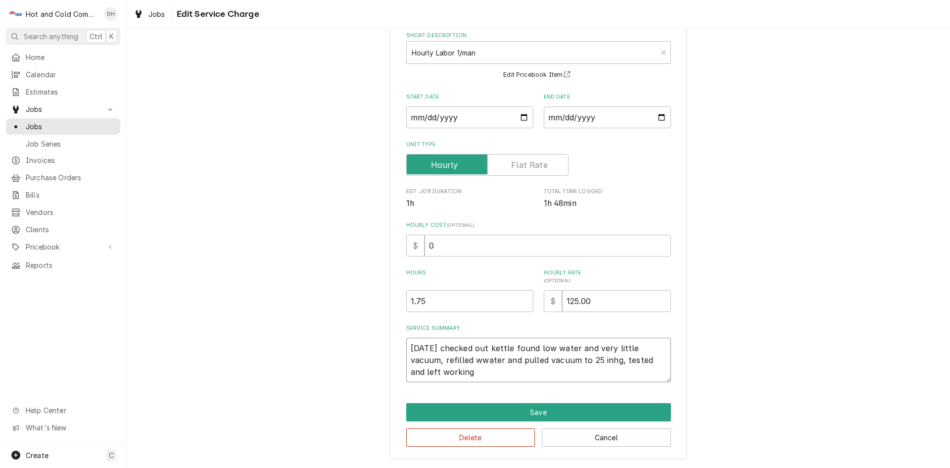
type textarea "[DATE] checked out kettle found low water and very little vacuum, refilled wiwa…"
type textarea "x"
type textarea "[DATE] checked out kettle found low water and very little vacuum, refilled witw…"
type textarea "x"
type textarea "[DATE] checked out kettle found low water and very little vacuum, refilled with…"
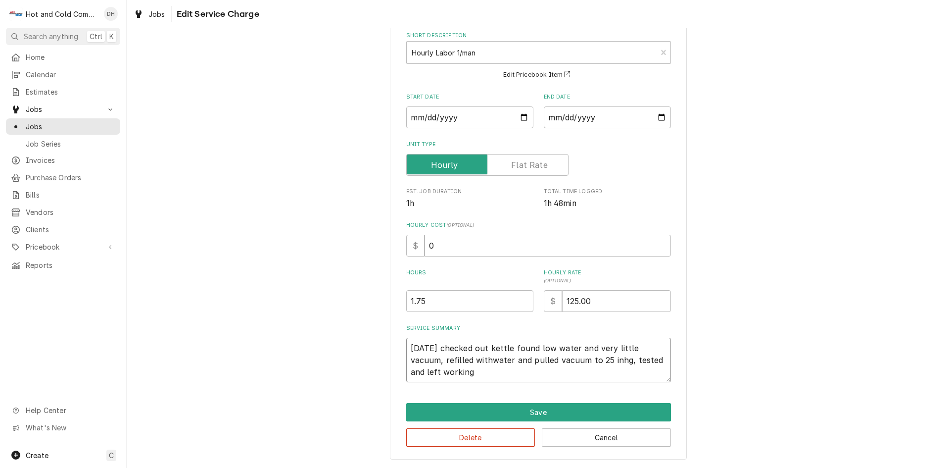
type textarea "x"
type textarea "[DATE] checked out kettle found low water and very little vacuum, refilled with…"
type textarea "x"
type textarea "[DATE] checked out kettle found low water and very little vacuum, refilled with…"
type textarea "x"
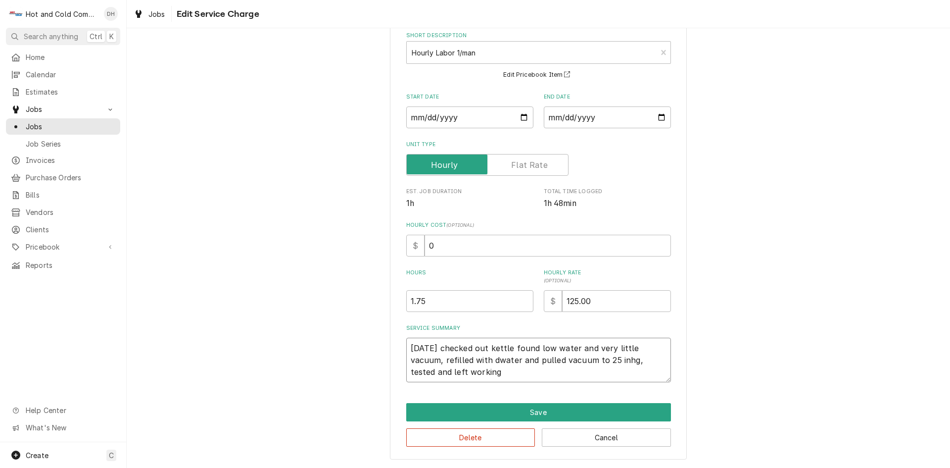
type textarea "[DATE] checked out kettle found low water and very little vacuum, refilled with…"
type textarea "x"
type textarea "[DATE] checked out kettle found low water and very little vacuum, refilled with…"
type textarea "x"
type textarea "[DATE] checked out kettle found low water and very little vacuum, refilled with…"
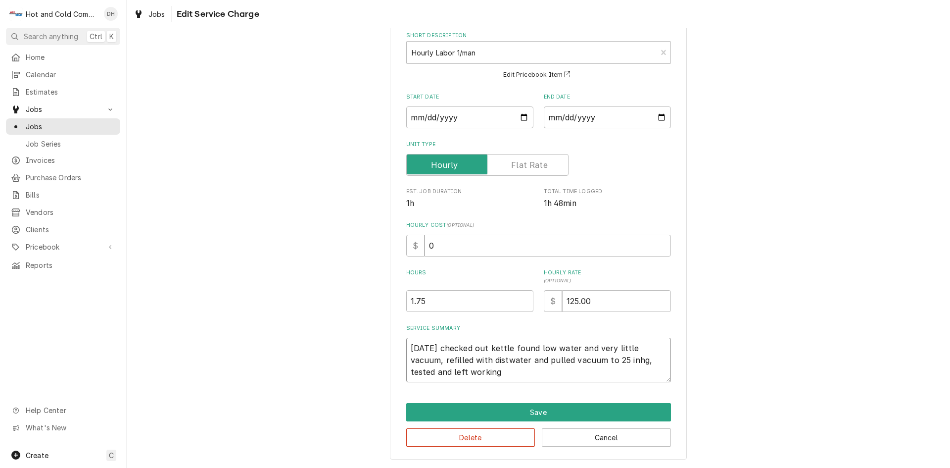
type textarea "x"
type textarea "[DATE] checked out kettle found low water and very little vacuum, refilled with…"
type textarea "x"
type textarea "[DATE] checked out kettle found low water and very little vacuum, refilled with…"
type textarea "x"
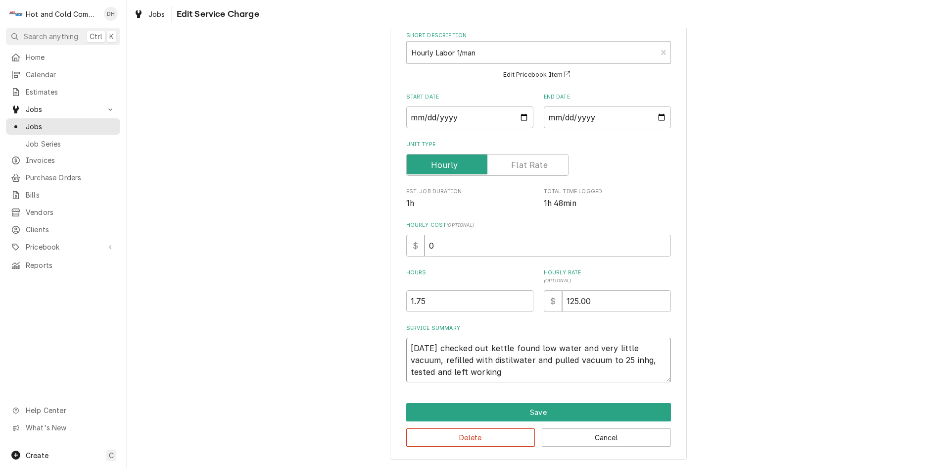
type textarea "[DATE] checked out kettle found low water and very little vacuum, refilled with…"
type textarea "x"
type textarea "[DATE] checked out kettle found low water and very little vacuum, refilled with…"
type textarea "x"
type textarea "[DATE] checked out kettle found low water and very little vacuum, refilled with…"
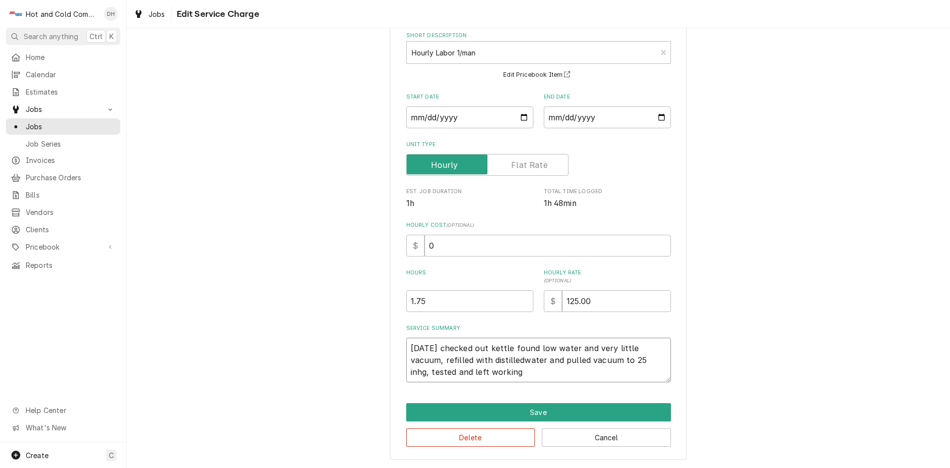
type textarea "x"
type textarea "[DATE] checked out kettle found low water and very little vacuum, refilled with…"
type textarea "x"
type textarea "[DATE] checked out kettle found low water and very little vacuum, refilled with…"
type textarea "x"
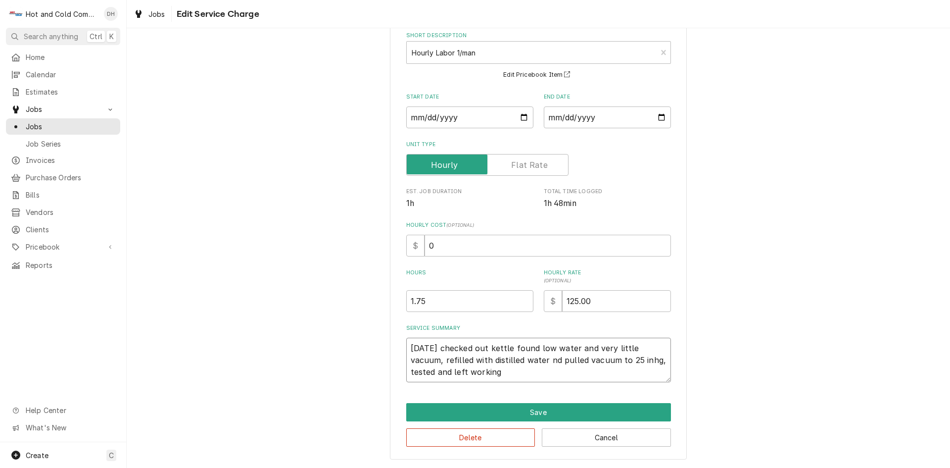
type textarea "[DATE] checked out kettle found low water and very little vacuum, refilled with…"
type textarea "x"
type textarea "[DATE] checked out kettle found low water and very little vacuum, refilled with…"
type textarea "x"
type textarea "9/18/25 checked out kettle found low water and very little vacuum, refilled wit…"
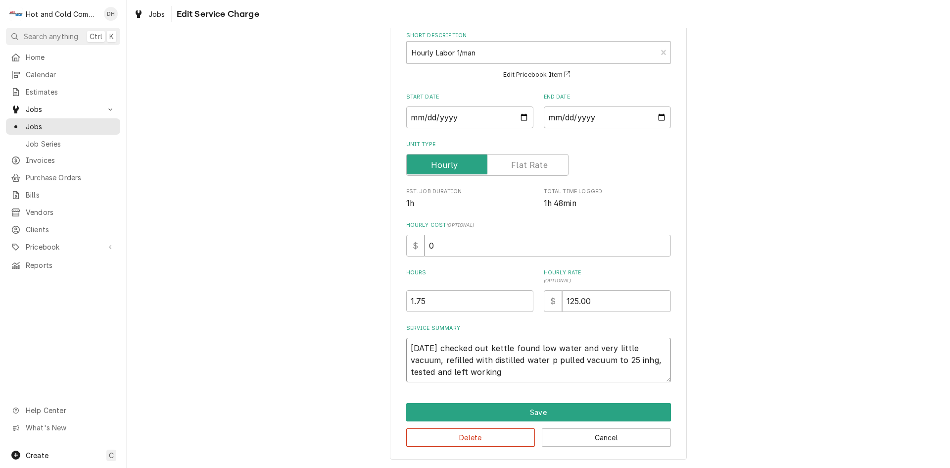
type textarea "x"
type textarea "9/18/25 checked out kettle found low water and very little vacuum, refilled wit…"
type textarea "x"
type textarea "9/18/25 checked out kettle found low water and very little vacuum, refilled wit…"
type textarea "x"
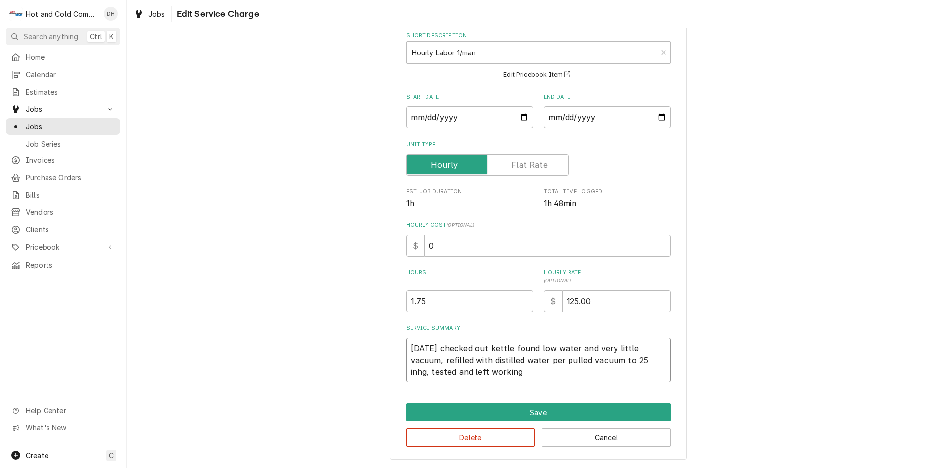
type textarea "9/18/25 checked out kettle found low water and very little vacuum, refilled wit…"
type textarea "x"
type textarea "9/18/25 checked out kettle found low water and very little vacuum, refilled wit…"
type textarea "x"
type textarea "9/18/25 checked out kettle found low water and very little vacuum, refilled wit…"
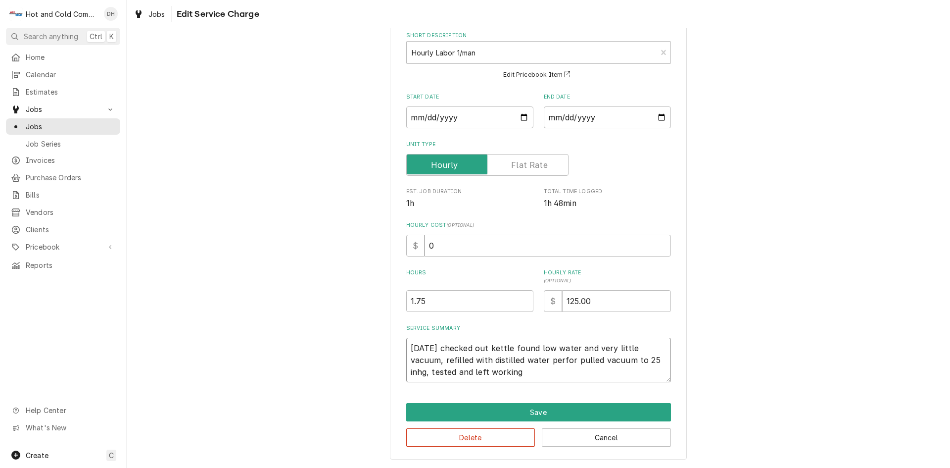
type textarea "x"
type textarea "9/18/25 checked out kettle found low water and very little vacuum, refilled wit…"
type textarea "x"
type textarea "9/18/25 checked out kettle found low water and very little vacuum, refilled wit…"
type textarea "x"
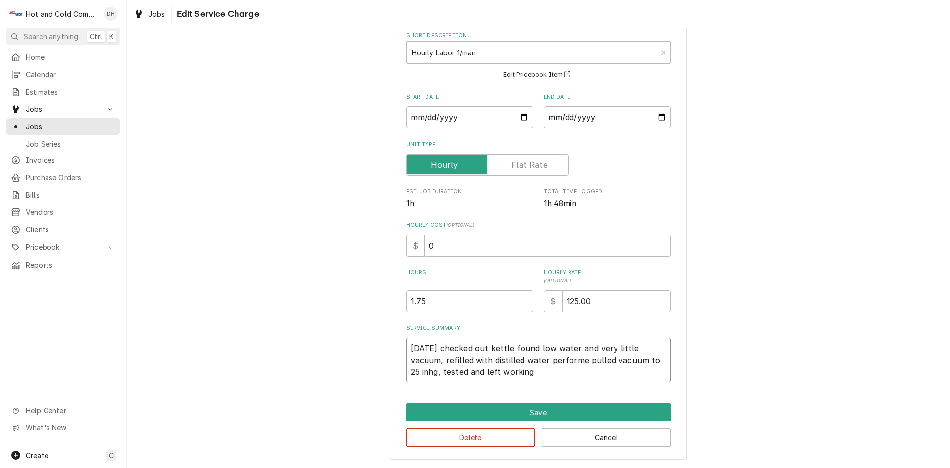
type textarea "9/18/25 checked out kettle found low water and very little vacuum, refilled wit…"
type textarea "x"
type textarea "9/18/25 checked out kettle found low water and very little vacuum, refilled wit…"
type textarea "x"
type textarea "9/18/25 checked out kettle found low water and very little vacuum, refilled wit…"
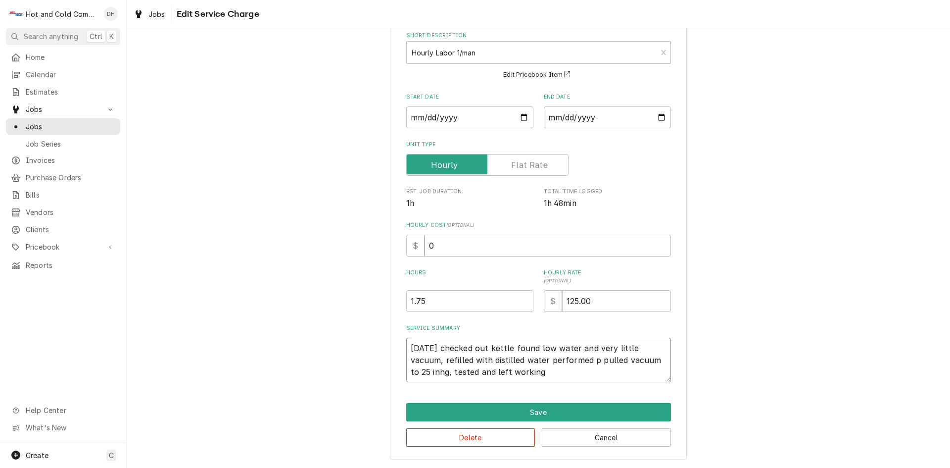
type textarea "x"
type textarea "9/18/25 checked out kettle found low water and very little vacuum, refilled wit…"
type textarea "x"
type textarea "9/18/25 checked out kettle found low water and very little vacuum, refilled wit…"
type textarea "x"
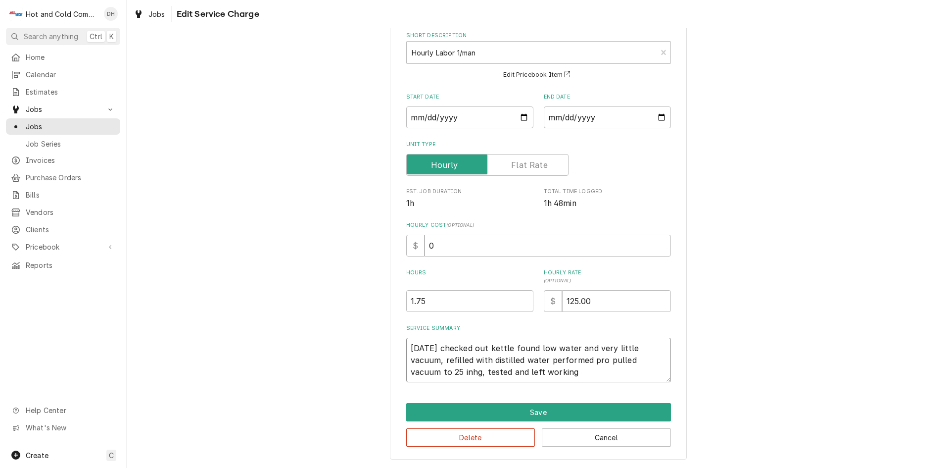
type textarea "9/18/25 checked out kettle found low water and very little vacuum, refilled wit…"
type textarea "x"
type textarea "9/18/25 checked out kettle found low water and very little vacuum, refilled wit…"
type textarea "x"
type textarea "9/18/25 checked out kettle found low water and very little vacuum, refilled wit…"
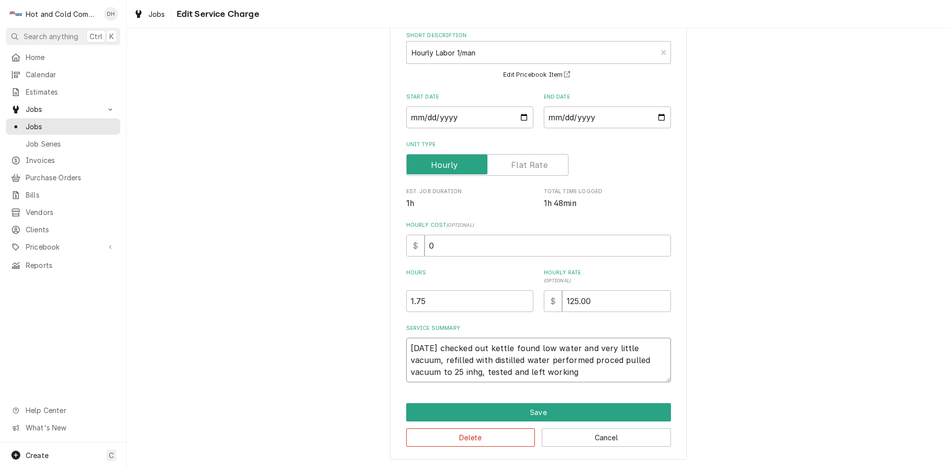
type textarea "x"
type textarea "9/18/25 checked out kettle found low water and very little vacuum, refilled wit…"
type textarea "x"
type textarea "9/18/25 checked out kettle found low water and very little vacuum, refilled wit…"
type textarea "x"
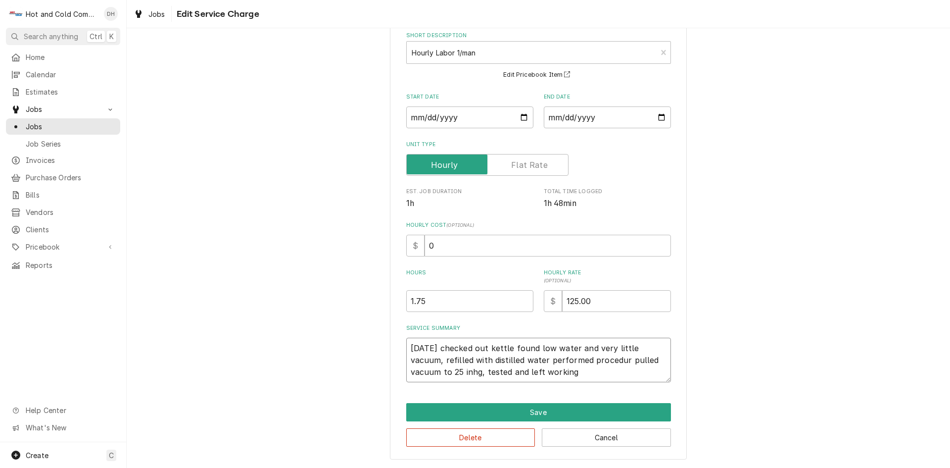
type textarea "9/18/25 checked out kettle found low water and very little vacuum, refilled wit…"
type textarea "x"
type textarea "9/18/25 checked out kettle found low water and very little vacuum, refilled wit…"
type textarea "x"
type textarea "9/18/25 checked out kettle found low water and very little vacuum, refilled wit…"
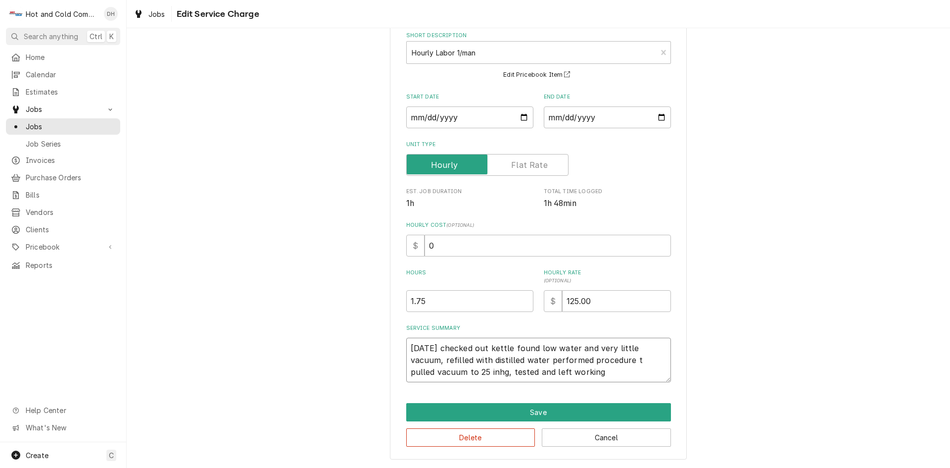
type textarea "x"
type textarea "9/18/25 checked out kettle found low water and very little vacuum, refilled wit…"
type textarea "x"
type textarea "9/18/25 checked out kettle found low water and very little vacuum, refilled wit…"
type textarea "x"
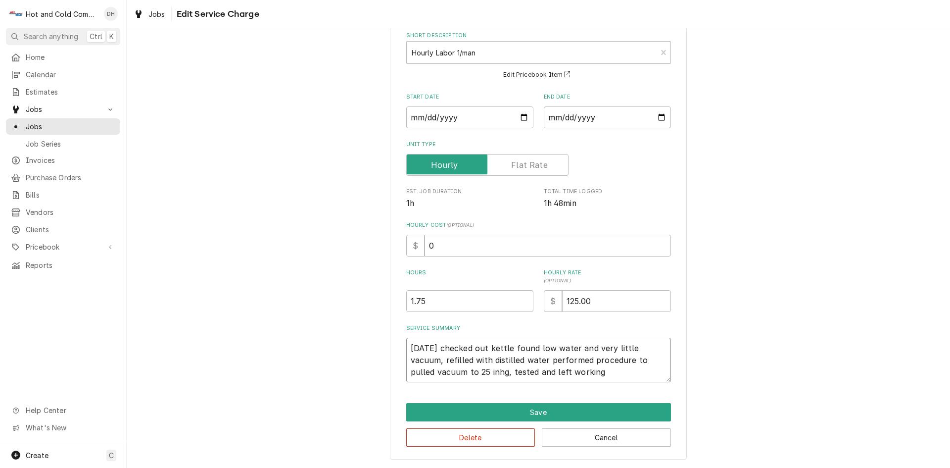
type textarea "9/18/25 checked out kettle found low water and very little vacuum, refilled wit…"
type textarea "x"
type textarea "9/18/25 checked out kettle found low water and very little vacuum, refilled wit…"
type textarea "x"
type textarea "9/18/25 checked out kettle found low water and very little vacuum, refilled wit…"
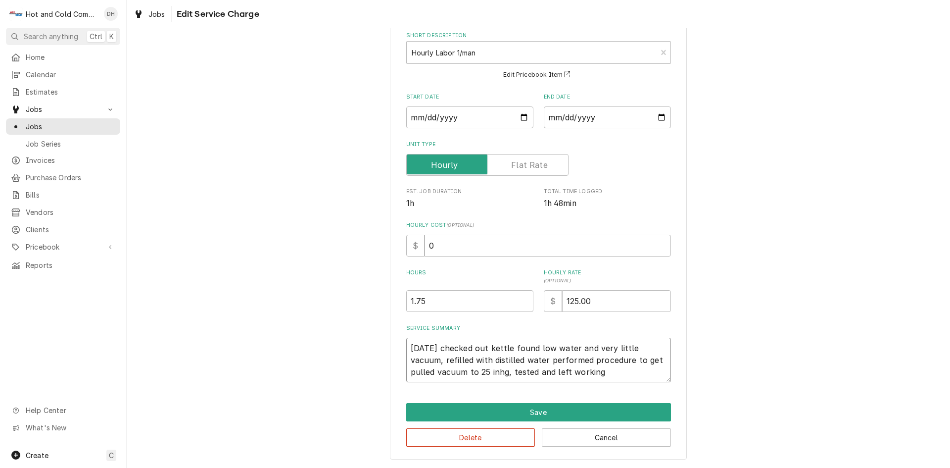
type textarea "x"
type textarea "9/18/25 checked out kettle found low water and very little vacuum, refilled wit…"
type textarea "x"
type textarea "9/18/25 checked out kettle found low water and very little vacuum, refilled wit…"
type textarea "x"
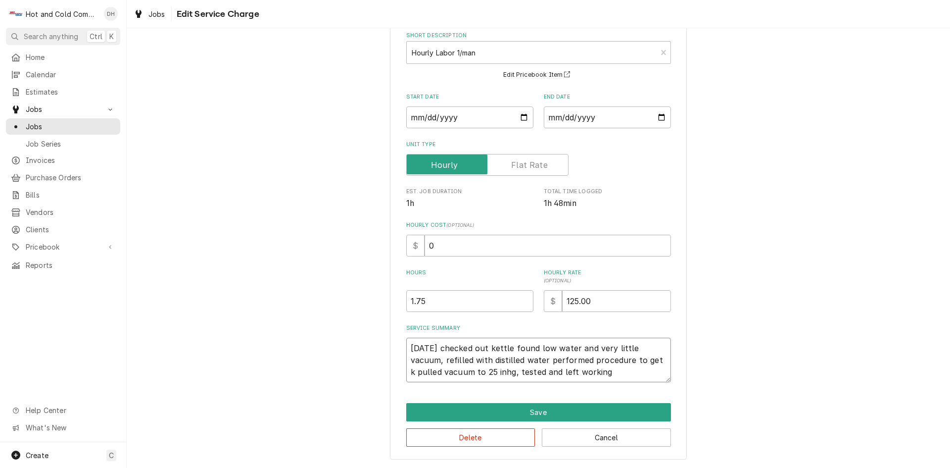
type textarea "9/18/25 checked out kettle found low water and very little vacuum, refilled wit…"
type textarea "x"
type textarea "9/18/25 checked out kettle found low water and very little vacuum, refilled wit…"
type textarea "x"
type textarea "9/18/25 checked out kettle found low water and very little vacuum, refilled wit…"
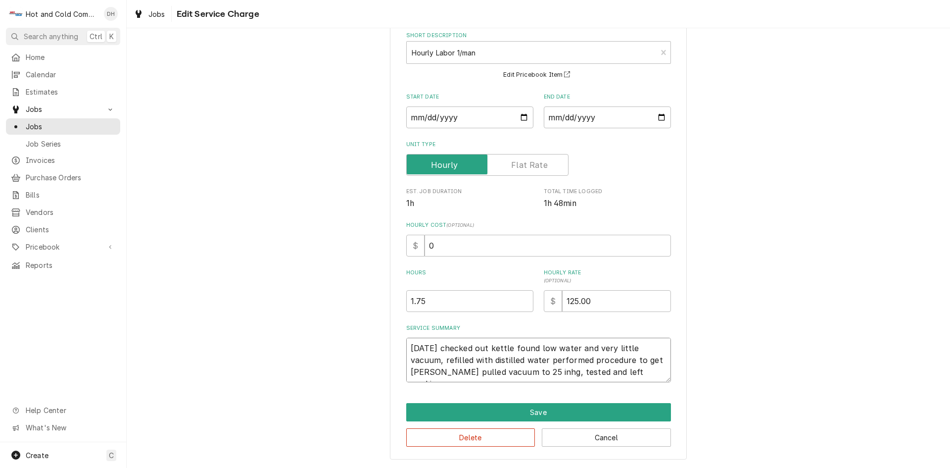
type textarea "x"
type textarea "9/18/25 checked out kettle found low water and very little vacuum, refilled wit…"
type textarea "x"
type textarea "9/18/25 checked out kettle found low water and very little vacuum, refilled wit…"
type textarea "x"
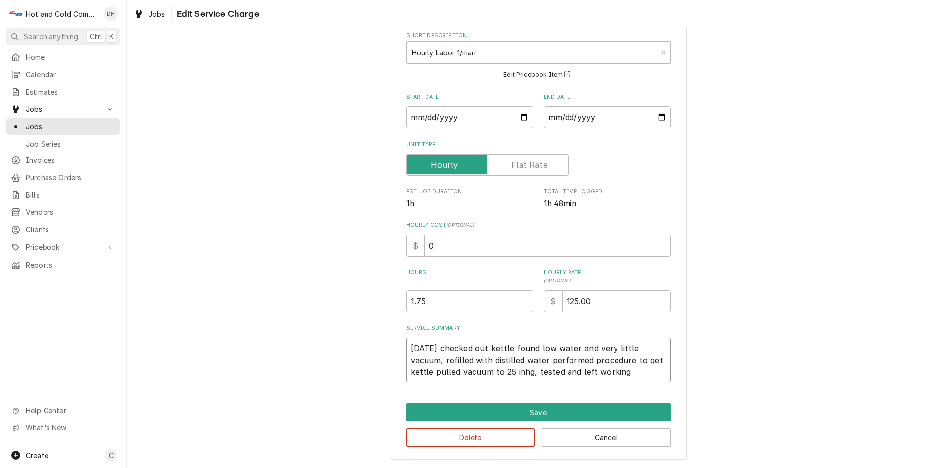
type textarea "9/18/25 checked out kettle found low water and very little vacuum, refilled wit…"
type textarea "x"
type textarea "9/18/25 checked out kettle found low water and very little vacuum, refilled wit…"
type textarea "x"
type textarea "9/18/25 checked out kettle found low water and very little vacuum, refilled wit…"
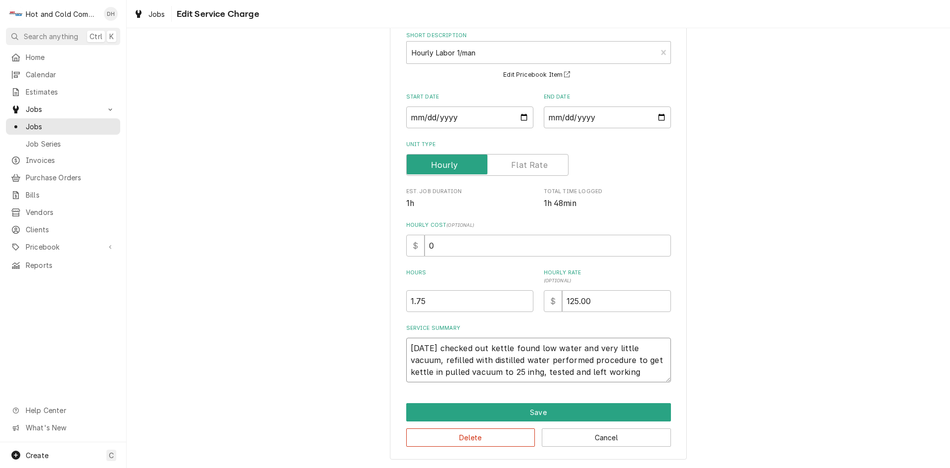
type textarea "x"
type textarea "9/18/25 checked out kettle found low water and very little vacuum, refilled wit…"
type textarea "x"
type textarea "9/18/25 checked out kettle found low water and very little vacuum, refilled wit…"
type textarea "x"
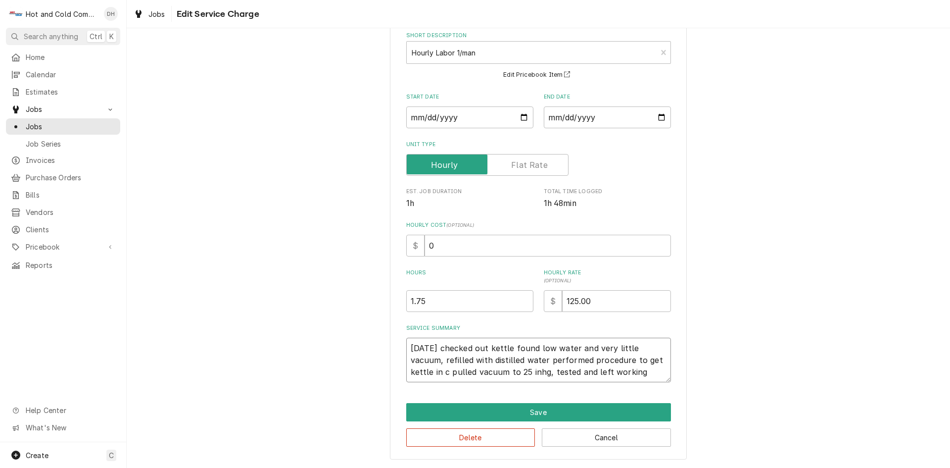
type textarea "9/18/25 checked out kettle found low water and very little vacuum, refilled wit…"
type textarea "x"
type textarea "9/18/25 checked out kettle found low water and very little vacuum, refilled wit…"
type textarea "x"
type textarea "9/18/25 checked out kettle found low water and very little vacuum, refilled wit…"
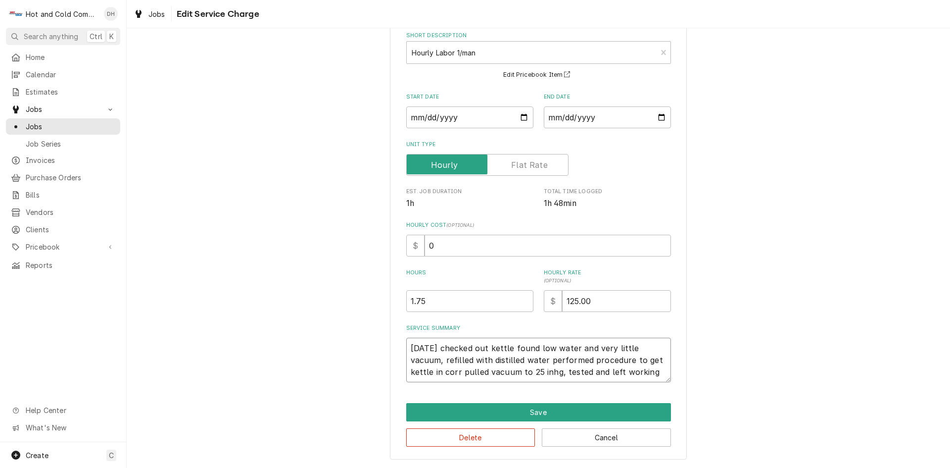
type textarea "x"
type textarea "9/18/25 checked out kettle found low water and very little vacuum, refilled wit…"
type textarea "x"
type textarea "9/18/25 checked out kettle found low water and very little vacuum, refilled wit…"
type textarea "x"
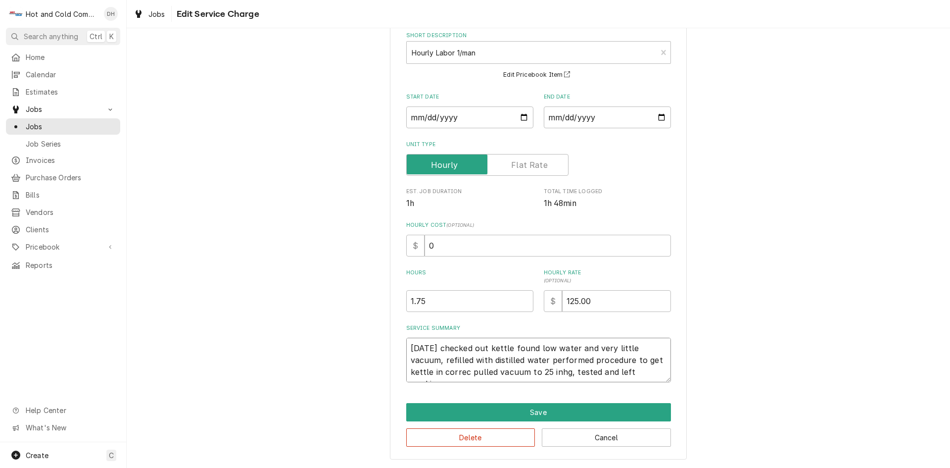
type textarea "9/18/25 checked out kettle found low water and very little vacuum, refilled wit…"
type textarea "x"
type textarea "9/18/25 checked out kettle found low water and very little vacuum, refilled wit…"
type textarea "x"
type textarea "9/18/25 checked out kettle found low water and very little vacuum, refilled wit…"
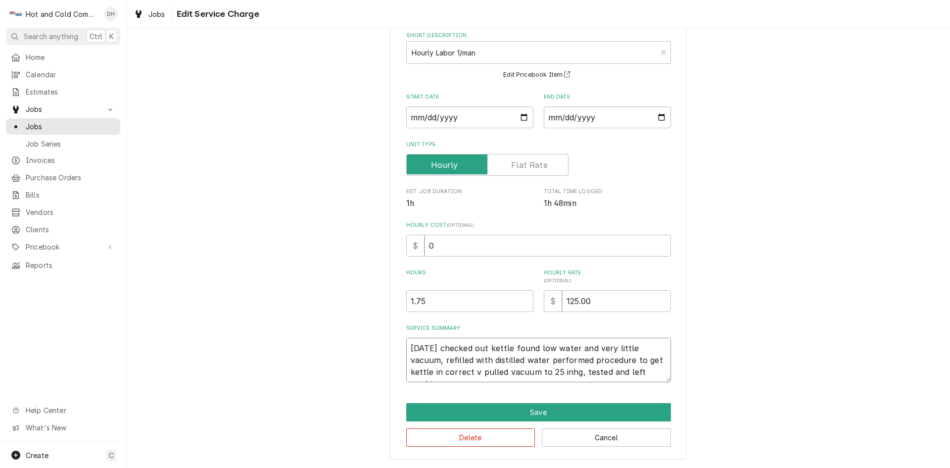
type textarea "x"
type textarea "9/18/25 checked out kettle found low water and very little vacuum, refilled wit…"
type textarea "x"
type textarea "9/18/25 checked out kettle found low water and very little vacuum, refilled wit…"
type textarea "x"
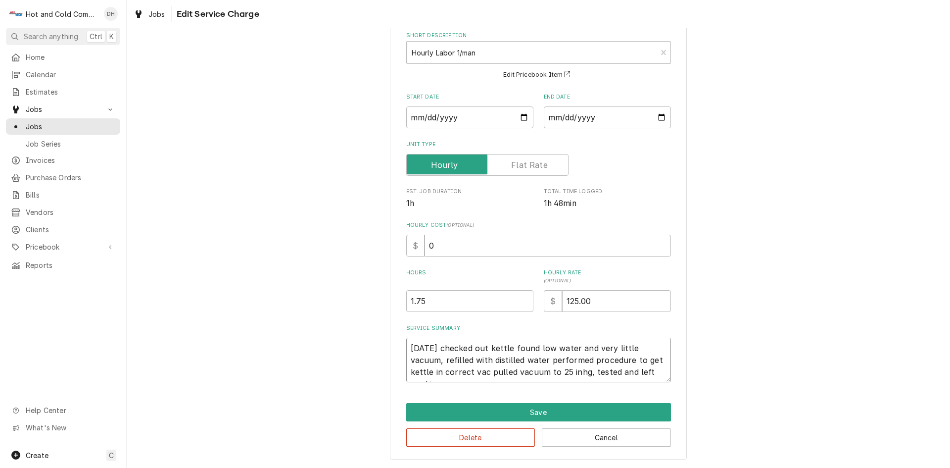
type textarea "9/18/25 checked out kettle found low water and very little vacuum, refilled wit…"
type textarea "x"
type textarea "9/18/25 checked out kettle found low water and very little vacuum, refilled wit…"
type textarea "x"
type textarea "9/18/25 checked out kettle found low water and very little vacuum, refilled wit…"
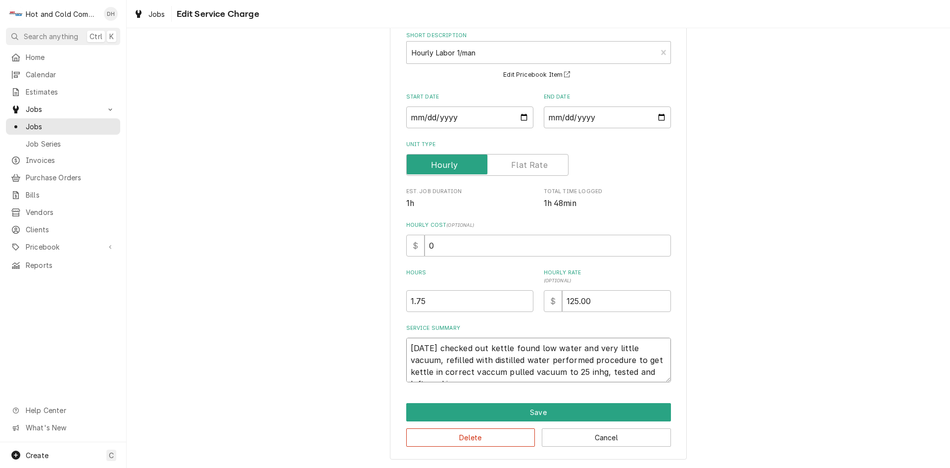
type textarea "x"
type textarea "9/18/25 checked out kettle found low water and very little vacuum, refilled wit…"
type textarea "x"
type textarea "9/18/25 checked out kettle found low water and very little vacuum, refilled wit…"
type textarea "x"
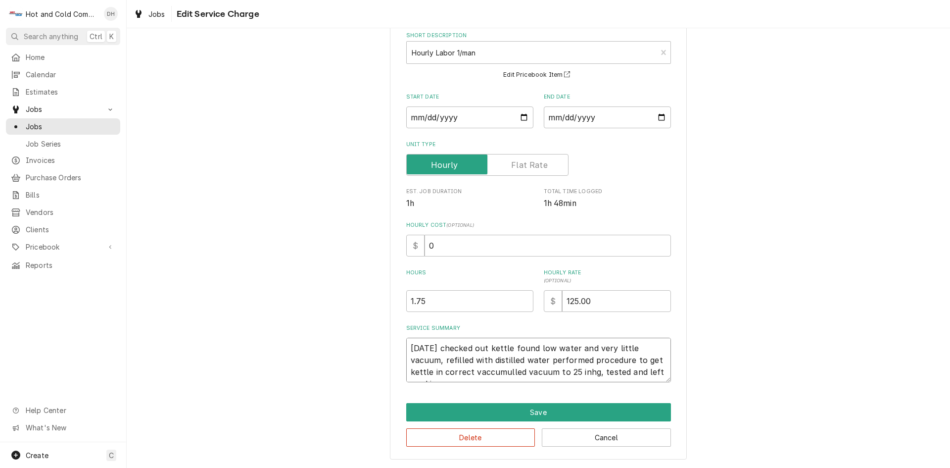
type textarea "9/18/25 checked out kettle found low water and very little vacuum, refilled wit…"
type textarea "x"
type textarea "9/18/25 checked out kettle found low water and very little vacuum, refilled wit…"
type textarea "x"
type textarea "9/18/25 checked out kettle found low water and very little vacuum, refilled wit…"
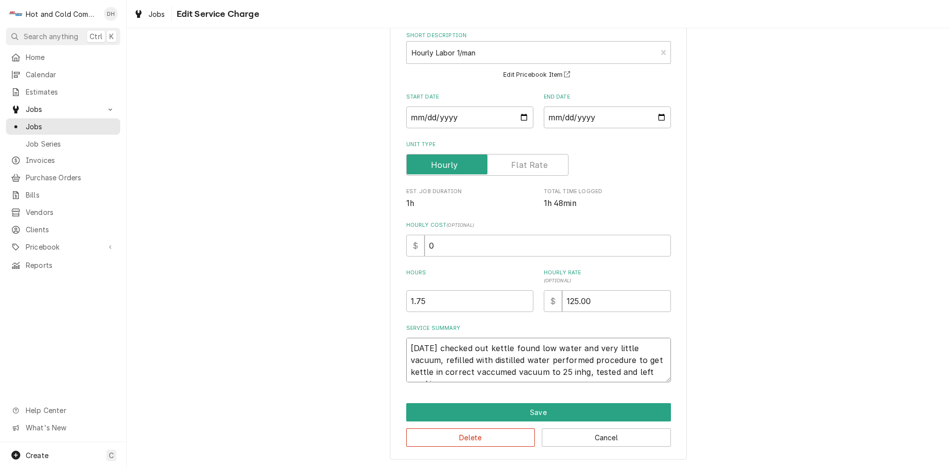
type textarea "x"
type textarea "9/18/25 checked out kettle found low water and very little vacuum, refilled wit…"
type textarea "x"
type textarea "9/18/25 checked out kettle found low water and very little vacuum, refilled wit…"
type textarea "x"
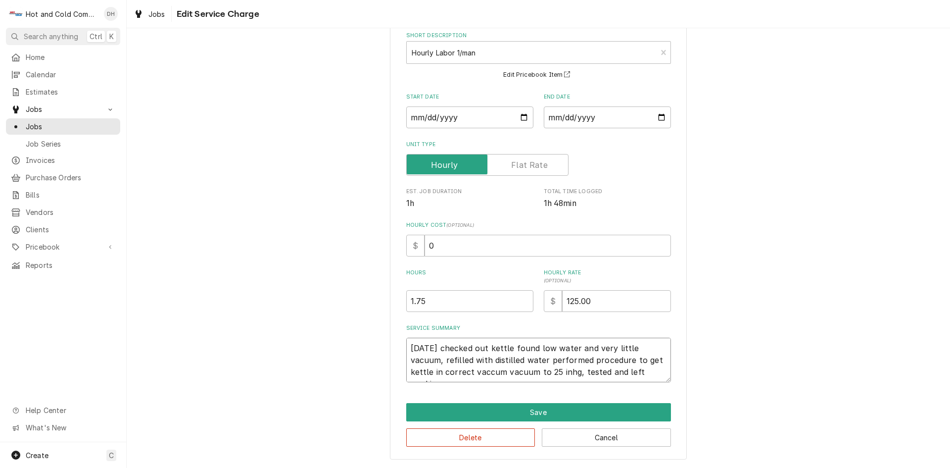
type textarea "9/18/25 checked out kettle found low water and very little vacuum, refilled wit…"
type textarea "x"
type textarea "9/18/25 checked out kettle found low water and very little vacuum, refilled wit…"
type textarea "x"
type textarea "9/18/25 checked out kettle found low water and very little vacuum, refilled wit…"
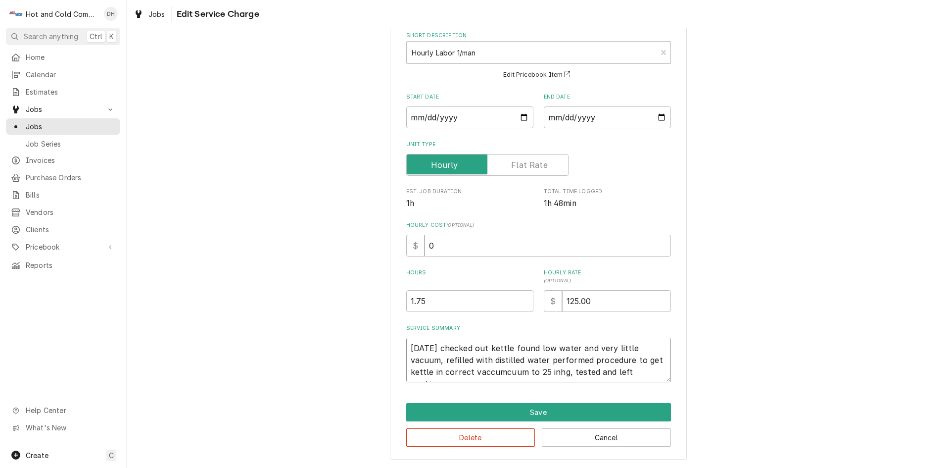
type textarea "x"
type textarea "9/18/25 checked out kettle found low water and very little vacuum, refilled wit…"
type textarea "x"
type textarea "9/18/25 checked out kettle found low water and very little vacuum, refilled wit…"
type textarea "x"
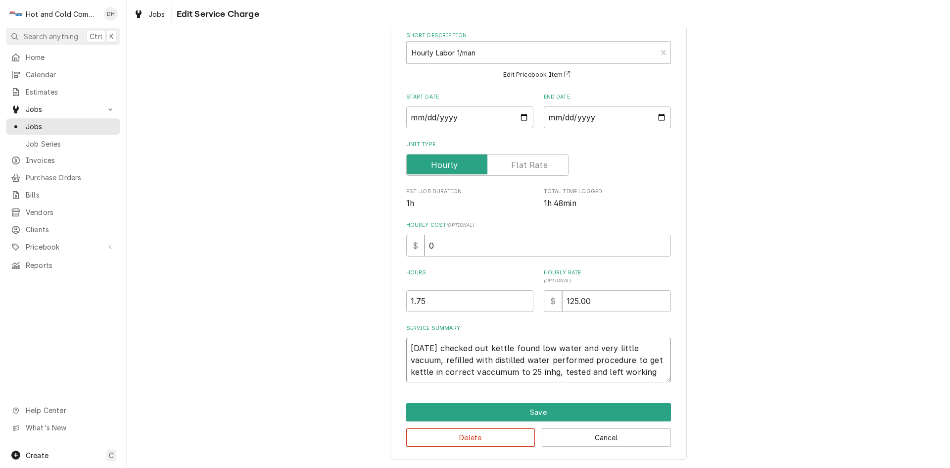
type textarea "9/18/25 checked out kettle found low water and very little vacuum, refilled wit…"
type textarea "x"
type textarea "9/18/25 checked out kettle found low water and very little vacuum, refilled wit…"
type textarea "x"
type textarea "9/18/25 checked out kettle found low water and very little vacuum, refilled wit…"
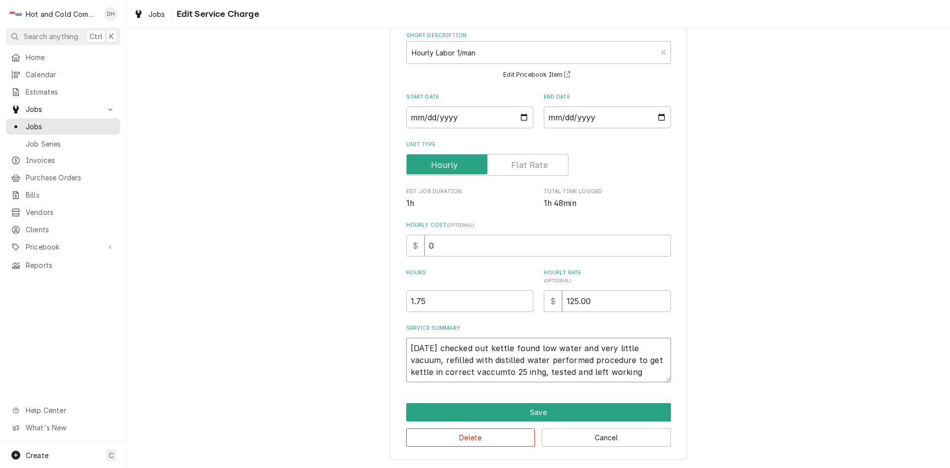
type textarea "x"
type textarea "9/18/25 checked out kettle found low water and very little vacuum, refilled wit…"
type textarea "x"
type textarea "9/18/25 checked out kettle found low water and very little vacuum, refilled wit…"
click at [427, 301] on input "1.75" at bounding box center [469, 301] width 127 height 22
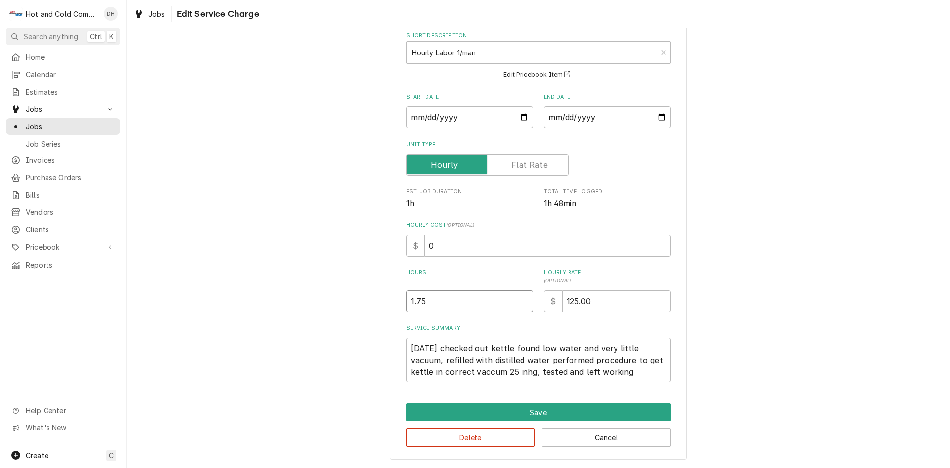
type textarea "x"
type input "1.7"
type textarea "x"
type input "1"
type textarea "x"
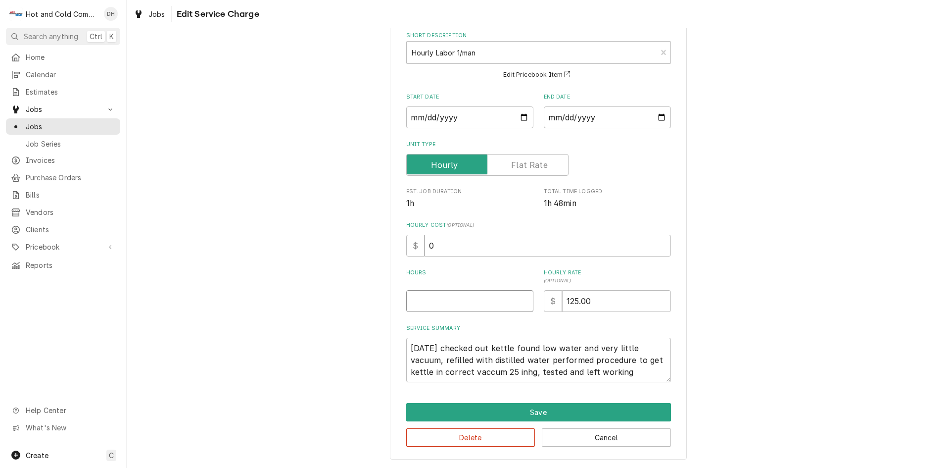
type textarea "x"
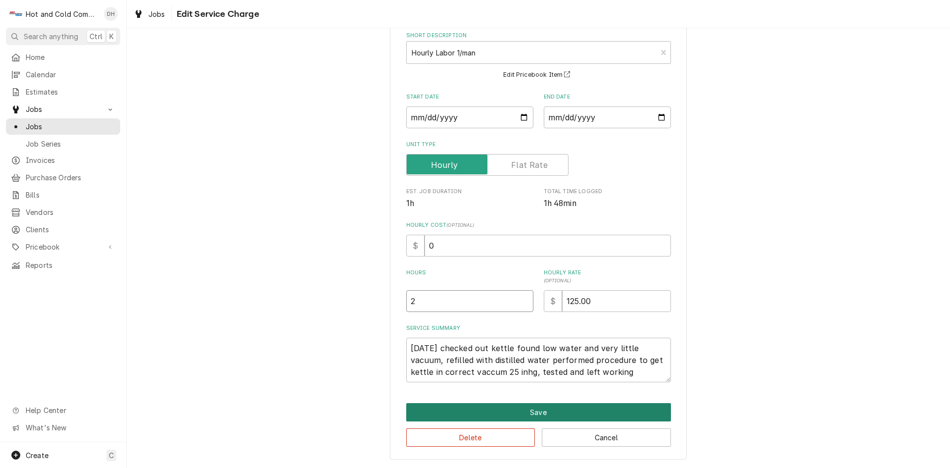
type input "2"
click at [559, 413] on button "Save" at bounding box center [538, 412] width 265 height 18
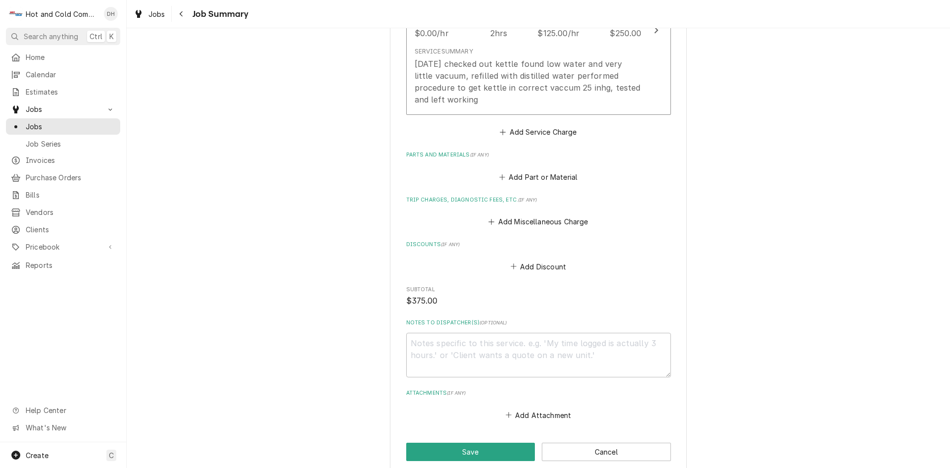
scroll to position [495, 0]
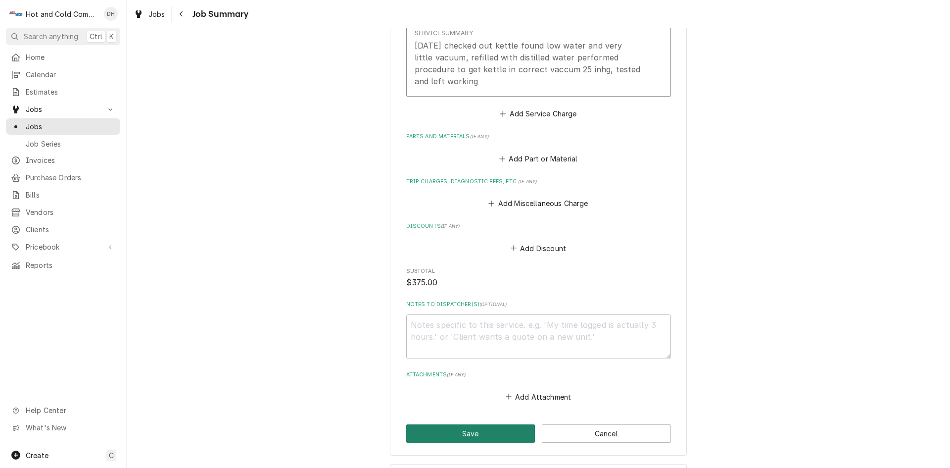
click at [466, 432] on button "Save" at bounding box center [470, 433] width 129 height 18
type textarea "x"
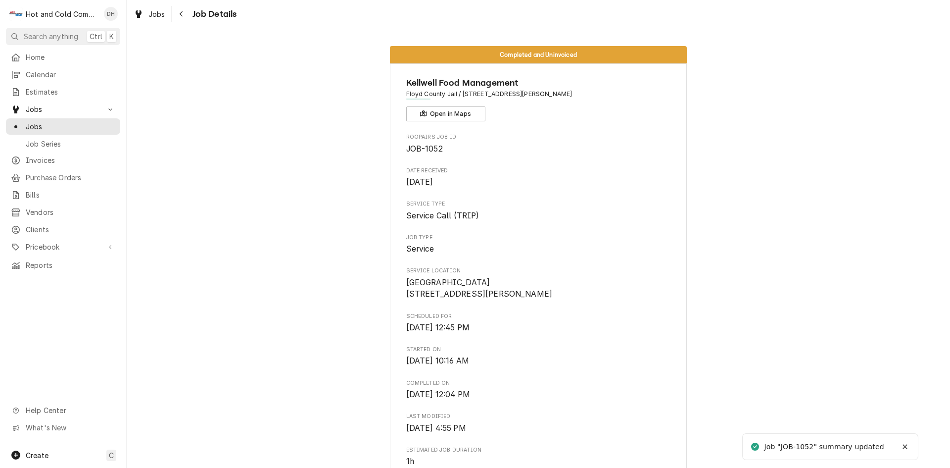
scroll to position [495, 0]
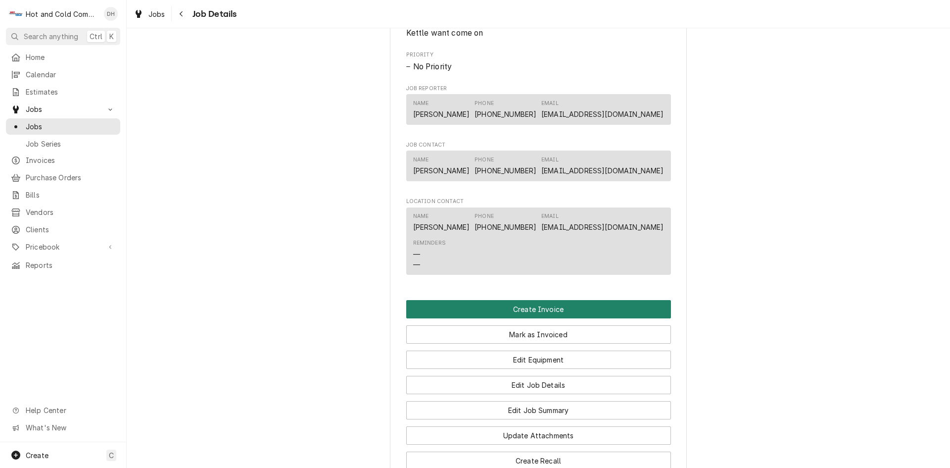
click at [542, 318] on button "Create Invoice" at bounding box center [538, 309] width 265 height 18
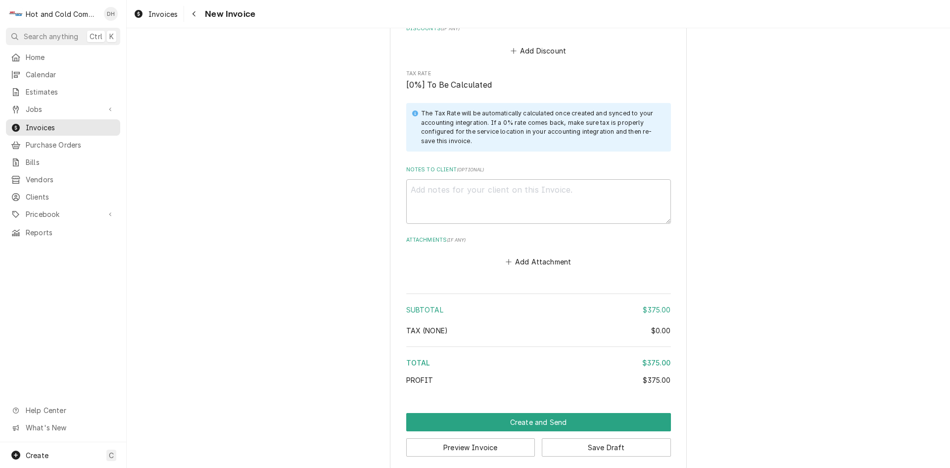
scroll to position [1328, 0]
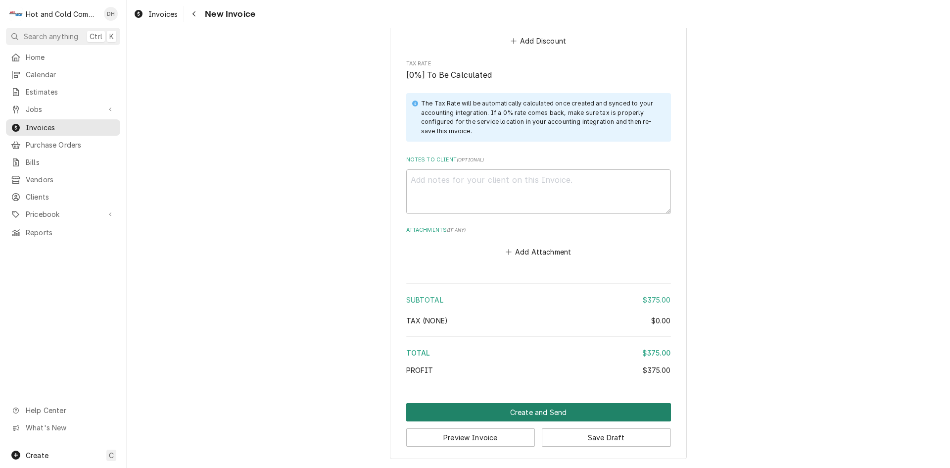
click at [547, 412] on button "Create and Send" at bounding box center [538, 412] width 265 height 18
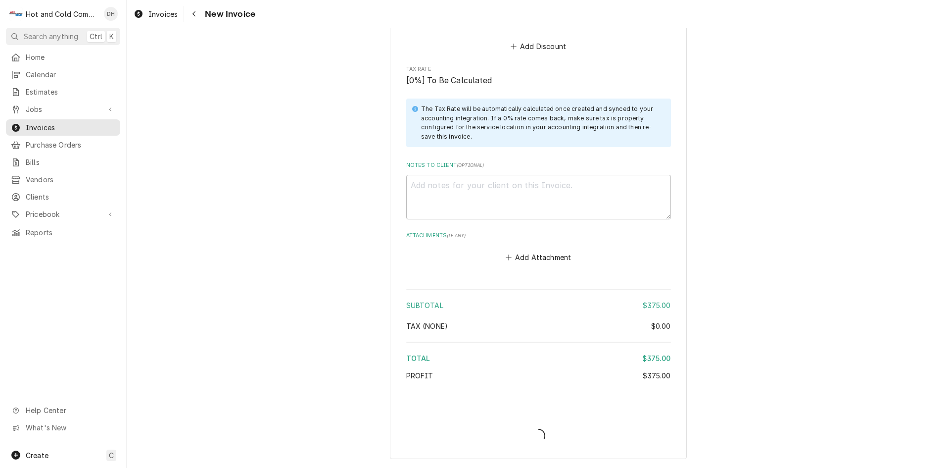
scroll to position [1323, 0]
type textarea "x"
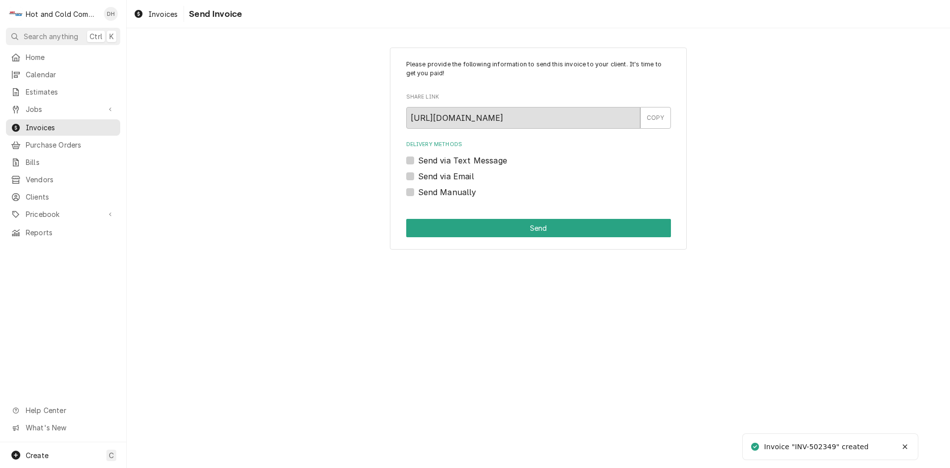
click at [418, 176] on label "Send via Email" at bounding box center [446, 176] width 56 height 12
click at [418, 176] on input "Send via Email" at bounding box center [550, 181] width 265 height 22
checkbox input "true"
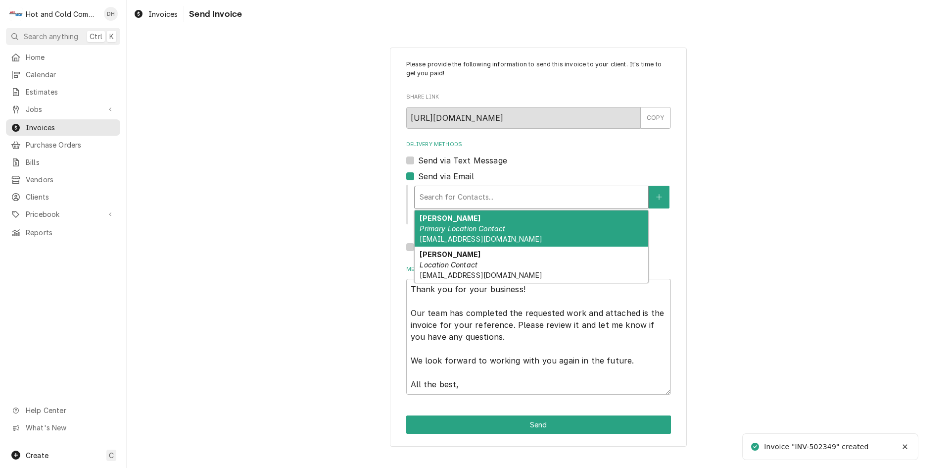
click at [566, 201] on div "Delivery Methods" at bounding box center [532, 197] width 224 height 18
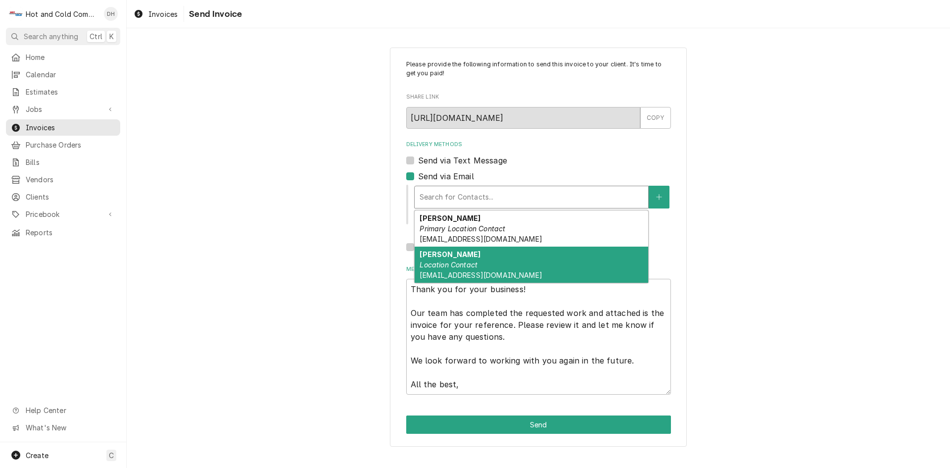
click at [512, 269] on div "[PERSON_NAME] Location Contact [EMAIL_ADDRESS][DOMAIN_NAME]" at bounding box center [532, 265] width 234 height 36
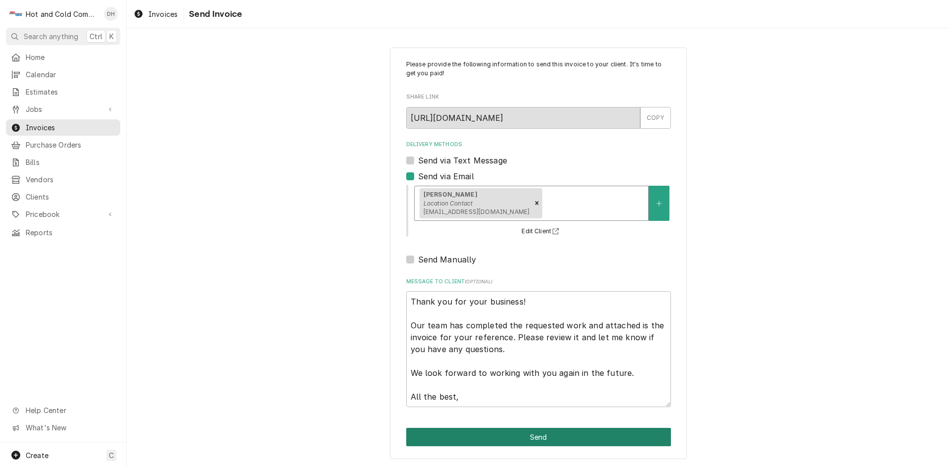
click at [554, 436] on button "Send" at bounding box center [538, 437] width 265 height 18
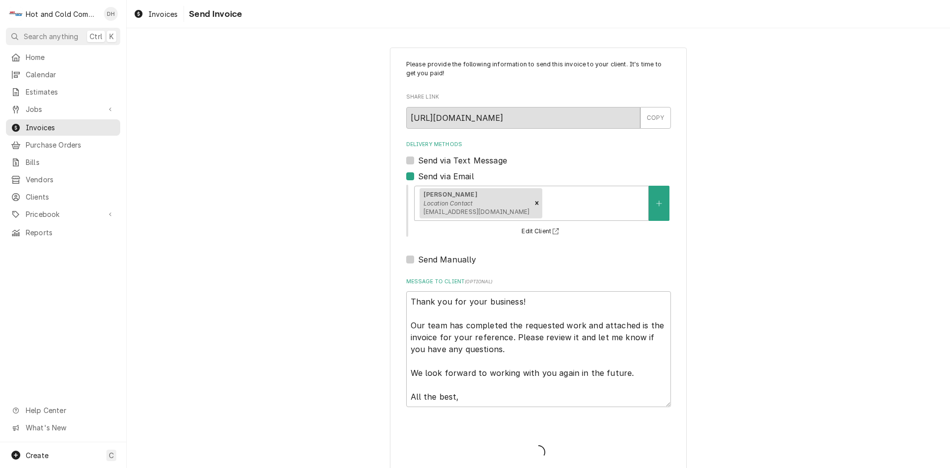
type textarea "x"
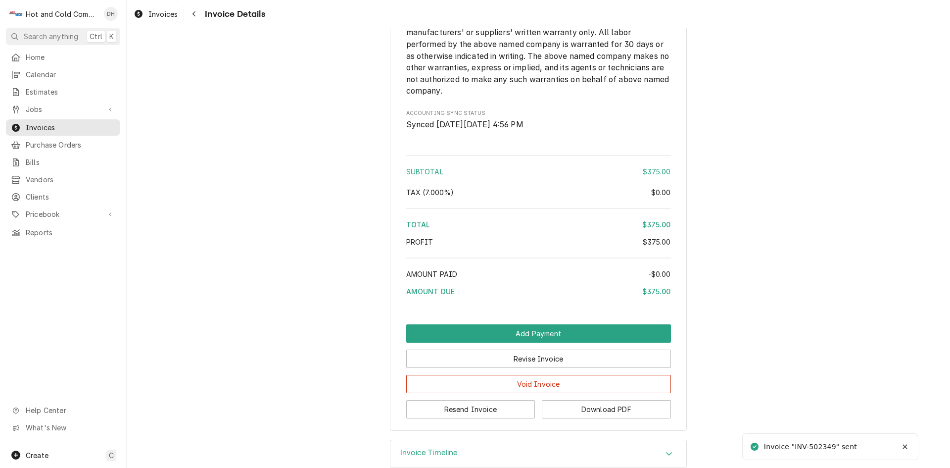
scroll to position [1146, 0]
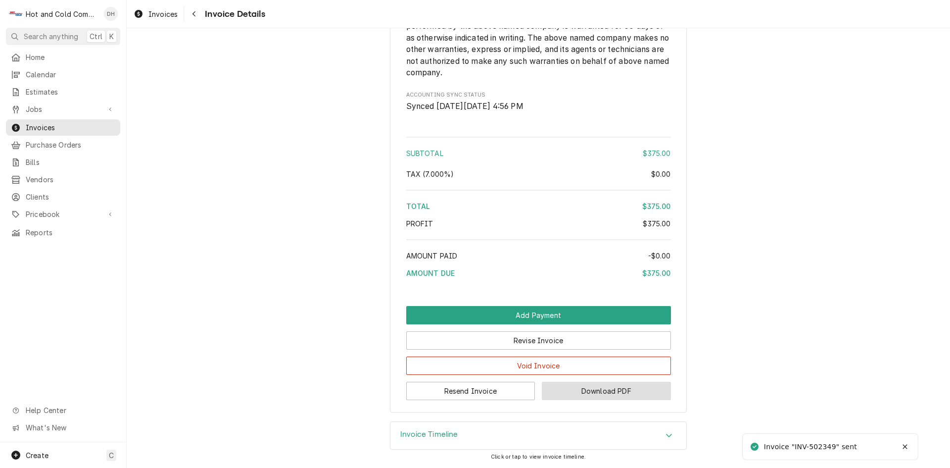
click at [612, 389] on button "Download PDF" at bounding box center [606, 391] width 129 height 18
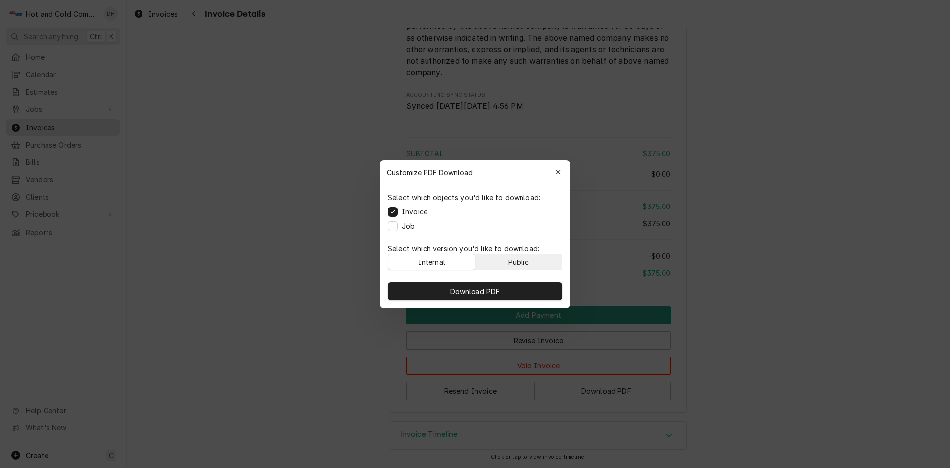
click at [547, 262] on button "Public" at bounding box center [519, 262] width 87 height 16
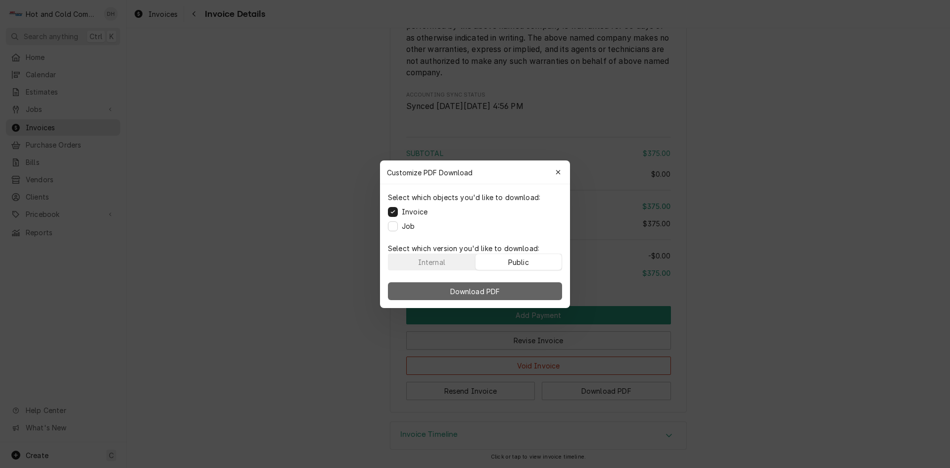
click at [529, 295] on button "Download PDF" at bounding box center [475, 291] width 174 height 18
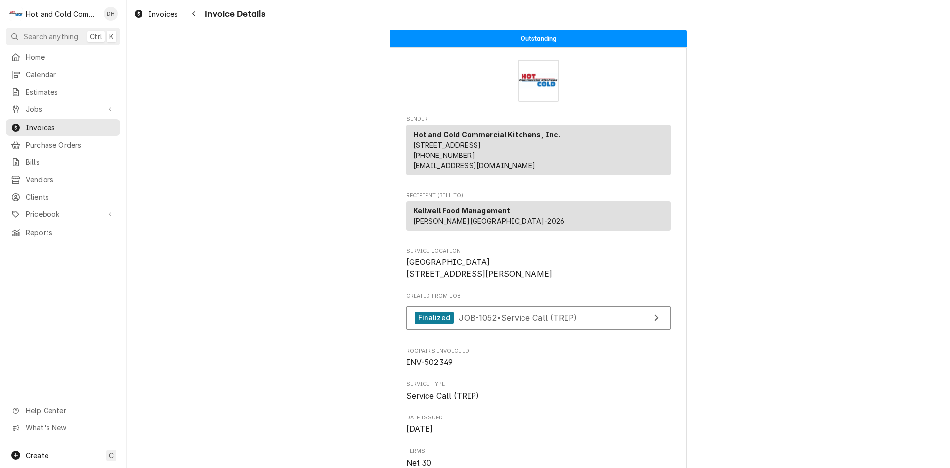
scroll to position [0, 0]
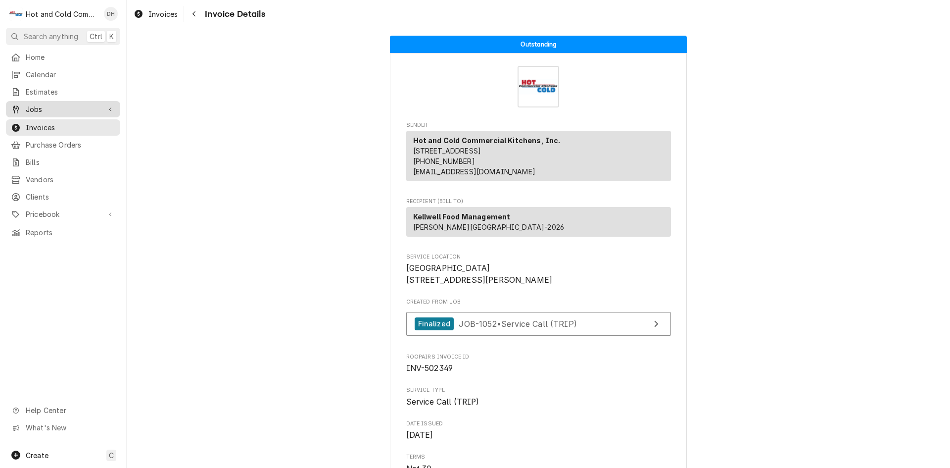
click at [52, 108] on span "Jobs" at bounding box center [63, 109] width 75 height 10
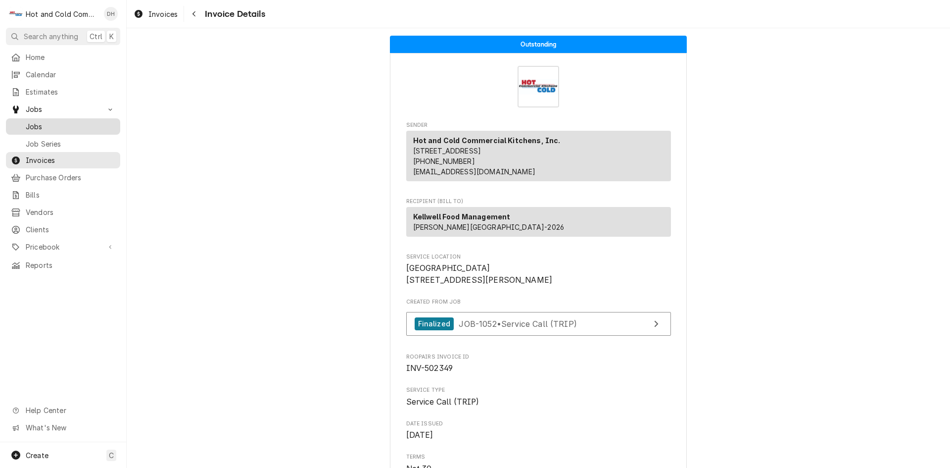
click at [52, 121] on span "Jobs" at bounding box center [71, 126] width 90 height 10
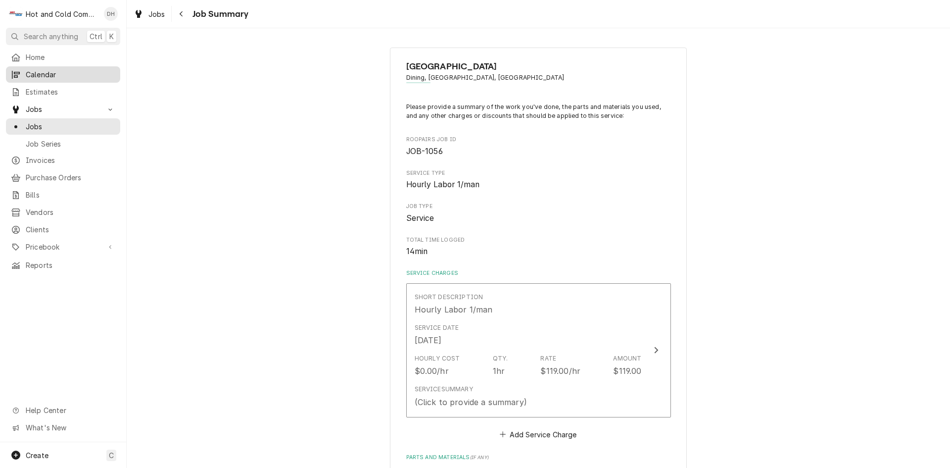
scroll to position [165, 0]
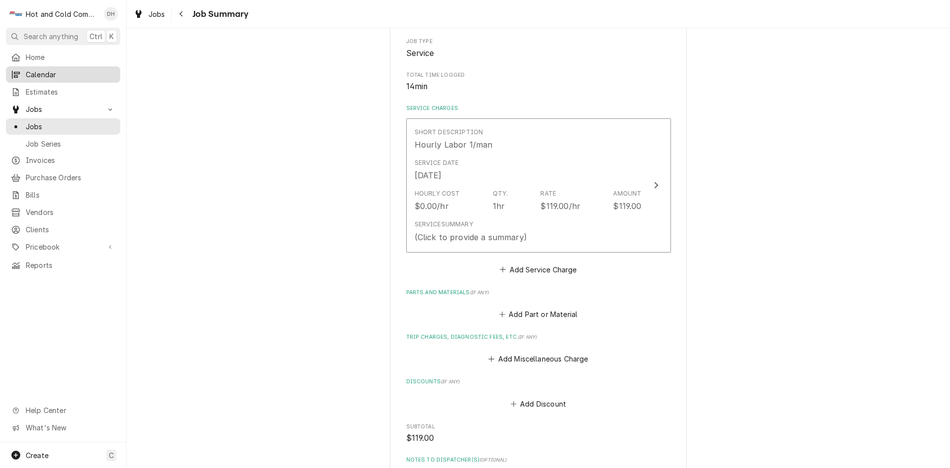
click at [52, 70] on span "Calendar" at bounding box center [71, 74] width 90 height 10
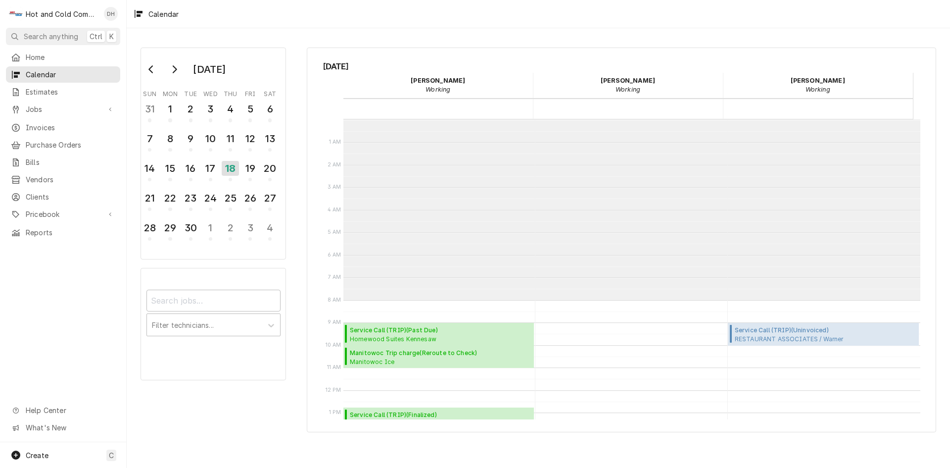
scroll to position [181, 0]
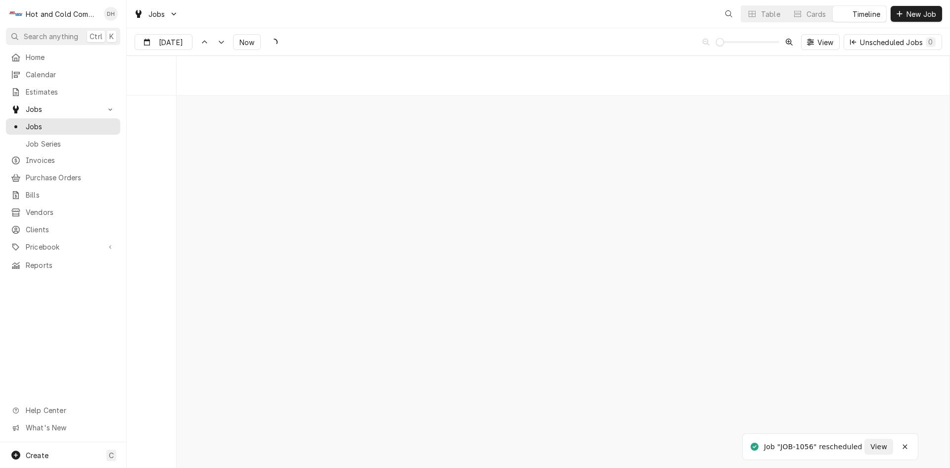
scroll to position [7748, 0]
